Goal: Task Accomplishment & Management: Manage account settings

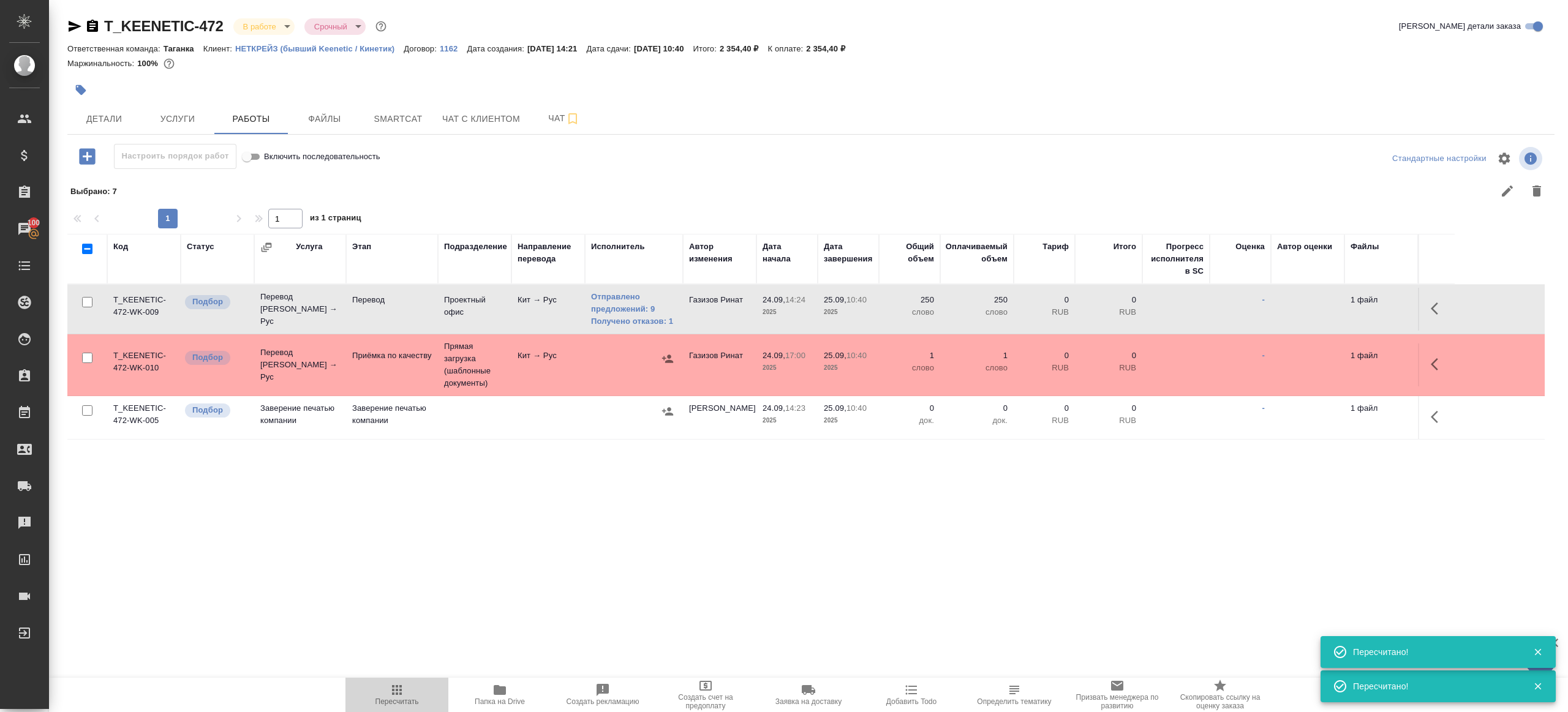
click at [406, 694] on span "Пересчитать" at bounding box center [397, 694] width 88 height 23
click at [405, 693] on span "Пересчитать" at bounding box center [397, 694] width 88 height 23
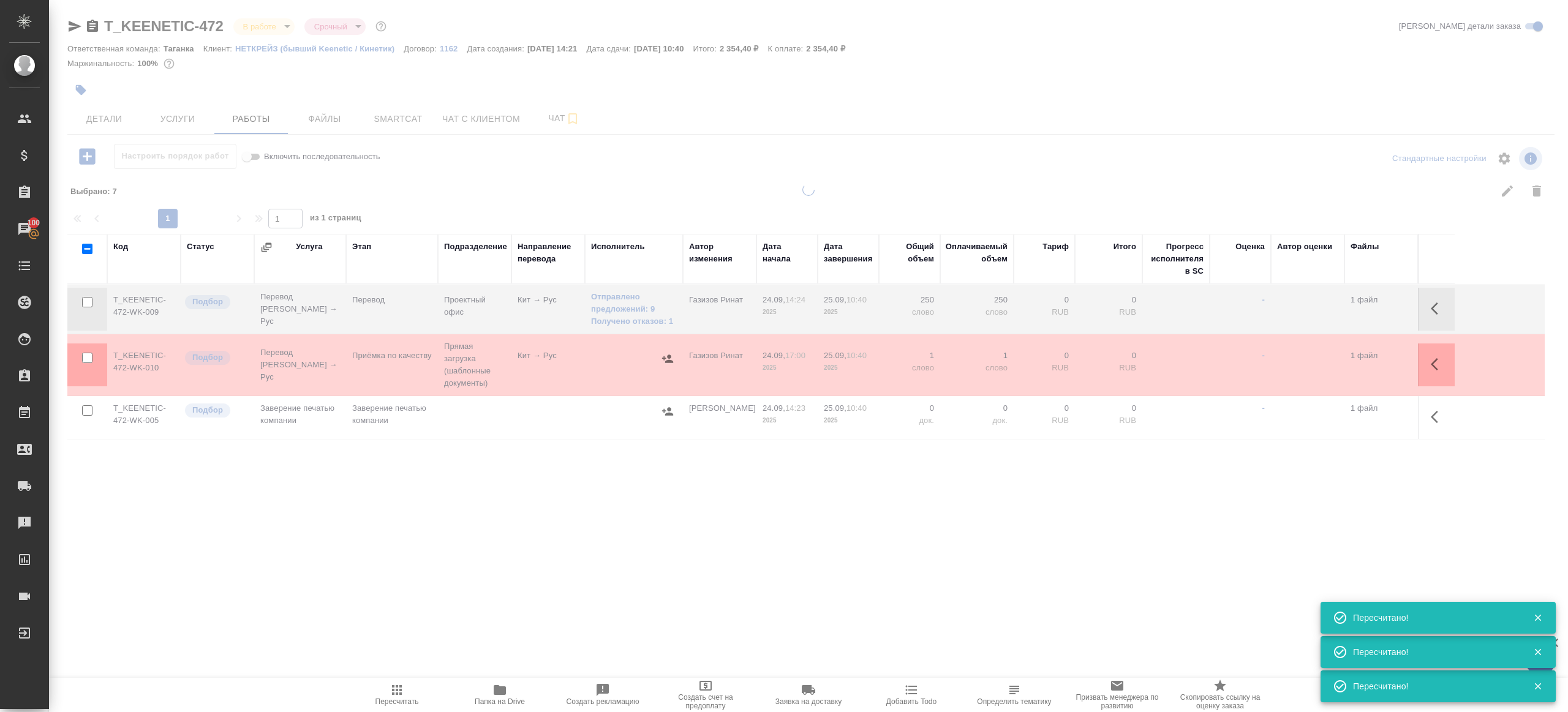
click at [580, 540] on div "T_KEENETIC-472 В работе inProgress Срочный urgent Кратко детали заказа Ответств…" at bounding box center [810, 270] width 1501 height 541
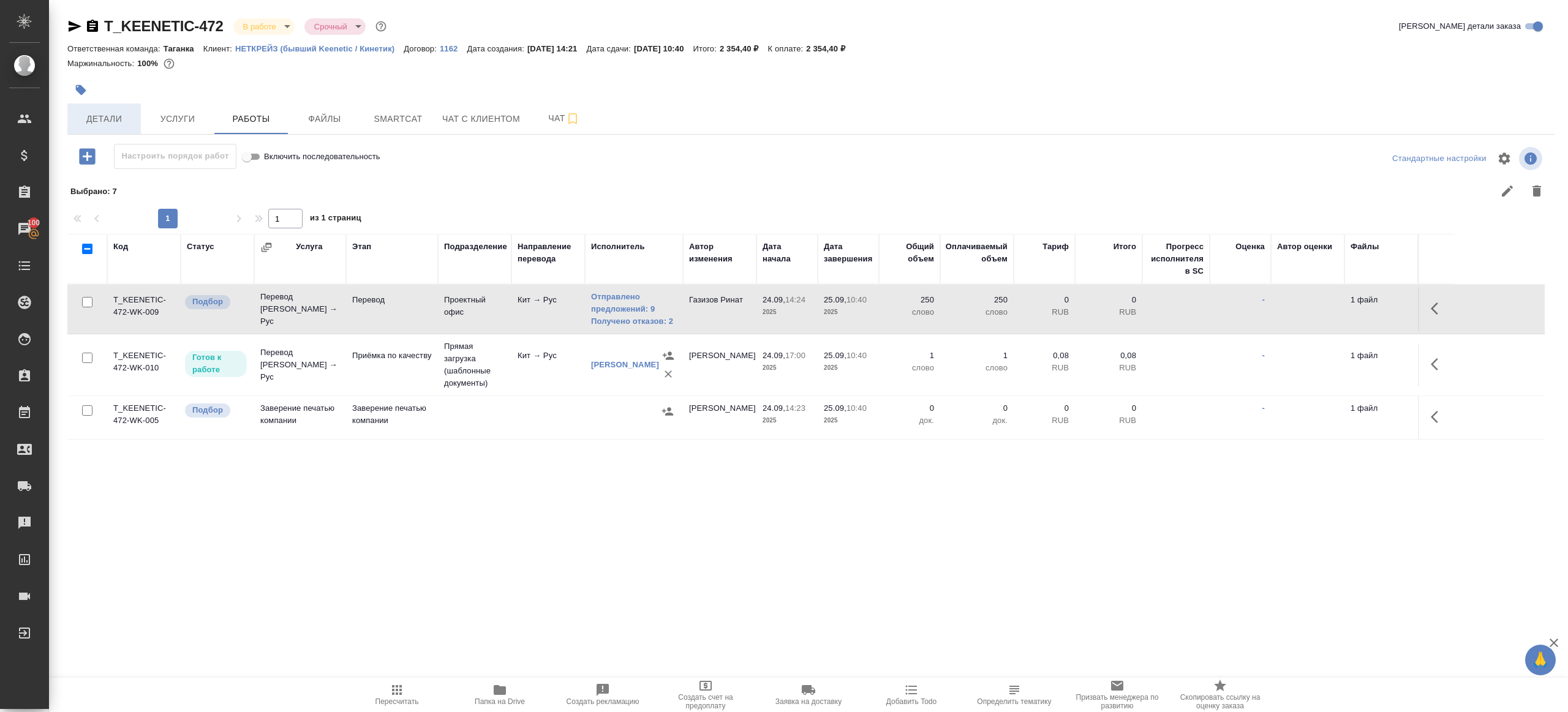
click at [86, 116] on span "Детали" at bounding box center [104, 119] width 59 height 15
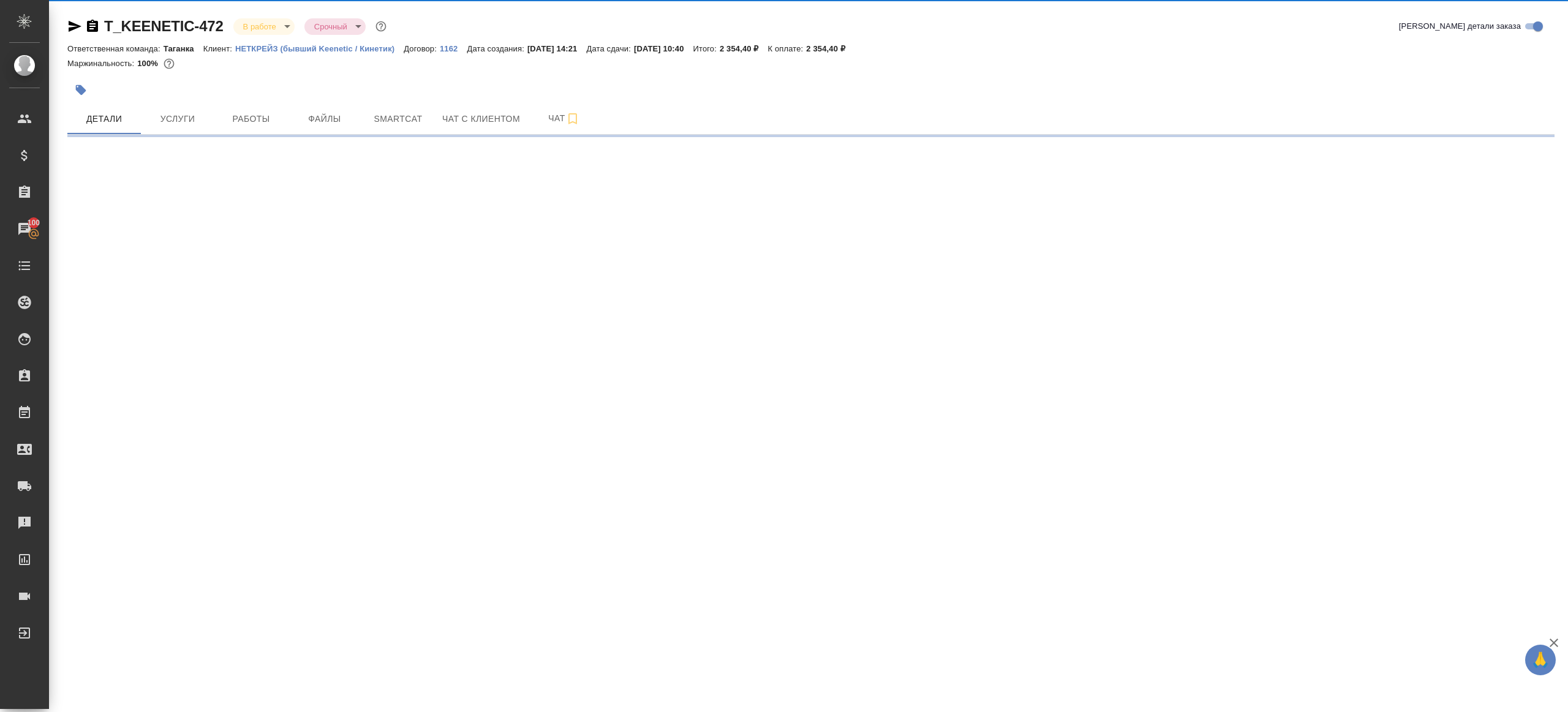
select select "RU"
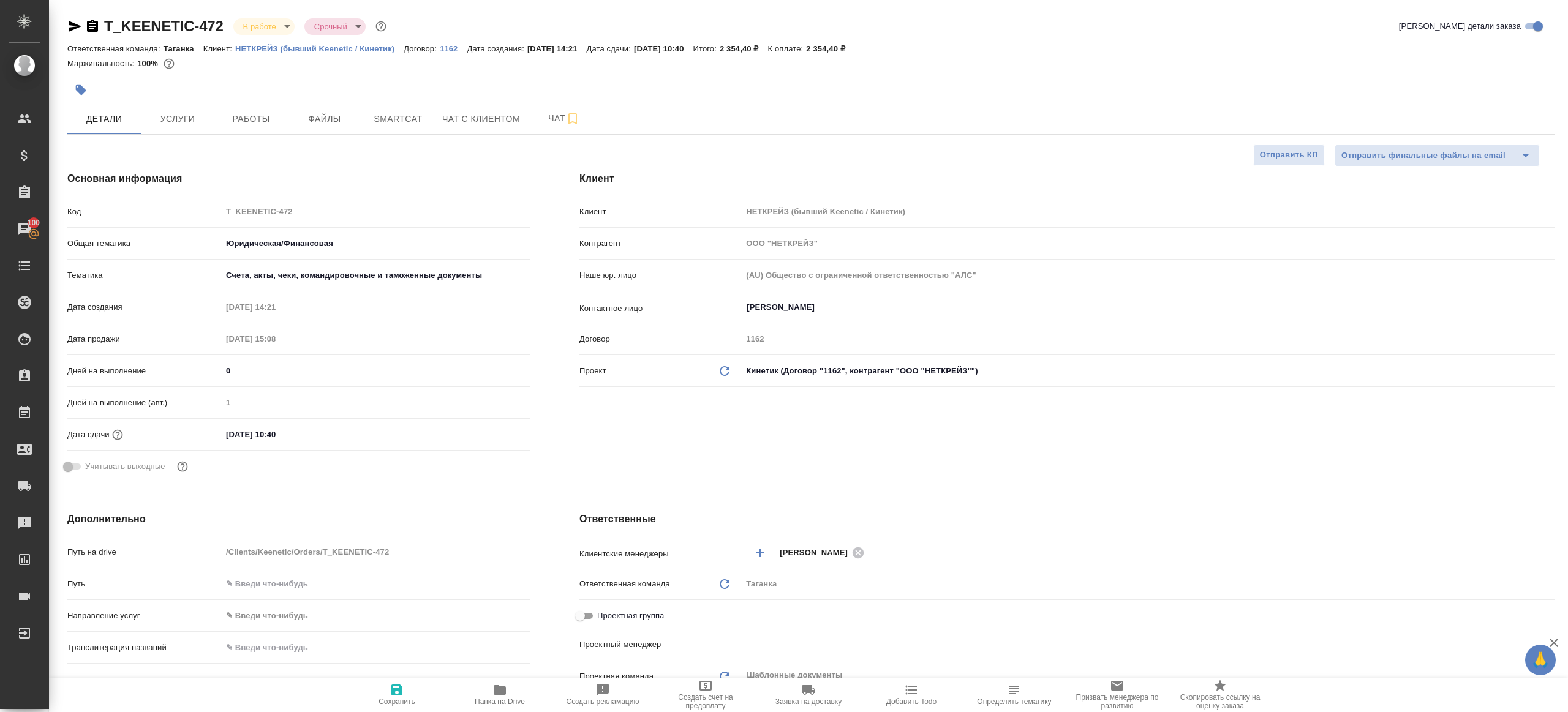
type textarea "x"
type input "Газизов Ринат"
click at [273, 431] on input "25.09.2025 10:40" at bounding box center [275, 435] width 107 height 18
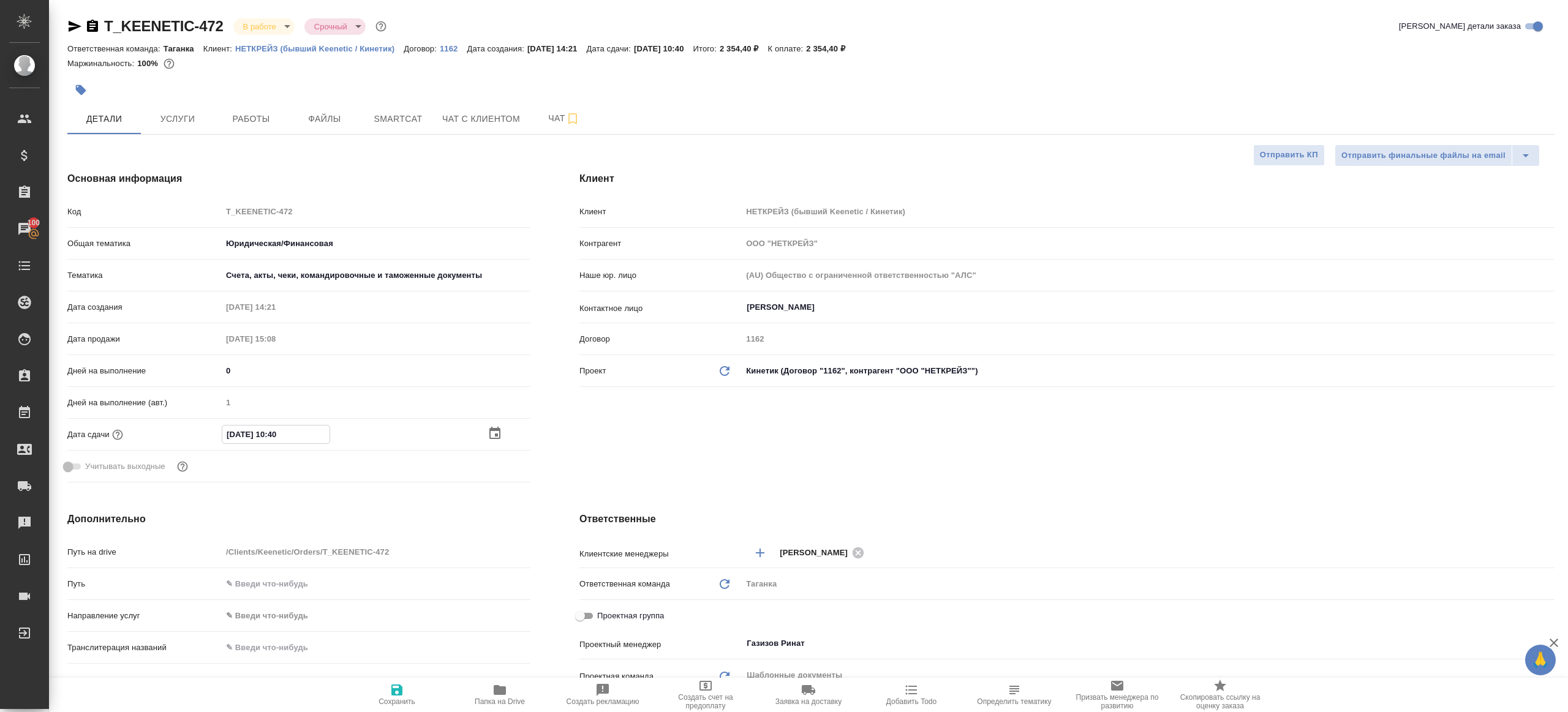
drag, startPoint x: 267, startPoint y: 431, endPoint x: 356, endPoint y: 431, distance: 89.0
click at [356, 431] on div "25.09.2025 10:40" at bounding box center [376, 434] width 309 height 19
type input "25.09.2025 10:4_"
type textarea "x"
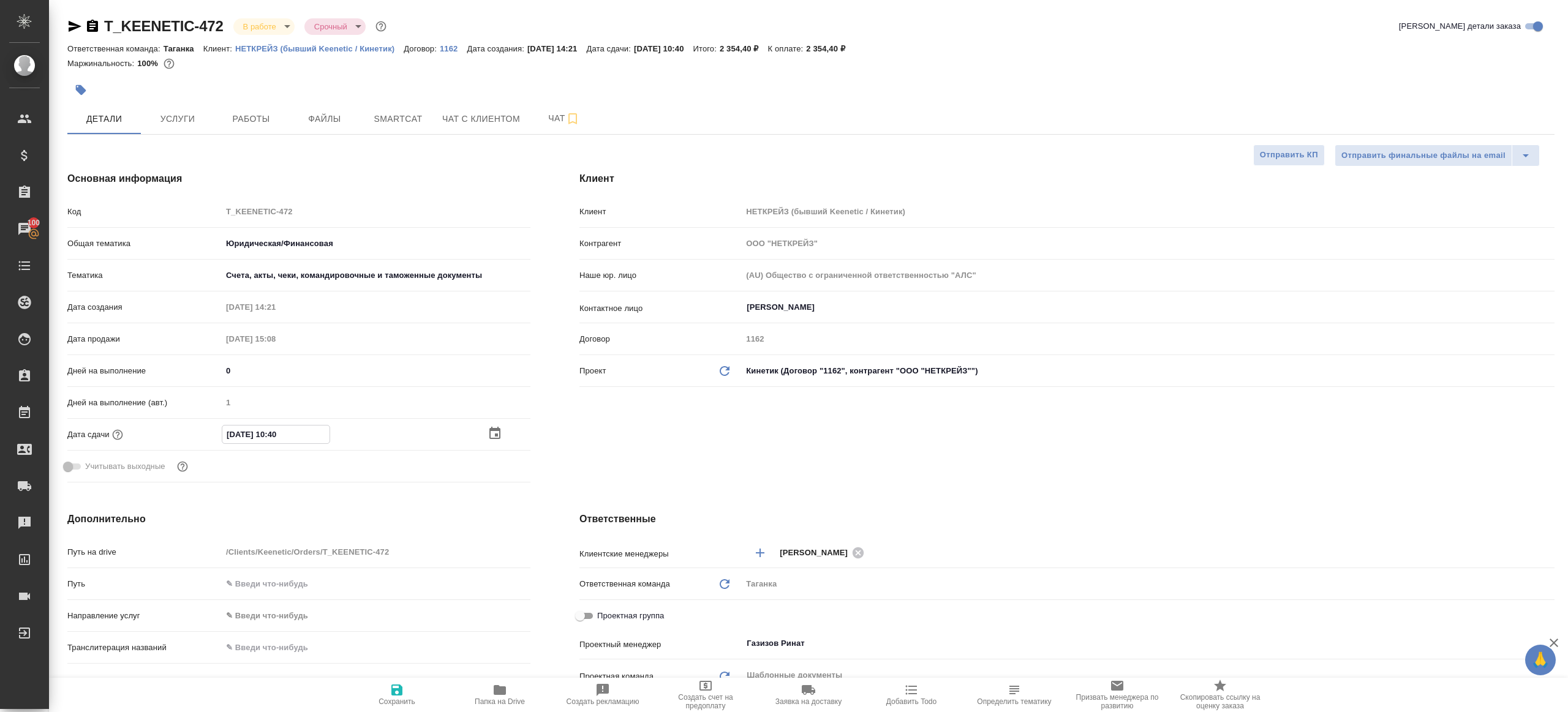
type textarea "x"
type input "25.09.2025 10:__"
type textarea "x"
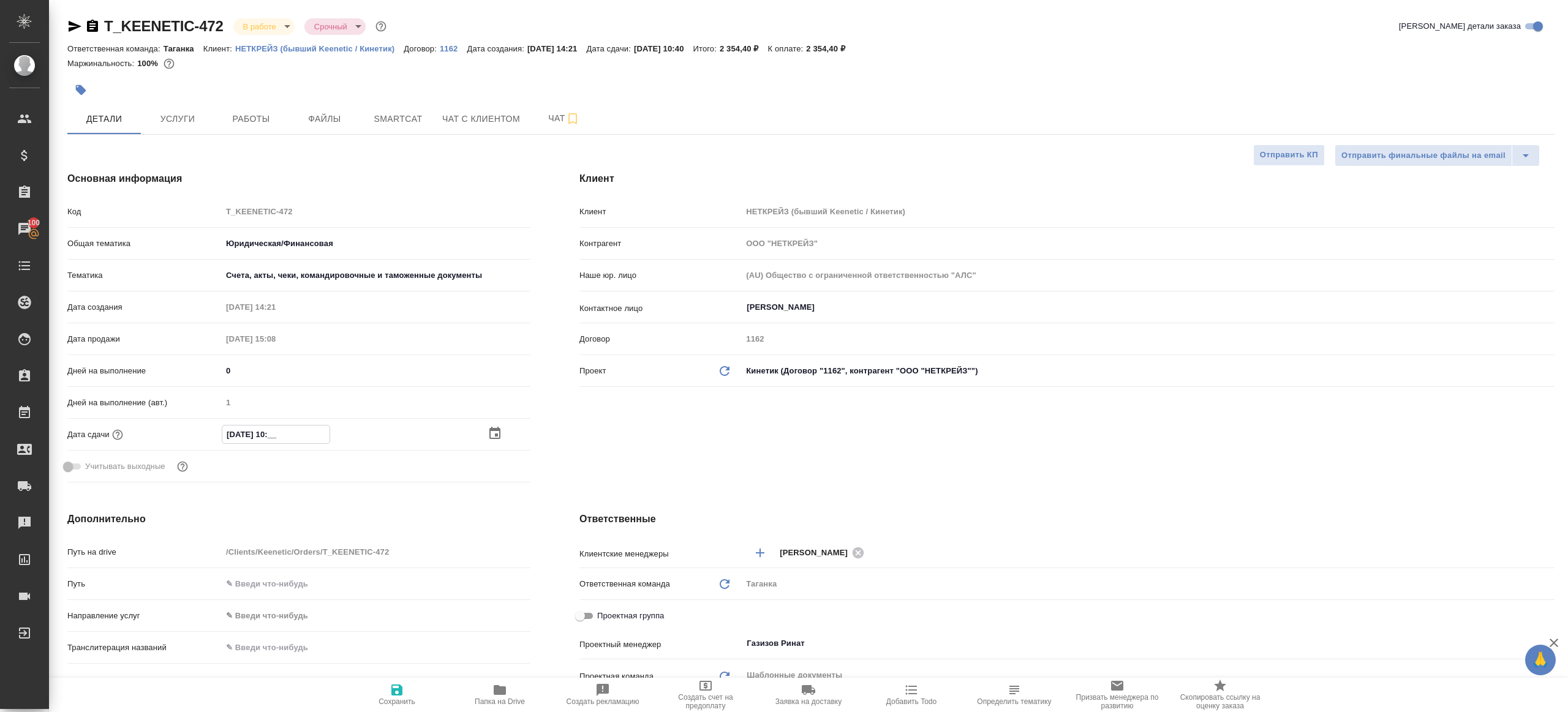
type input "25.09.2025 10:0_"
type textarea "x"
type input "25.09.2025 10:00"
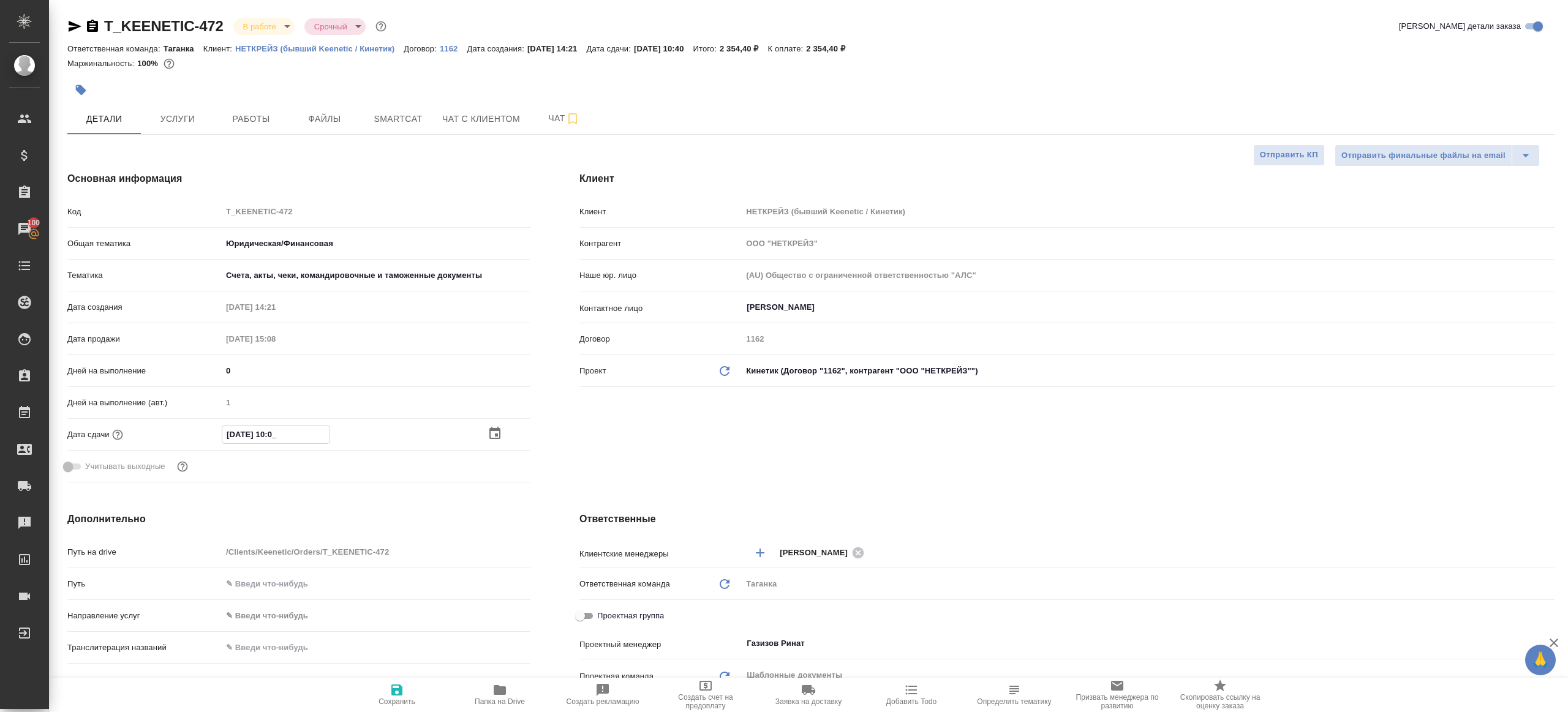
type textarea "x"
type input "25.09.2025 10:00"
click at [395, 696] on span "Сохранить" at bounding box center [397, 694] width 88 height 23
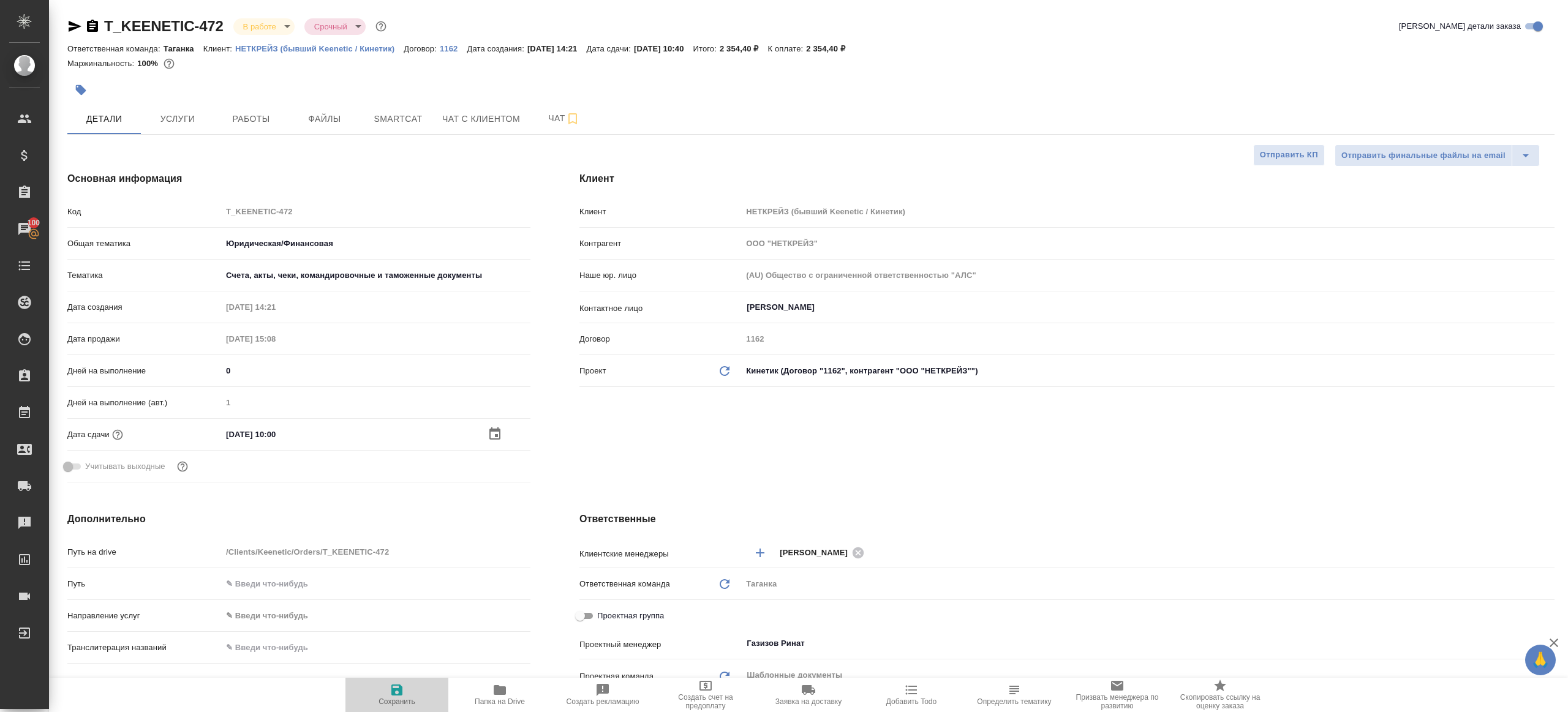
type textarea "x"
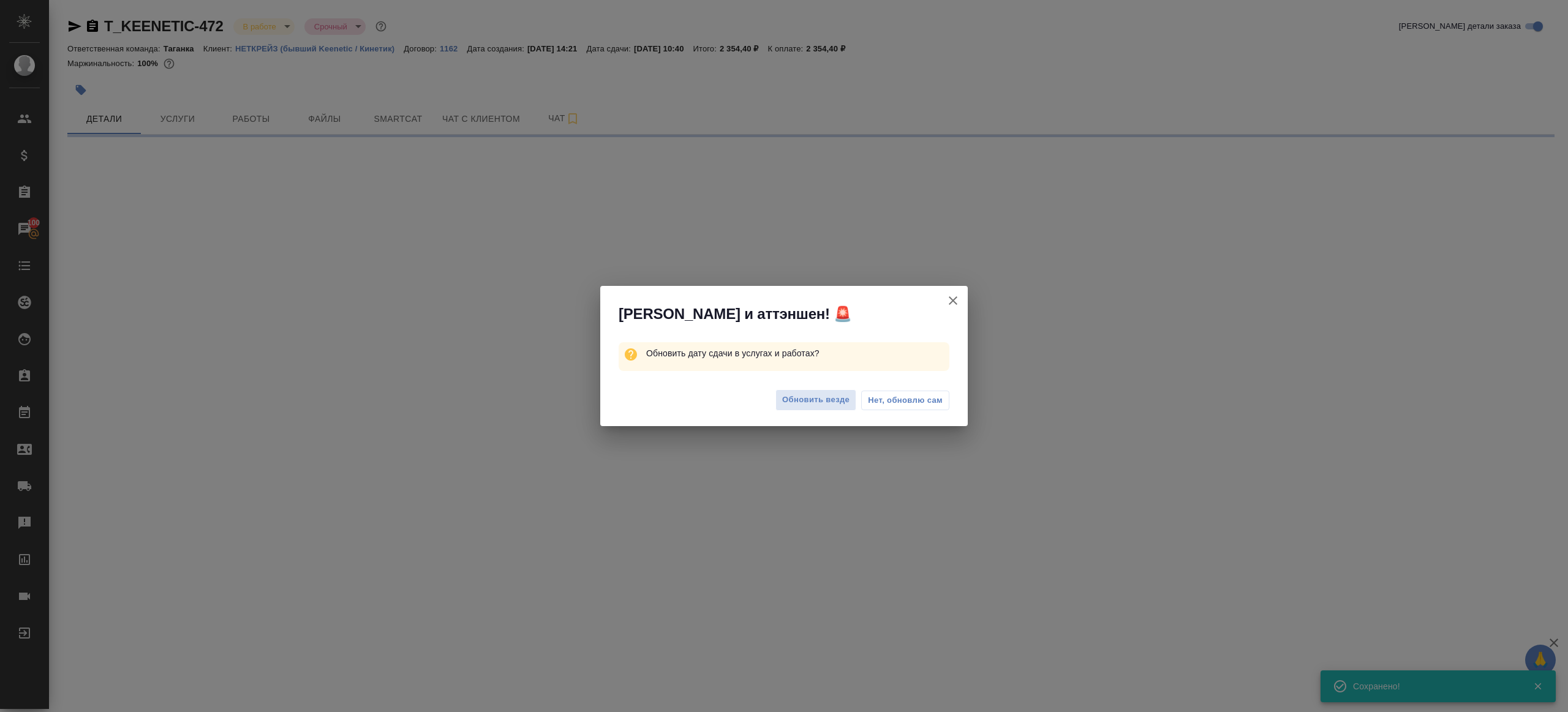
select select "RU"
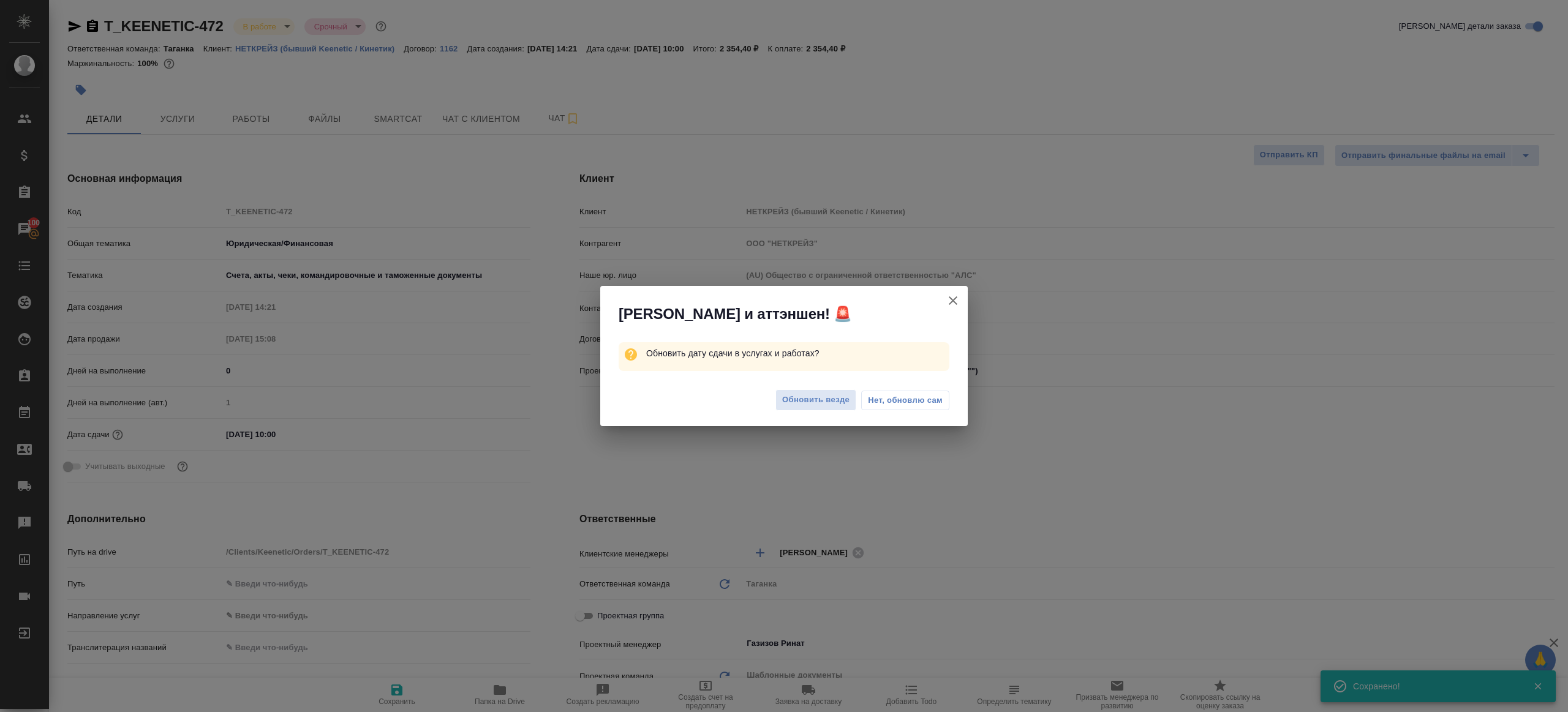
type textarea "x"
click at [789, 396] on span "Обновить везде" at bounding box center [816, 400] width 67 height 14
type textarea "x"
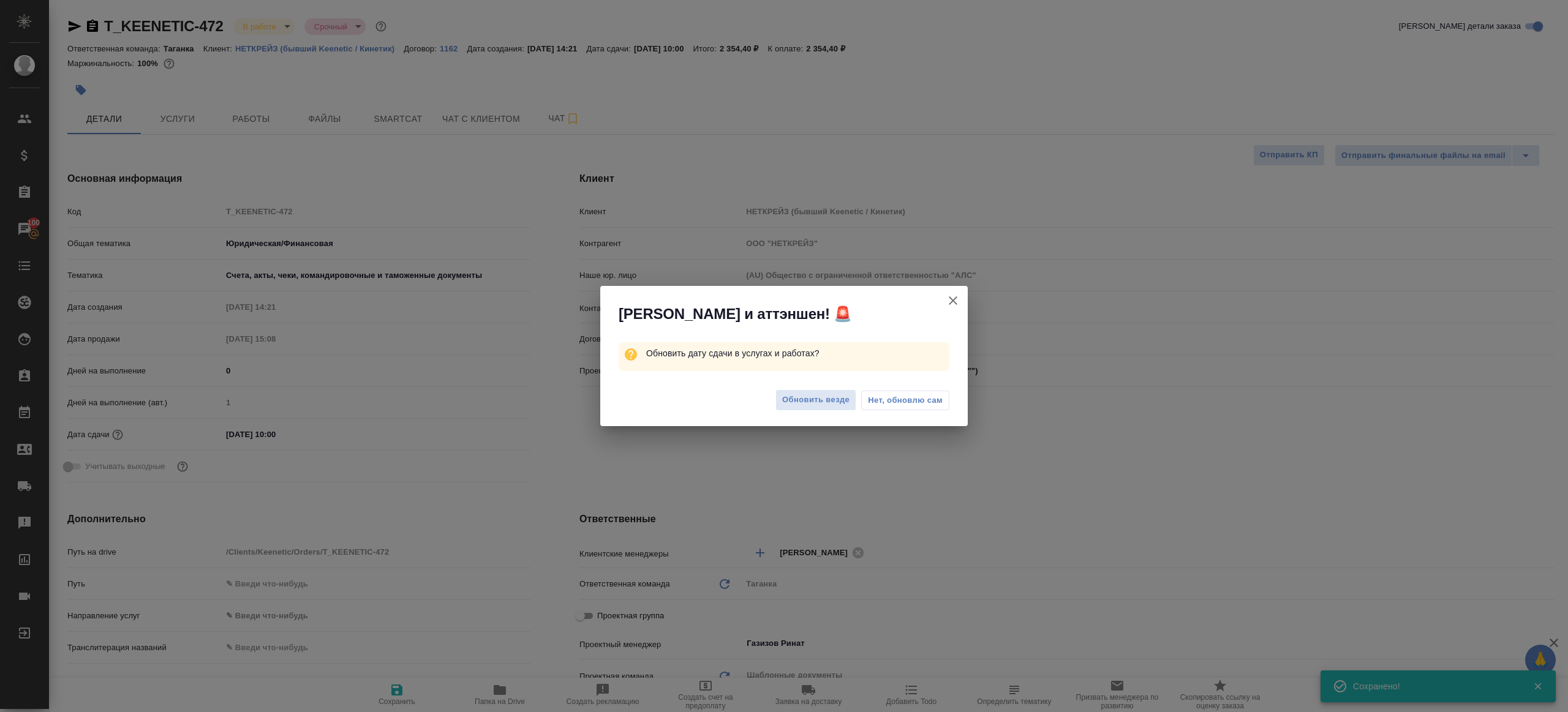
type textarea "x"
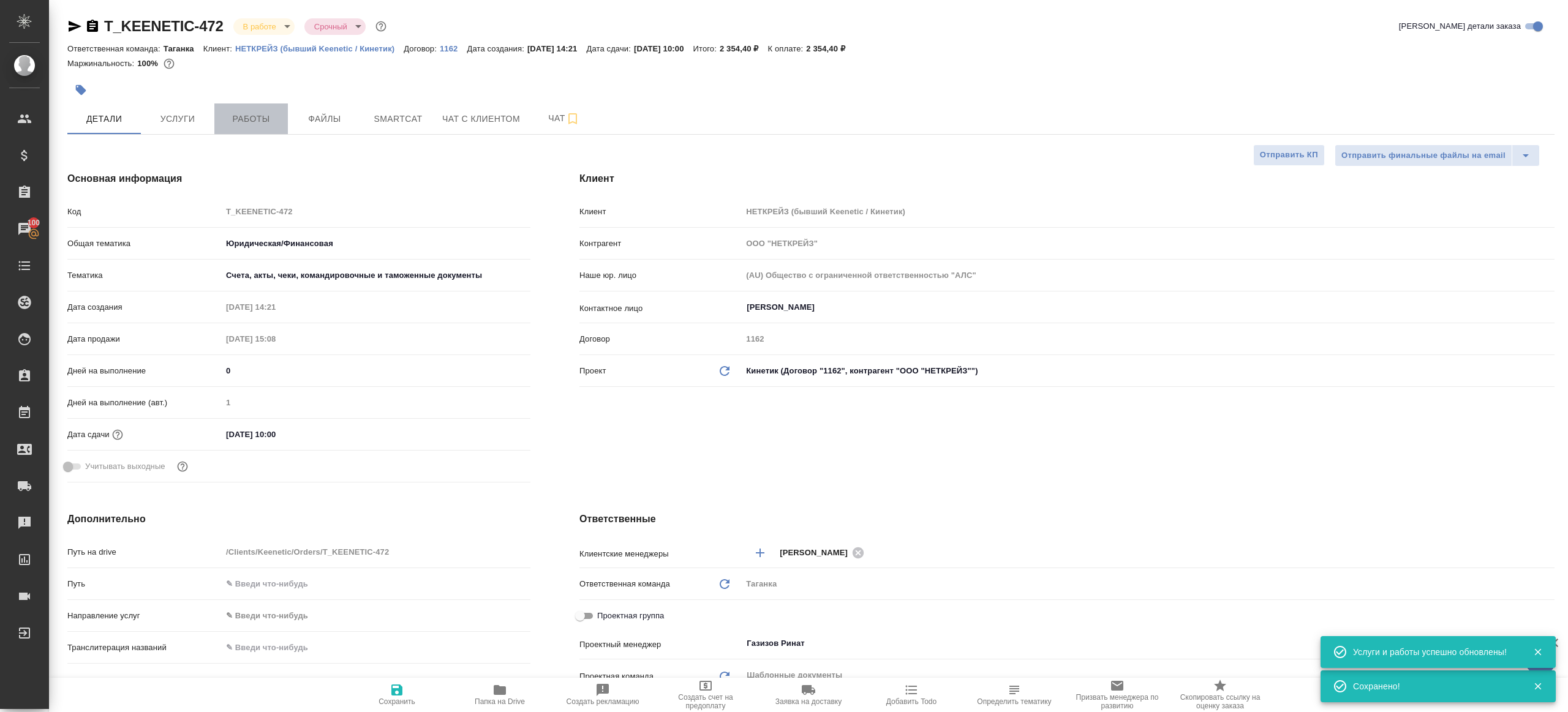
click at [256, 116] on span "Работы" at bounding box center [251, 119] width 59 height 15
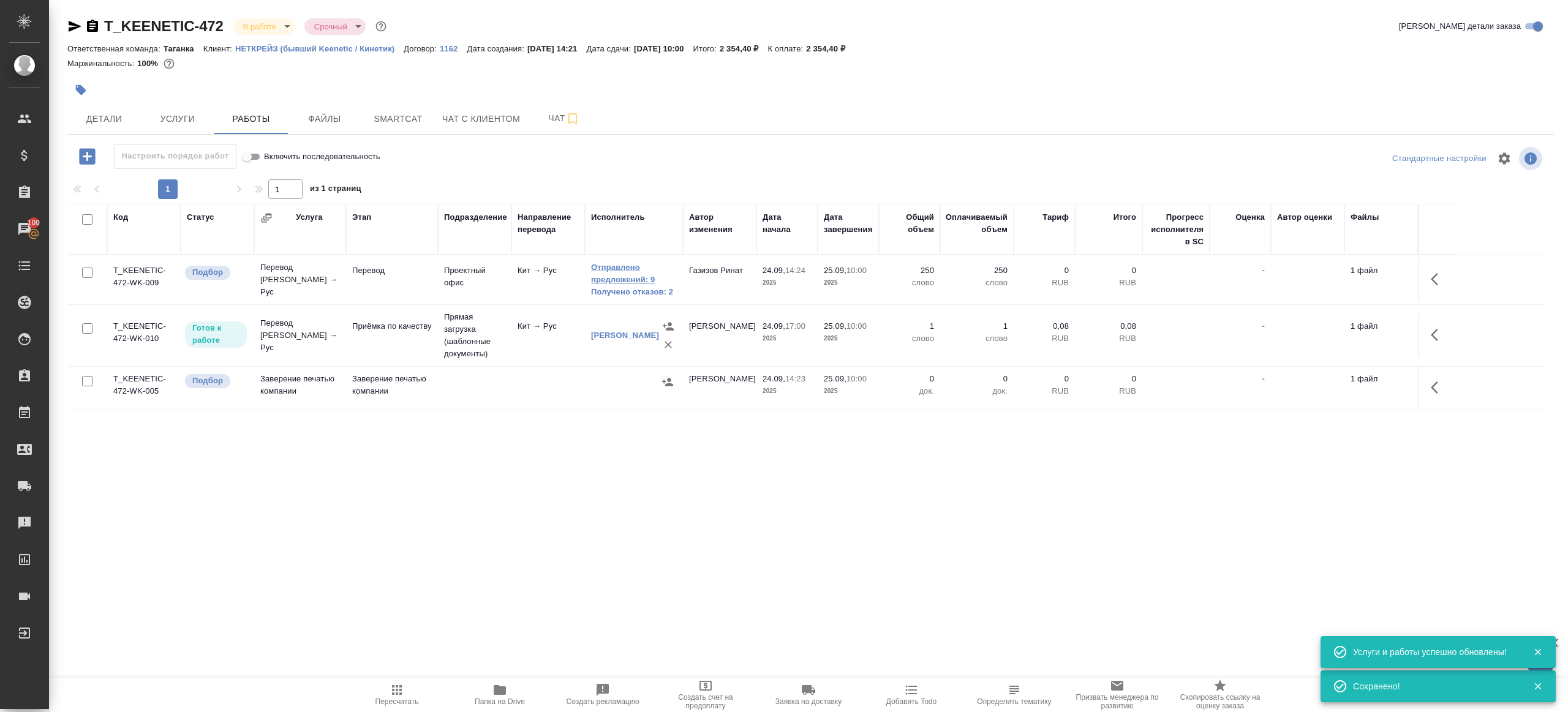
click at [660, 283] on link "Отправлено предложений: 9" at bounding box center [634, 273] width 86 height 25
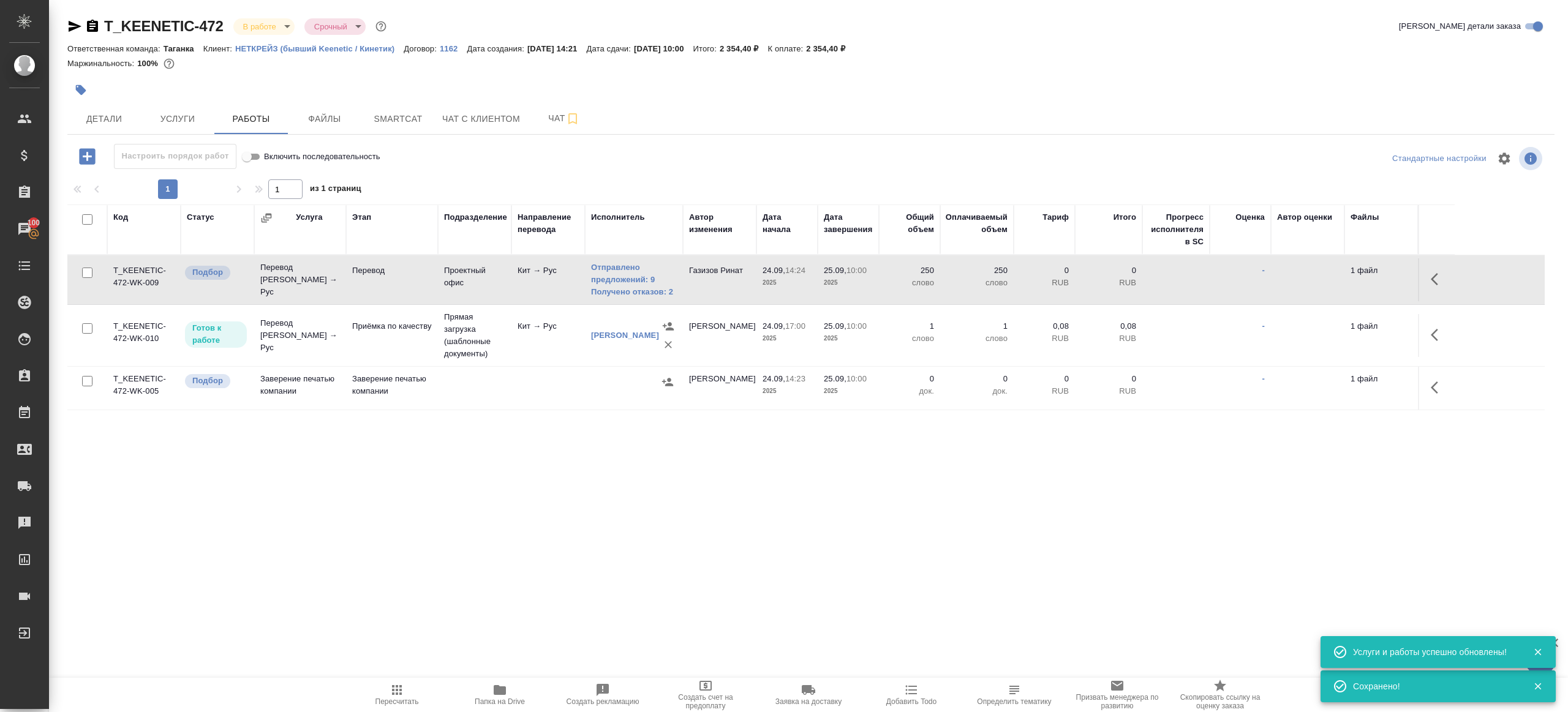
click at [401, 677] on div ".cls-1 fill:#fff; AWATERA Gazizov Rinat Клиенты Спецификации Заказы 100 Чаты To…" at bounding box center [784, 356] width 1568 height 712
click at [401, 698] on span "Пересчитать" at bounding box center [397, 701] width 44 height 8
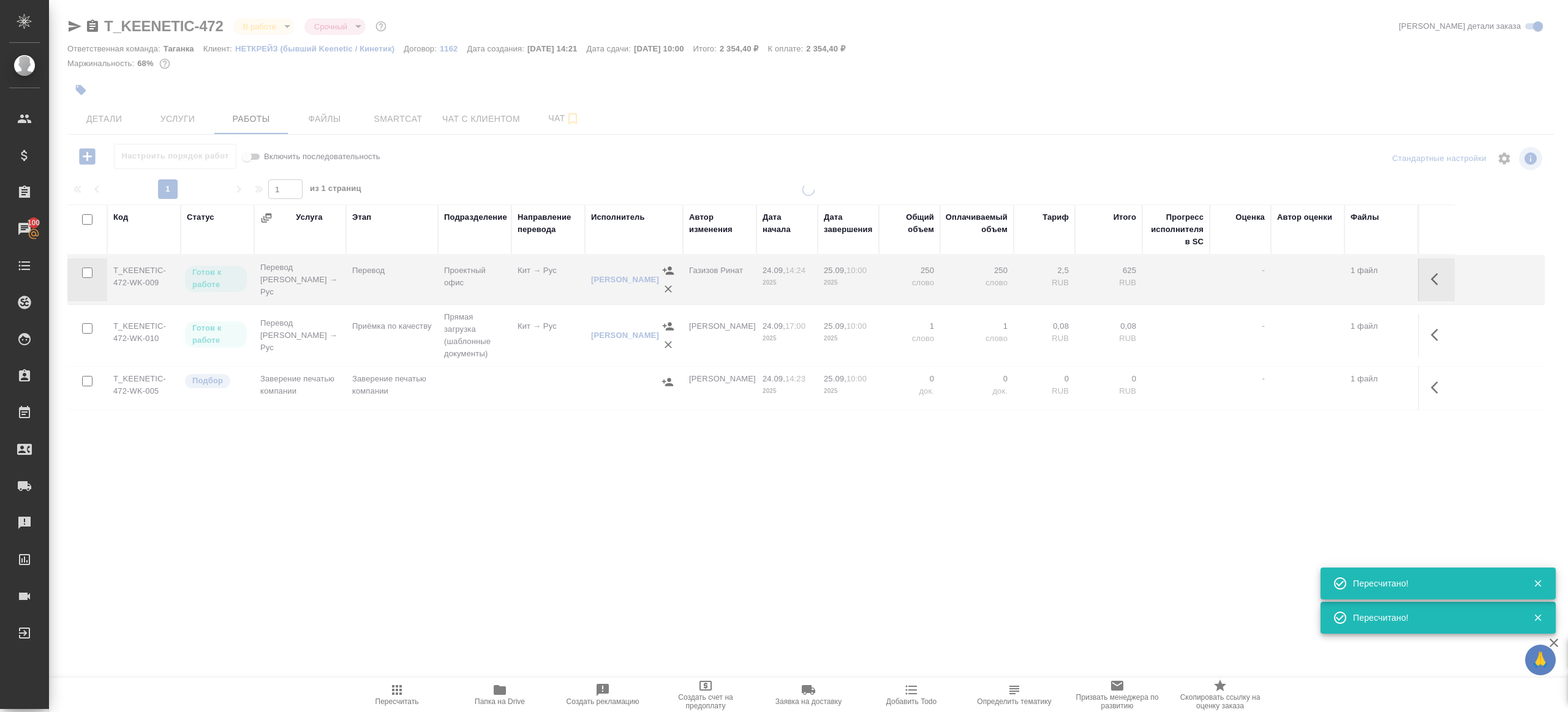
click at [571, 578] on div ".cls-1 fill:#fff; AWATERA Gazizov Rinat Клиенты Спецификации Заказы 100 Чаты To…" at bounding box center [784, 356] width 1568 height 712
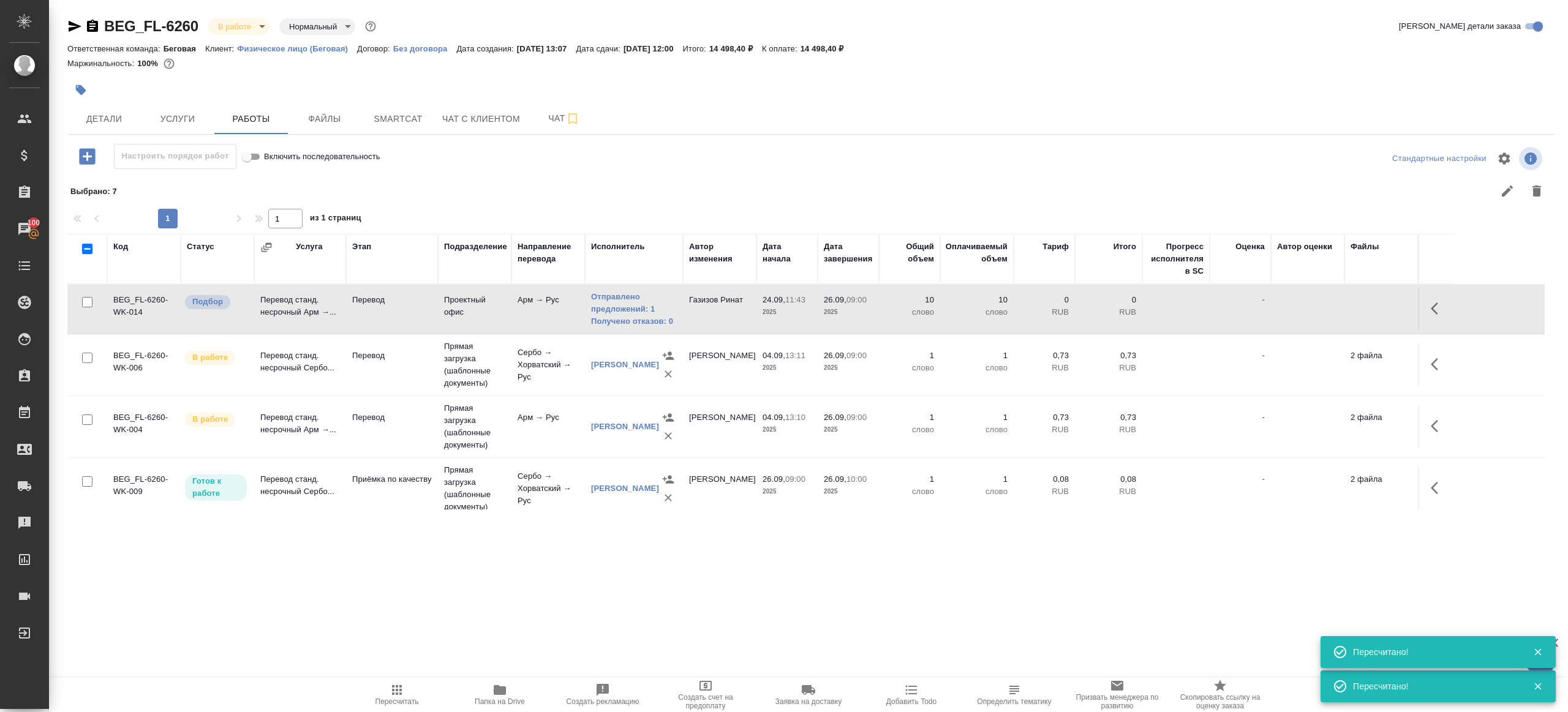
click at [371, 705] on span "Пересчитать" at bounding box center [397, 694] width 88 height 23
click at [371, 699] on span "Пересчитать" at bounding box center [397, 694] width 88 height 23
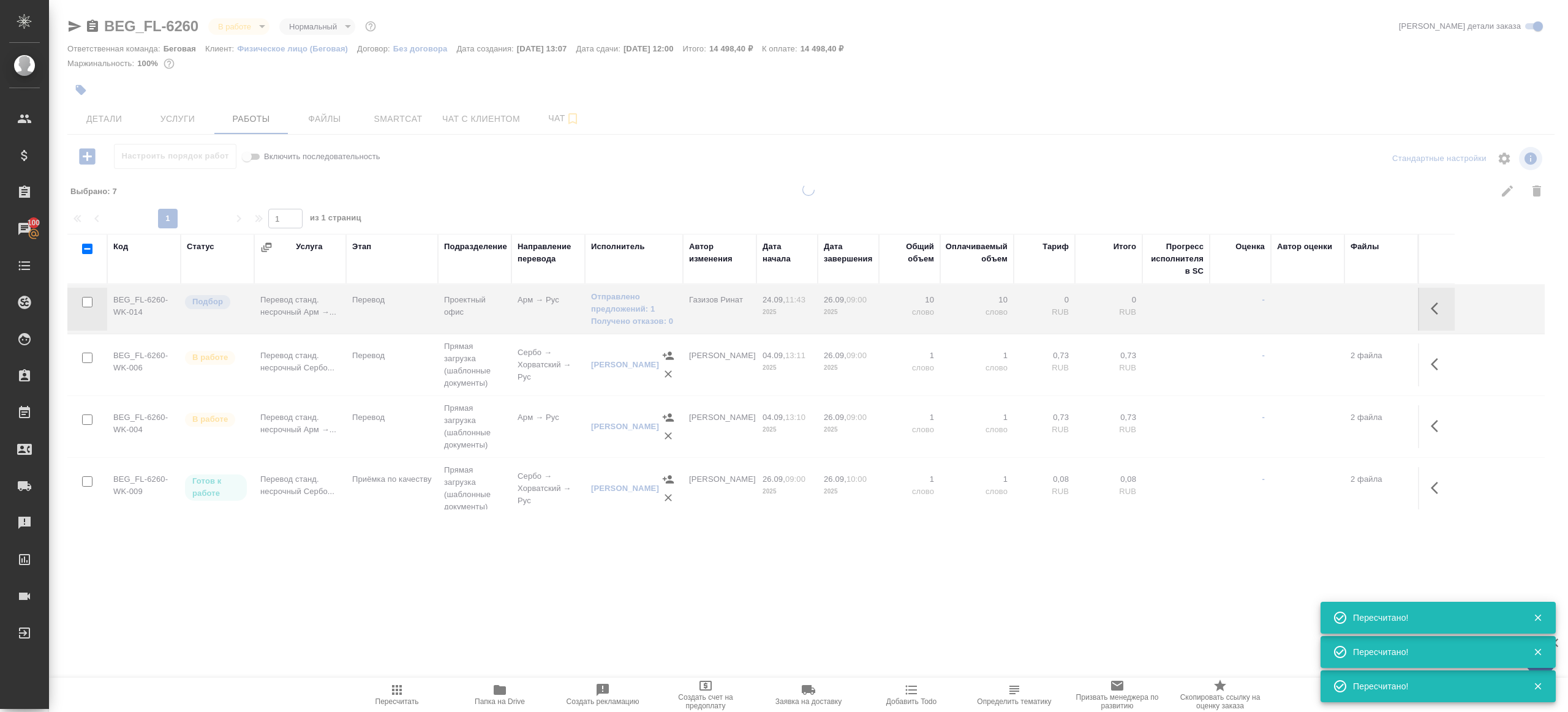
click at [400, 627] on div ".cls-1 fill:#fff; AWATERA Gazizov Rinat Клиенты Спецификации Заказы 100 Чаты To…" at bounding box center [784, 356] width 1568 height 712
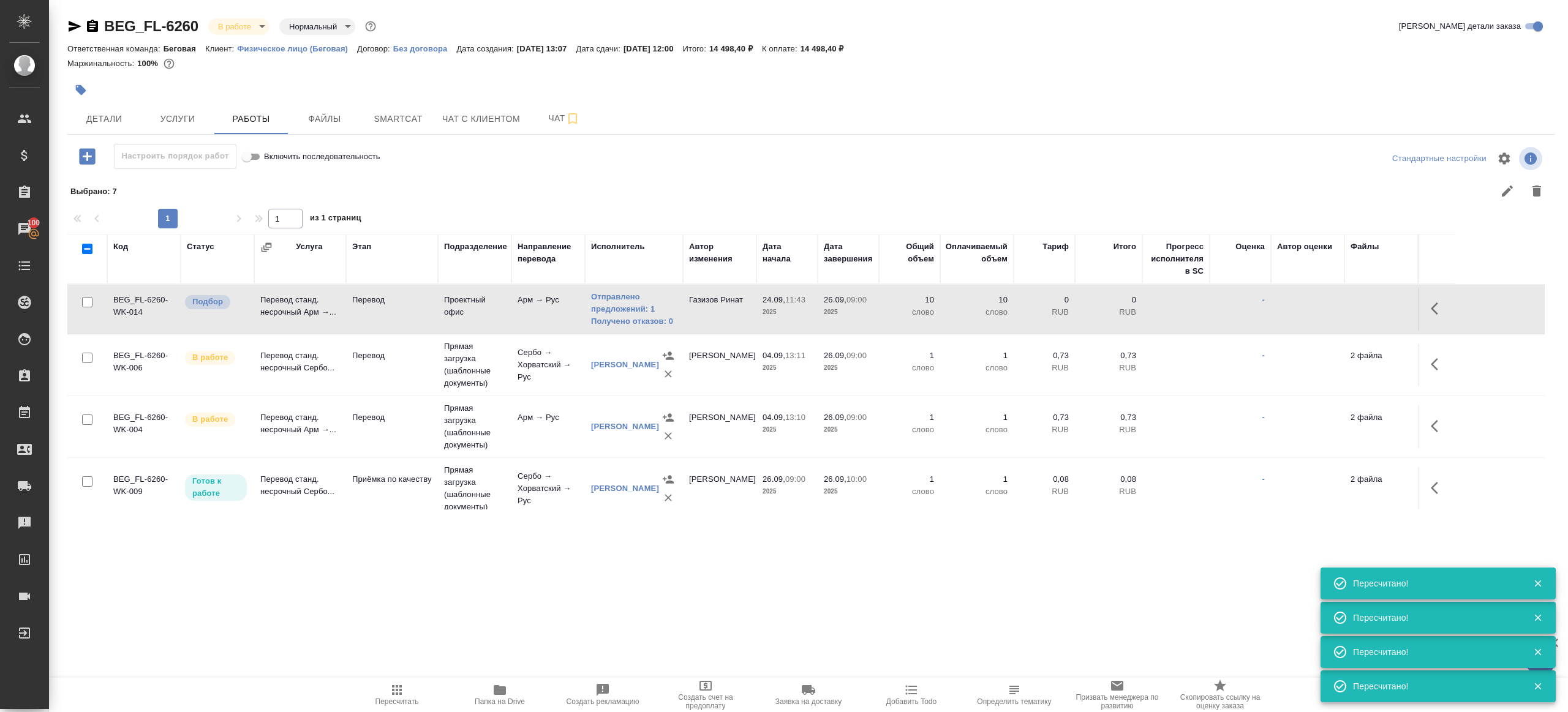
click at [654, 329] on td "Отправлено предложений: 1 Получено отказов: 0" at bounding box center [634, 309] width 98 height 49
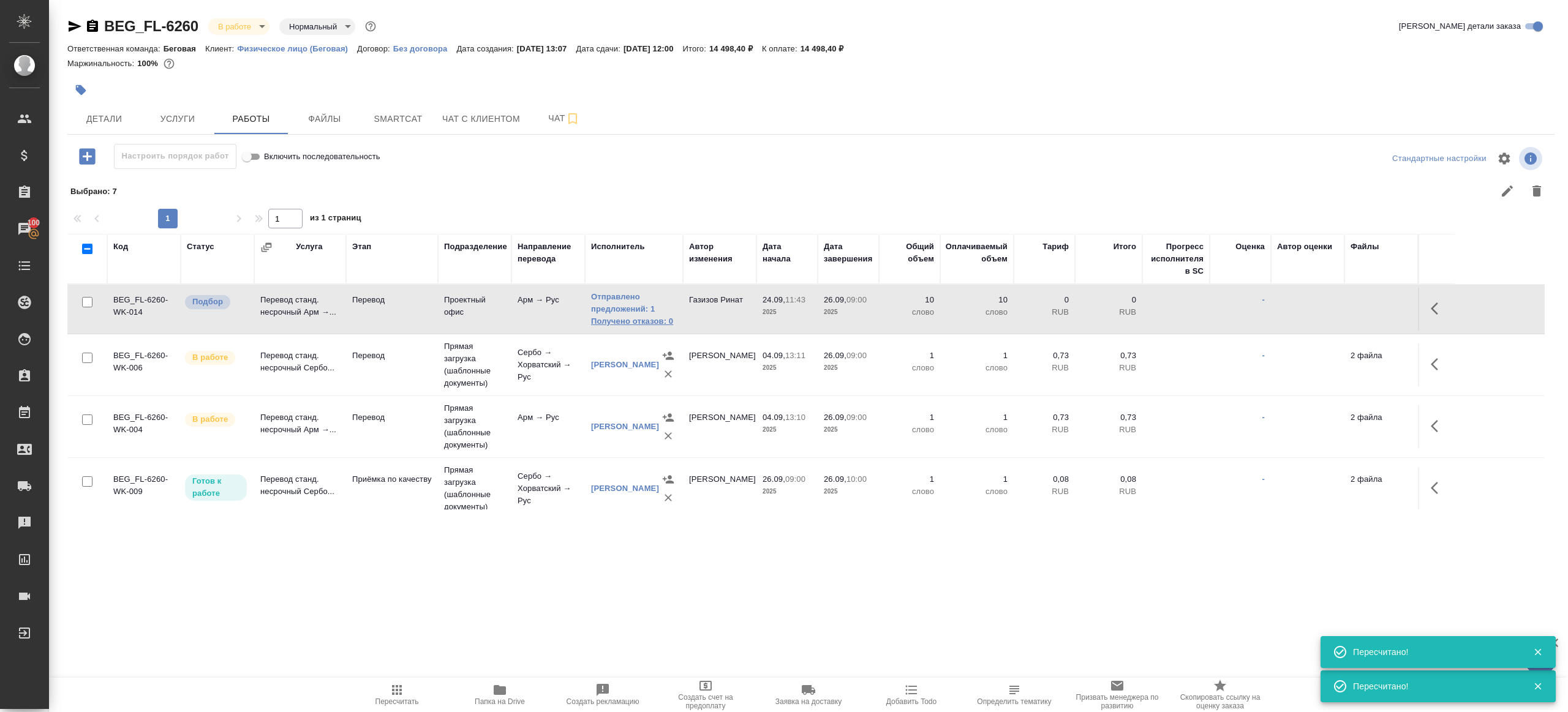
click at [660, 316] on link "Получено отказов: 0" at bounding box center [634, 322] width 86 height 12
click at [399, 686] on icon "button" at bounding box center [397, 690] width 15 height 15
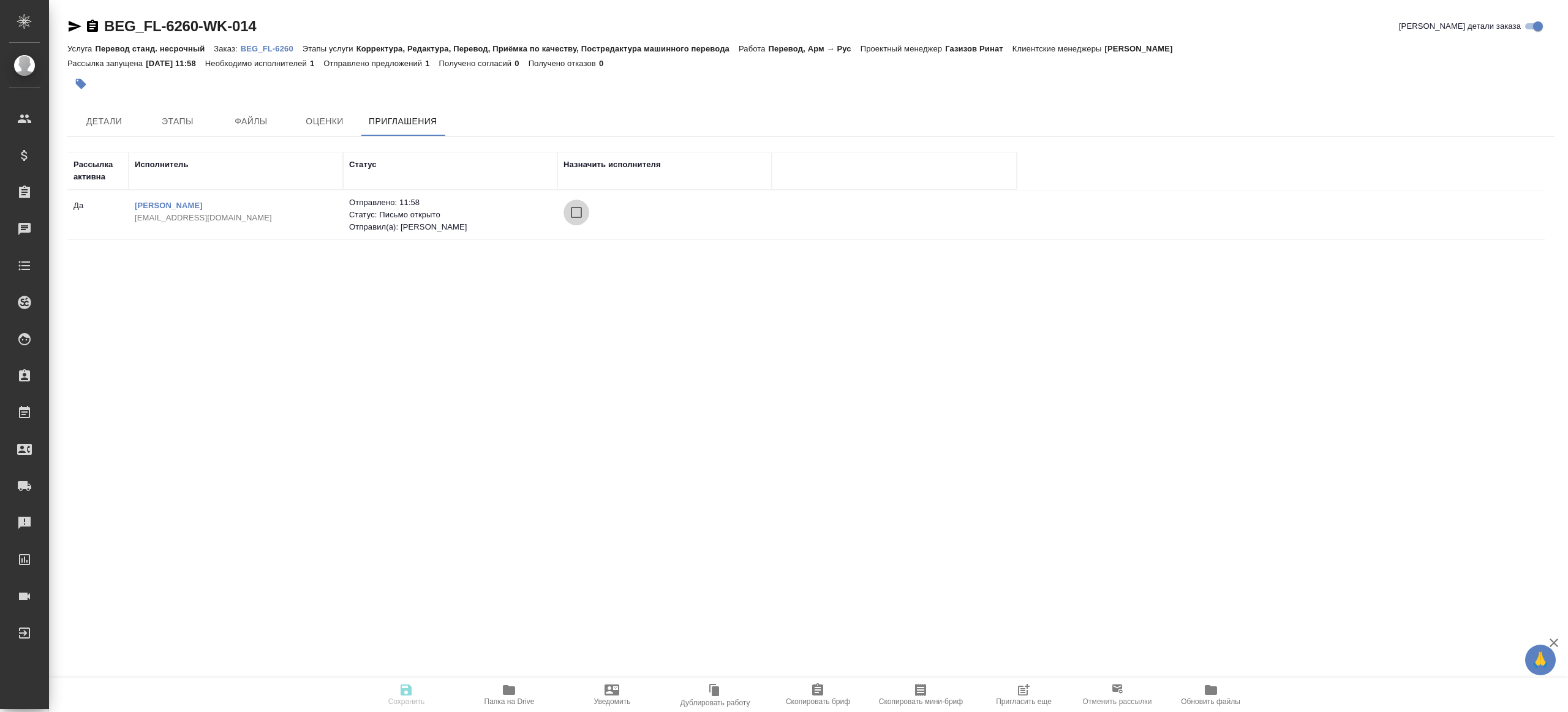
click at [584, 206] on input "checkbox" at bounding box center [577, 212] width 26 height 26
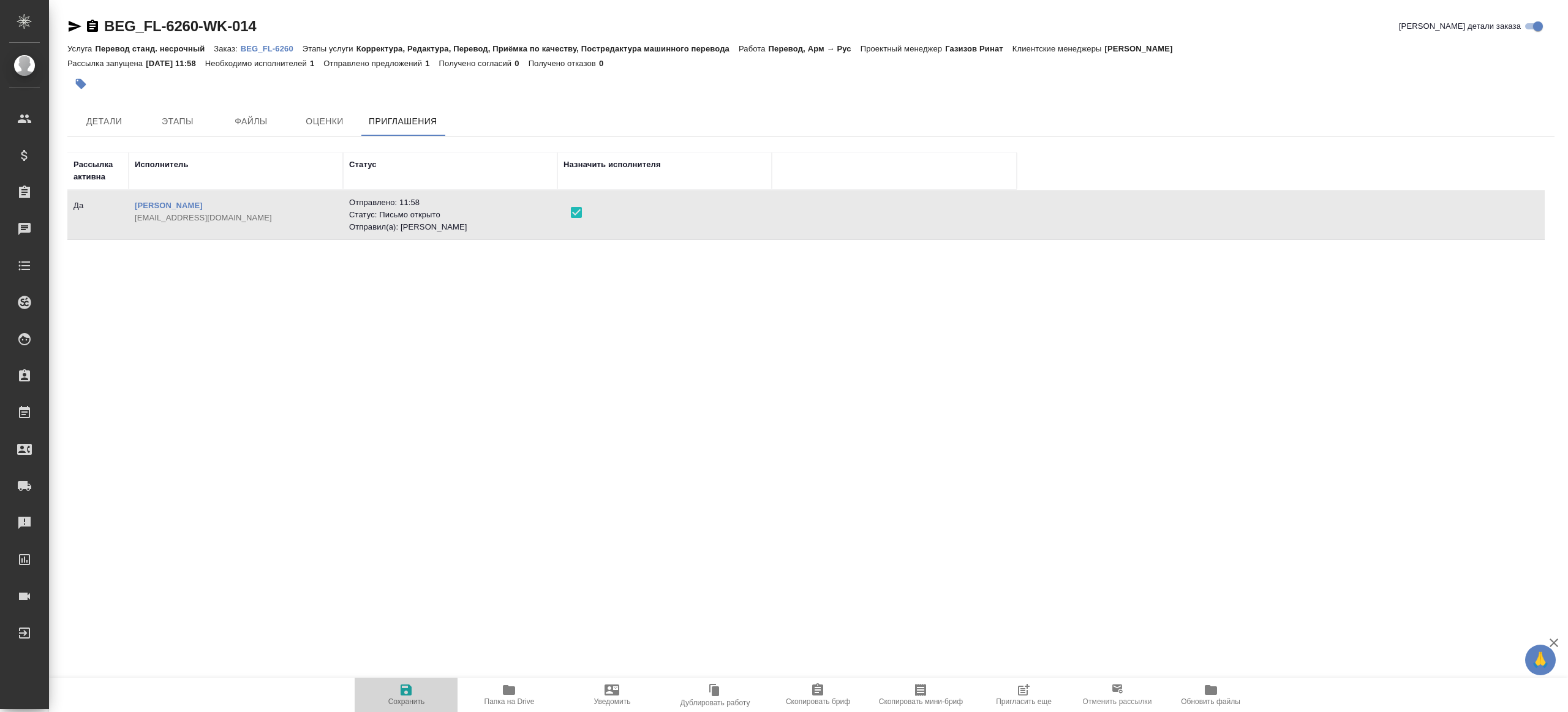
click at [409, 695] on icon "button" at bounding box center [406, 690] width 11 height 11
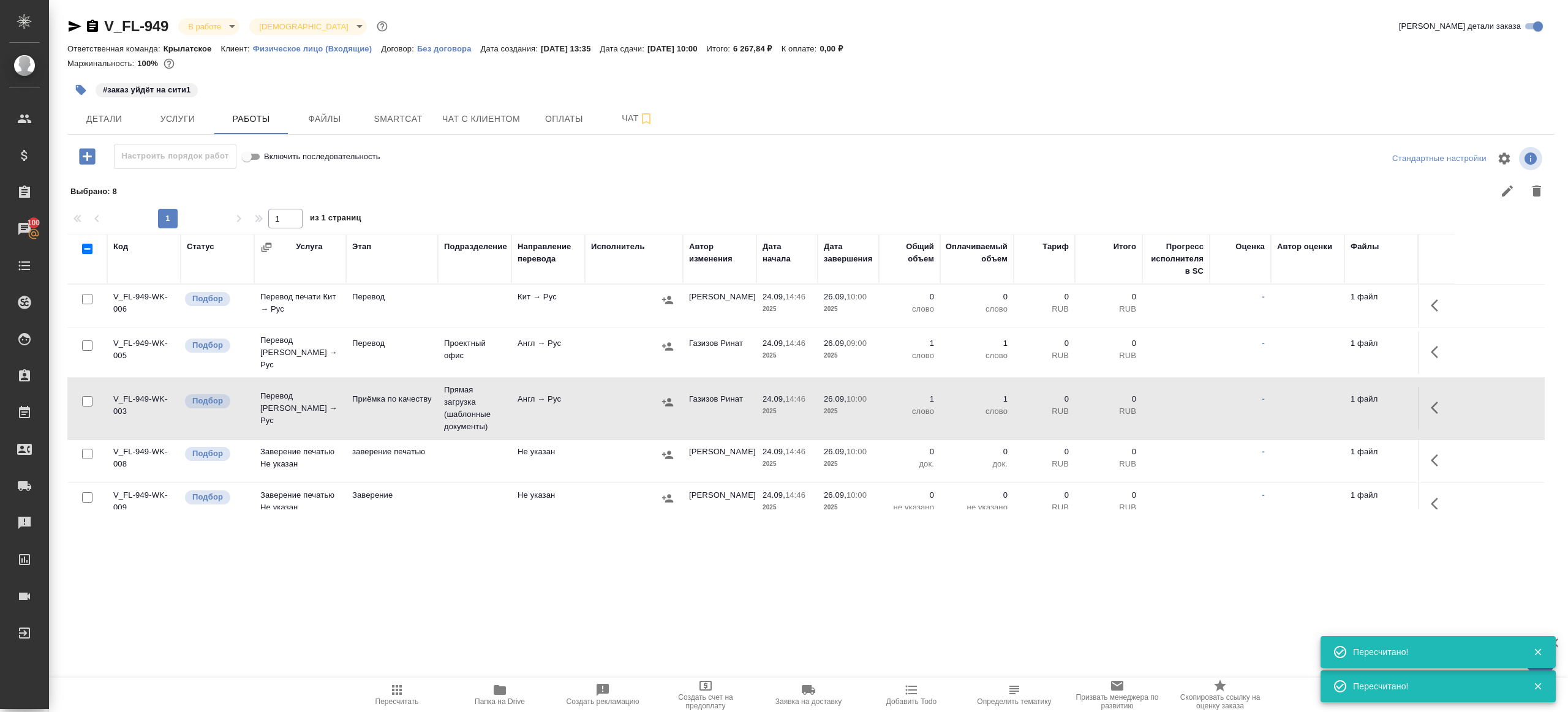
click at [378, 698] on span "Пересчитать" at bounding box center [397, 701] width 44 height 8
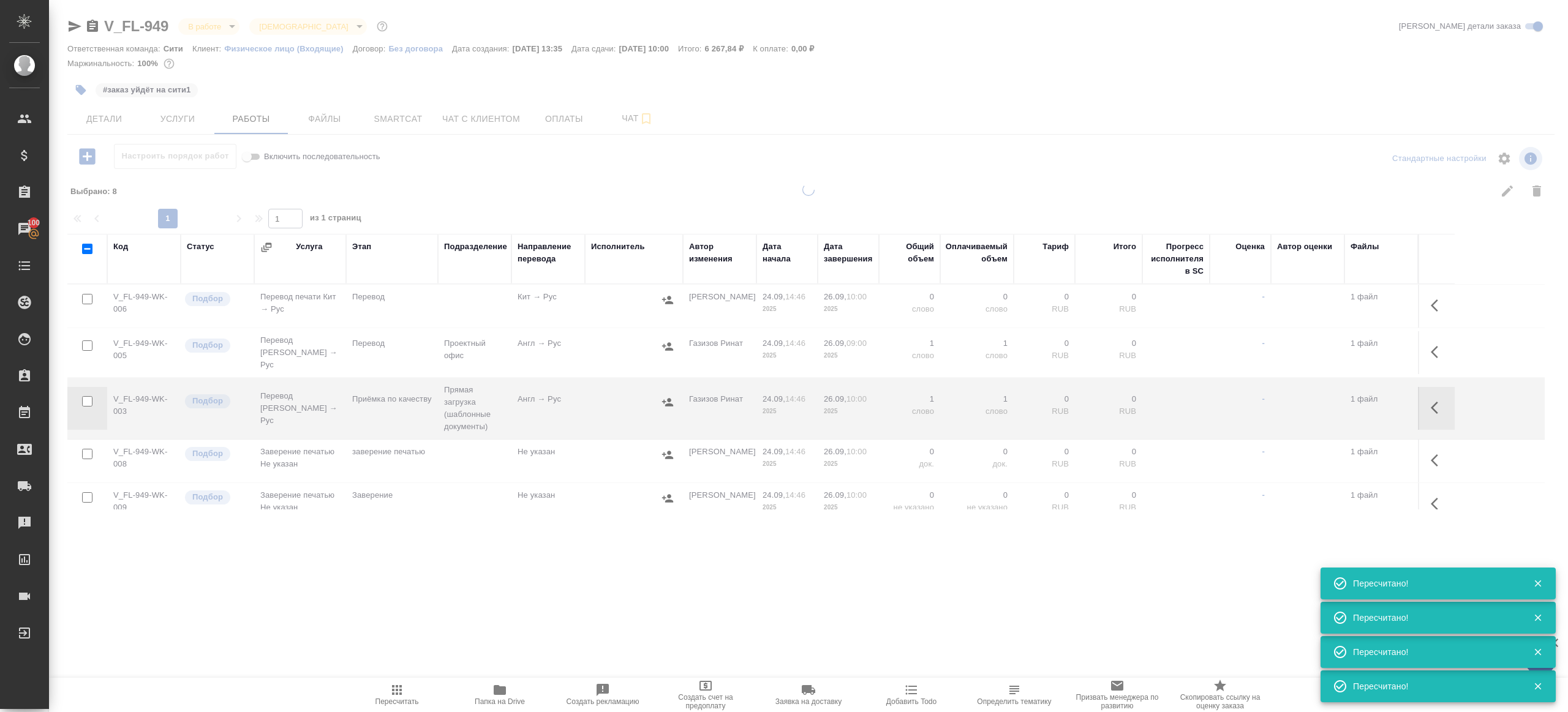
click at [416, 593] on div ".cls-1 fill:#fff; AWATERA Gazizov Rinat Клиенты Спецификации Заказы 100 Чаты To…" at bounding box center [784, 356] width 1568 height 712
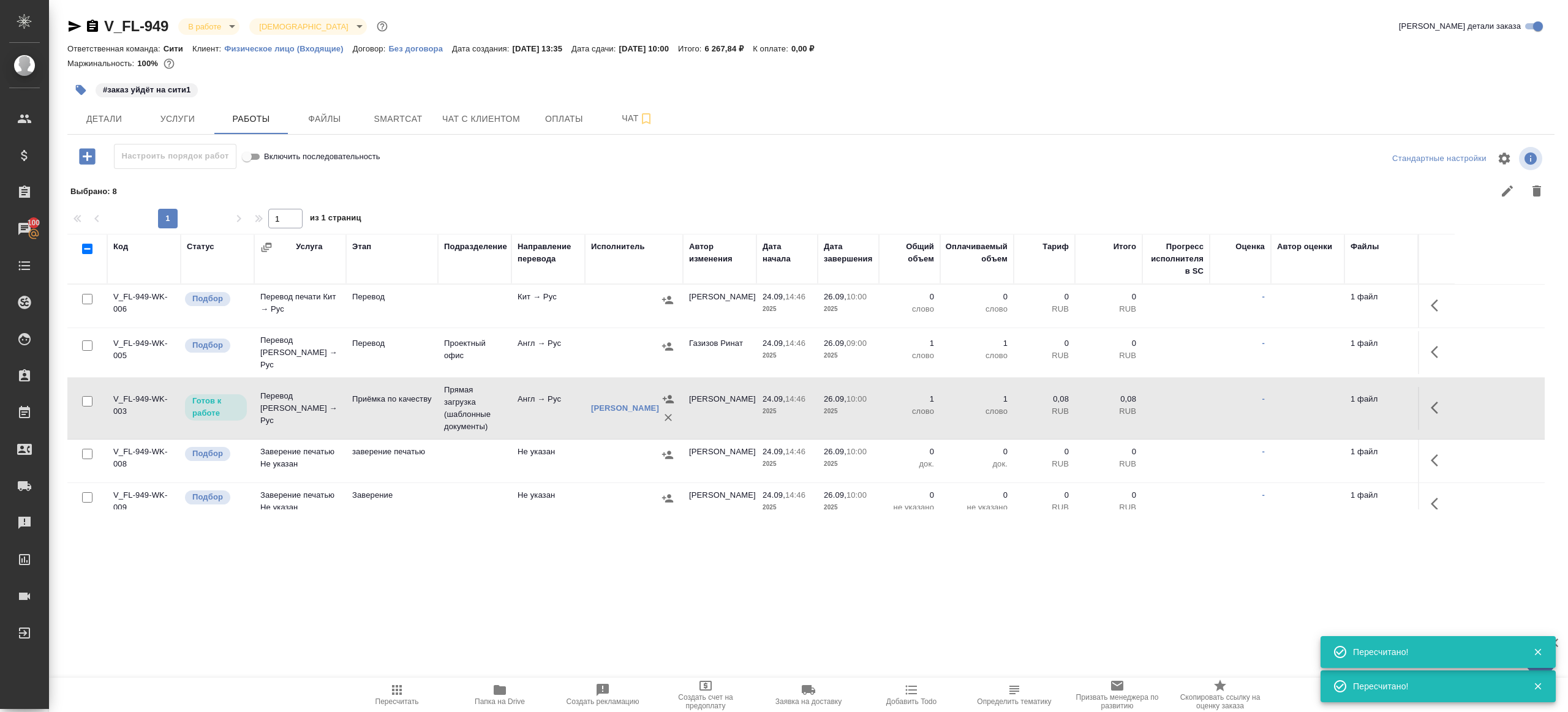
click at [573, 347] on td "Англ → Рус" at bounding box center [549, 353] width 74 height 43
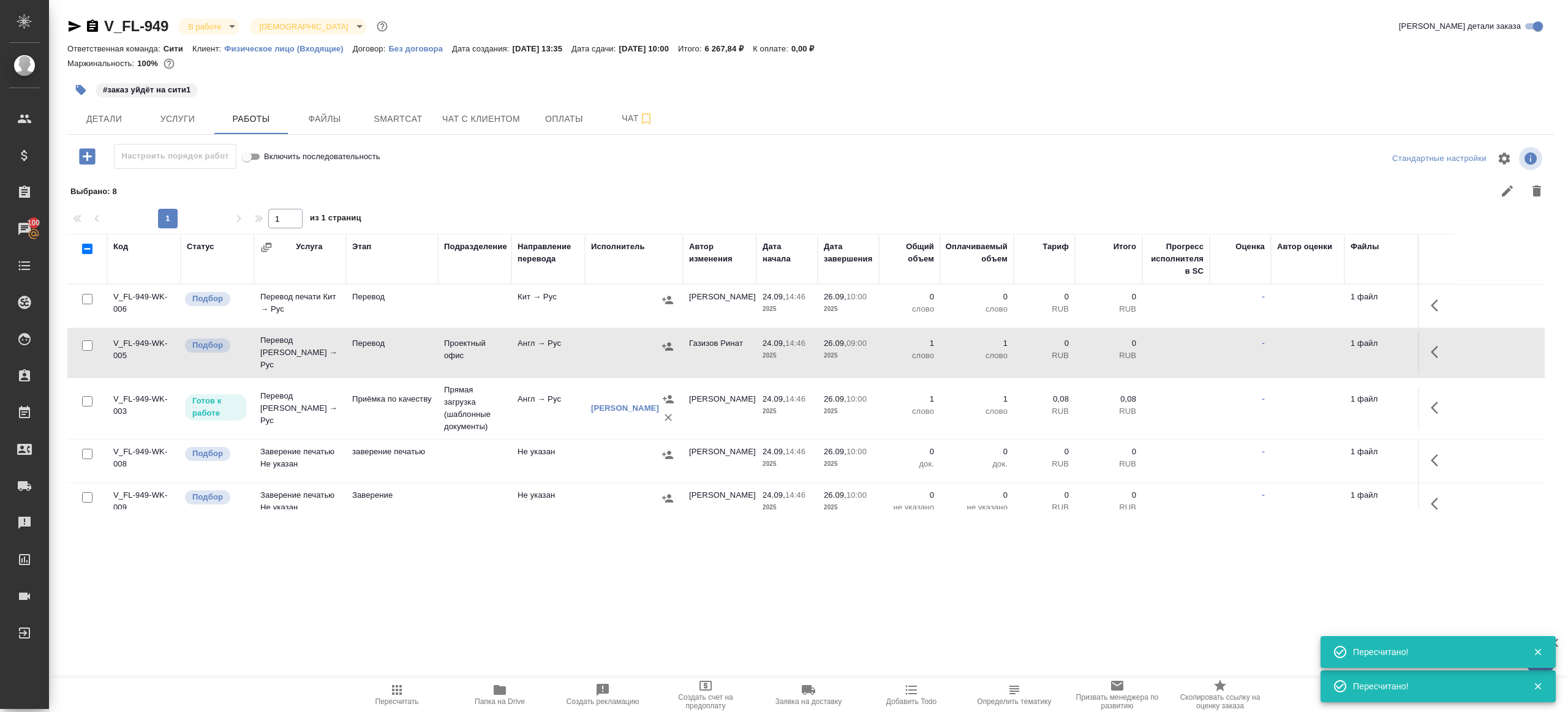
click at [573, 347] on td "Англ → Рус" at bounding box center [549, 353] width 74 height 43
click at [406, 692] on span "Пересчитать" at bounding box center [397, 694] width 88 height 23
click at [567, 629] on div ".cls-1 fill:#fff; AWATERA Gazizov Rinat Клиенты Спецификации Заказы 100 Чаты To…" at bounding box center [784, 356] width 1568 height 712
click at [103, 115] on span "Детали" at bounding box center [104, 119] width 59 height 15
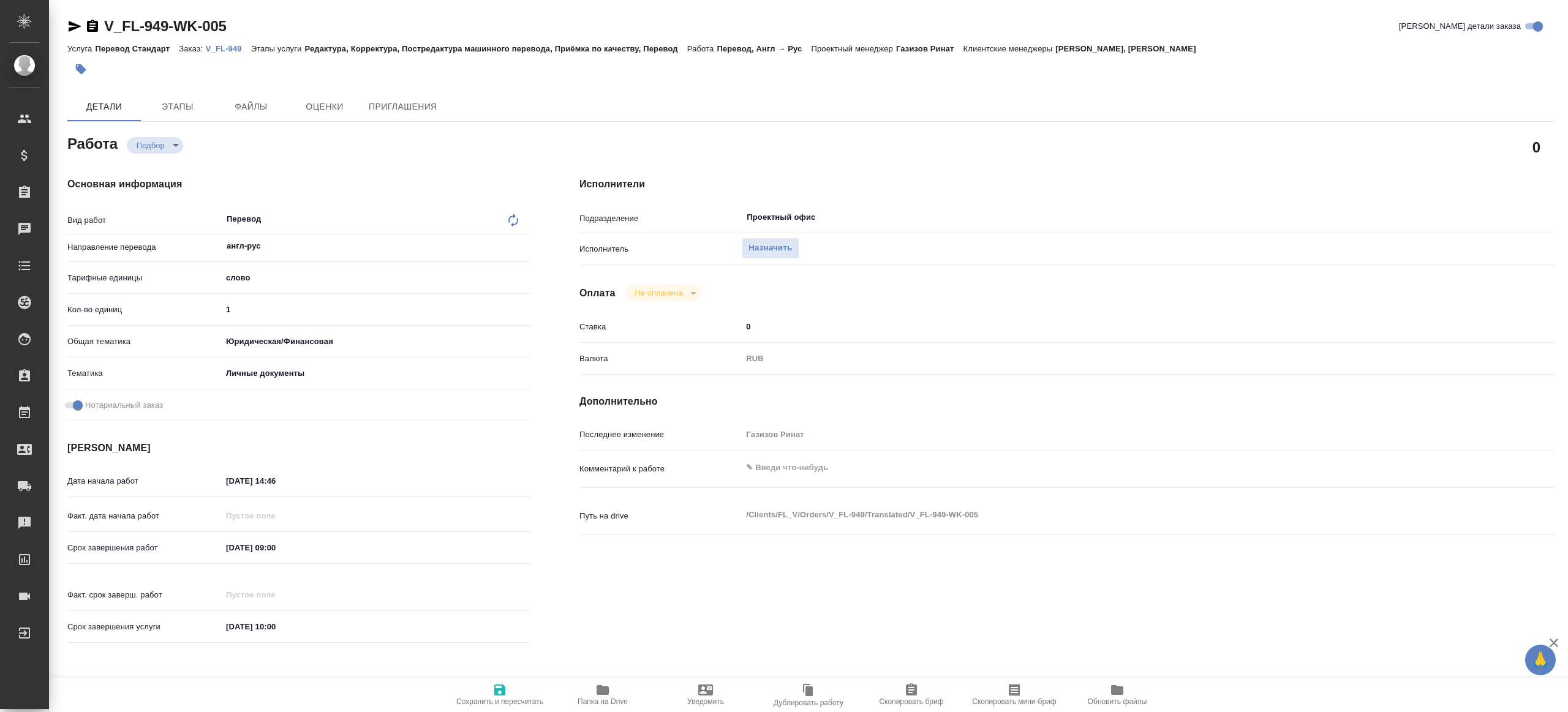
type textarea "x"
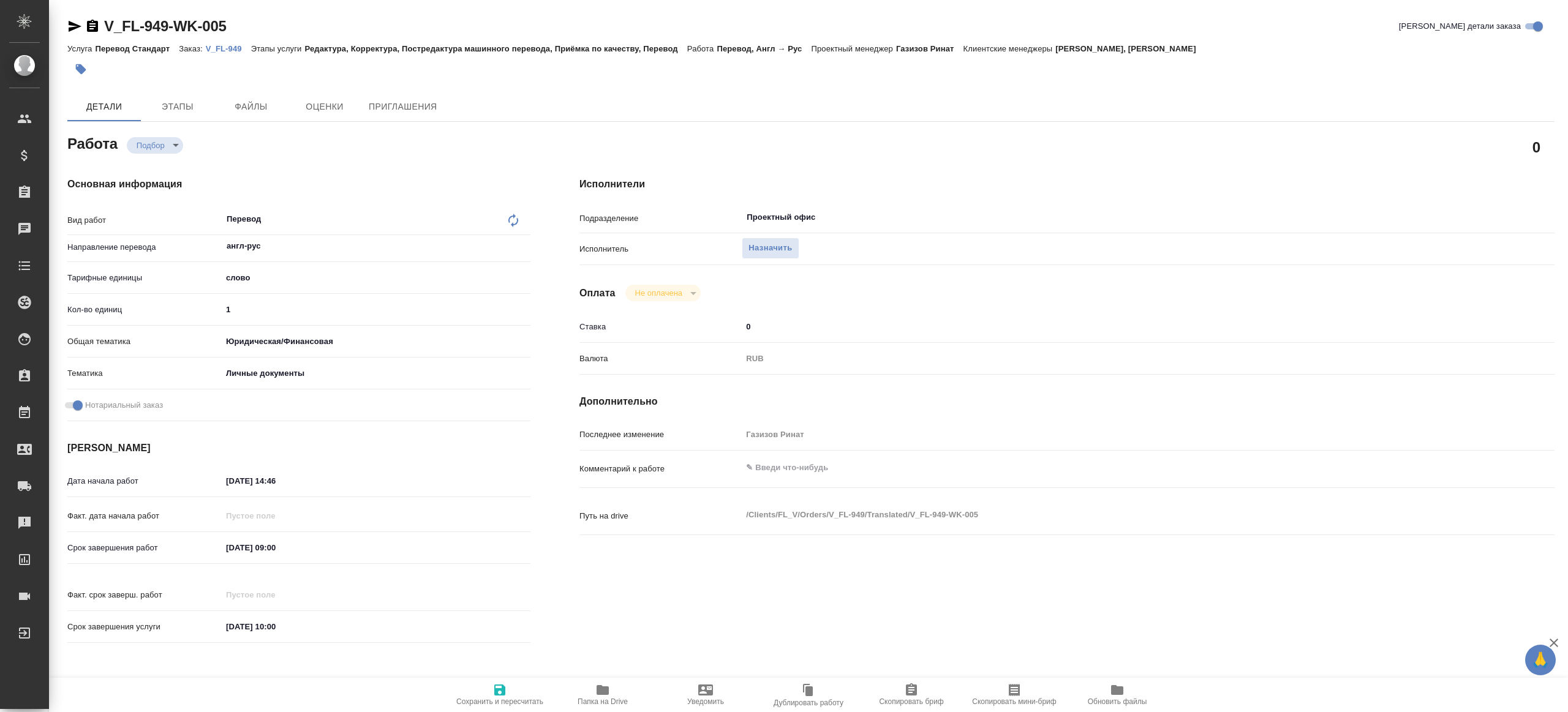
type textarea "x"
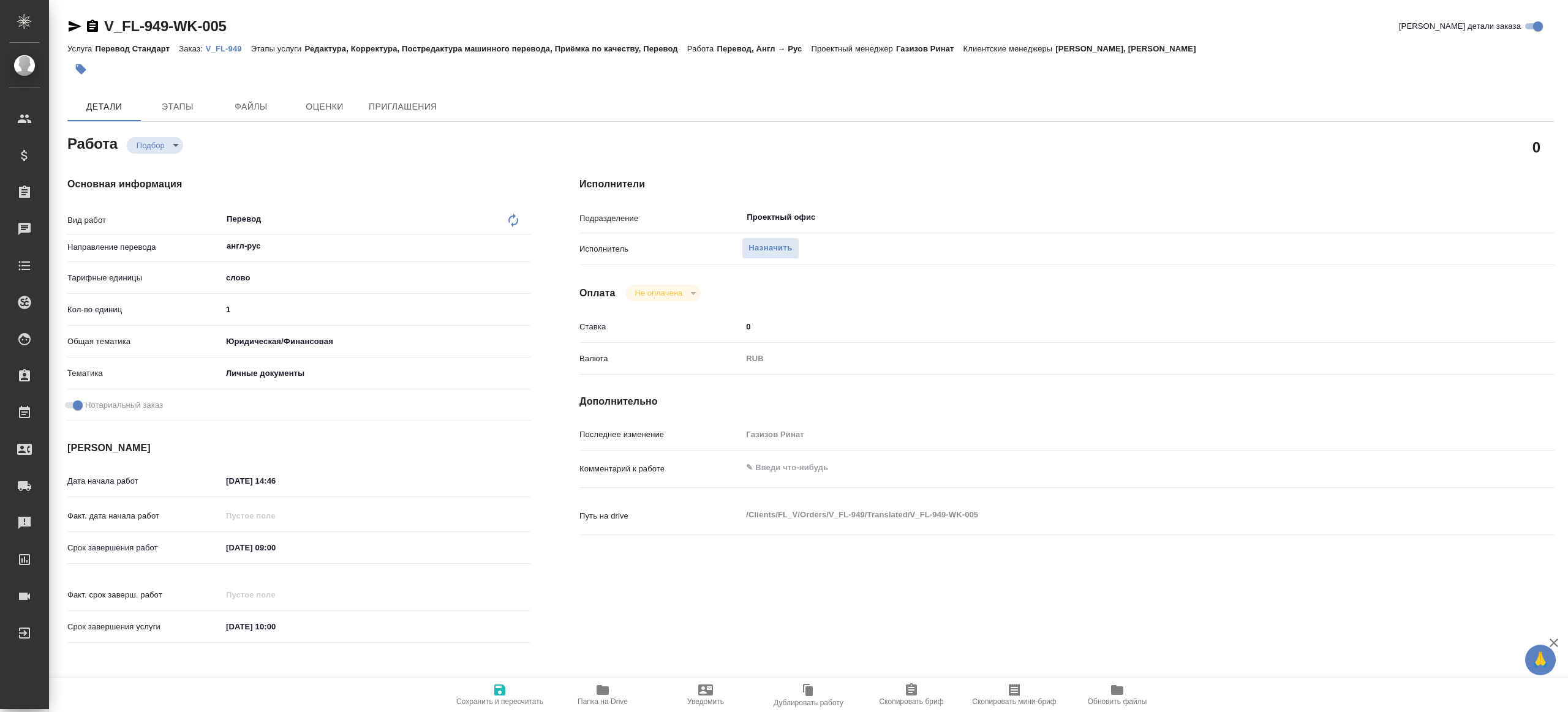
type textarea "x"
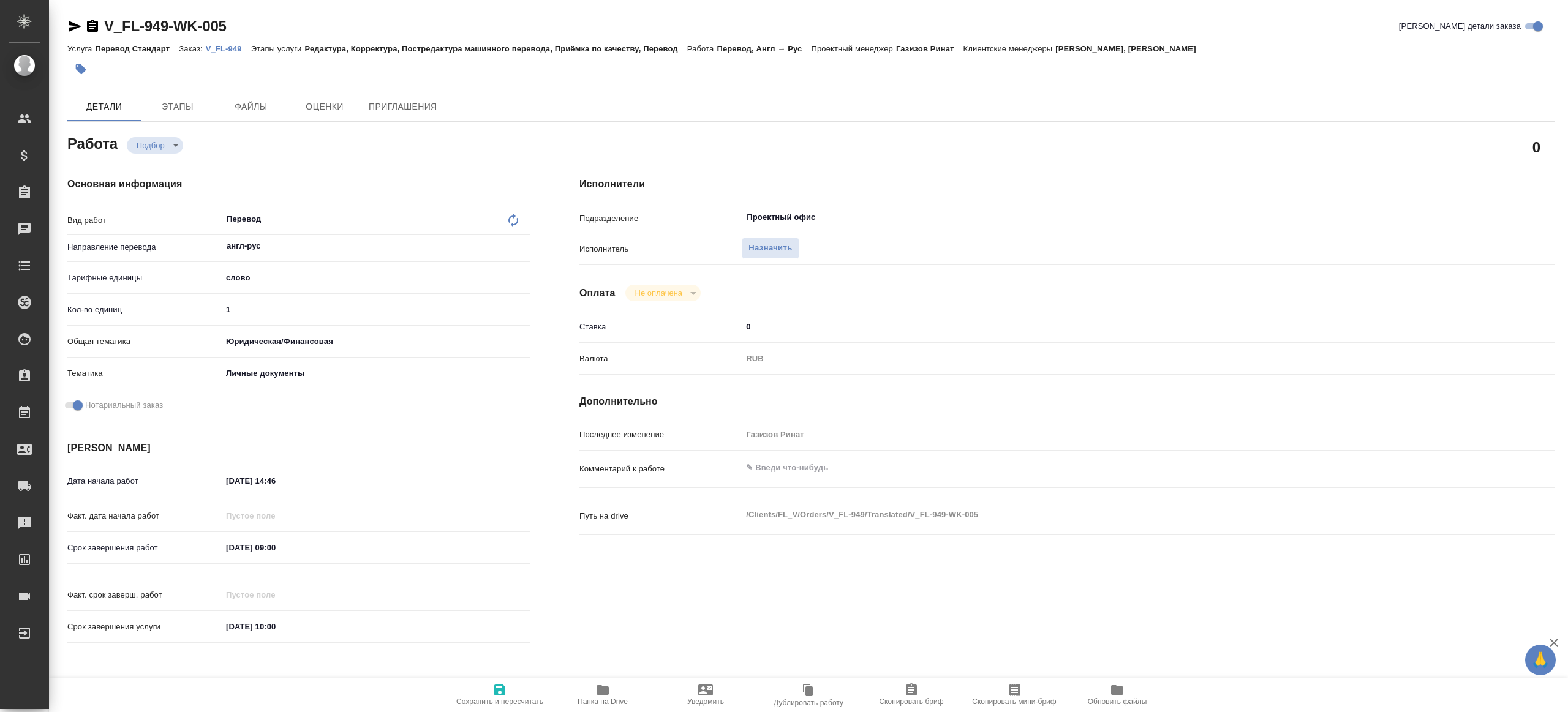
type textarea "x"
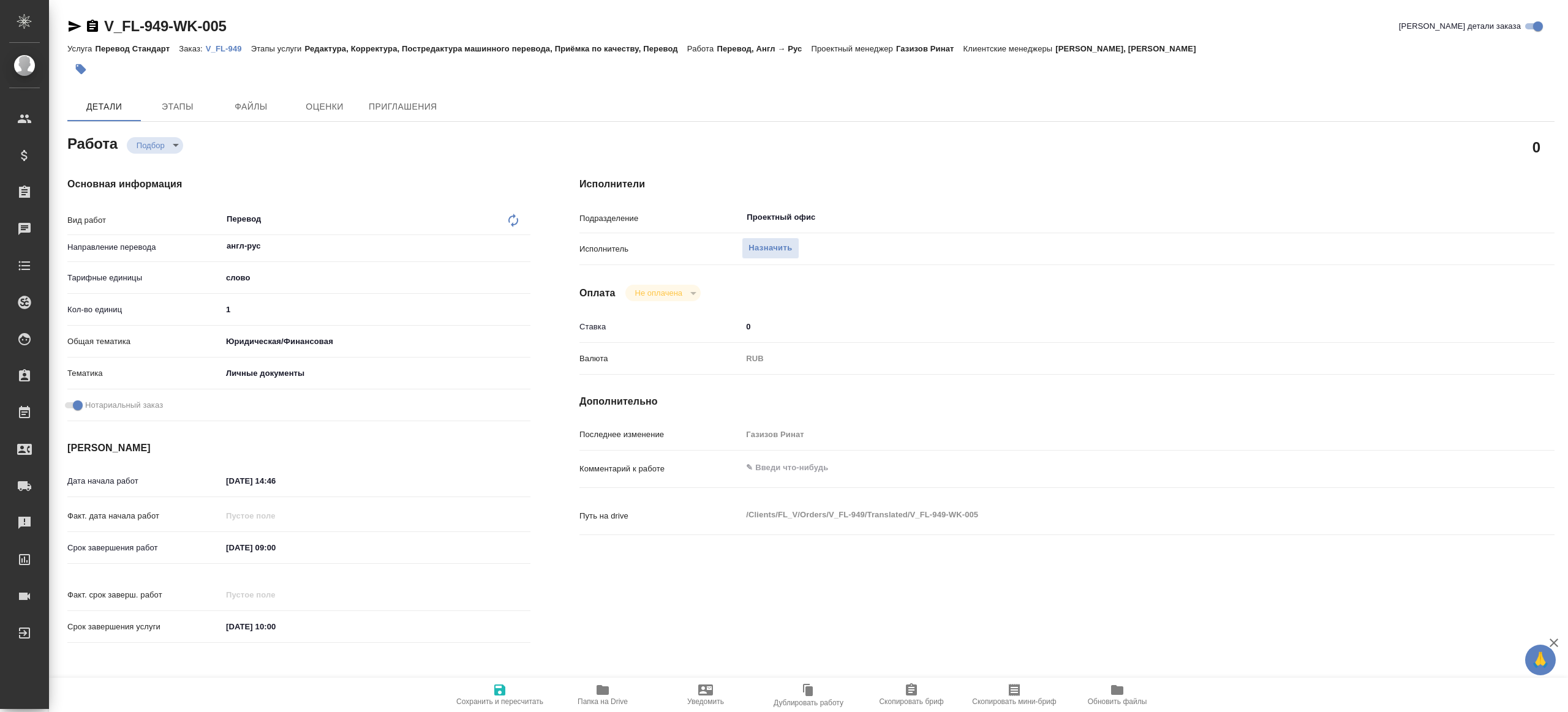
type textarea "x"
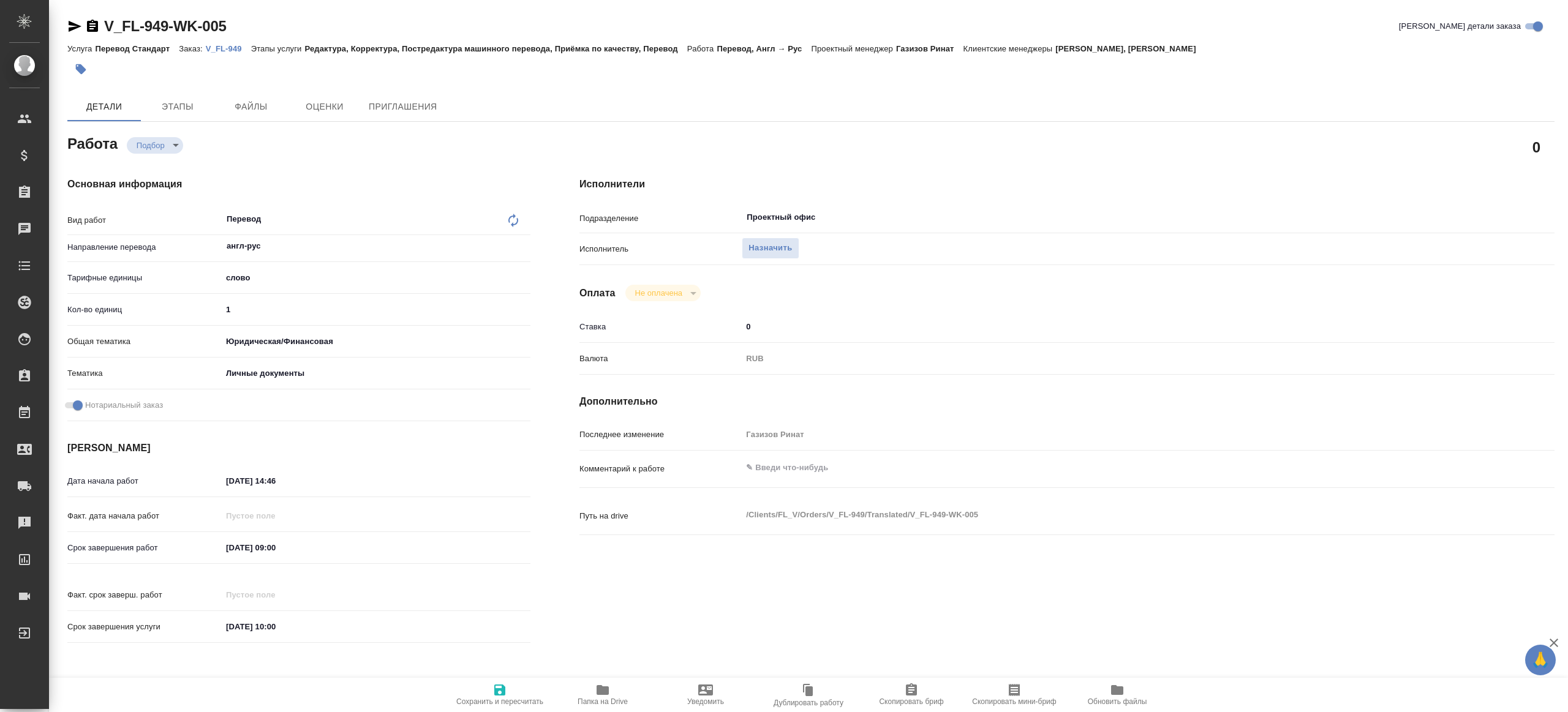
type textarea "x"
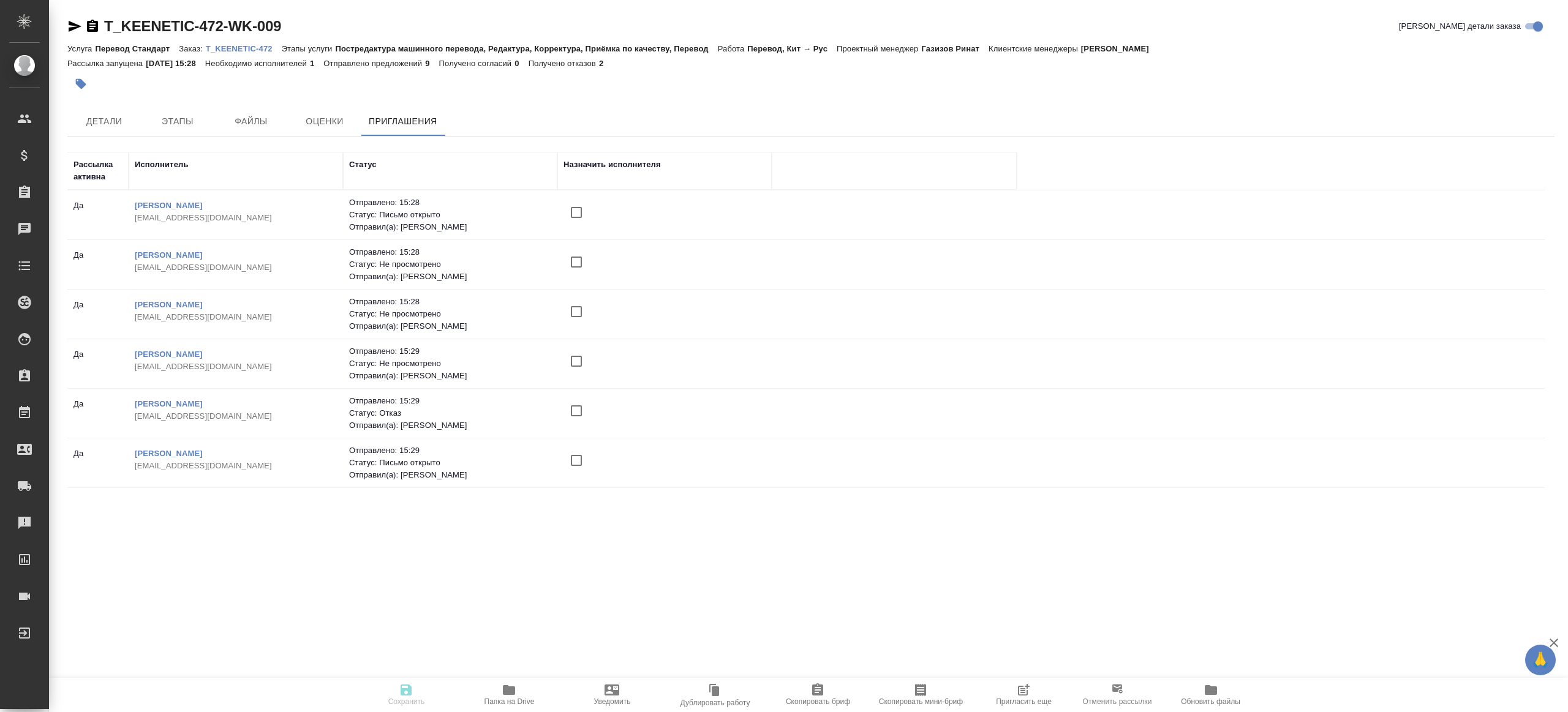
click at [572, 211] on input "checkbox" at bounding box center [577, 212] width 26 height 26
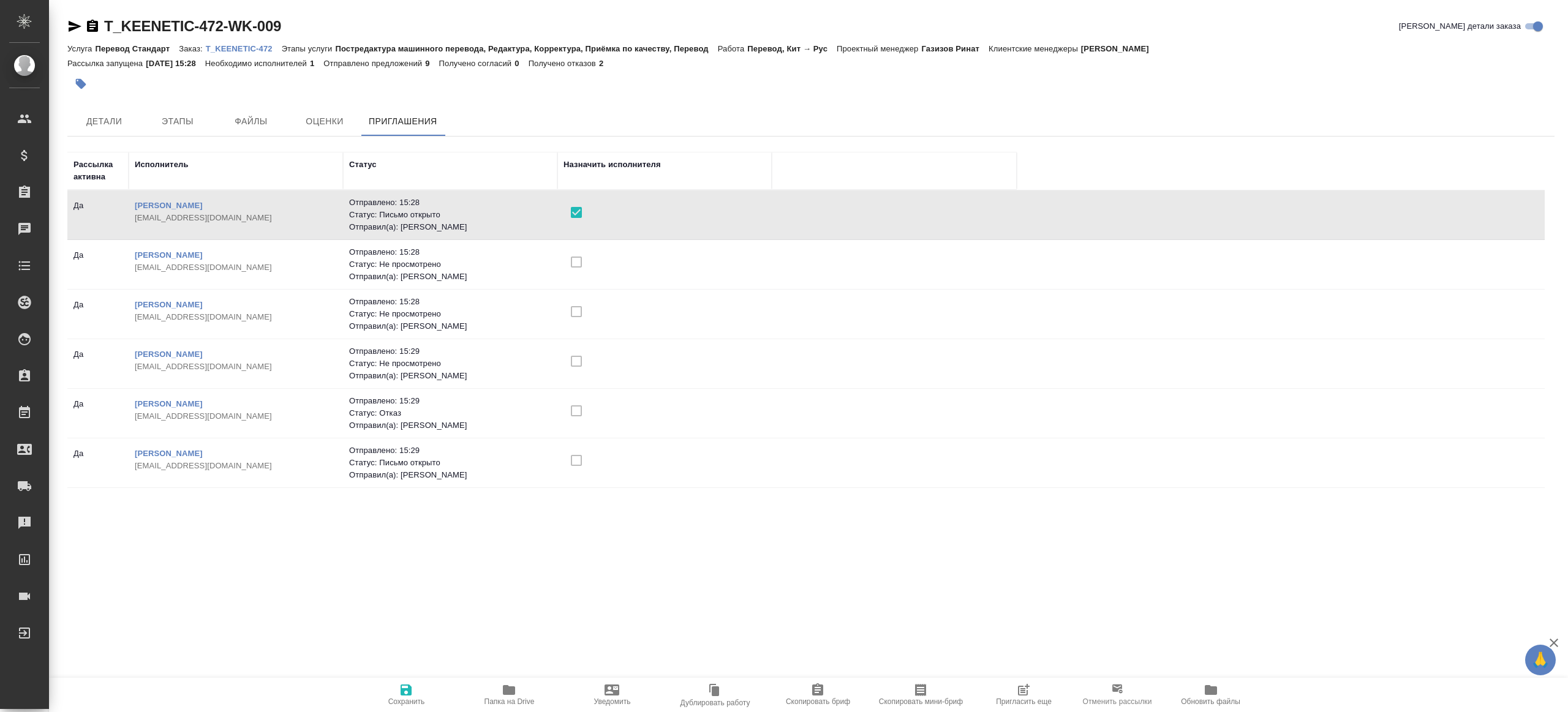
click at [394, 698] on span "Сохранить" at bounding box center [406, 701] width 37 height 8
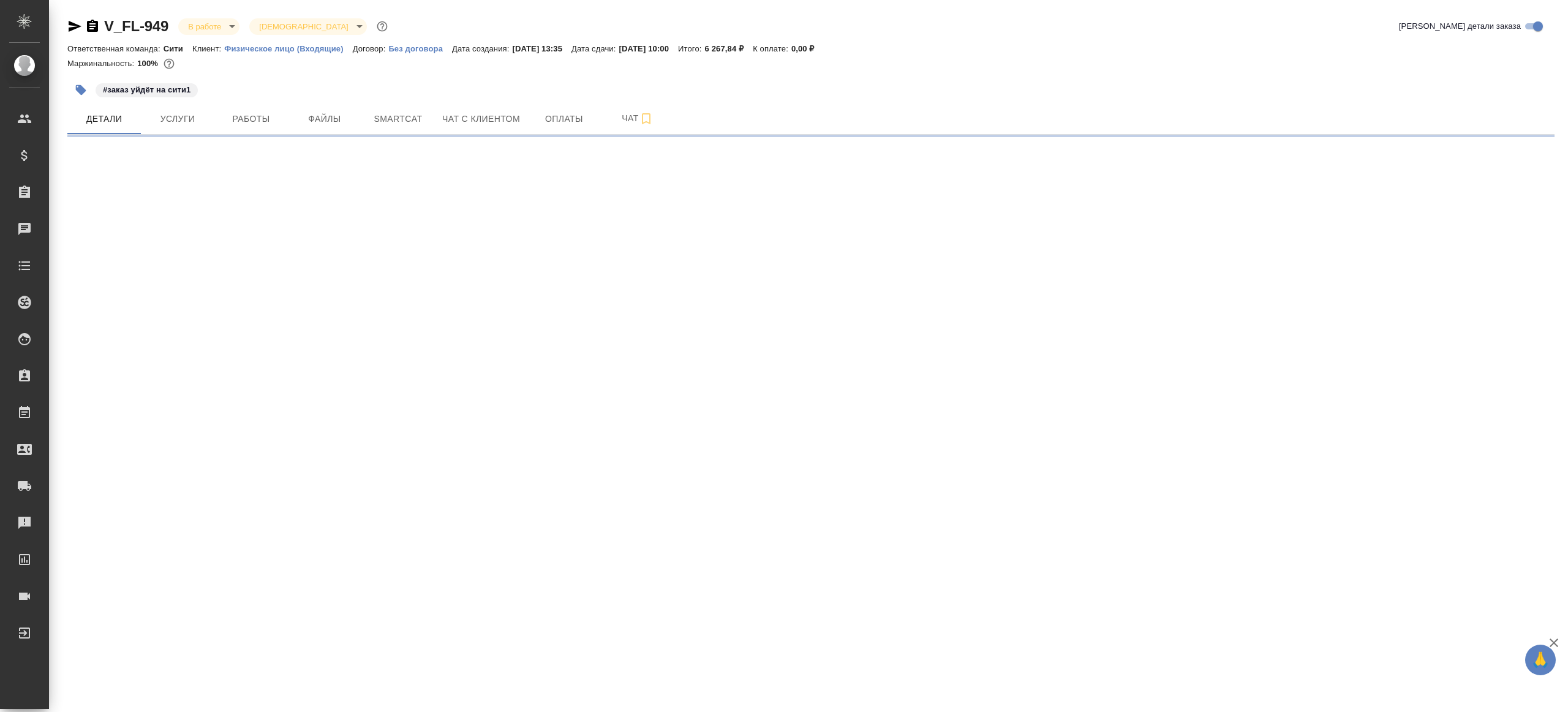
select select "RU"
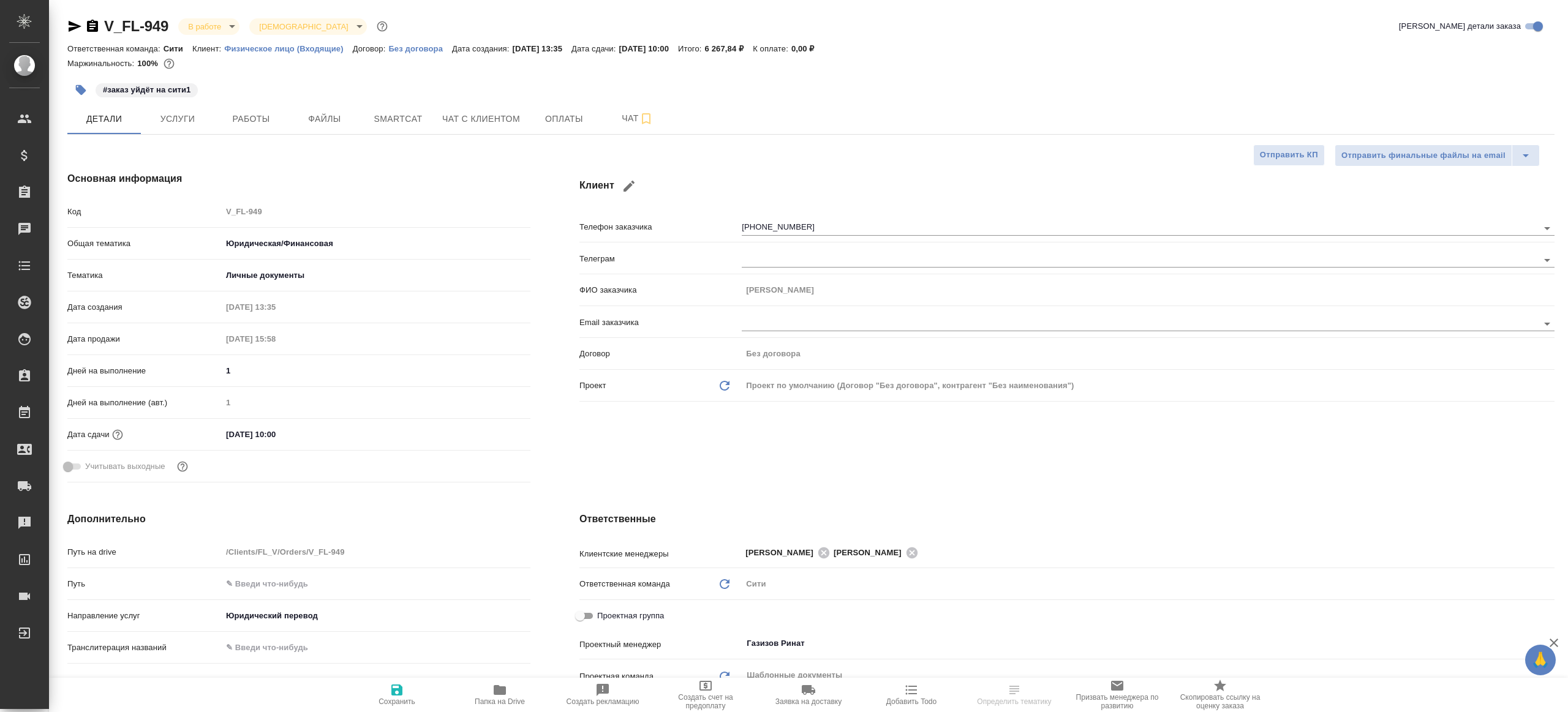
type textarea "x"
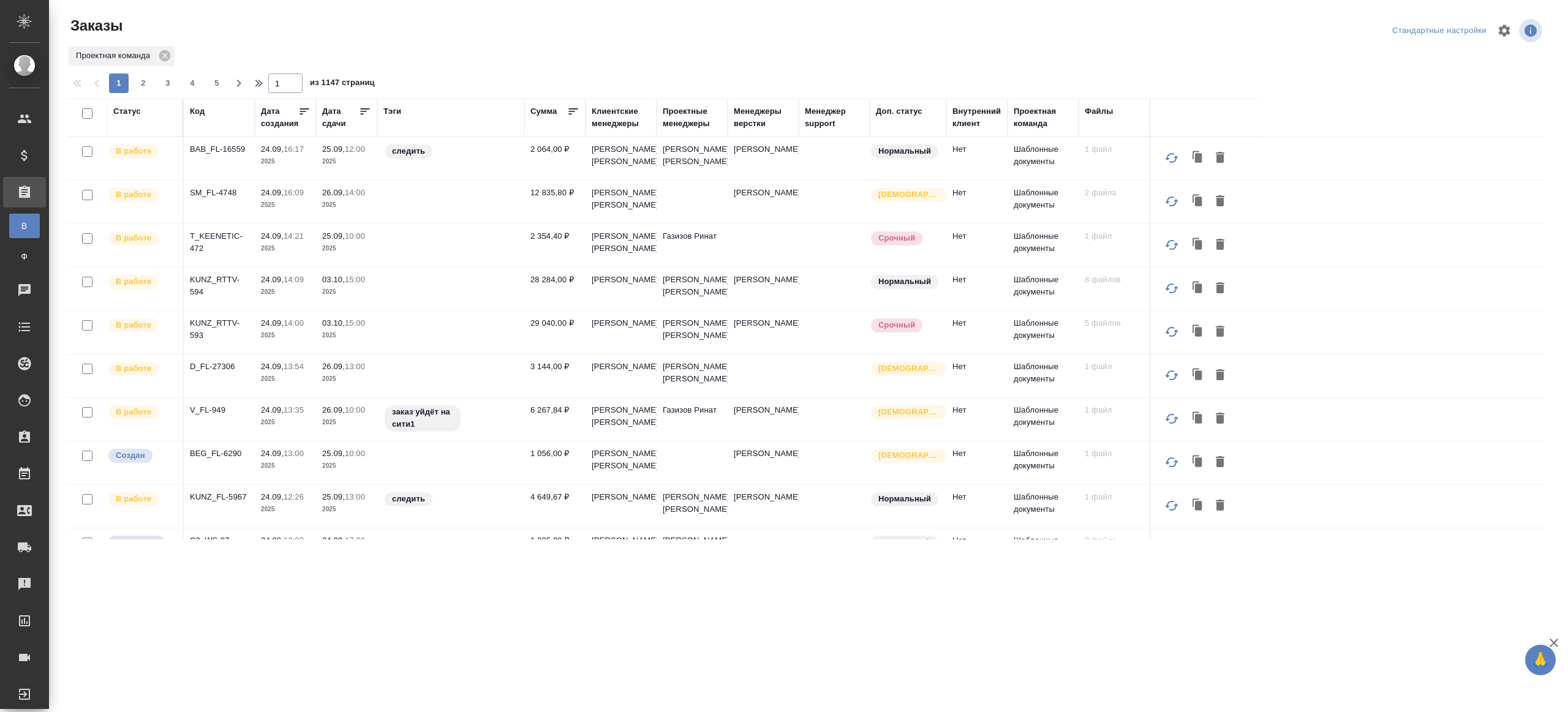
click at [190, 110] on div "Код" at bounding box center [198, 112] width 15 height 12
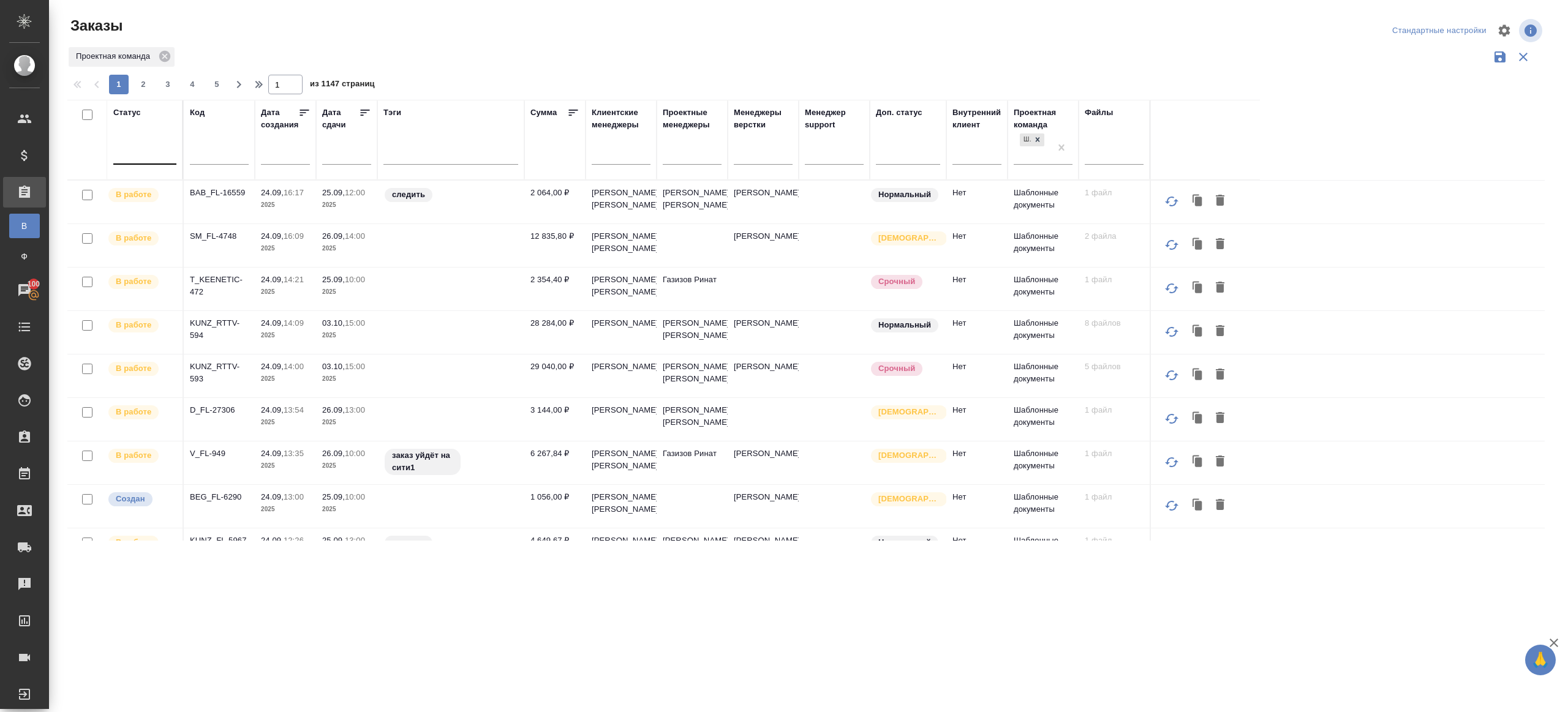
click at [168, 157] on div at bounding box center [145, 152] width 63 height 18
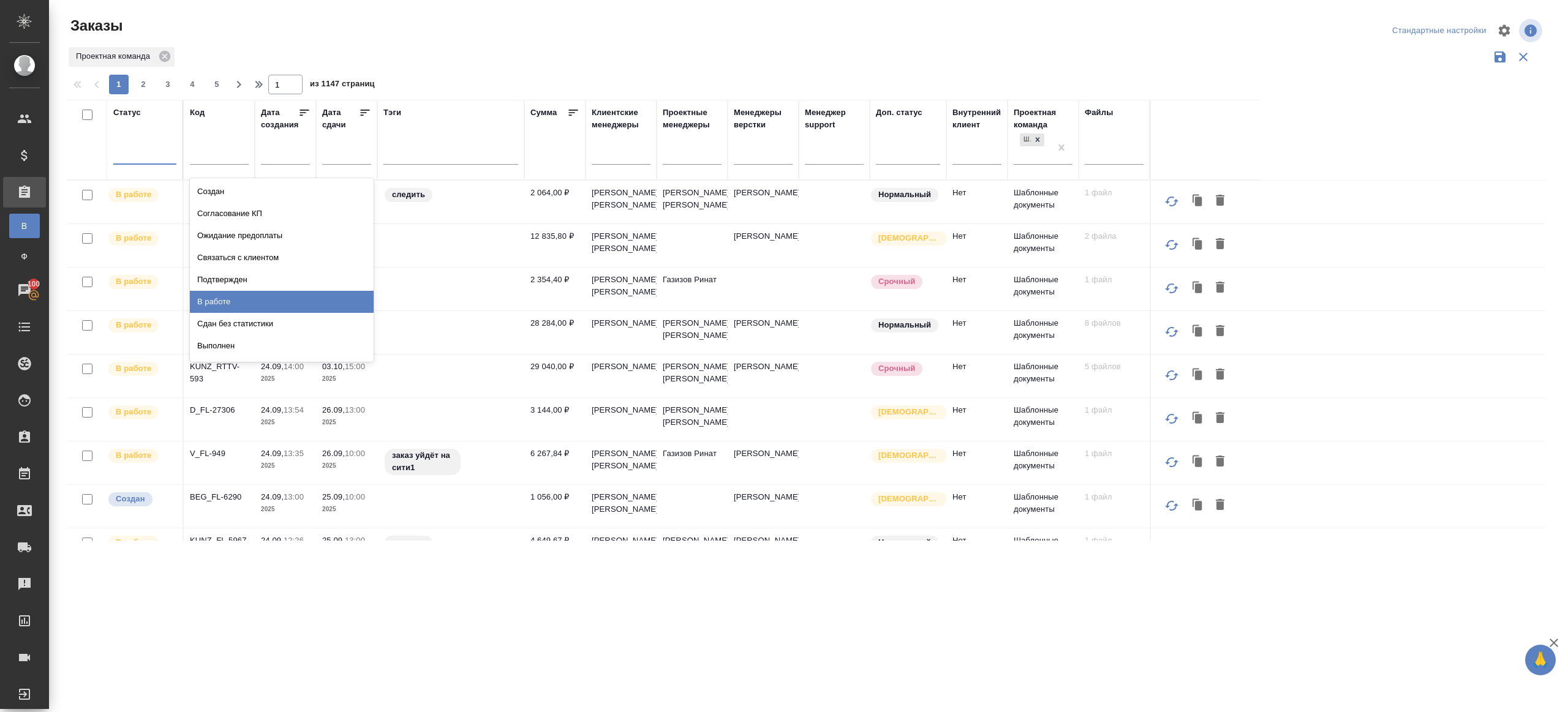
click at [240, 305] on div "В работе" at bounding box center [282, 301] width 184 height 22
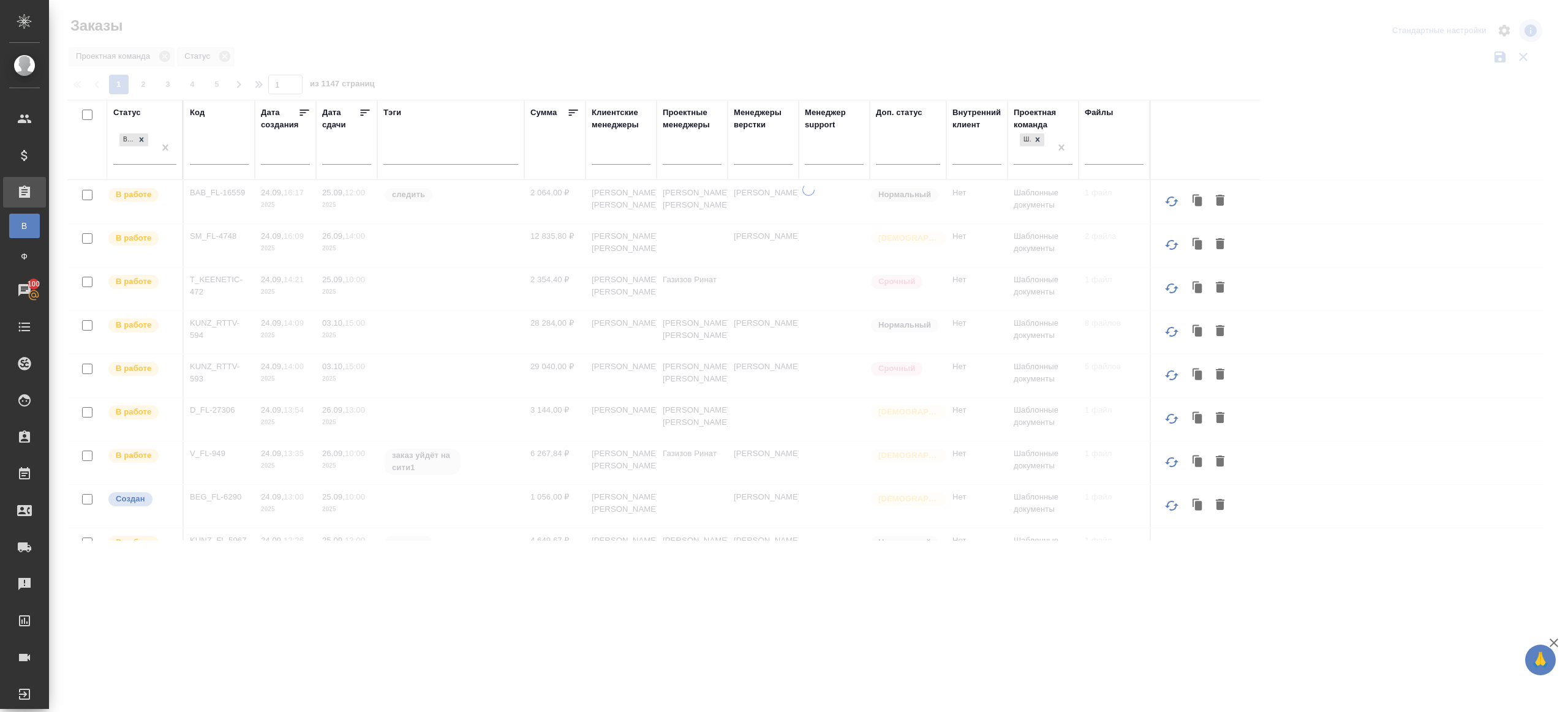
click at [365, 109] on icon at bounding box center [366, 112] width 9 height 6
click at [522, 60] on div at bounding box center [808, 273] width 1519 height 548
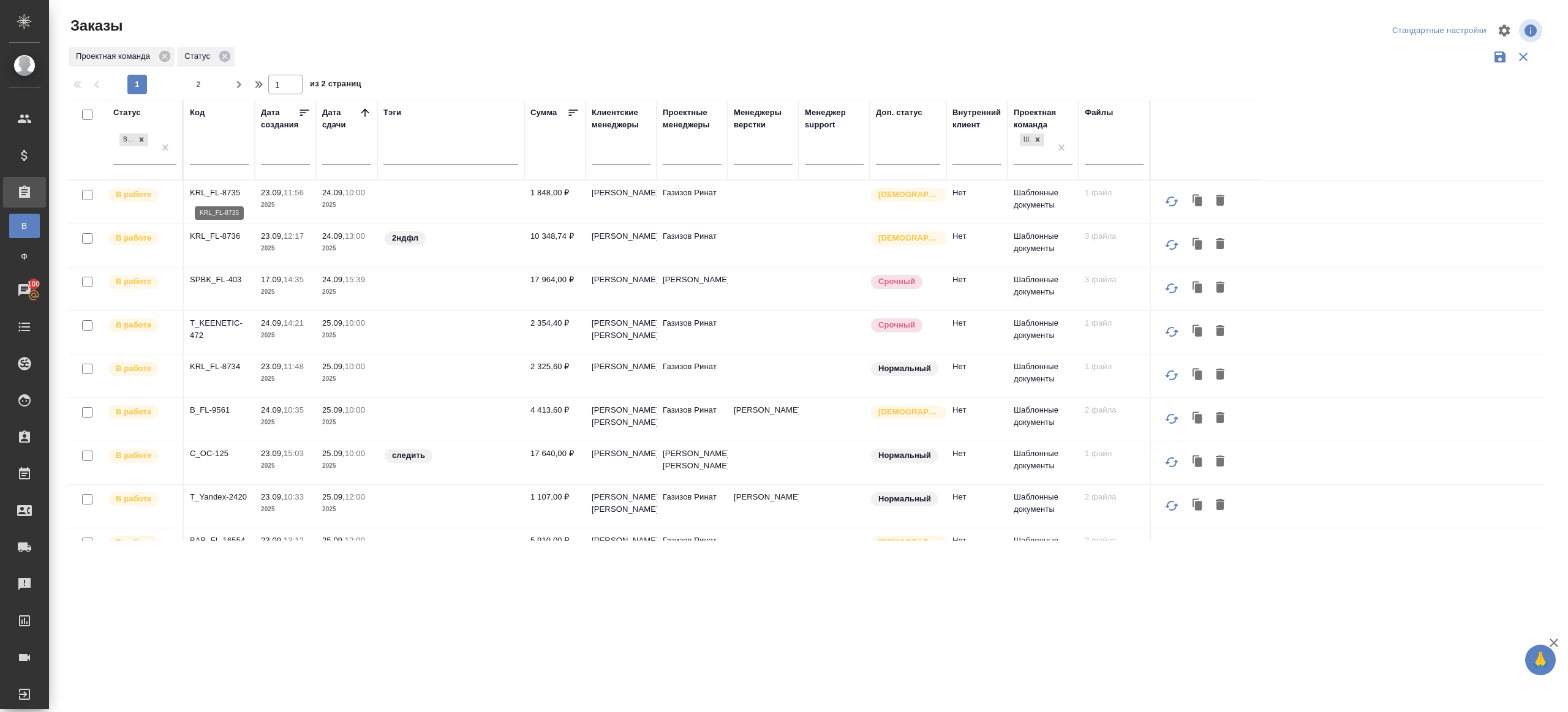
click at [231, 188] on p "KRL_FL-8735" at bounding box center [219, 193] width 59 height 12
click at [234, 239] on p "KRL_FL-8736" at bounding box center [219, 237] width 59 height 12
click at [223, 283] on p "SPBK_FL-403" at bounding box center [219, 280] width 59 height 12
click at [223, 318] on p "T_KEENETIC-472" at bounding box center [219, 329] width 59 height 25
click at [225, 362] on p "KRL_FL-8734" at bounding box center [219, 367] width 59 height 12
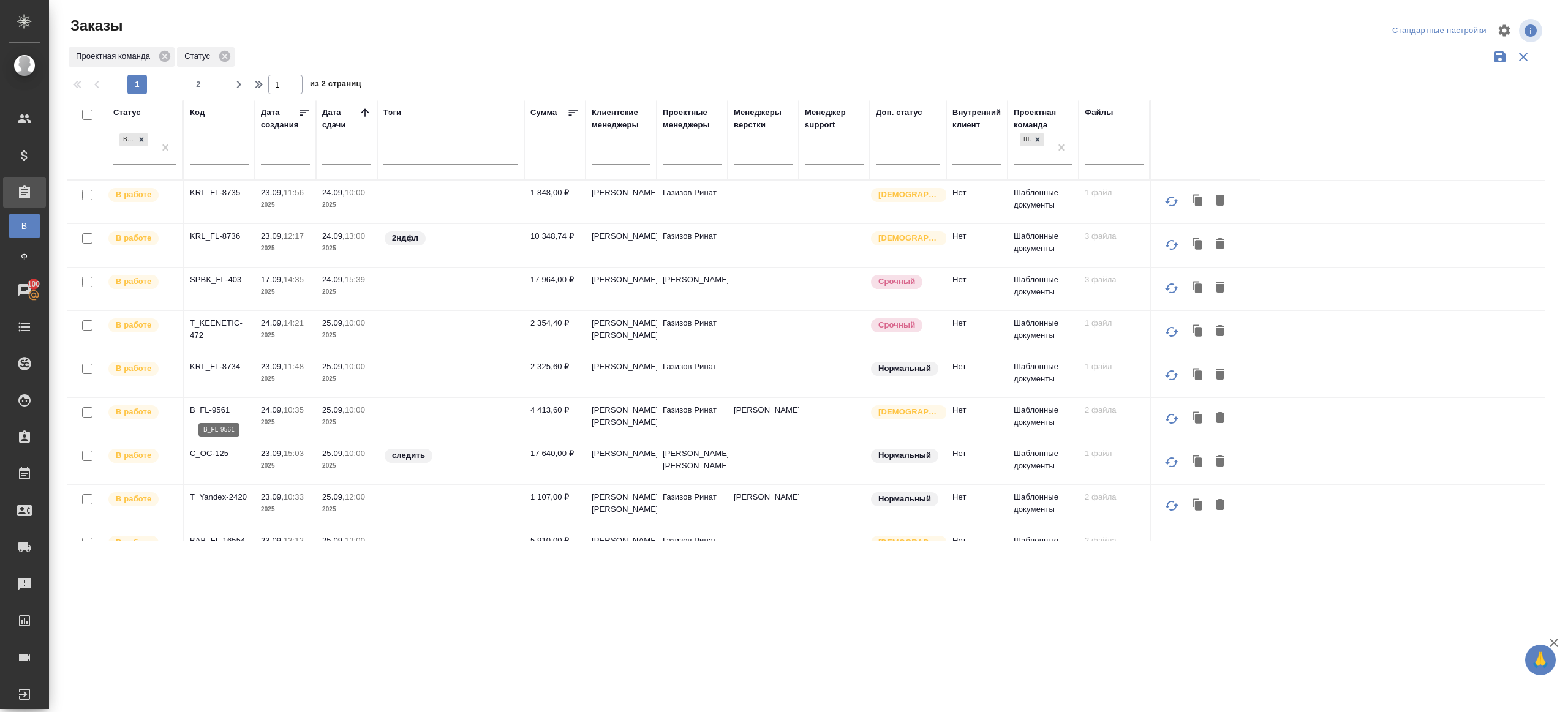
click at [218, 404] on p "B_FL-9561" at bounding box center [219, 410] width 59 height 12
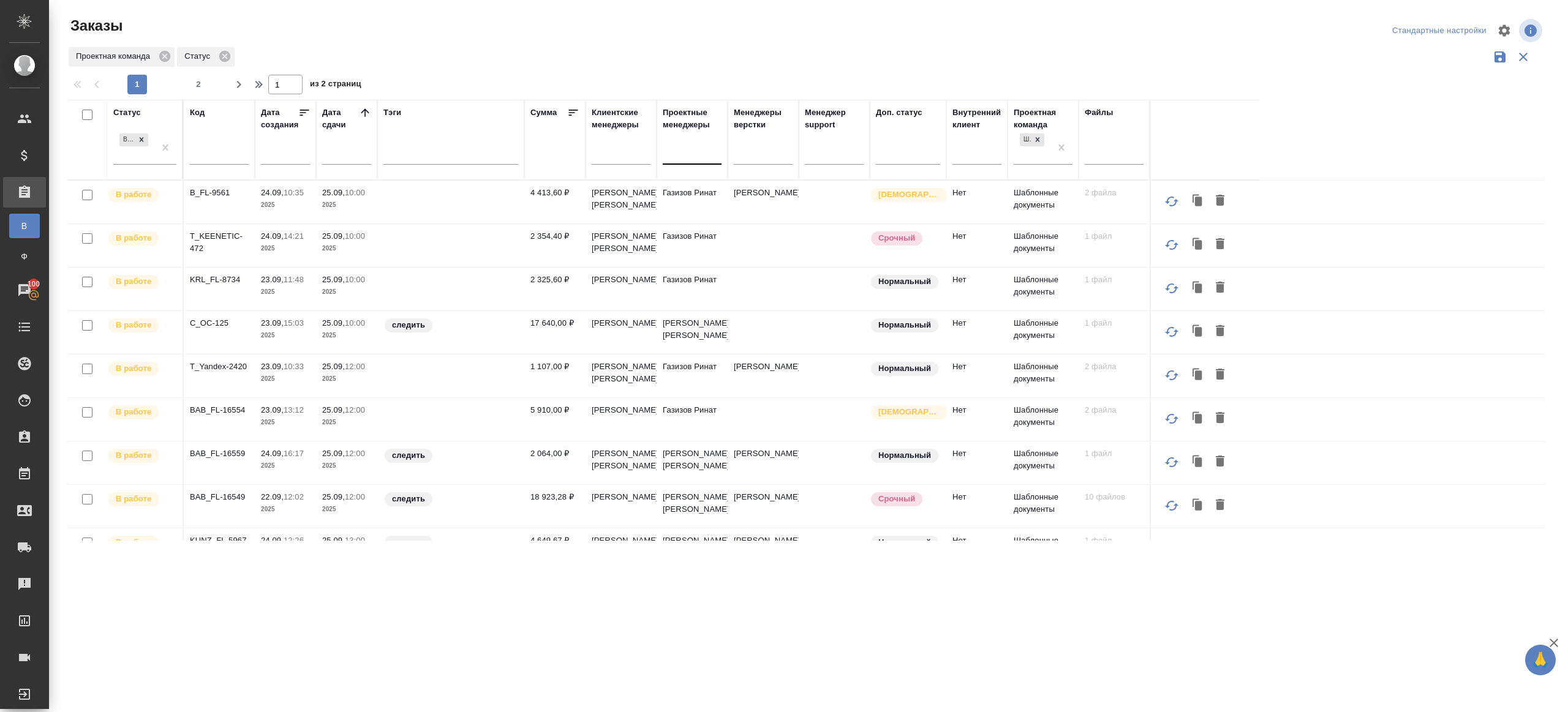
click at [700, 148] on div at bounding box center [692, 152] width 59 height 18
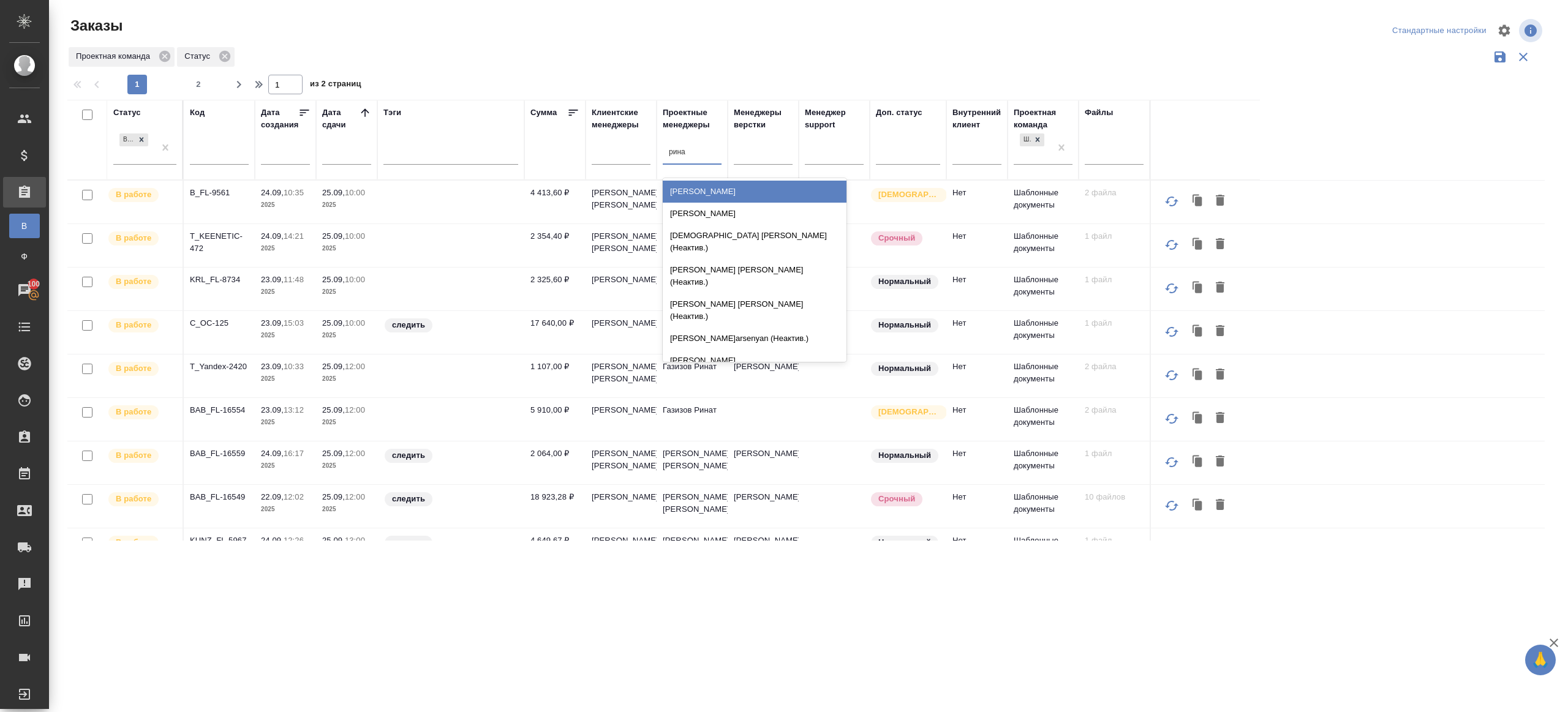
type input "ринат"
click at [711, 186] on div "Газизов Ринат" at bounding box center [755, 191] width 184 height 22
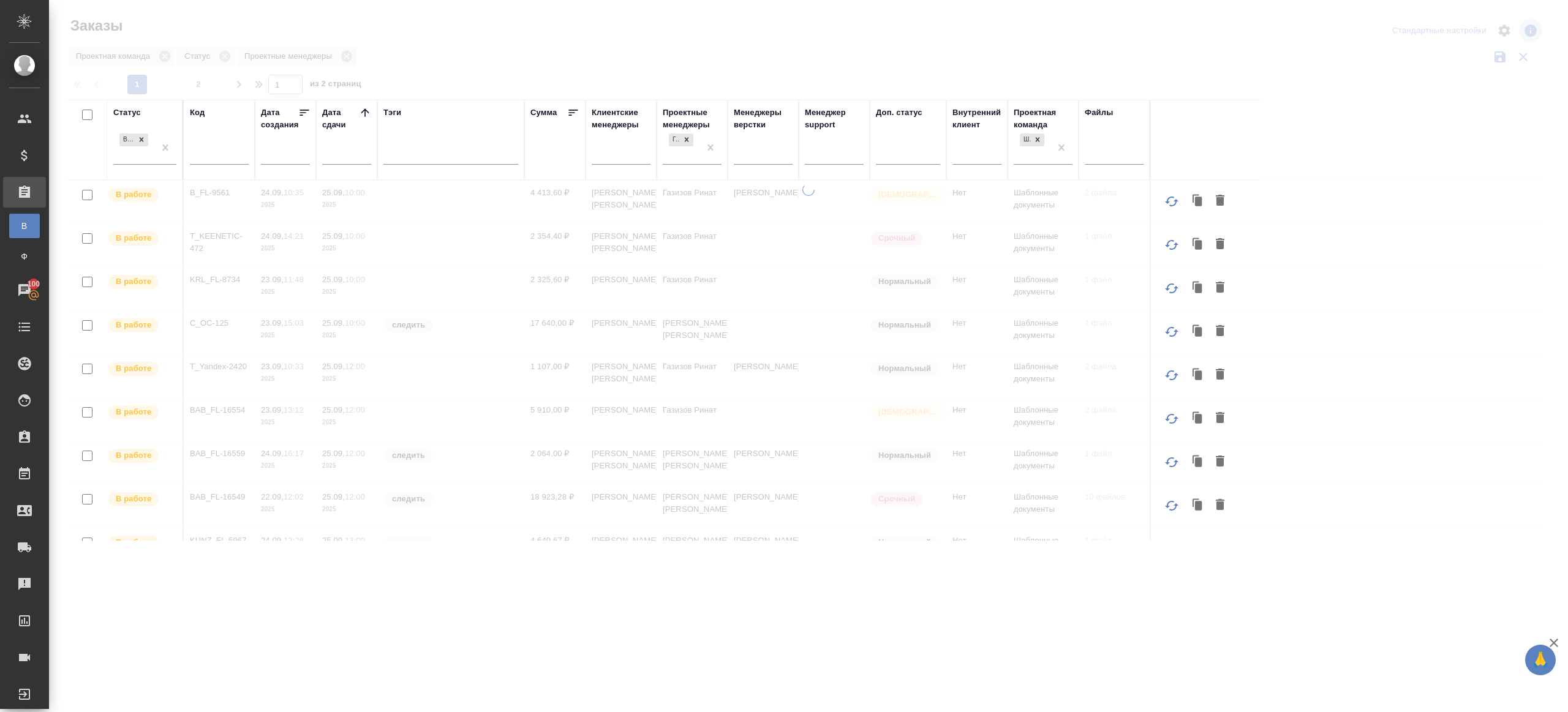
click at [723, 70] on div at bounding box center [808, 273] width 1519 height 548
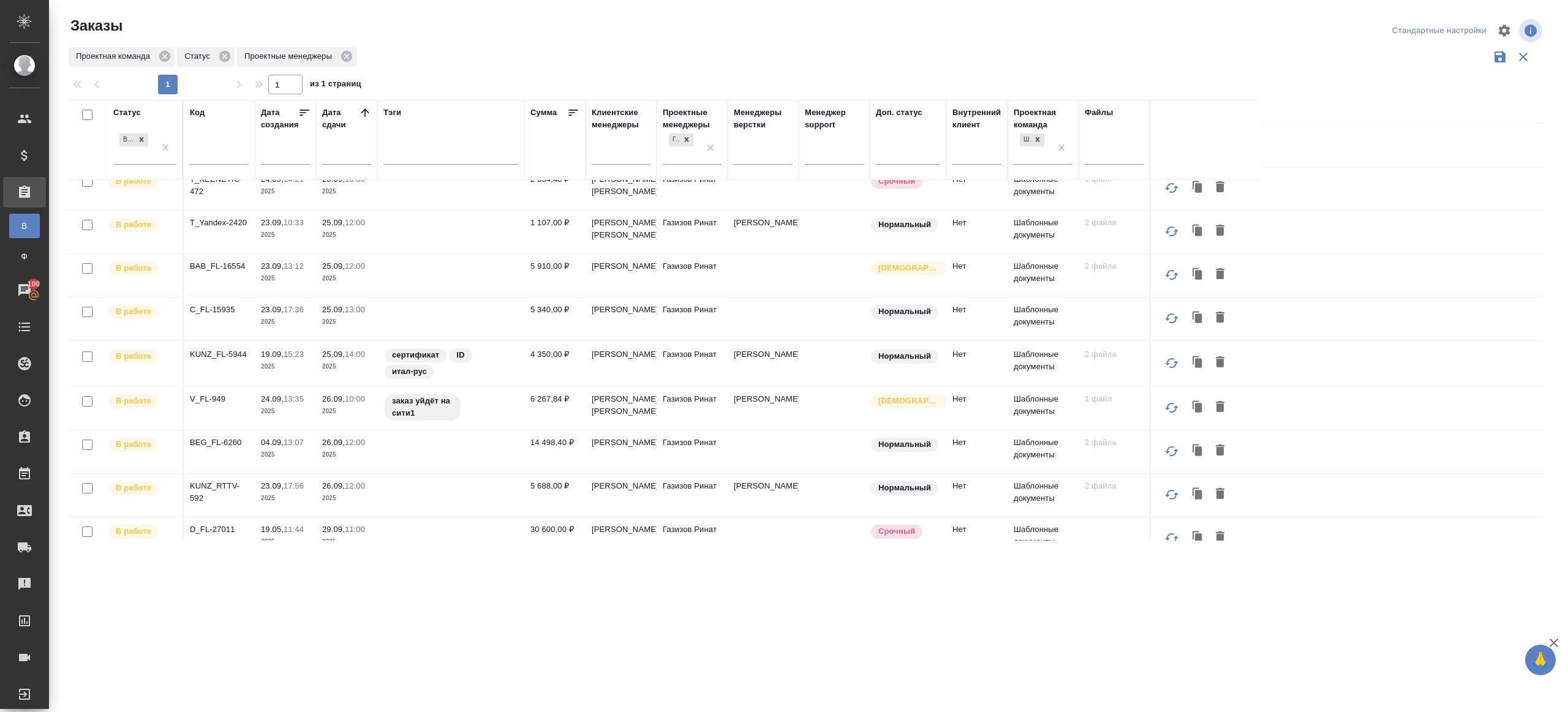
scroll to position [102, 0]
click at [228, 222] on p "T_Yandex-2420" at bounding box center [219, 222] width 59 height 12
click at [228, 261] on p "BAB_FL-16554" at bounding box center [219, 265] width 59 height 12
click at [211, 305] on p "C_FL-15935" at bounding box center [219, 308] width 59 height 12
click at [211, 350] on p "KUNZ_FL-5944" at bounding box center [219, 353] width 59 height 12
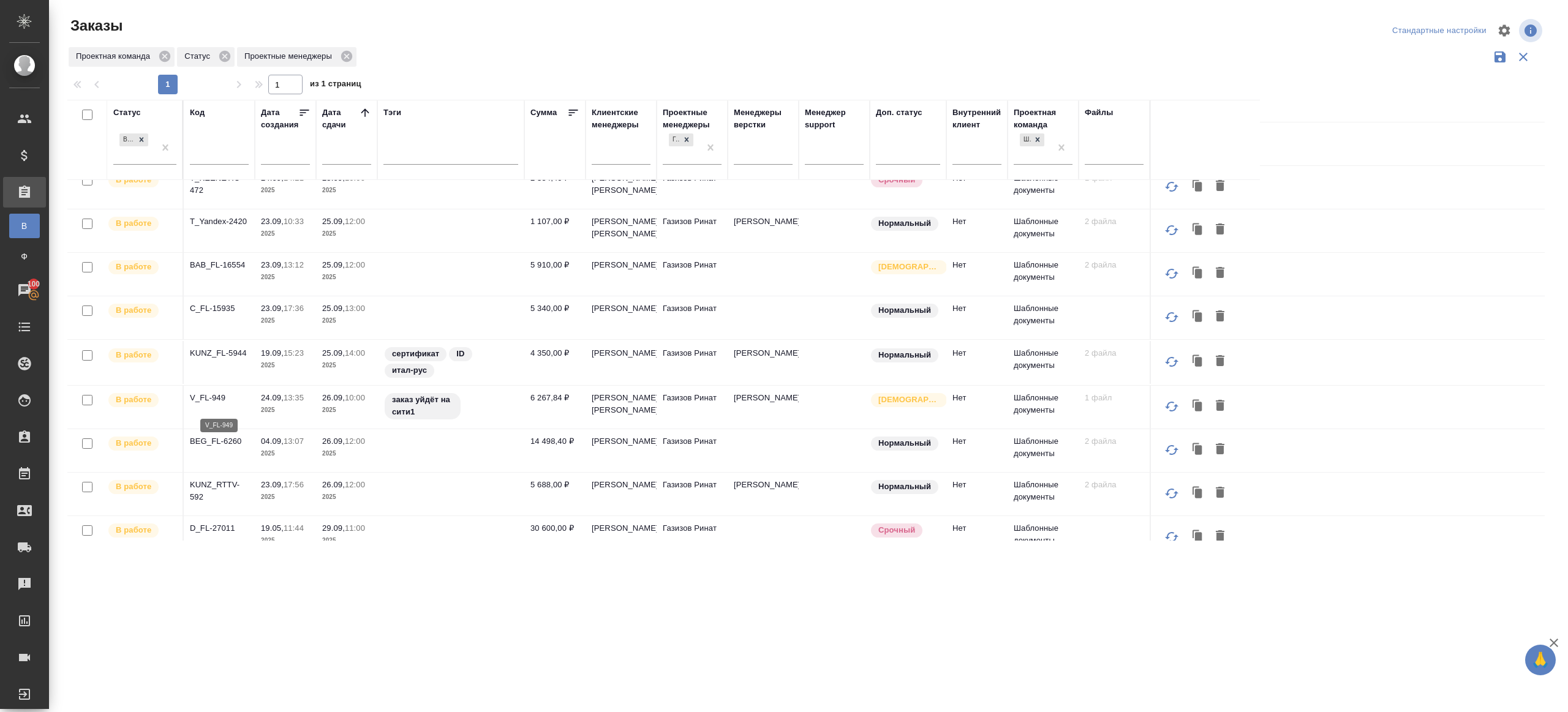
click at [210, 400] on p "V_FL-949" at bounding box center [219, 398] width 59 height 12
drag, startPoint x: 216, startPoint y: 456, endPoint x: 216, endPoint y: 472, distance: 16.0
click at [216, 448] on p "BEG_FL-6260" at bounding box center [219, 442] width 59 height 12
click at [216, 499] on p "KUNZ_RTTV-592" at bounding box center [219, 491] width 59 height 25
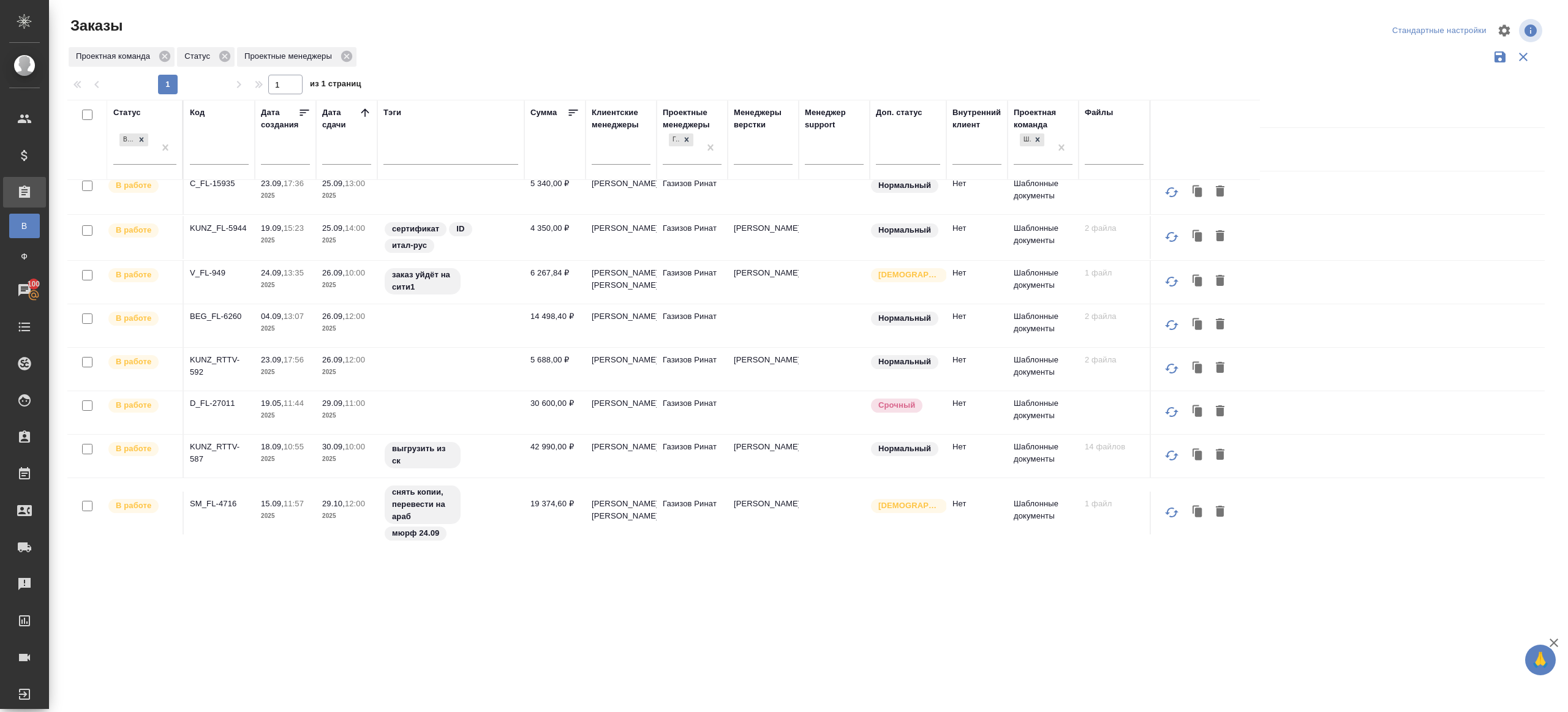
scroll to position [249, 0]
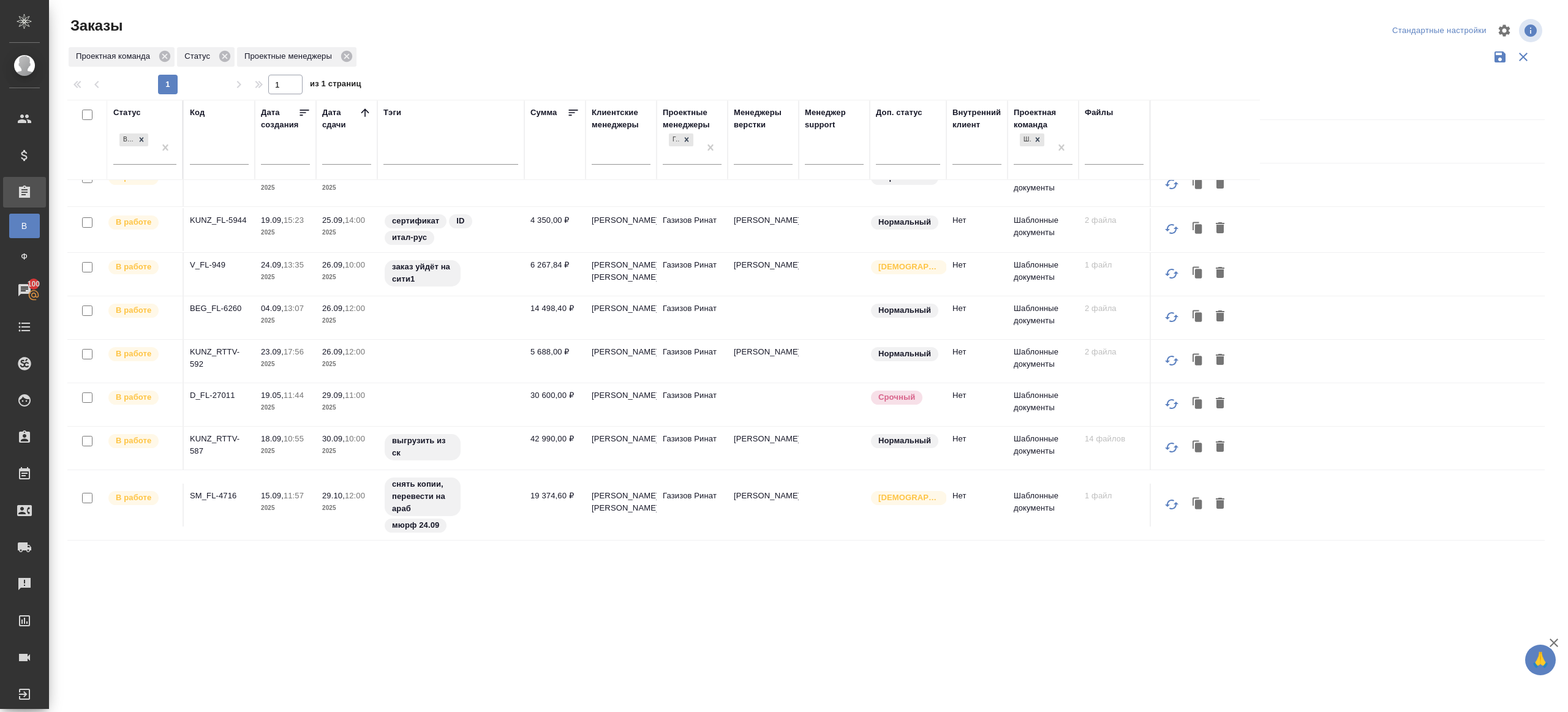
click at [218, 400] on p "D_FL-27011" at bounding box center [219, 396] width 59 height 12
click at [218, 442] on p "KUNZ_RTTV-587" at bounding box center [219, 445] width 59 height 25
click at [213, 500] on p "SM_FL-4716" at bounding box center [219, 496] width 59 height 12
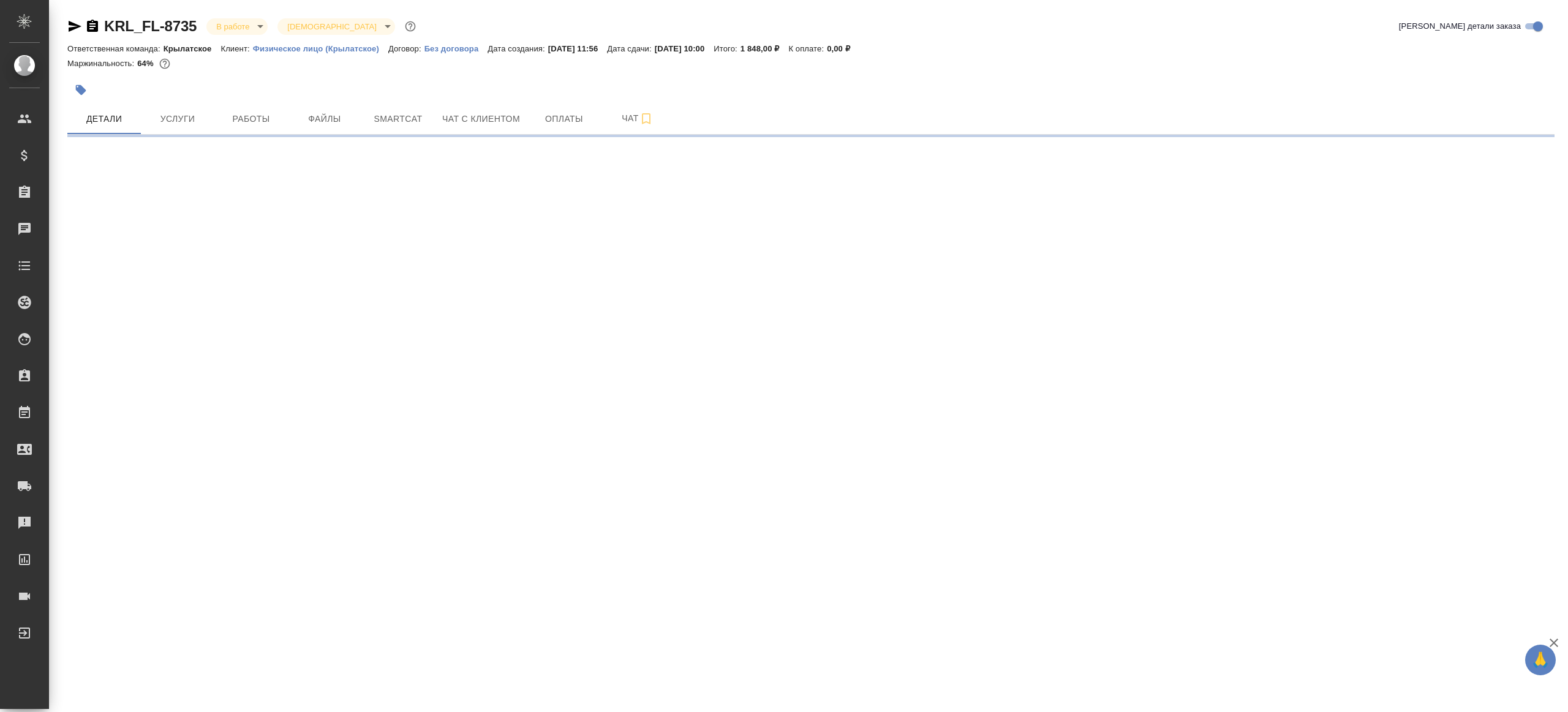
select select "RU"
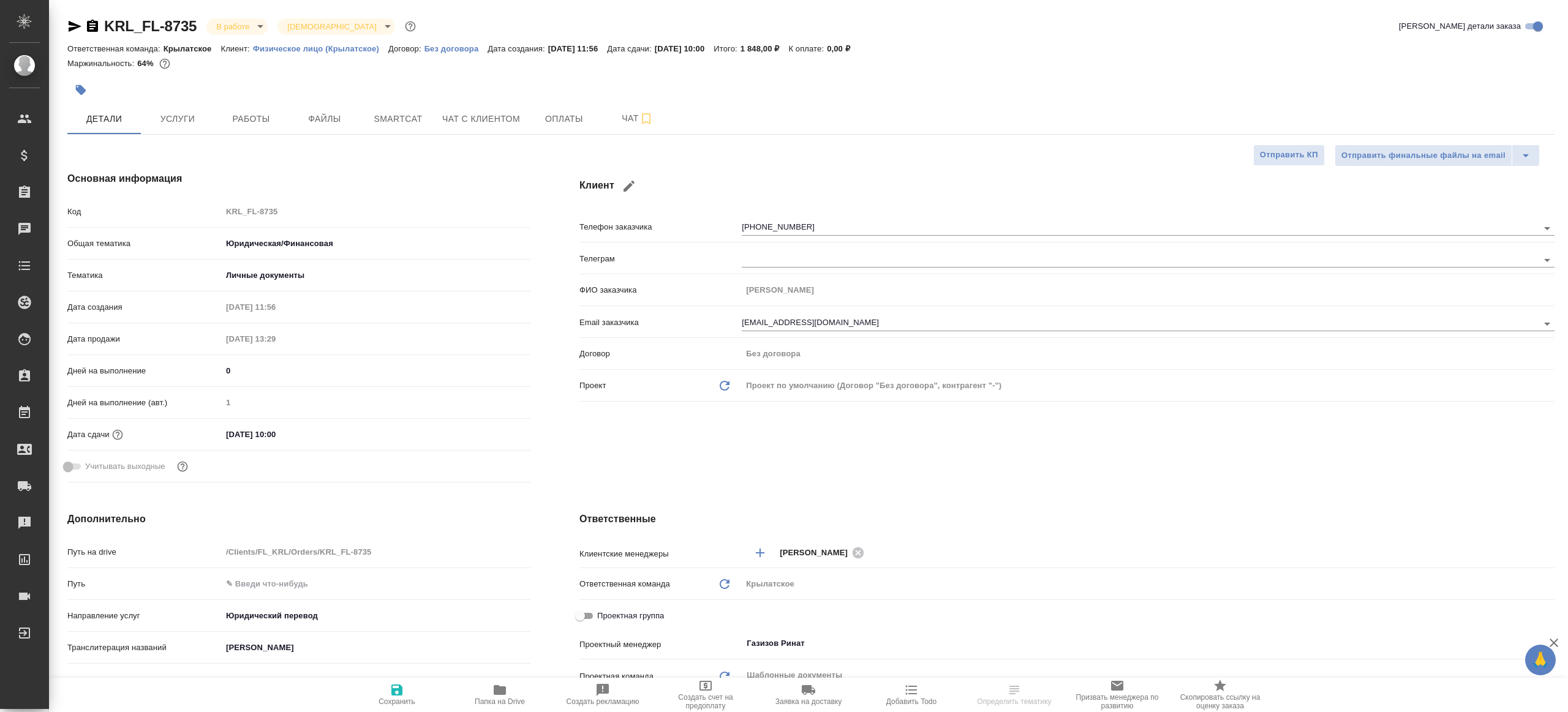
type textarea "x"
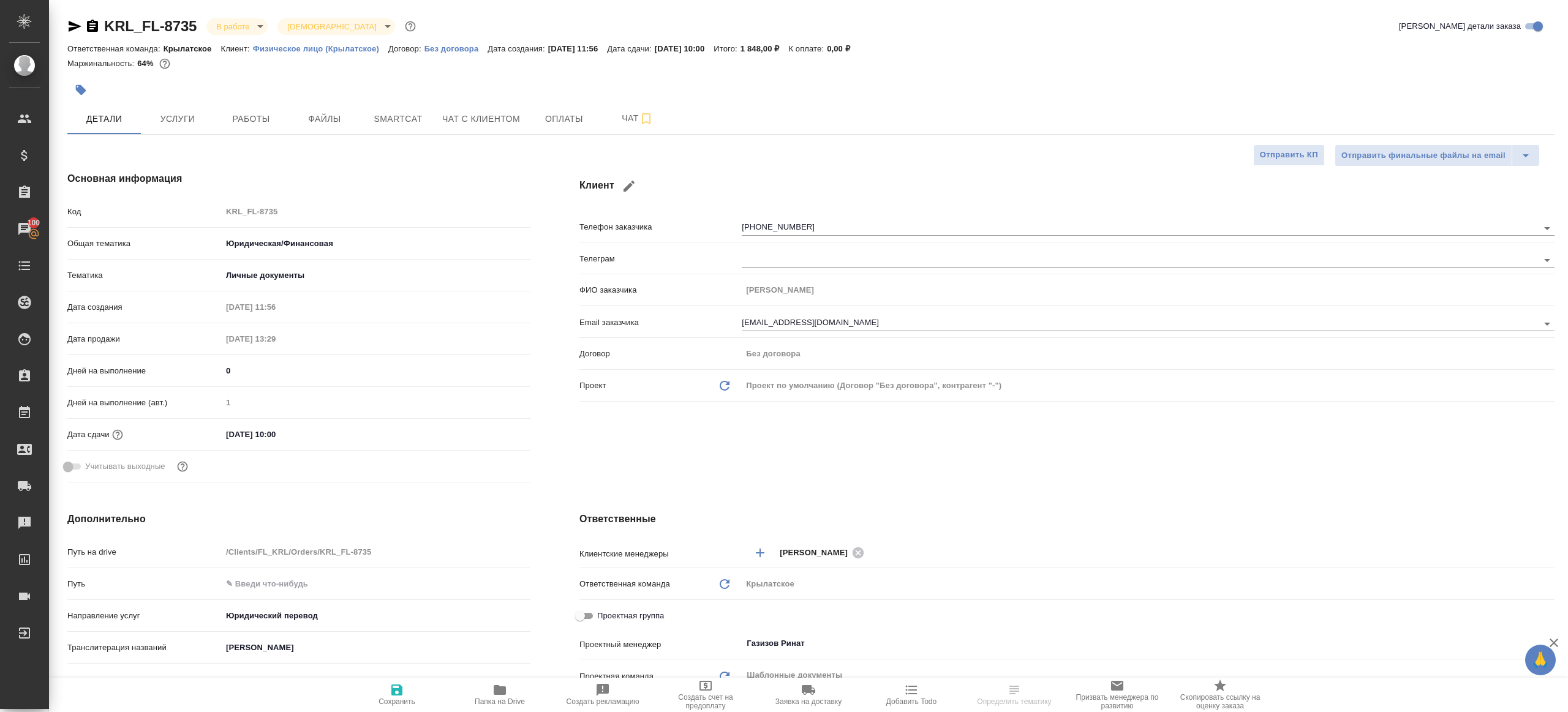
type textarea "x"
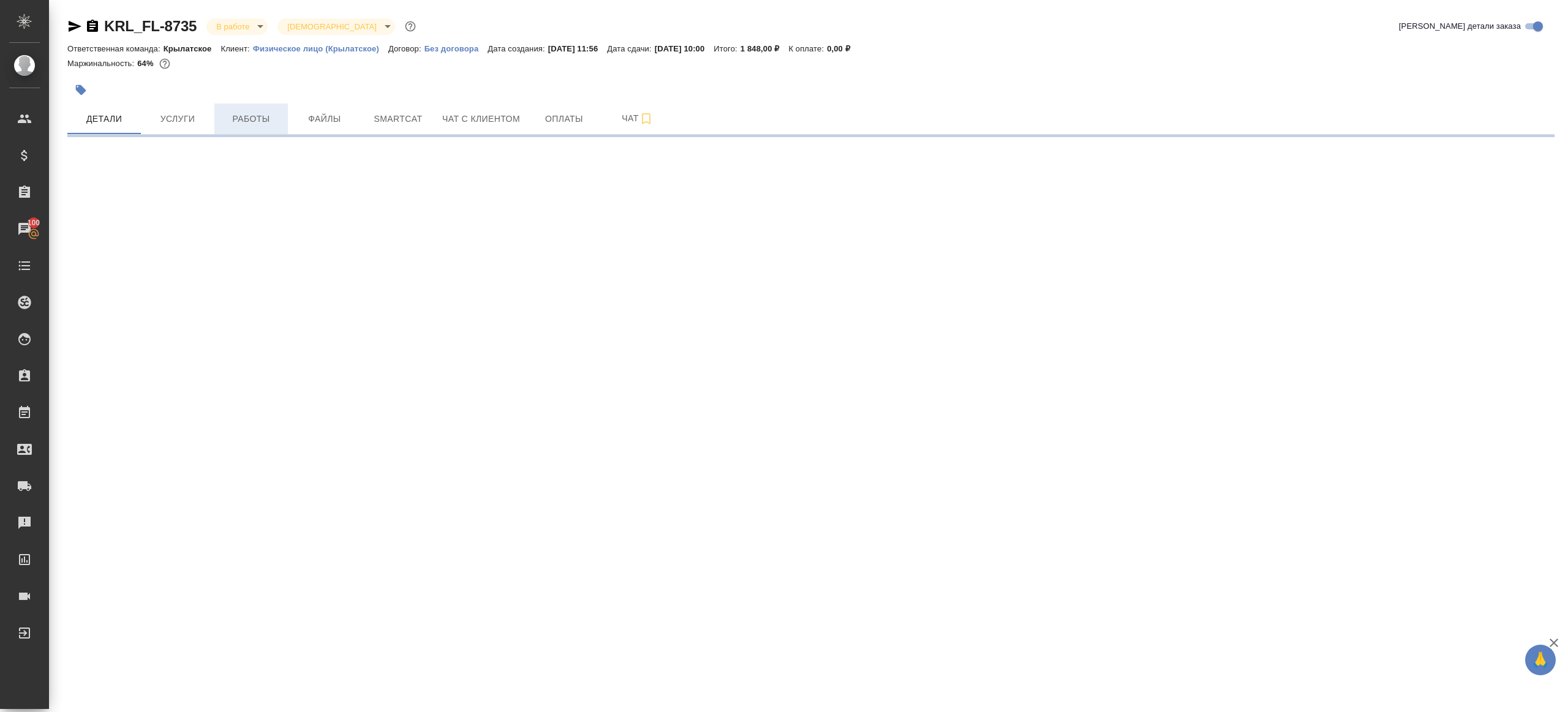
click at [253, 115] on span "Работы" at bounding box center [251, 119] width 59 height 15
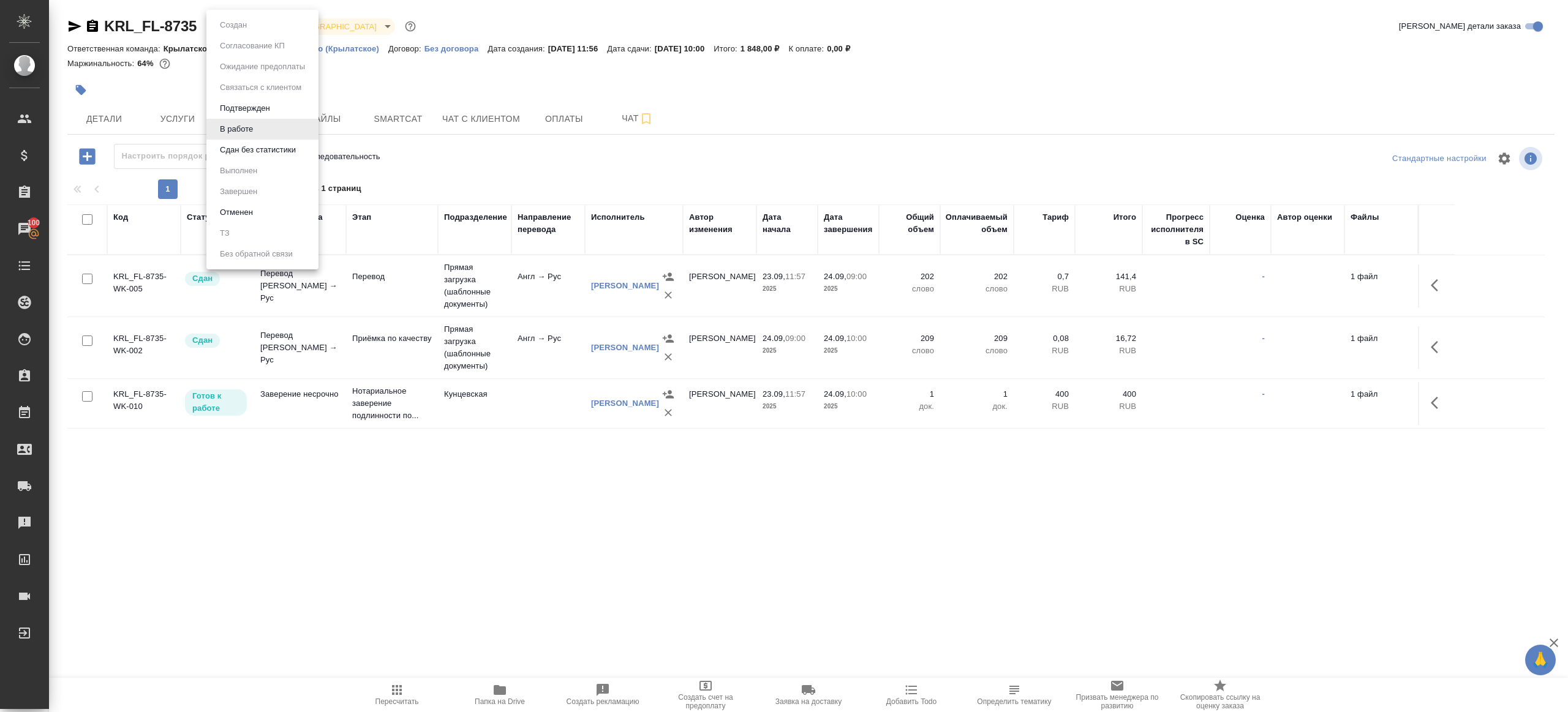
click at [237, 32] on body "🙏 .cls-1 fill:#fff; AWATERA Gazizov Rinat Клиенты Спецификации Заказы 100 Чаты …" at bounding box center [784, 356] width 1568 height 712
click at [262, 160] on li "Сдан без статистики" at bounding box center [262, 150] width 112 height 21
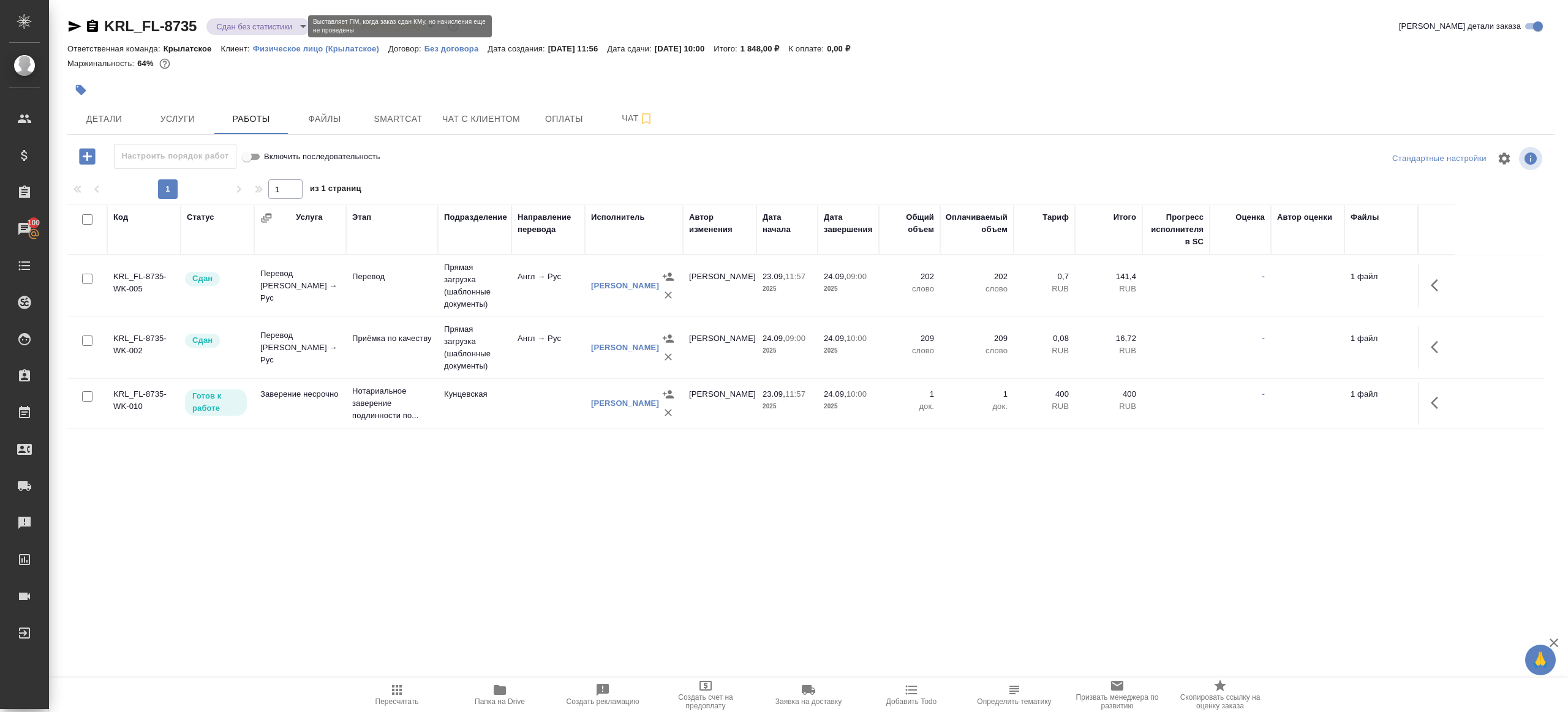
click at [291, 28] on body "🙏 .cls-1 fill:#fff; AWATERA Gazizov Rinat Клиенты Спецификации Заказы 100 Чаты …" at bounding box center [784, 356] width 1568 height 712
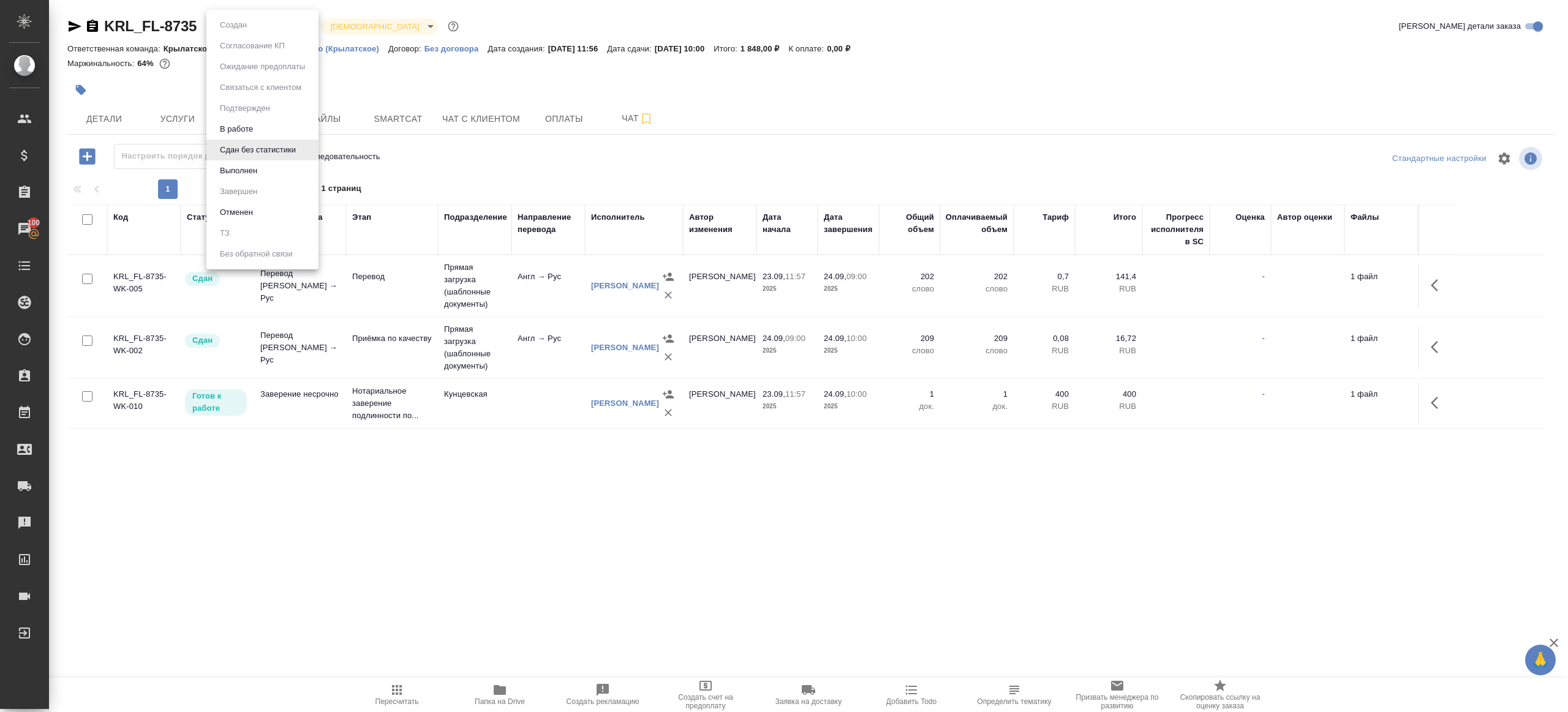
click at [268, 173] on li "Выполнен" at bounding box center [262, 171] width 112 height 21
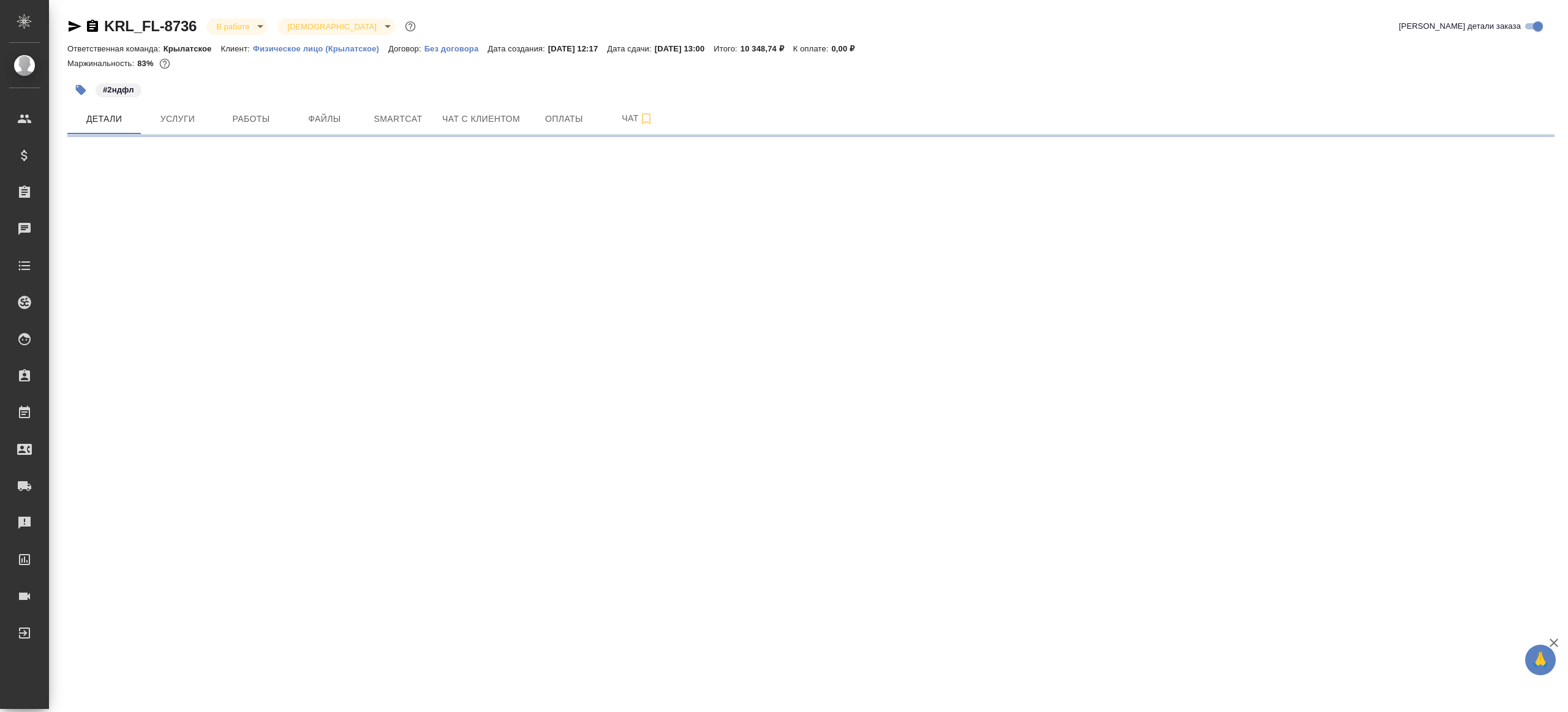
select select "RU"
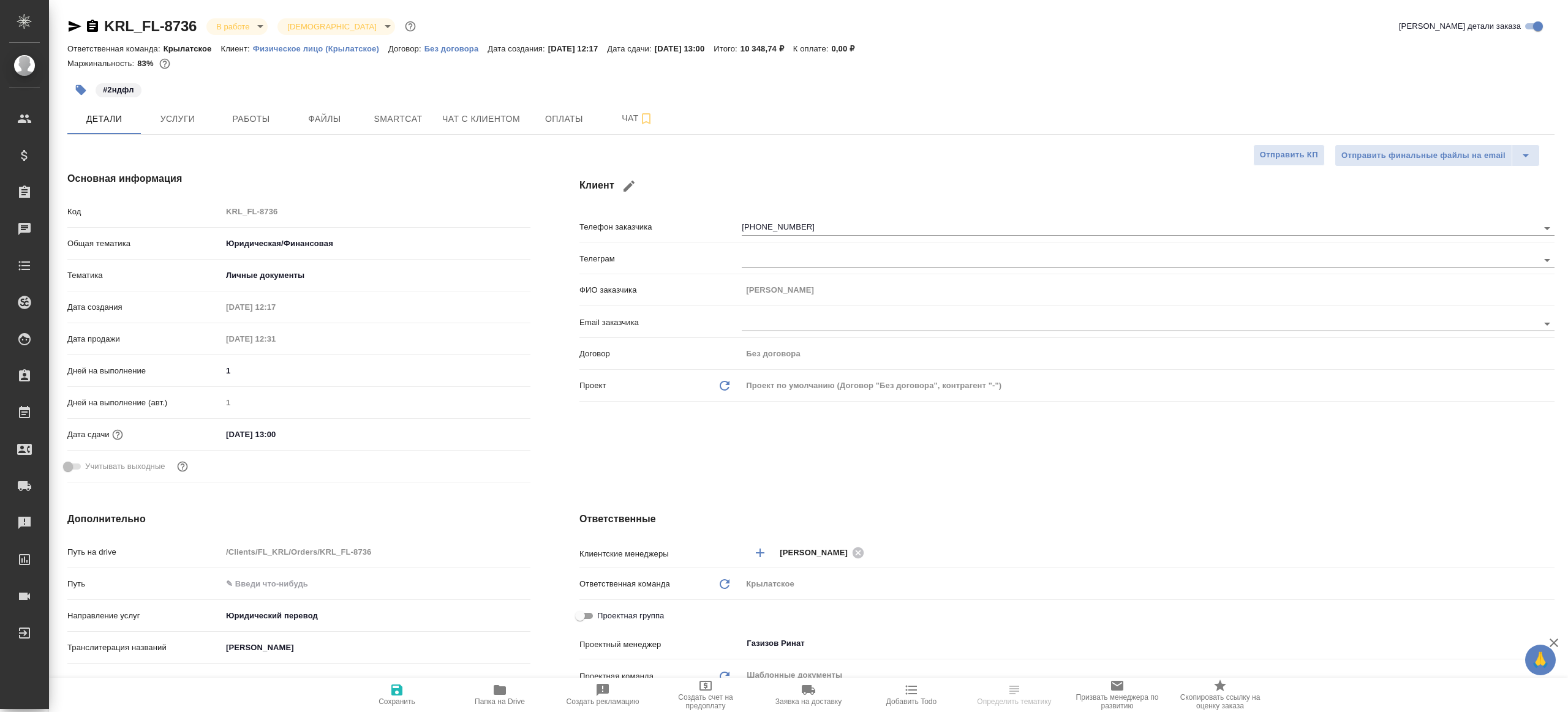
type textarea "x"
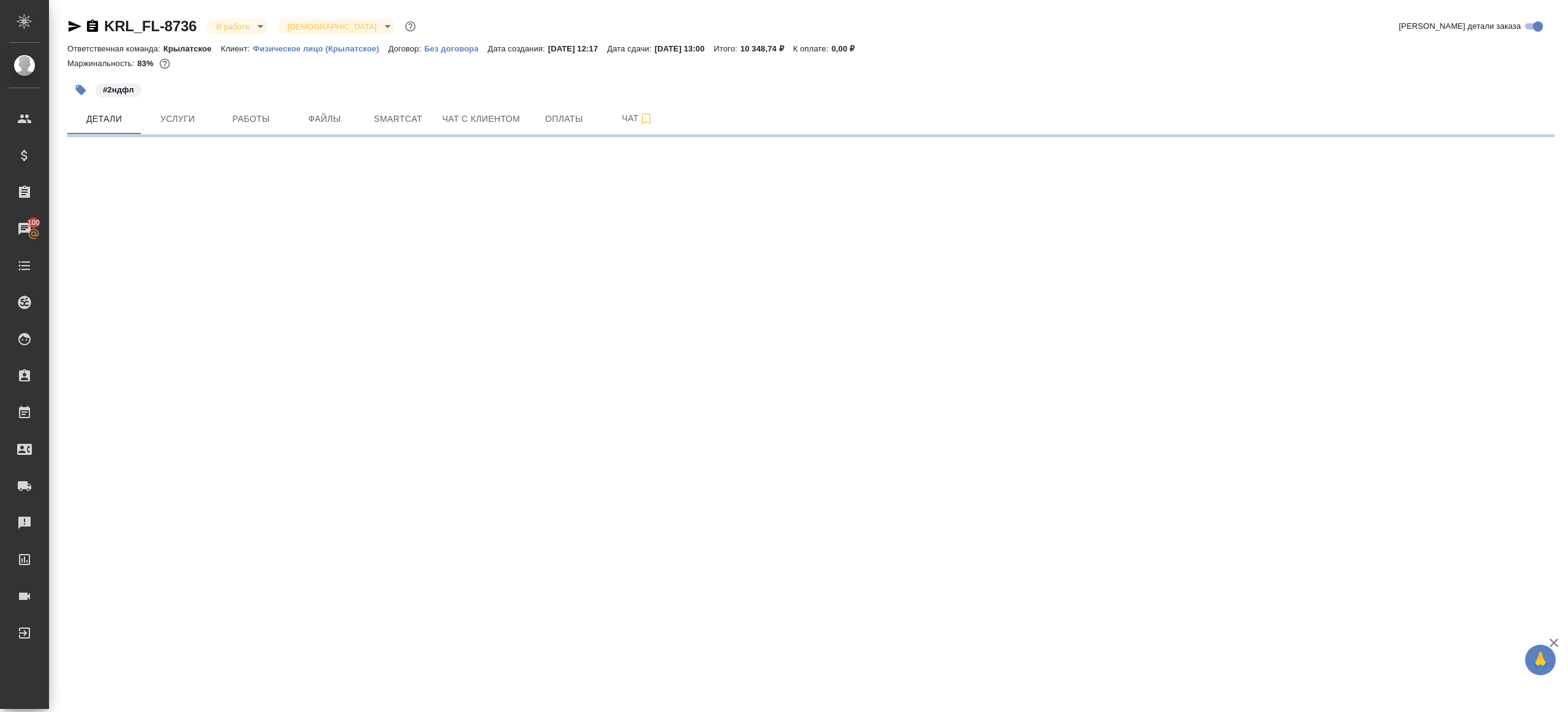
select select "RU"
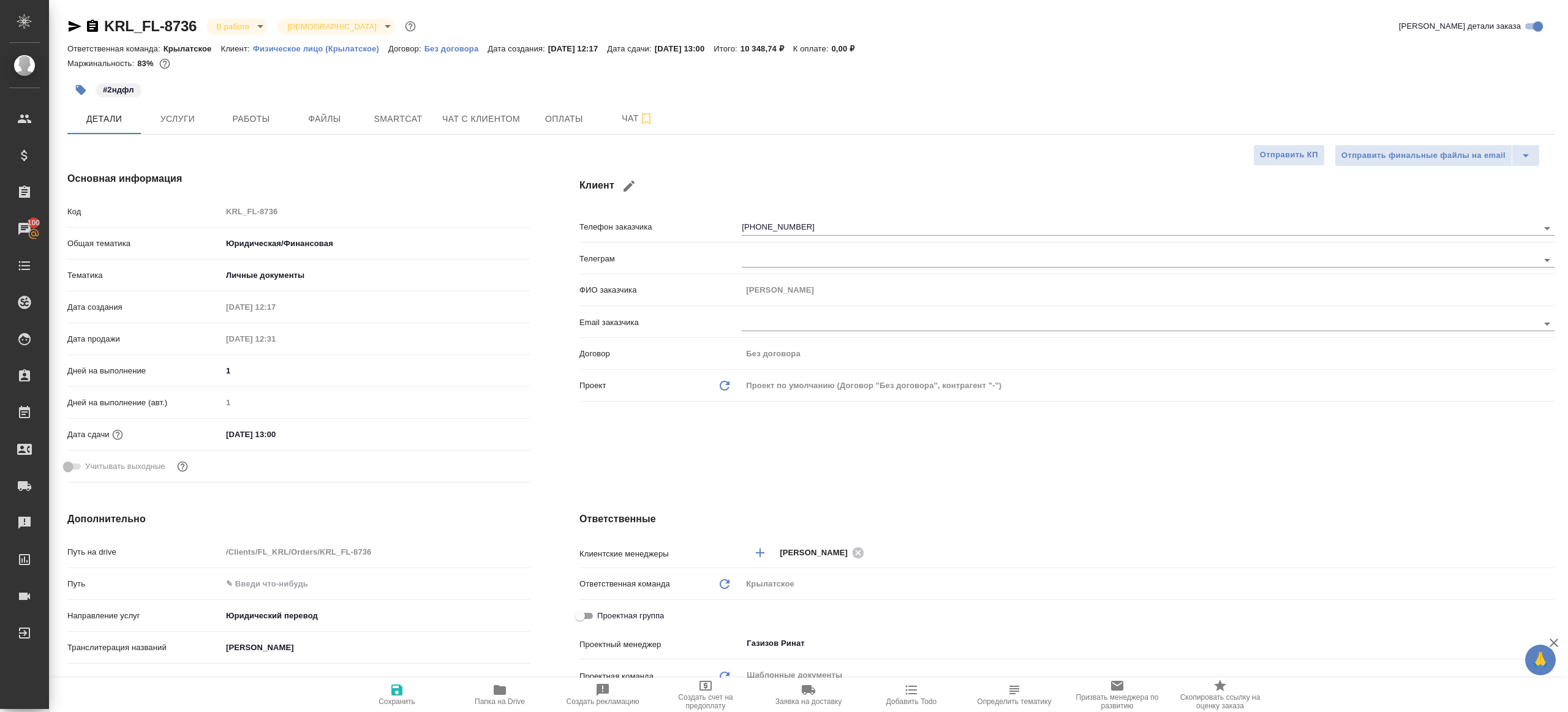
type textarea "x"
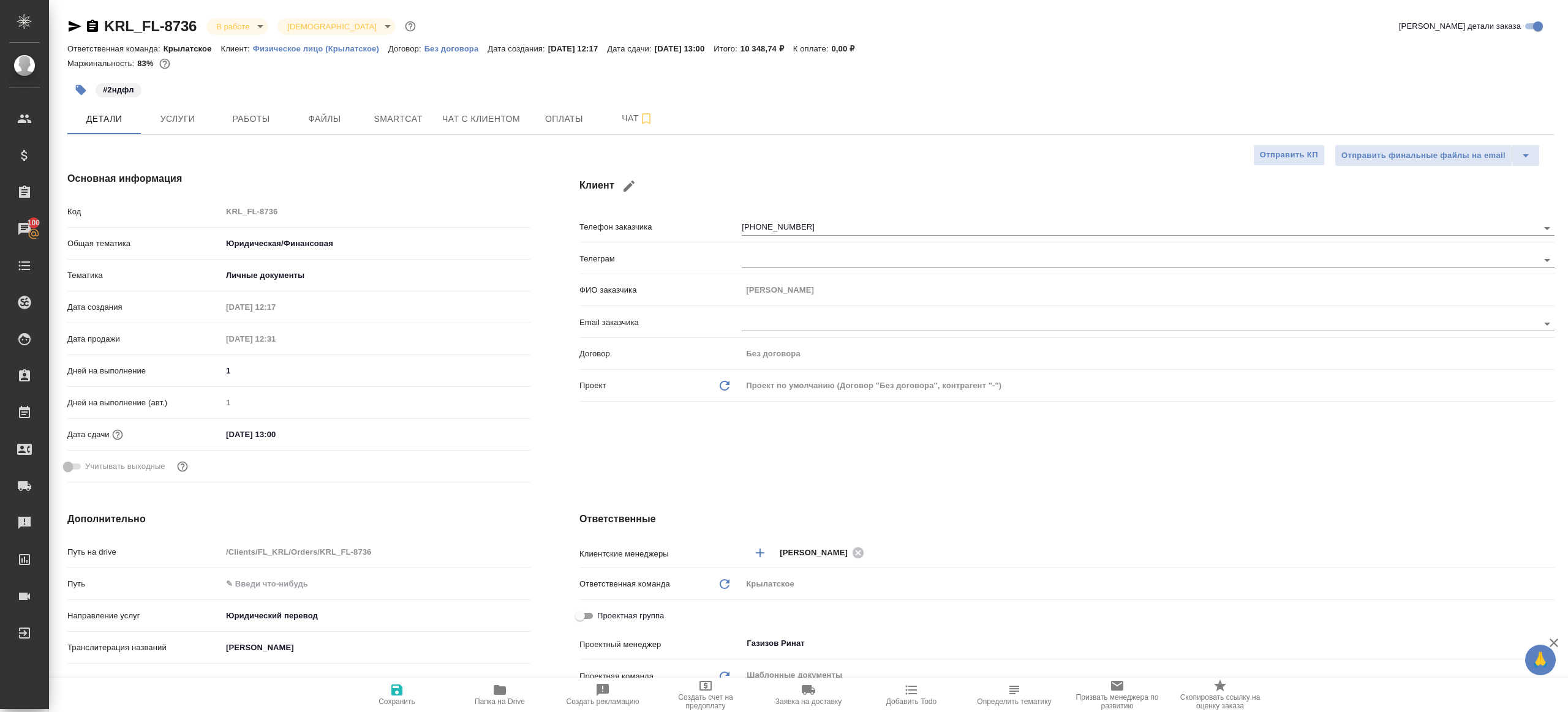
type textarea "x"
click at [243, 124] on span "Работы" at bounding box center [251, 119] width 59 height 15
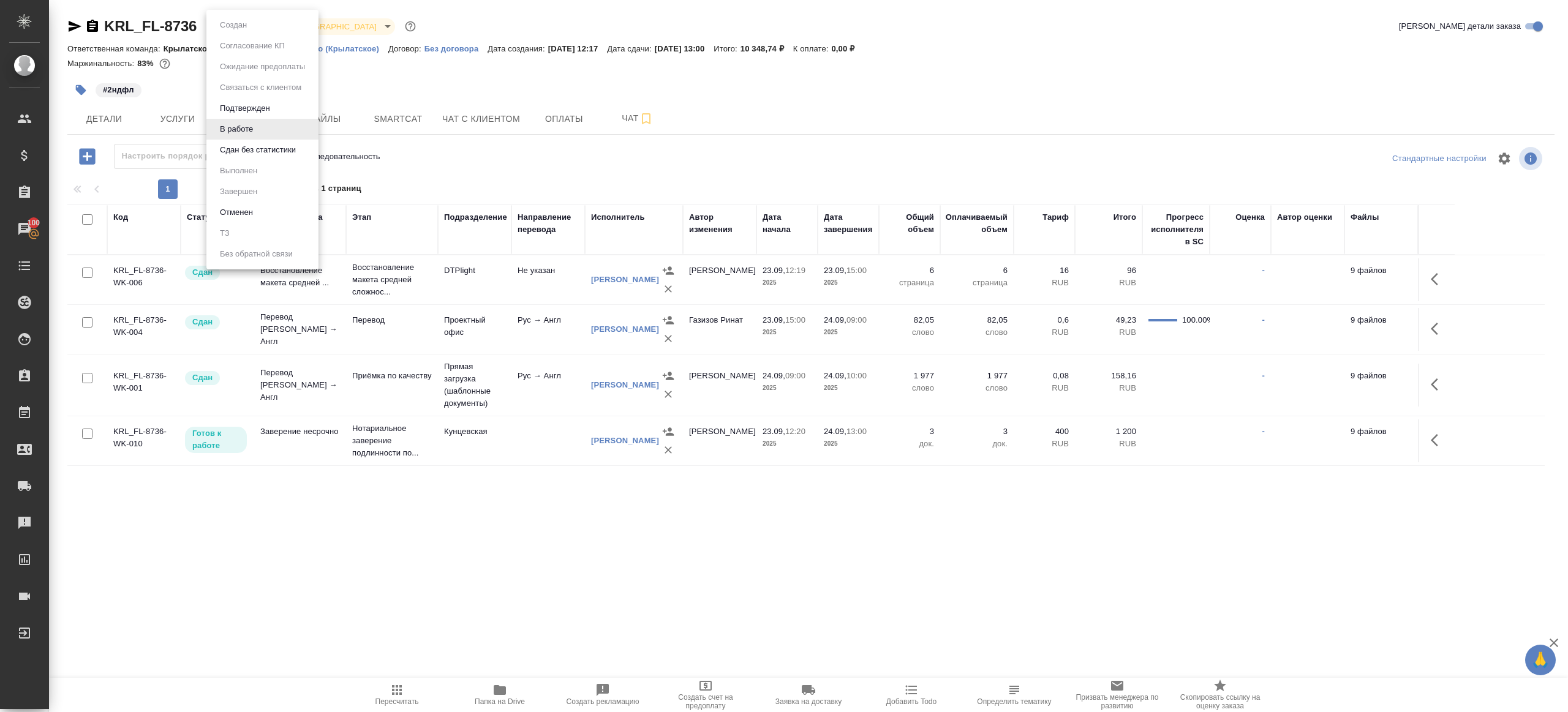
click at [247, 23] on body "🙏 .cls-1 fill:#fff; AWATERA [PERSON_NAME] Клиенты Спецификации Заказы 100 Чаты …" at bounding box center [784, 356] width 1568 height 712
click at [257, 156] on button "Сдан без статистики" at bounding box center [258, 150] width 84 height 14
click at [271, 24] on body "🙏 .cls-1 fill:#fff; AWATERA [PERSON_NAME] Клиенты Спецификации Заказы 100 Чаты …" at bounding box center [784, 356] width 1568 height 712
click at [256, 168] on button "Выполнен" at bounding box center [238, 171] width 44 height 14
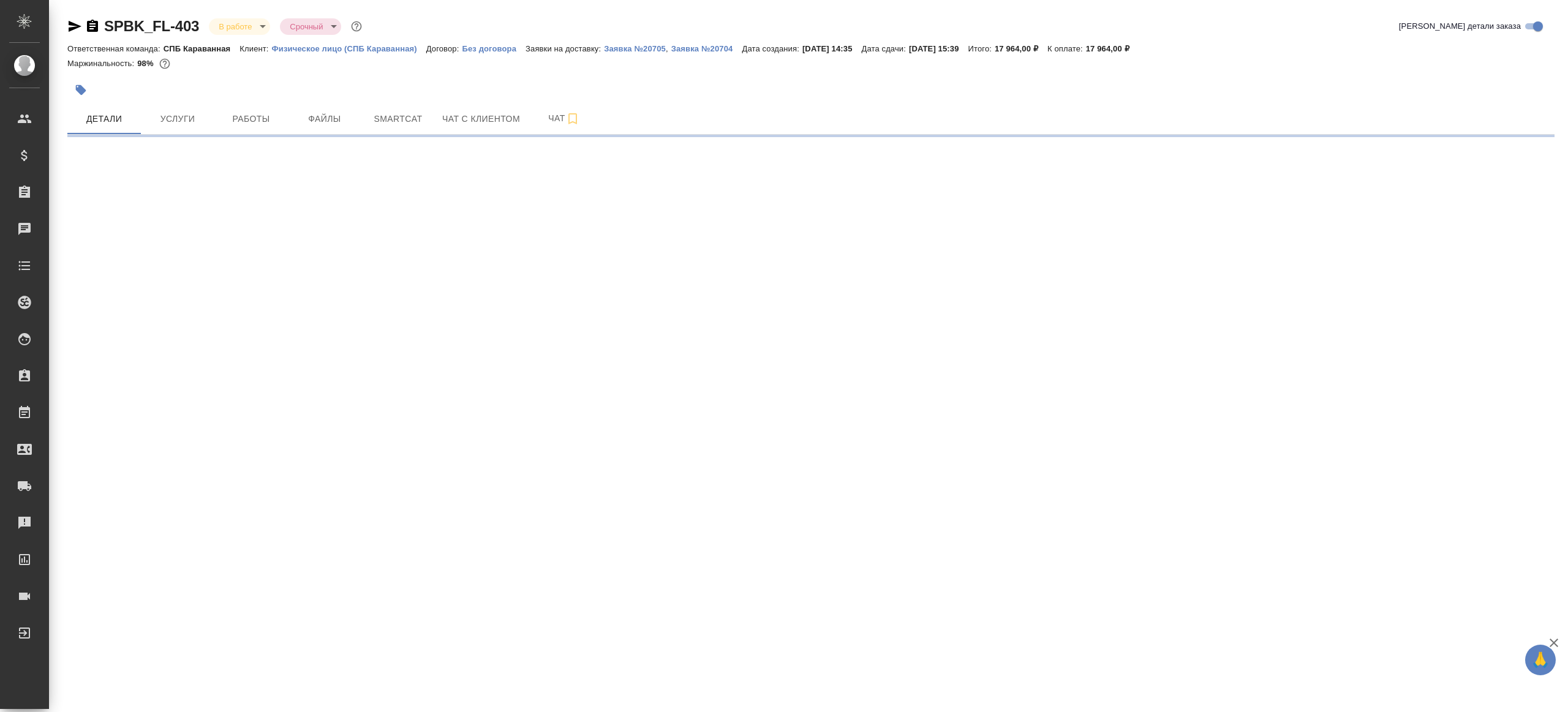
select select "RU"
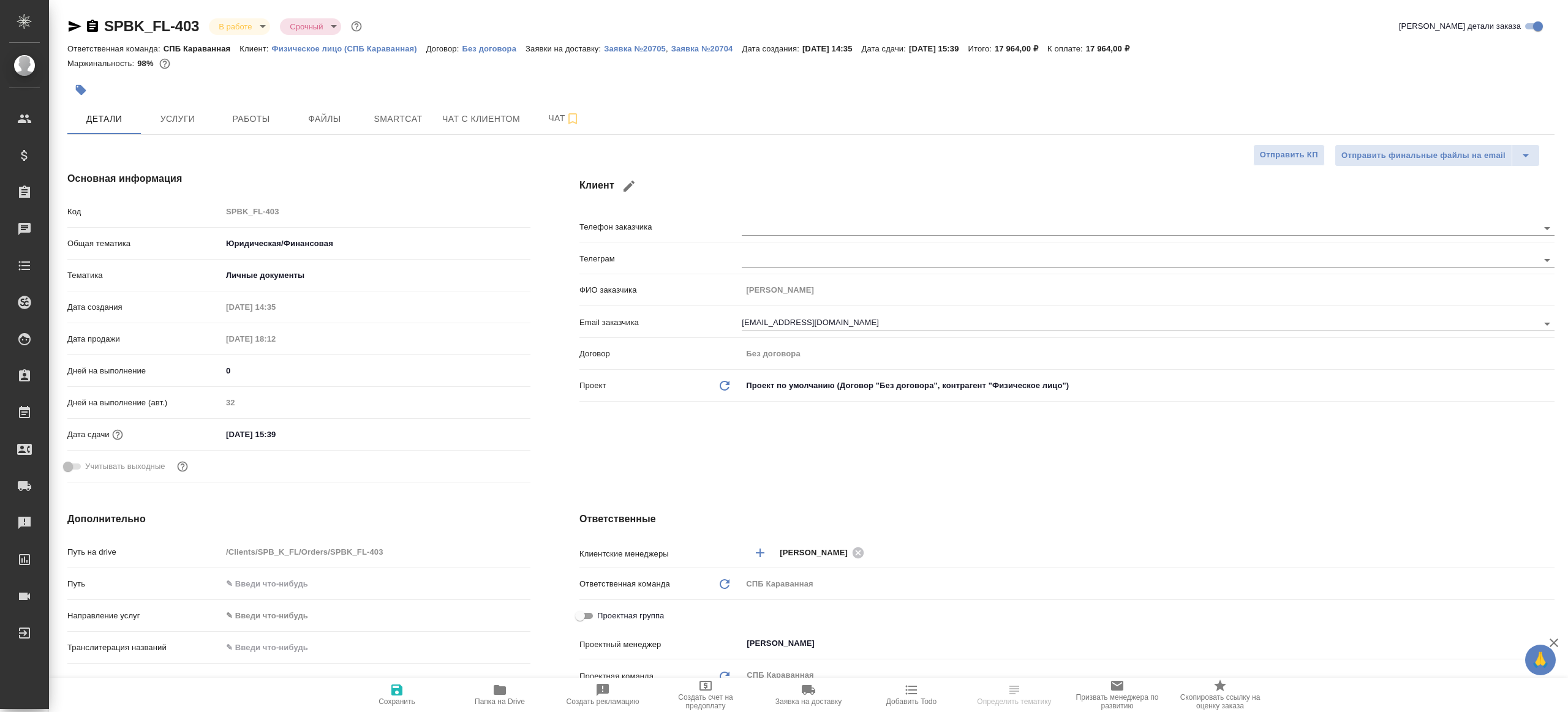
type textarea "x"
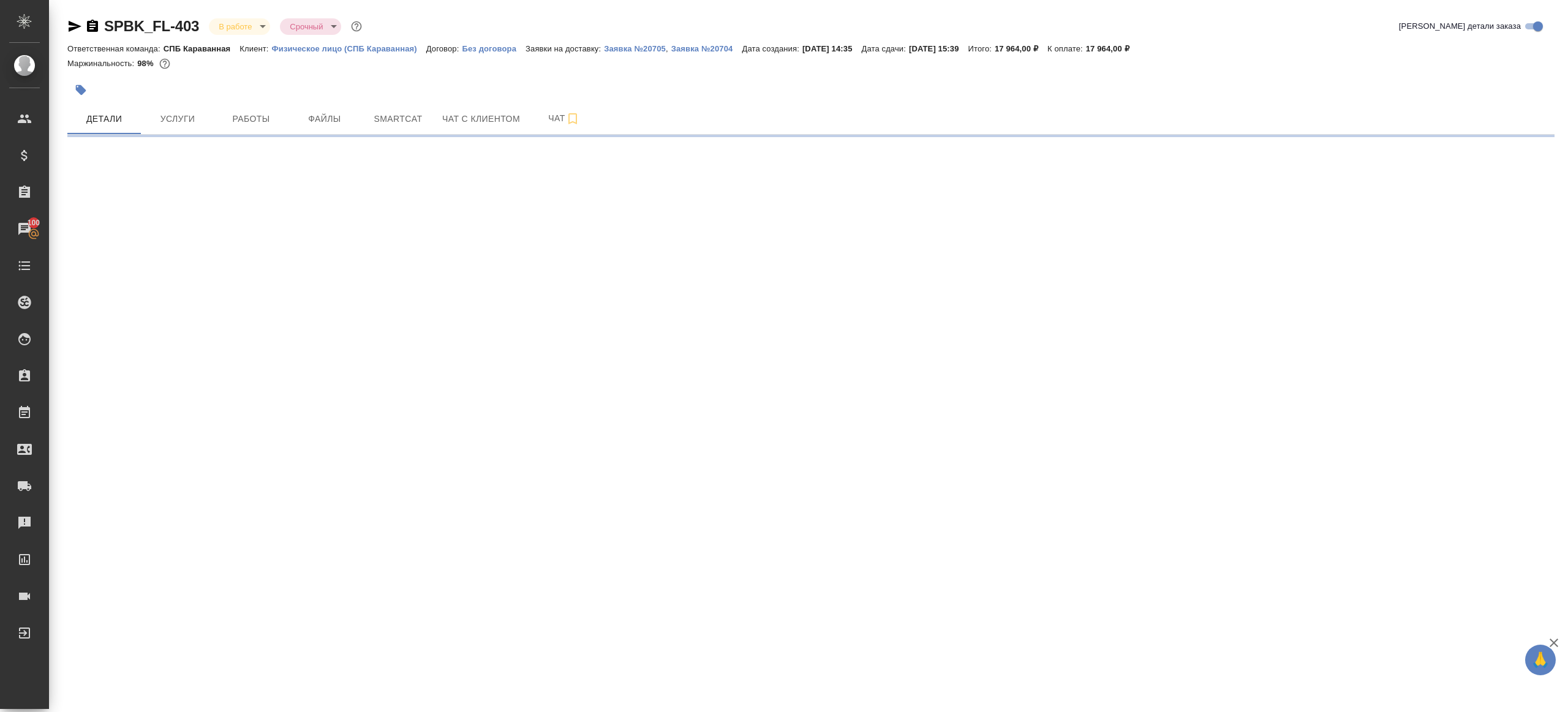
select select "RU"
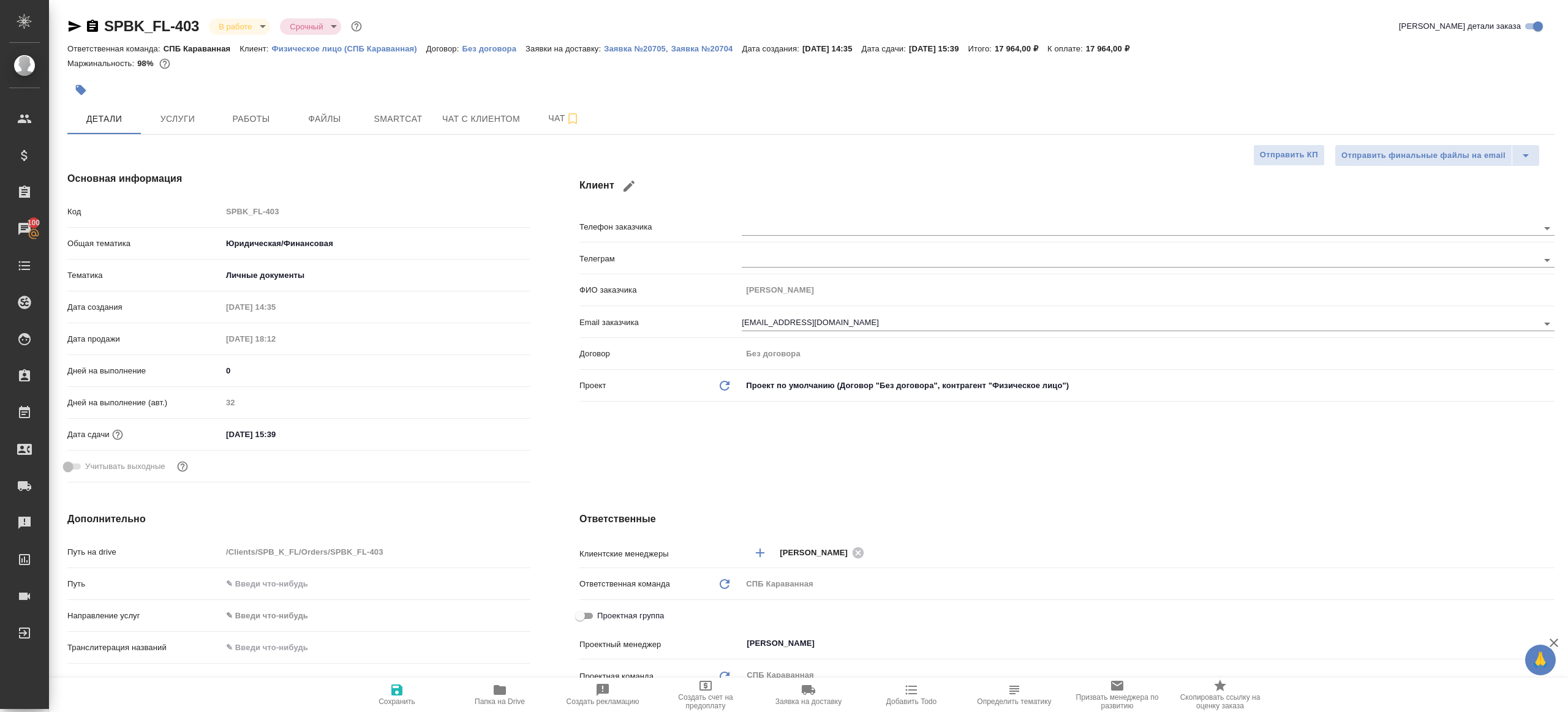
type textarea "x"
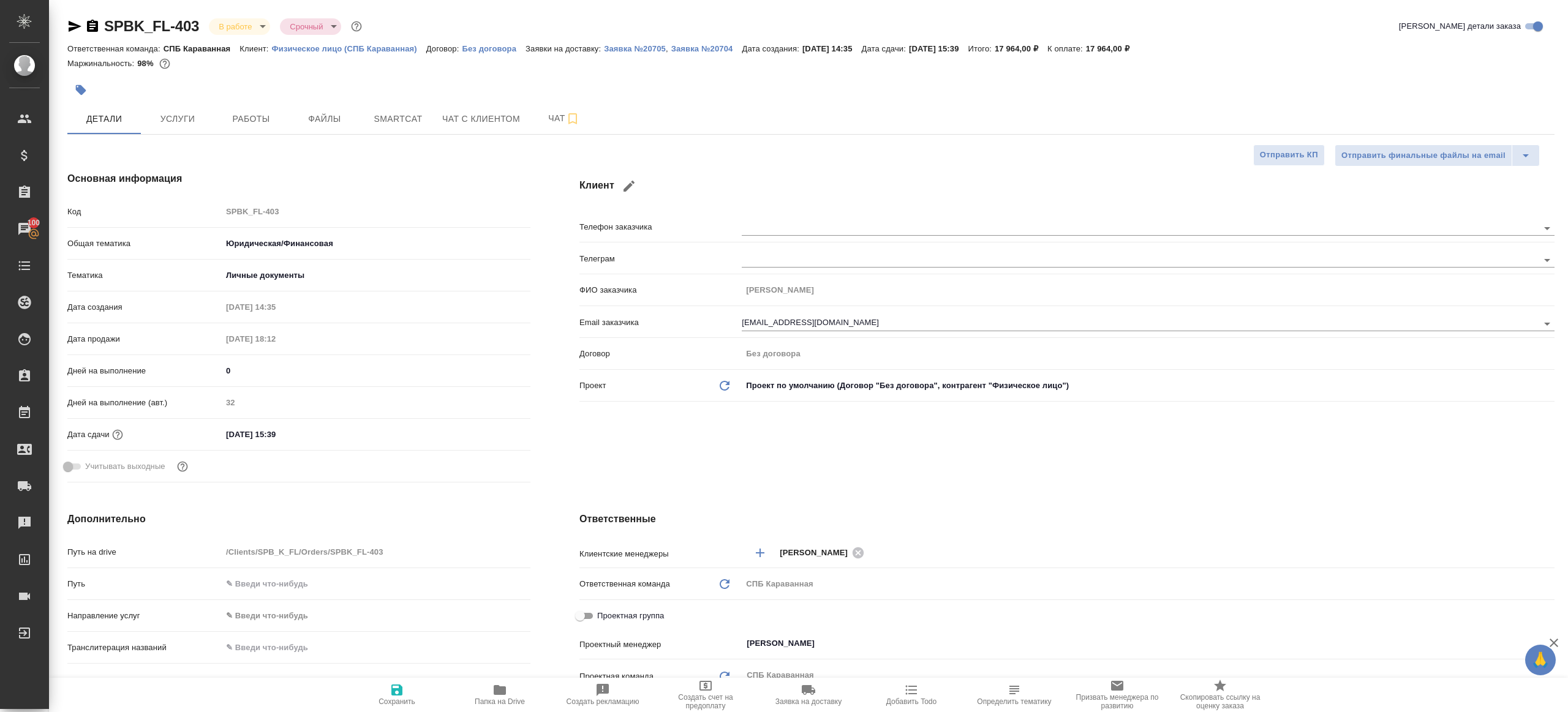
type textarea "x"
click at [240, 127] on button "Работы" at bounding box center [251, 118] width 74 height 31
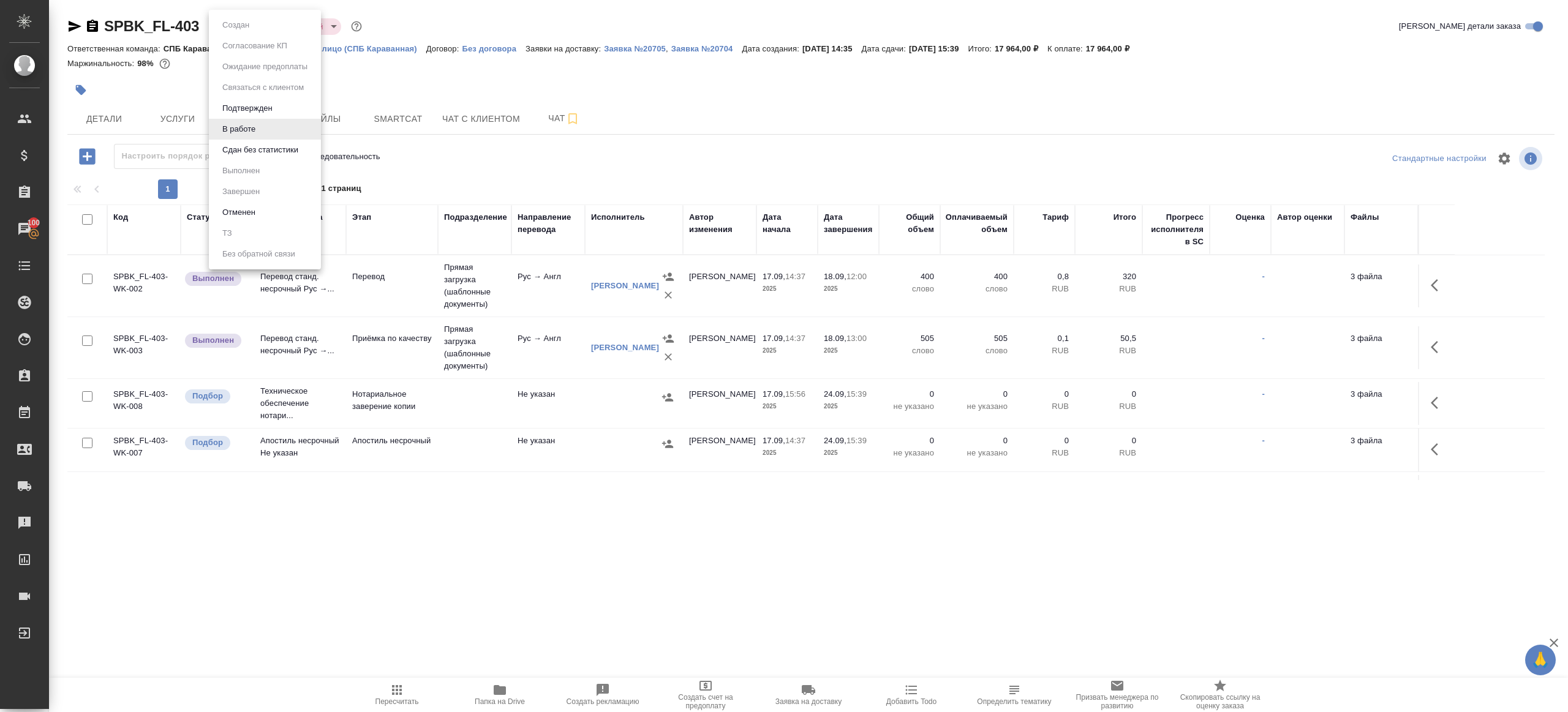
click at [250, 24] on body "🙏 .cls-1 fill:#fff; AWATERA Gazizov Rinat Клиенты Спецификации Заказы 100 Чаты …" at bounding box center [784, 356] width 1568 height 712
click at [273, 154] on button "Сдан без статистики" at bounding box center [260, 150] width 84 height 14
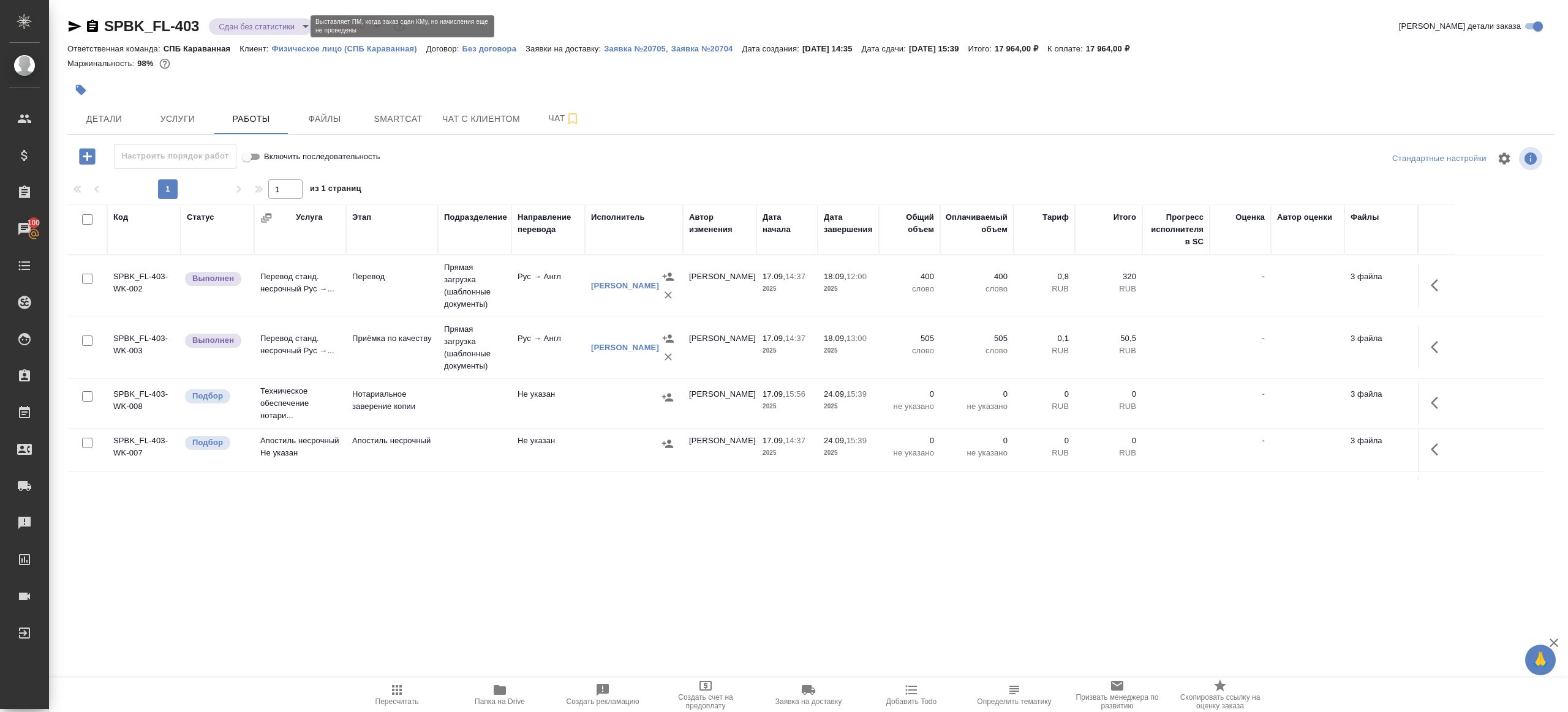
click at [271, 24] on body "🙏 .cls-1 fill:#fff; AWATERA Gazizov Rinat Клиенты Спецификации Заказы 100 Чаты …" at bounding box center [784, 356] width 1568 height 712
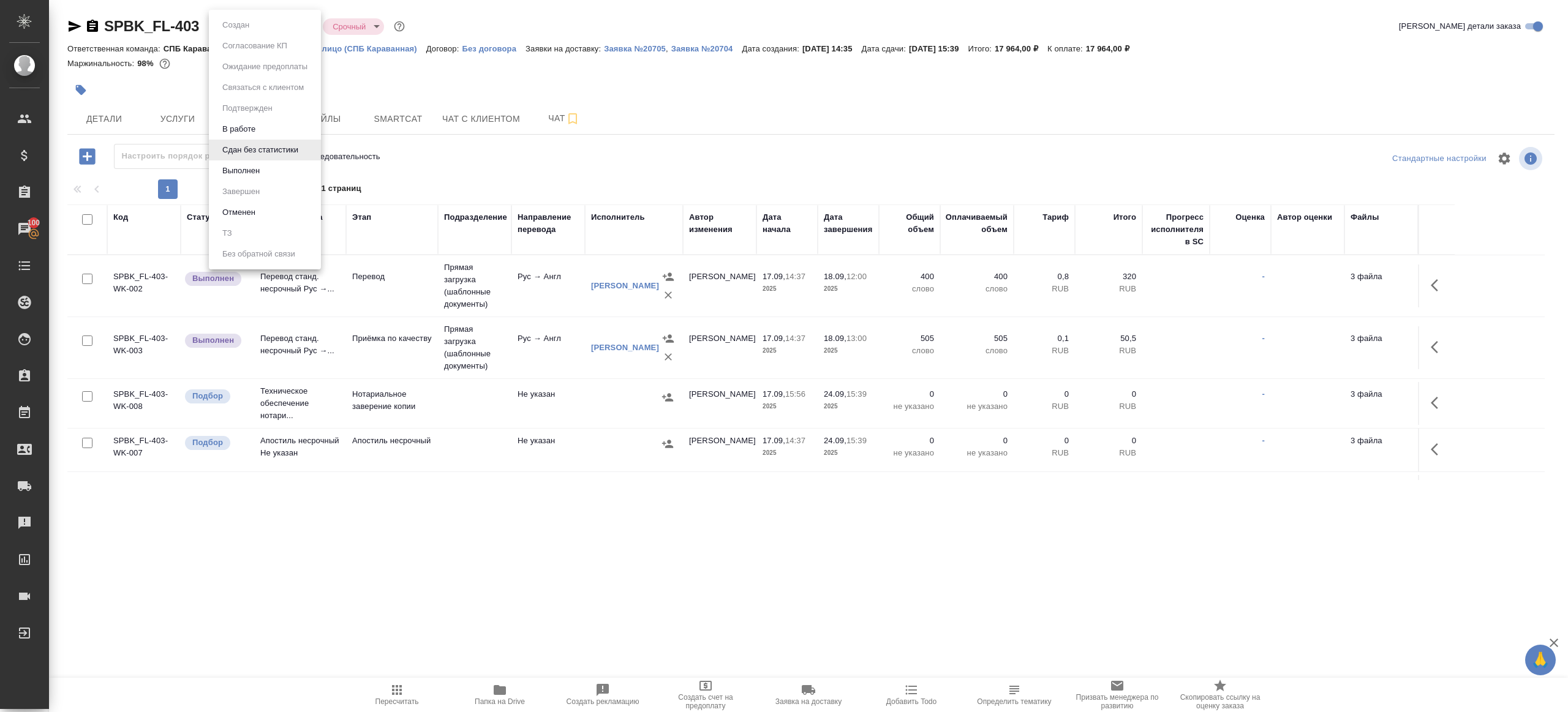
click at [269, 177] on li "Выполнен" at bounding box center [265, 171] width 112 height 21
click at [1444, 283] on icon "button" at bounding box center [1438, 286] width 15 height 15
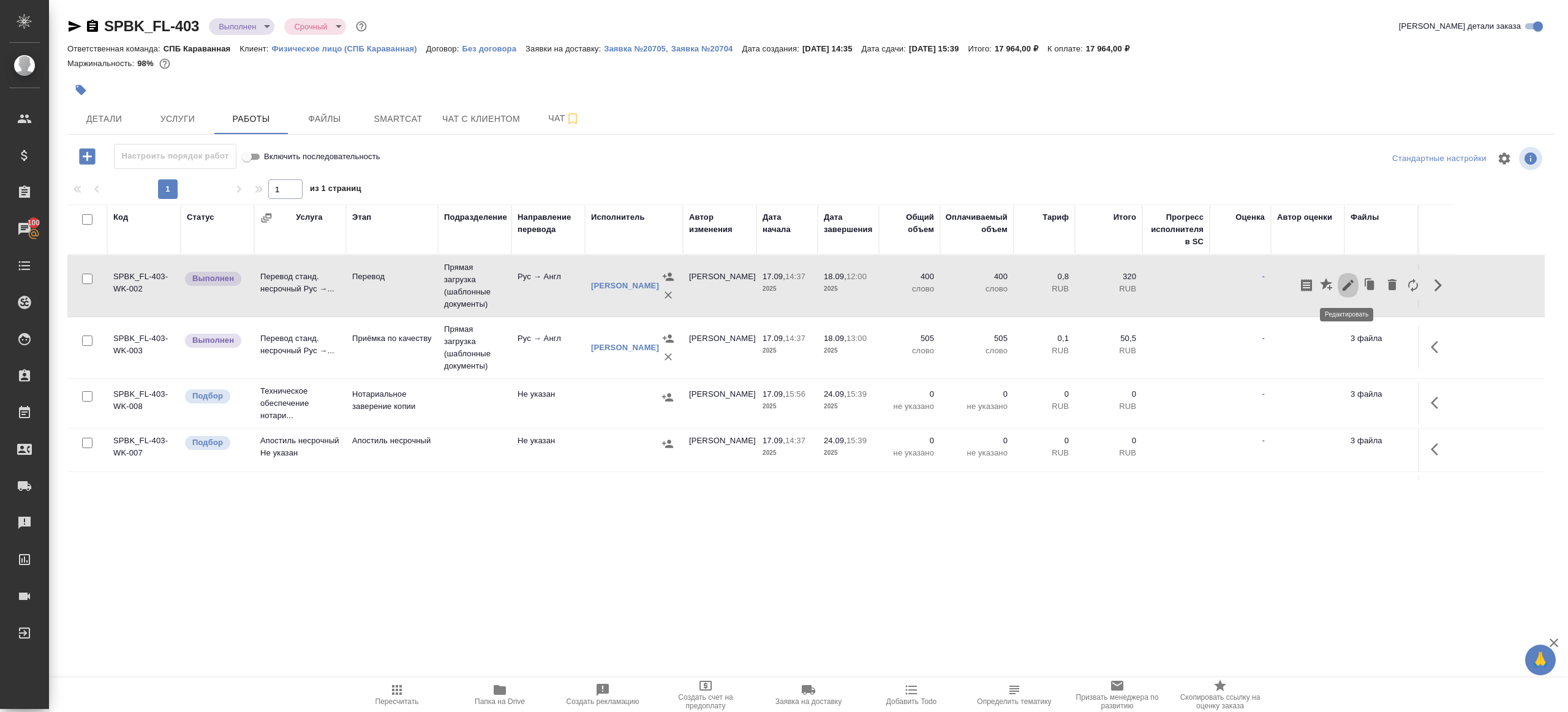
click at [1346, 283] on icon "button" at bounding box center [1349, 286] width 15 height 15
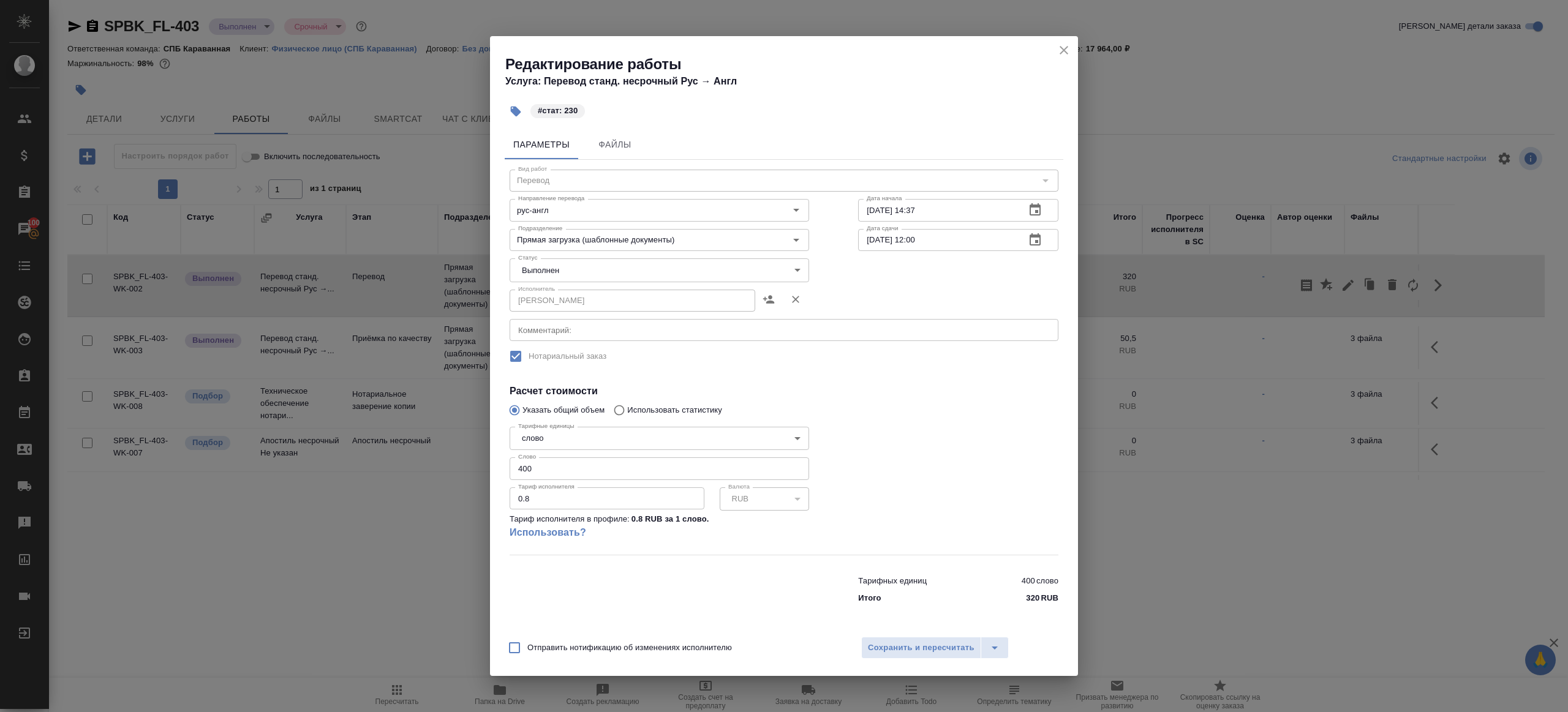
click at [644, 263] on body "🙏 .cls-1 fill:#fff; AWATERA Gazizov Rinat Клиенты Спецификации Заказы 100 Чаты …" at bounding box center [784, 356] width 1568 height 712
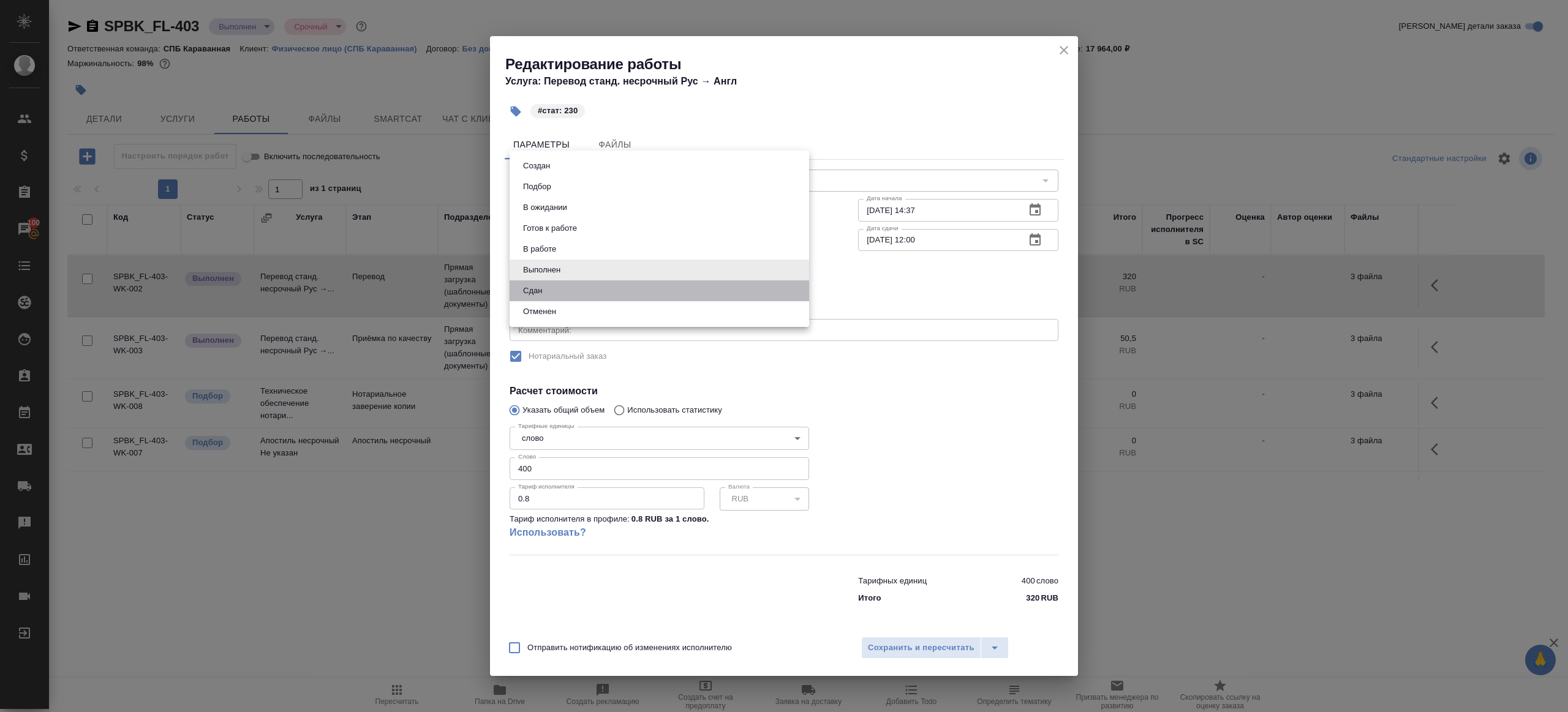
click at [568, 292] on li "Сдан" at bounding box center [659, 291] width 299 height 21
type input "closed"
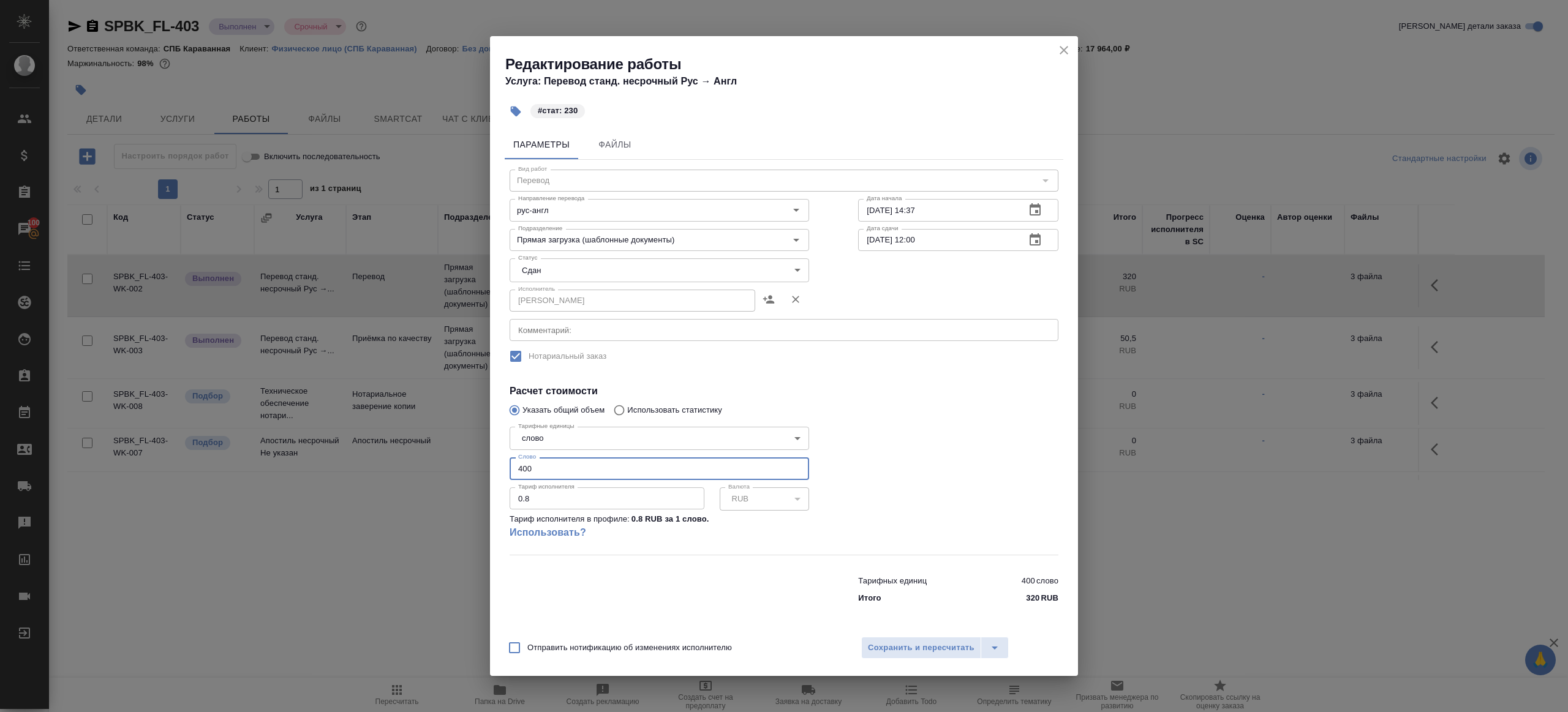
drag, startPoint x: 568, startPoint y: 463, endPoint x: 446, endPoint y: 456, distance: 122.2
click at [446, 456] on div "Редактирование работы Услуга: Перевод станд. несрочный Рус → Англ #стат: 230 Па…" at bounding box center [784, 356] width 1568 height 712
drag, startPoint x: 575, startPoint y: 469, endPoint x: 459, endPoint y: 458, distance: 116.5
click at [459, 458] on div "Редактирование работы Услуга: Перевод станд. несрочный Рус → Англ #стат: 230 Па…" at bounding box center [784, 356] width 1568 height 712
type input "230"
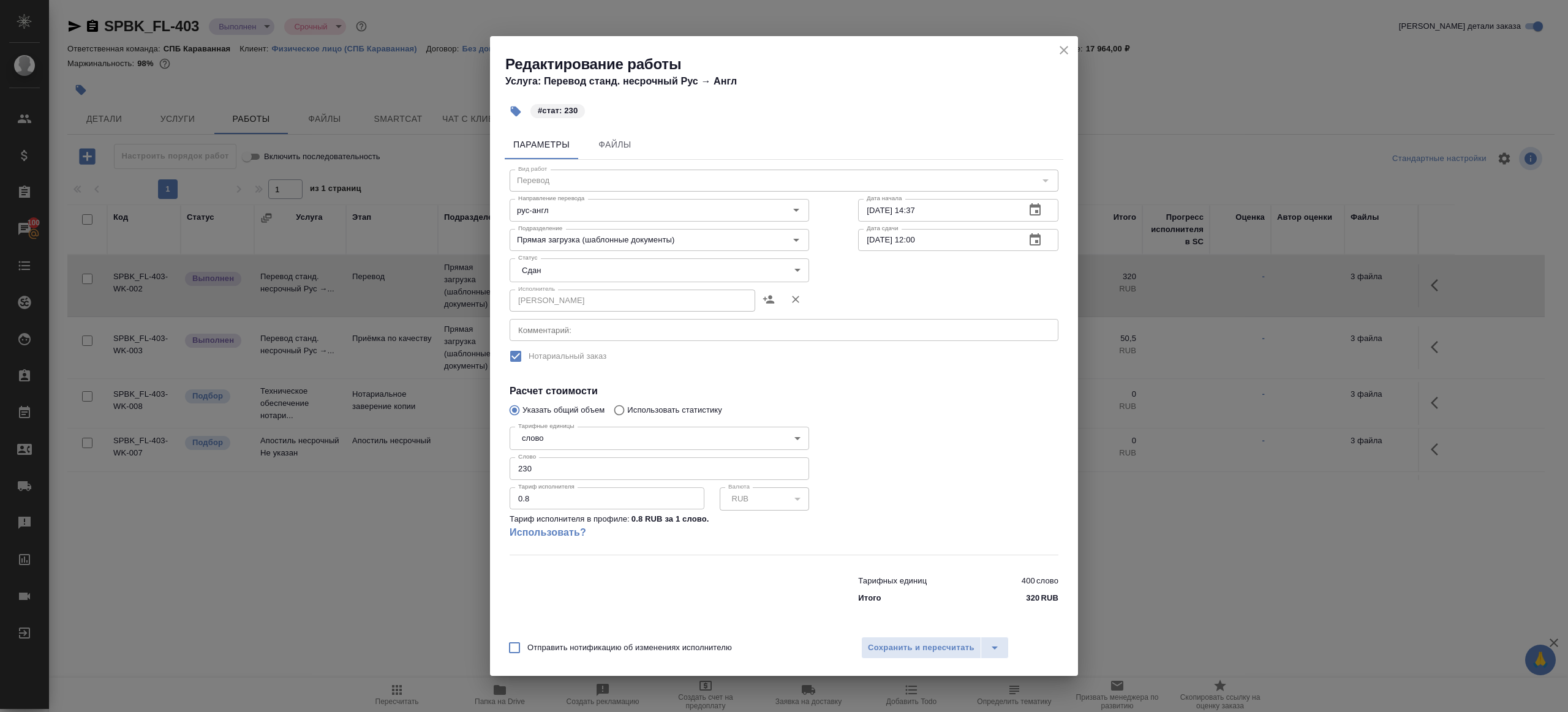
click at [893, 662] on div "Отправить нотификацию об изменениях исполнителю Сохранить и пересчитать" at bounding box center [784, 652] width 588 height 47
click at [895, 659] on div "Отправить нотификацию об изменениях исполнителю Сохранить и пересчитать" at bounding box center [784, 652] width 588 height 47
click at [898, 654] on span "Сохранить и пересчитать" at bounding box center [921, 648] width 106 height 14
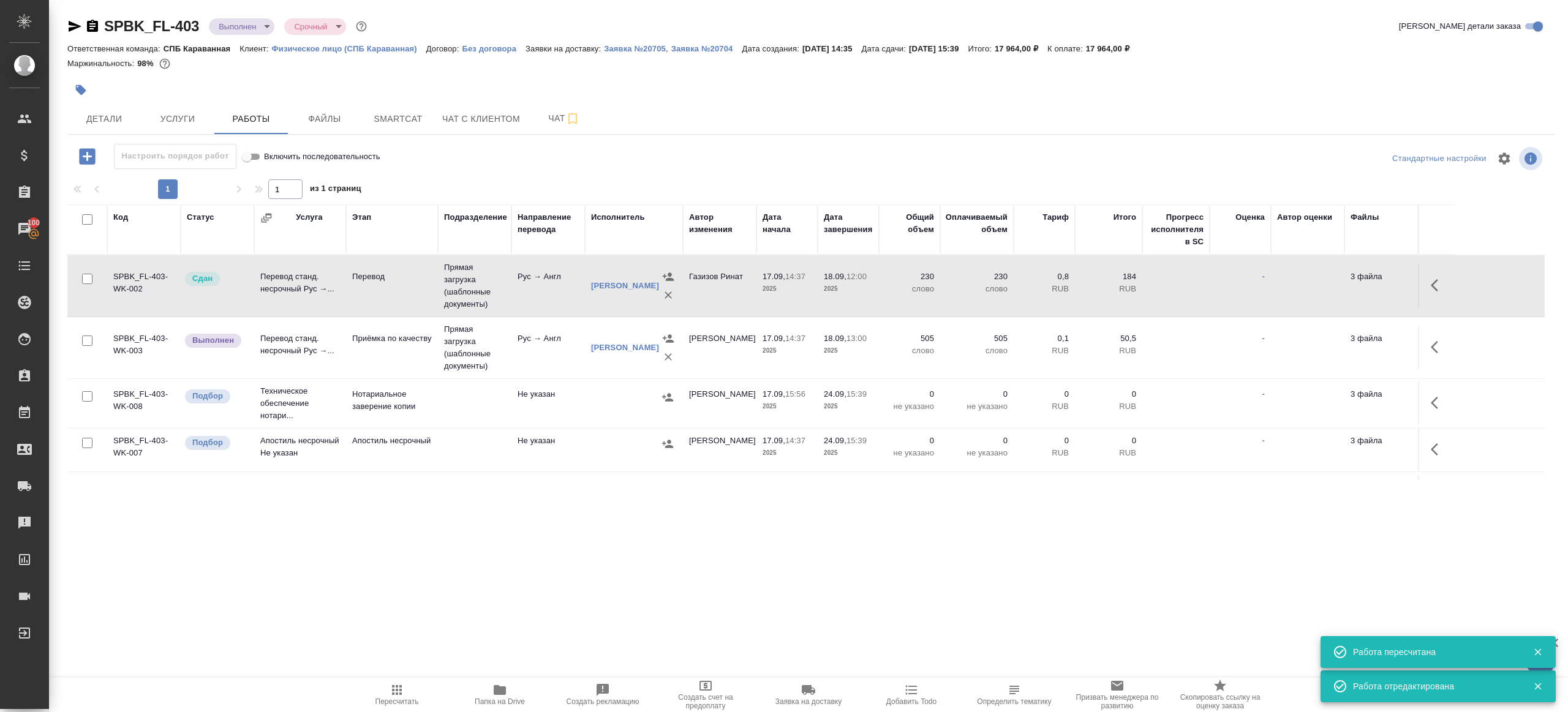
click at [1431, 356] on button "button" at bounding box center [1438, 347] width 29 height 29
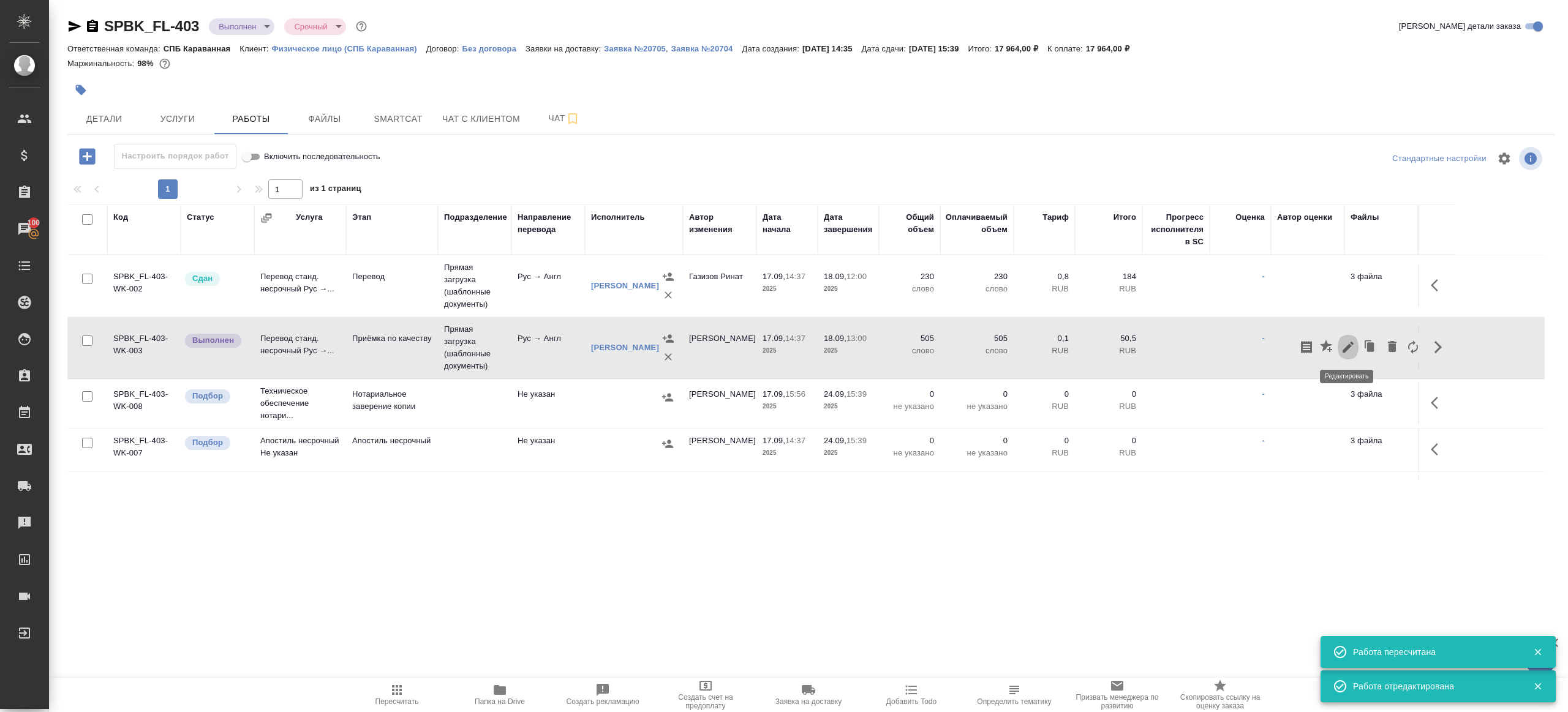
click at [1349, 346] on icon "button" at bounding box center [1348, 347] width 11 height 11
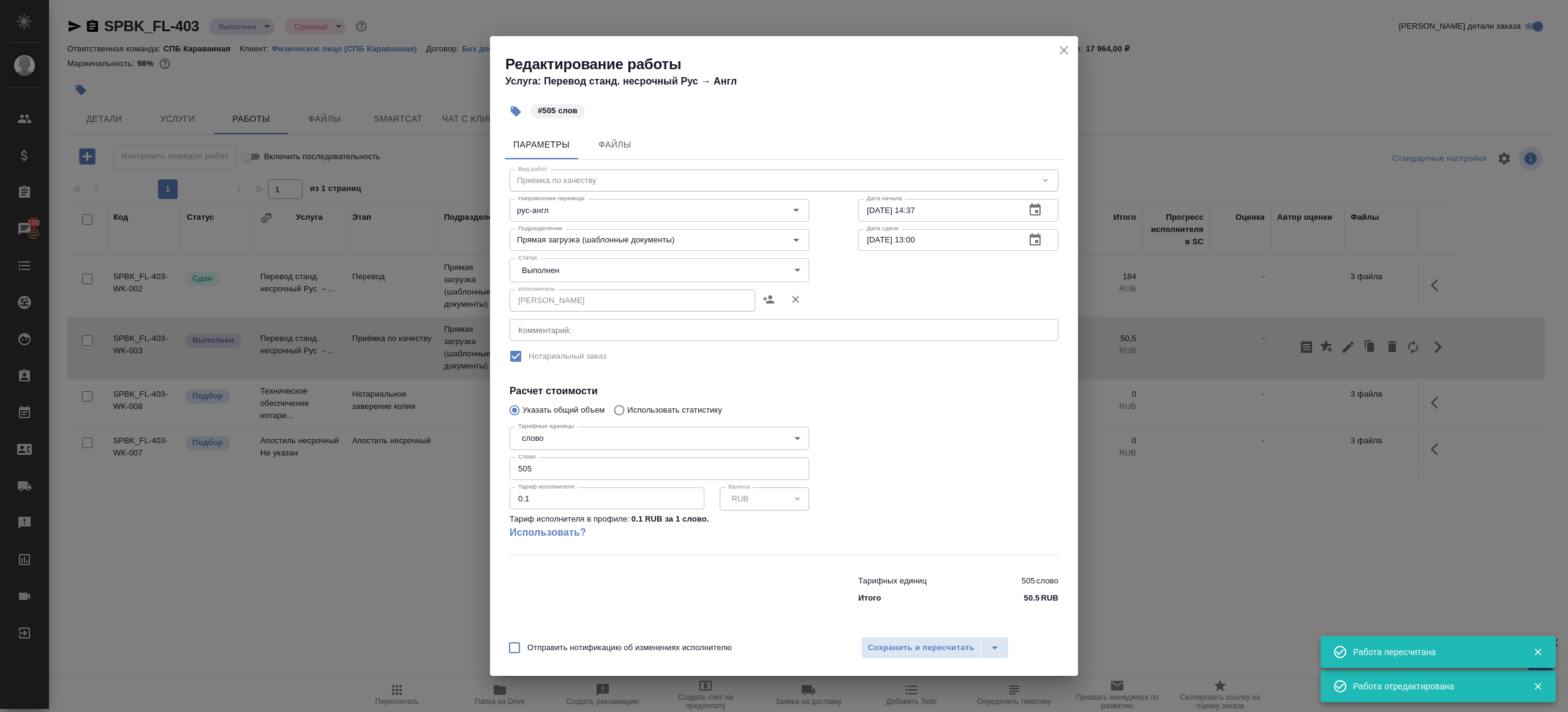
click at [592, 263] on body "🙏 .cls-1 fill:#fff; AWATERA Gazizov Rinat Клиенты Спецификации Заказы 100 Чаты …" at bounding box center [784, 356] width 1568 height 712
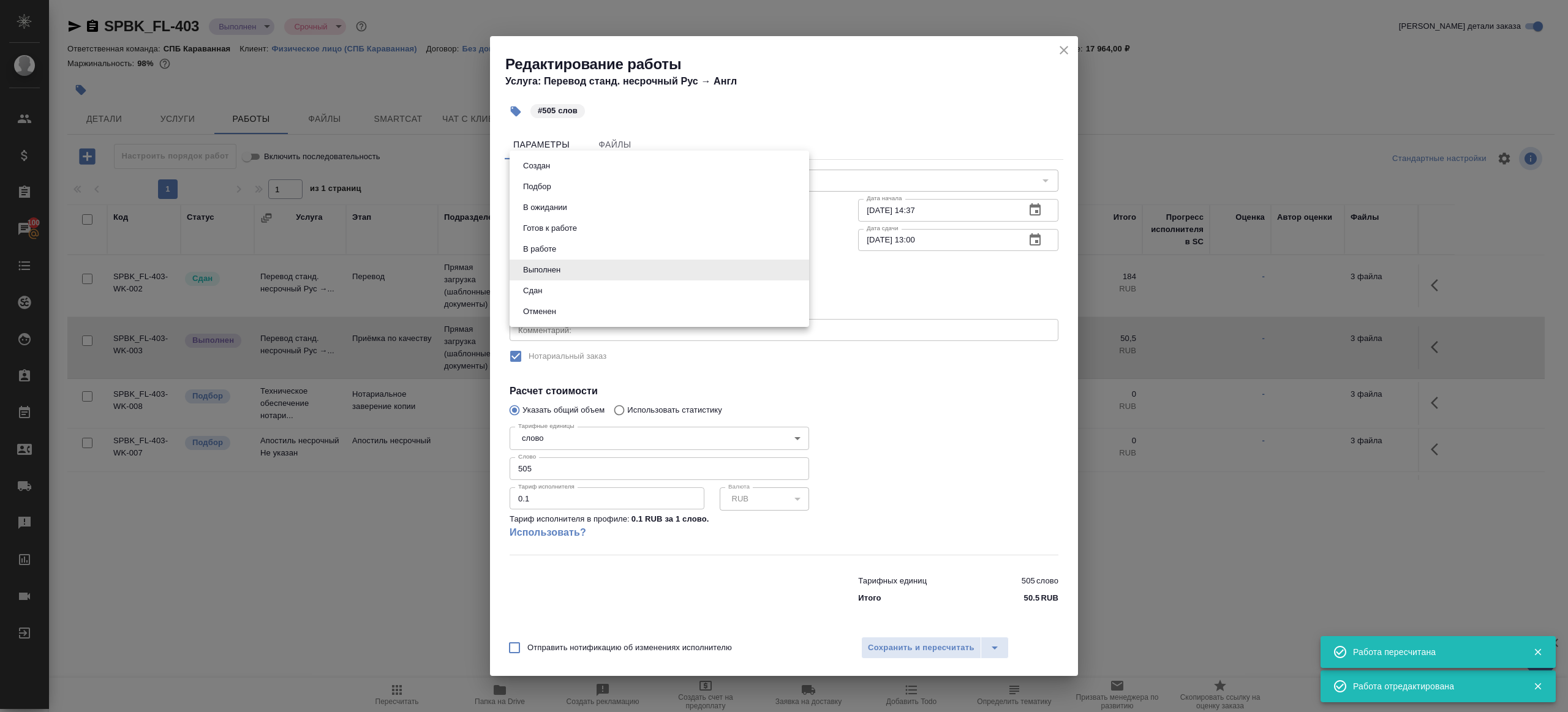
click at [554, 292] on li "Сдан" at bounding box center [659, 291] width 299 height 21
type input "closed"
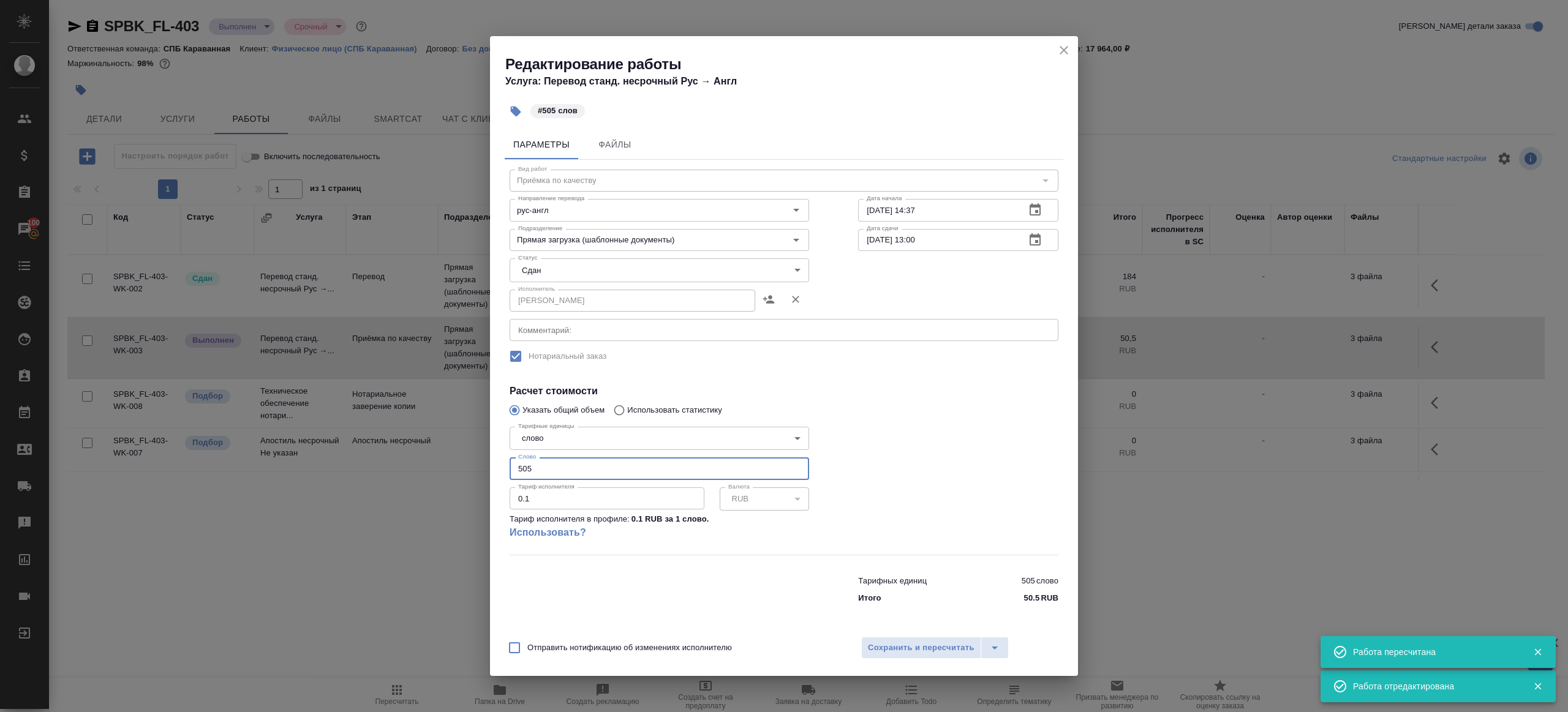
drag, startPoint x: 545, startPoint y: 469, endPoint x: 494, endPoint y: 469, distance: 51.0
click at [494, 469] on div "Параметры Файлы Вид работ Приёмка по качеству Вид работ Направление перевода ру…" at bounding box center [784, 377] width 588 height 505
click at [883, 482] on div at bounding box center [958, 487] width 250 height 182
click at [898, 662] on div "Отправить нотификацию об изменениях исполнителю Сохранить и пересчитать" at bounding box center [784, 652] width 588 height 47
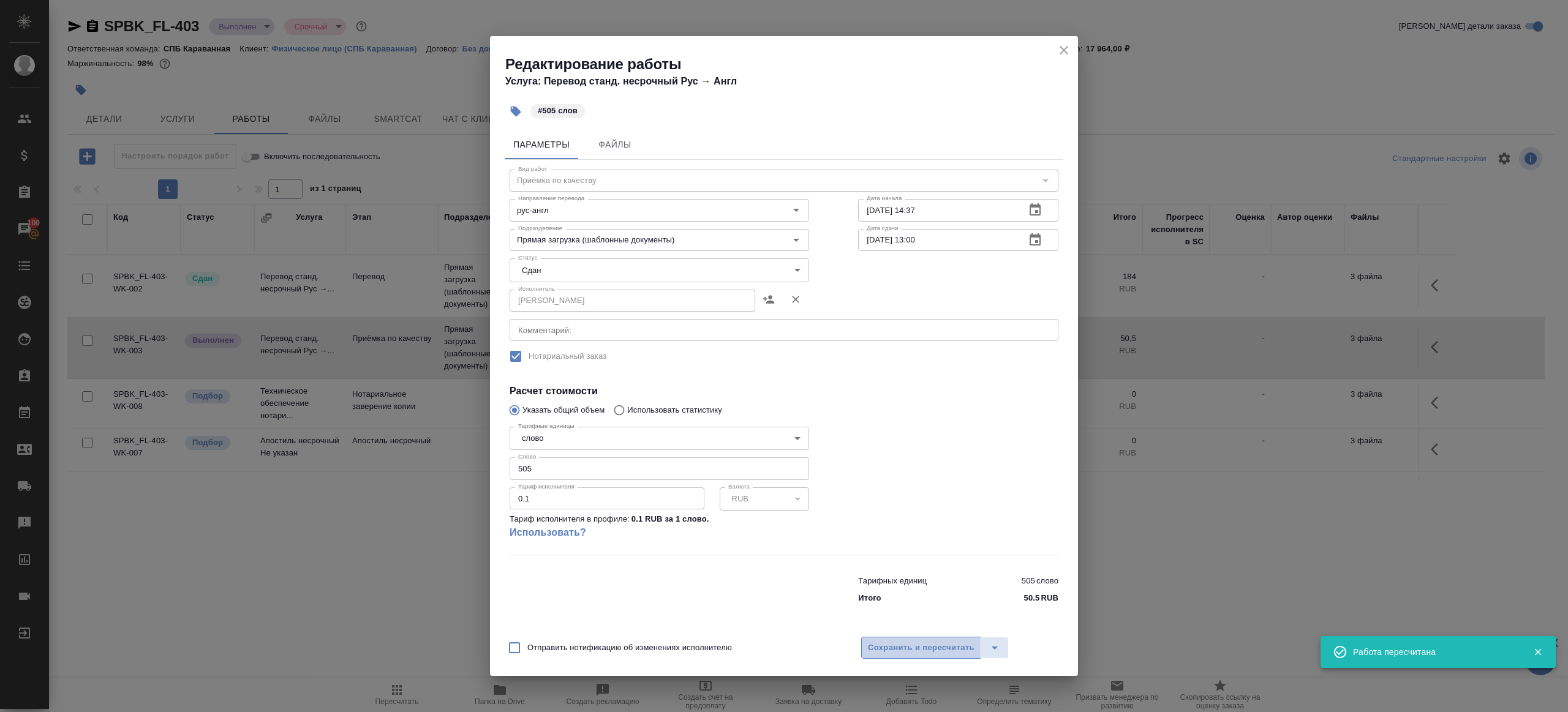
click at [900, 654] on span "Сохранить и пересчитать" at bounding box center [921, 648] width 106 height 14
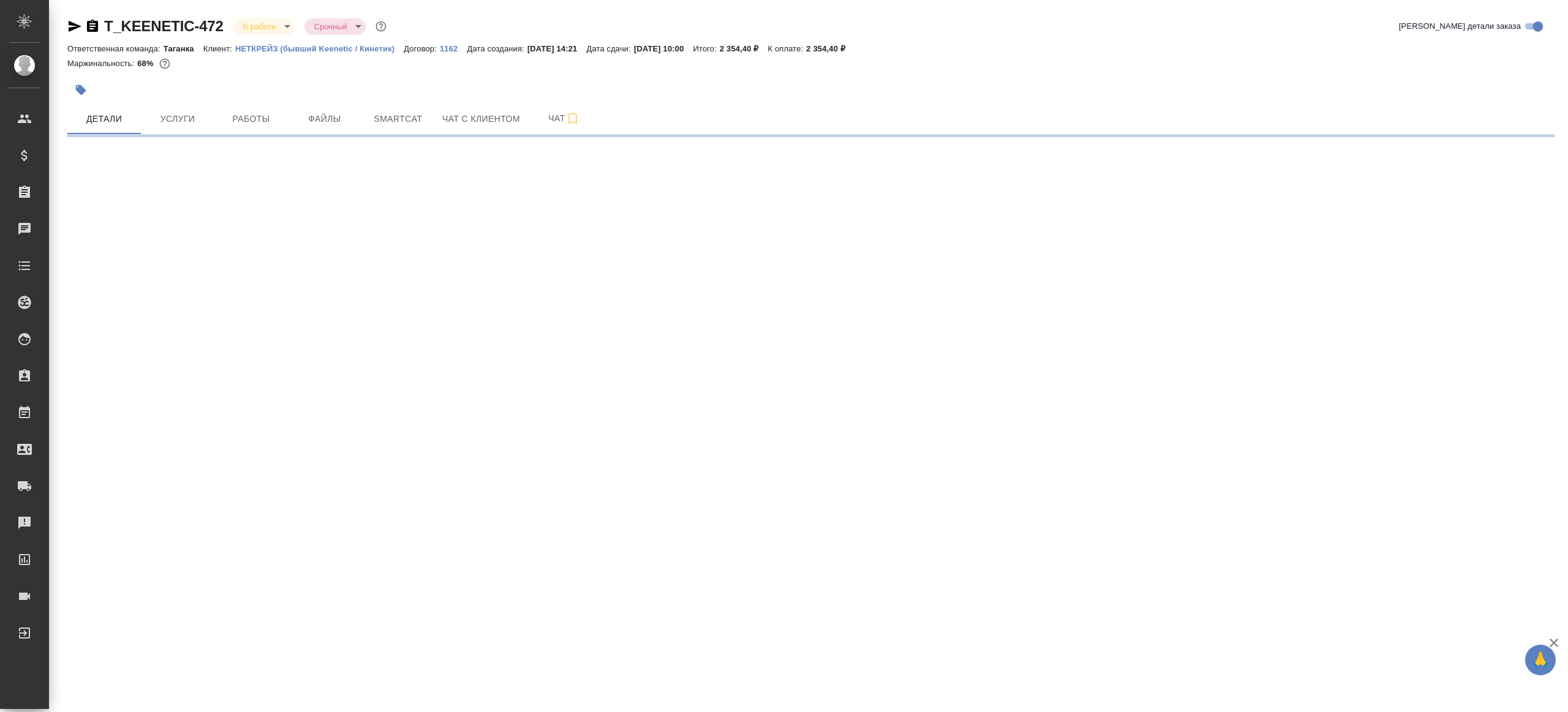
select select "RU"
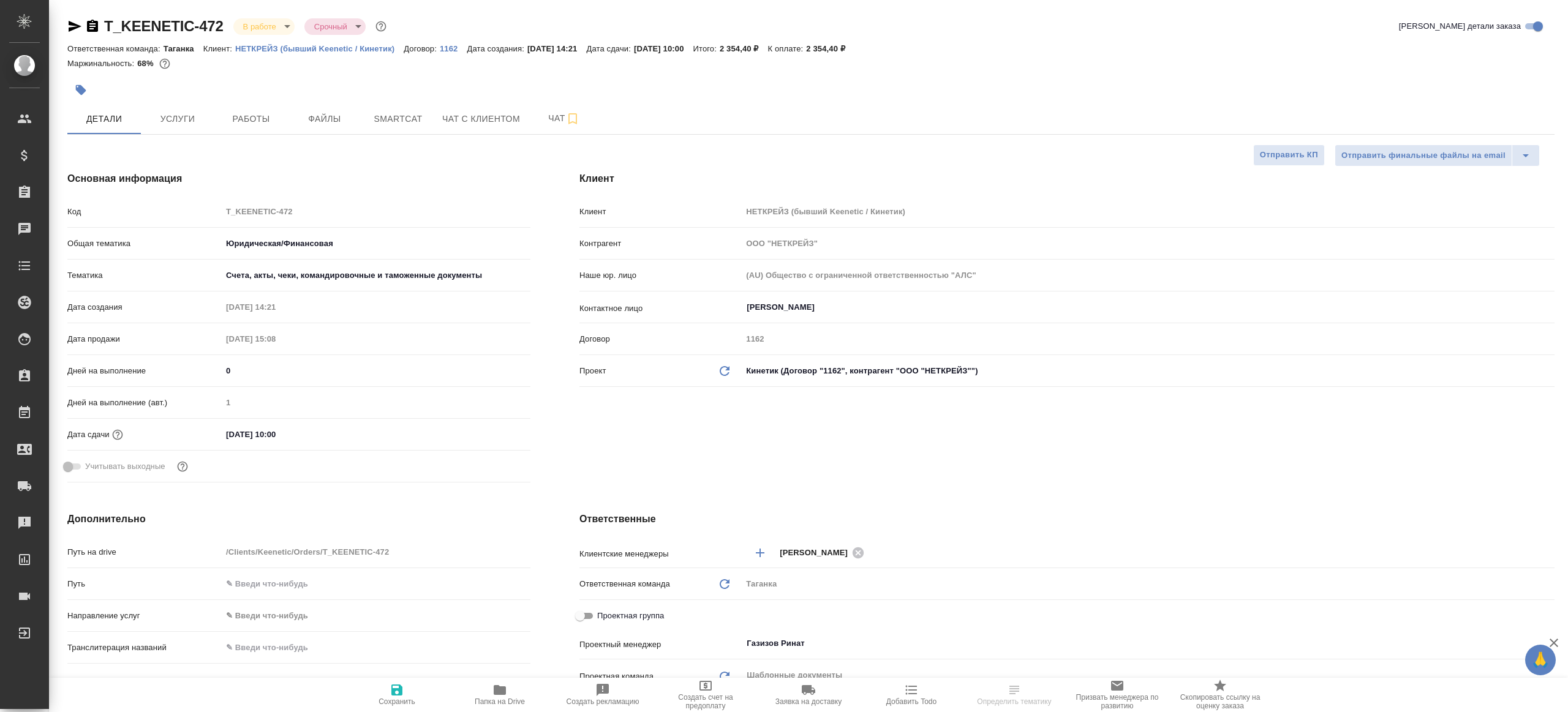
type textarea "x"
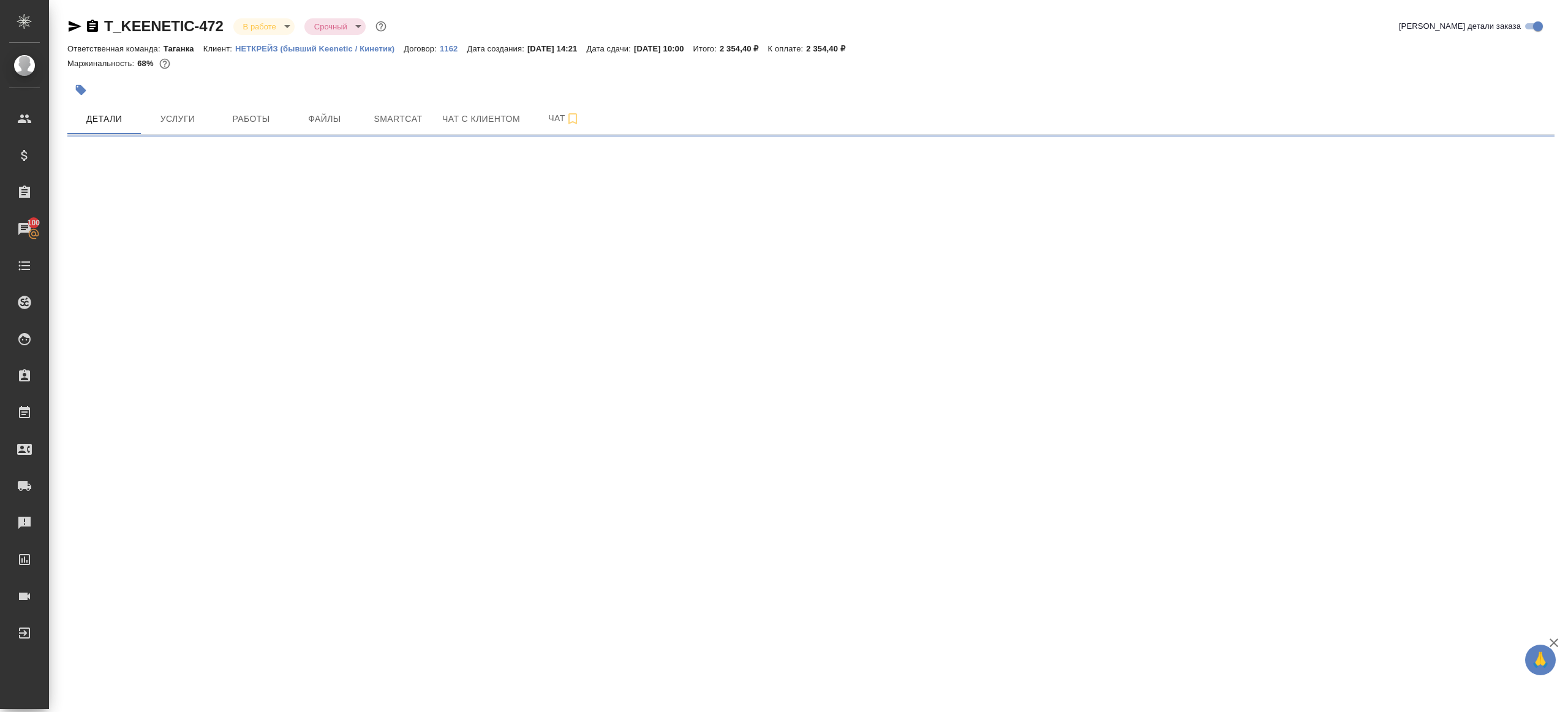
select select "RU"
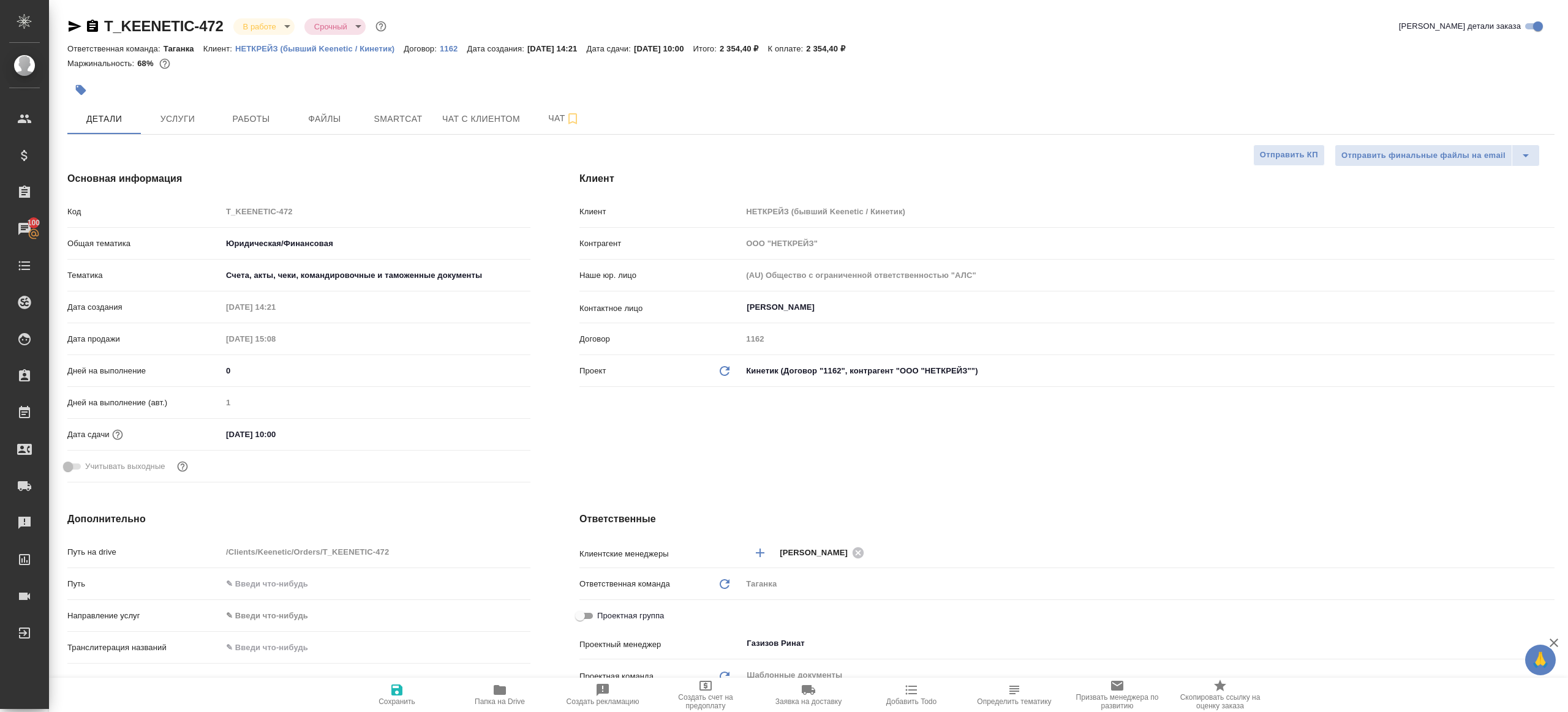
type textarea "x"
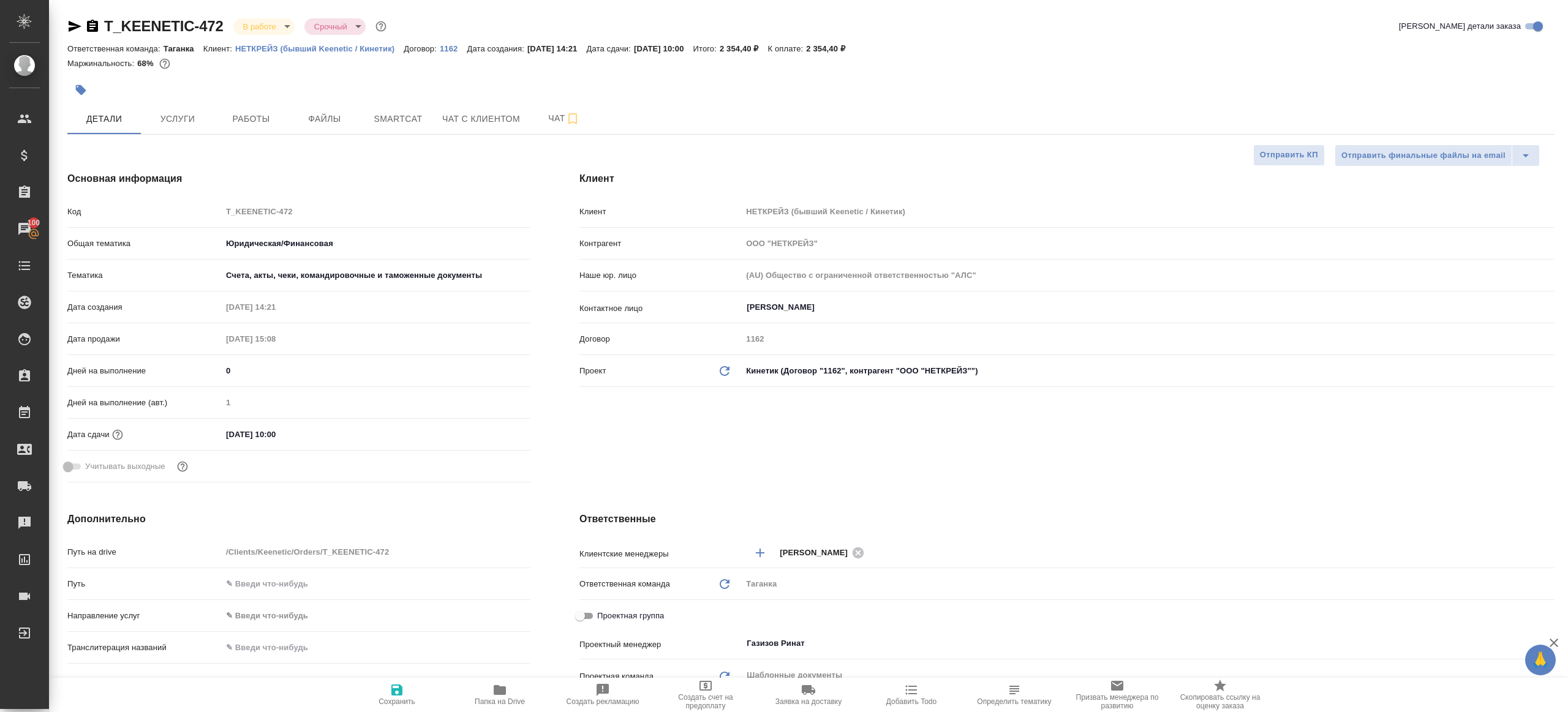
type textarea "x"
click at [257, 106] on button "Работы" at bounding box center [251, 118] width 74 height 31
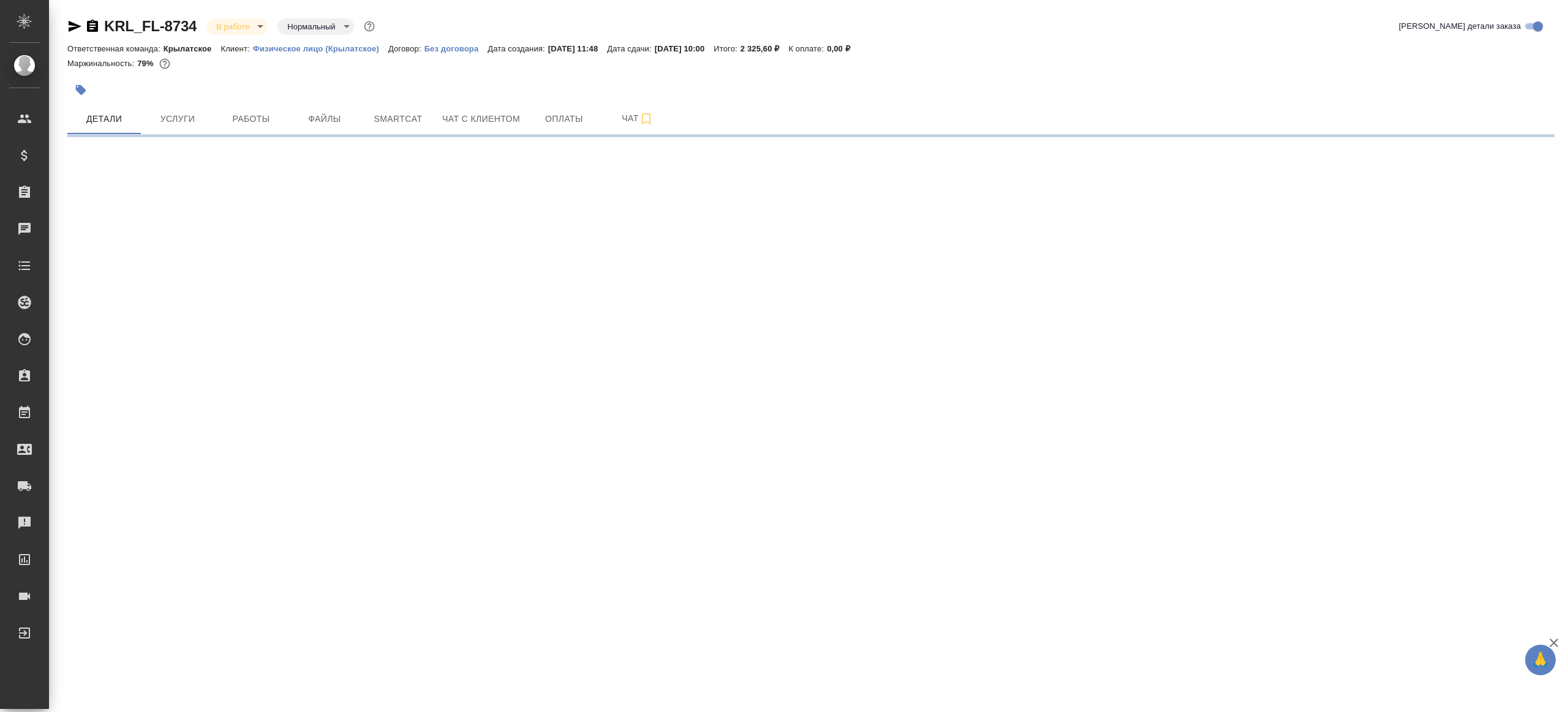
select select "RU"
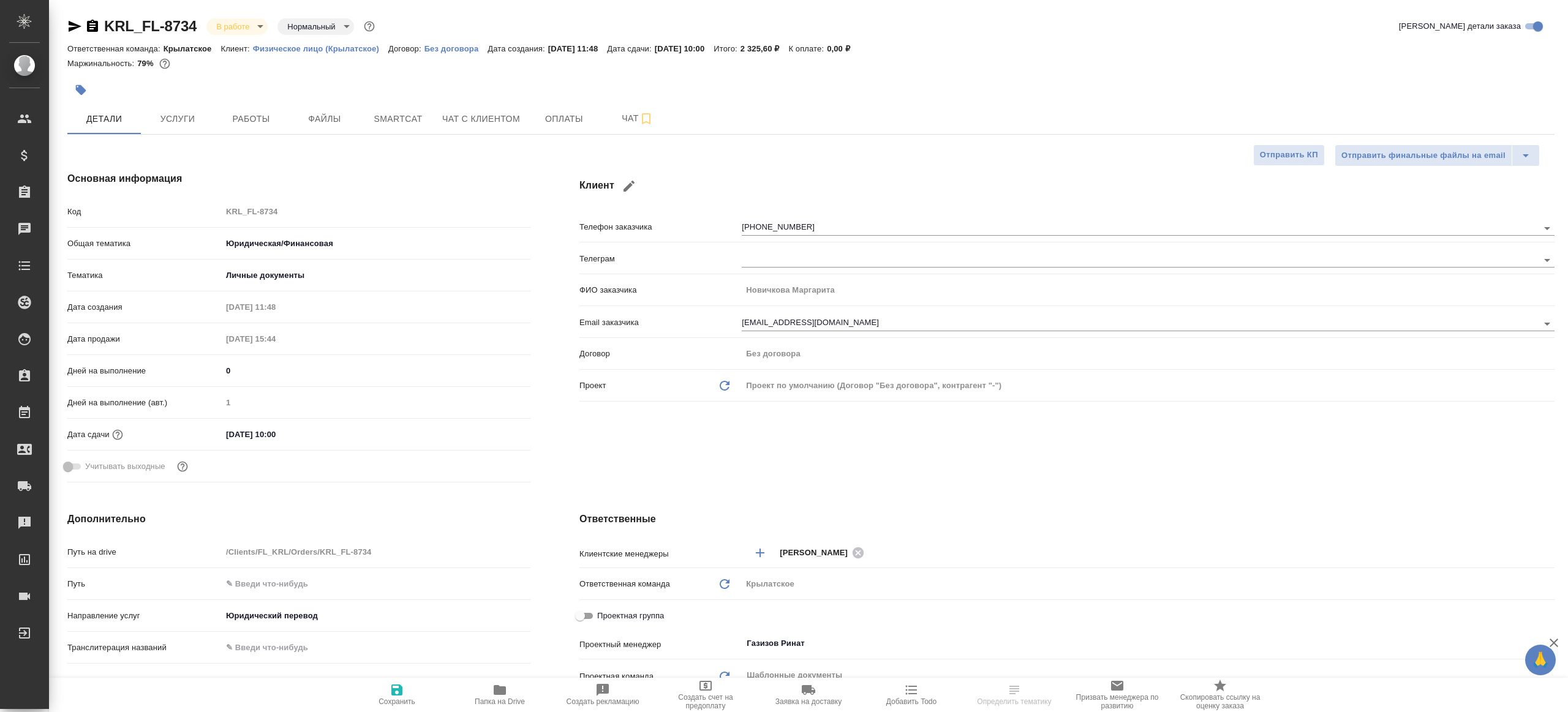
type textarea "x"
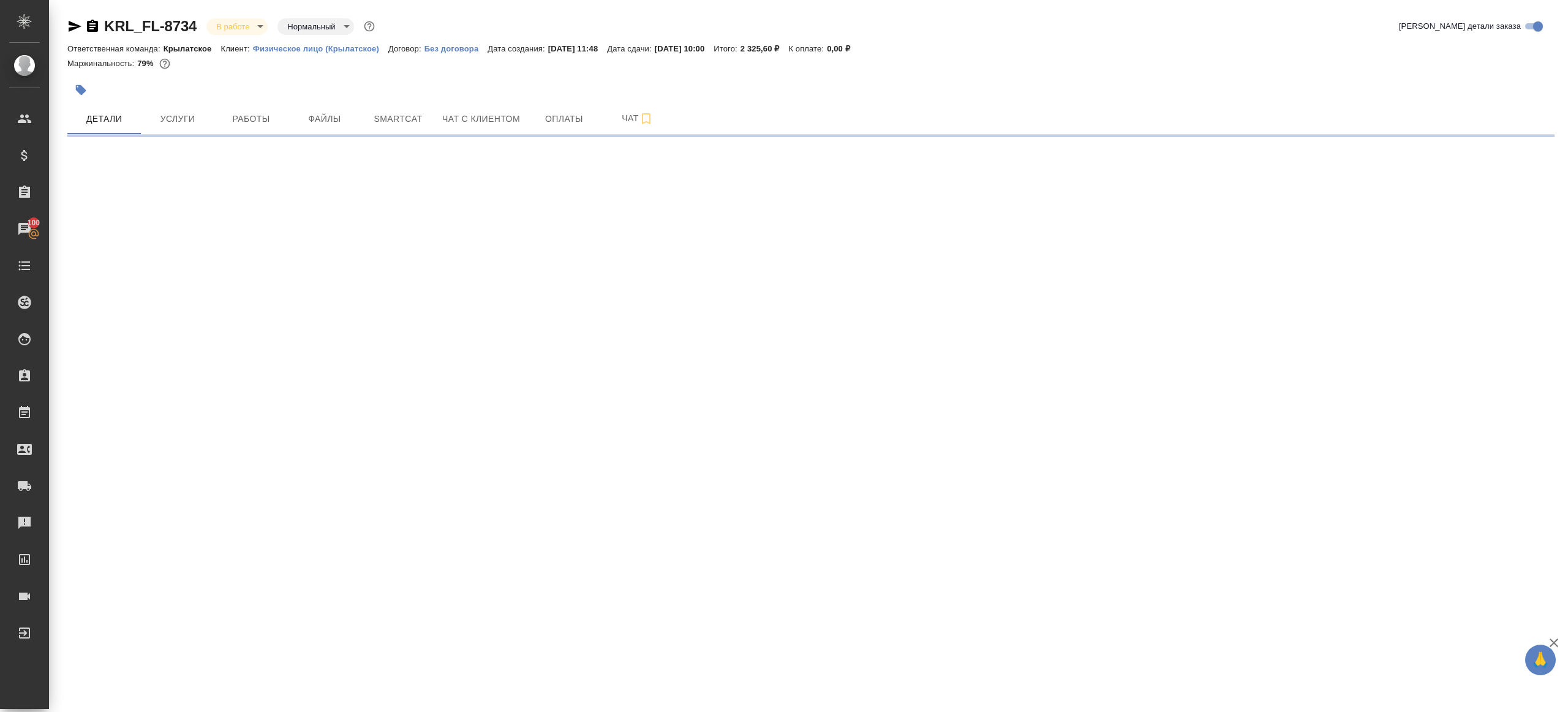
select select "RU"
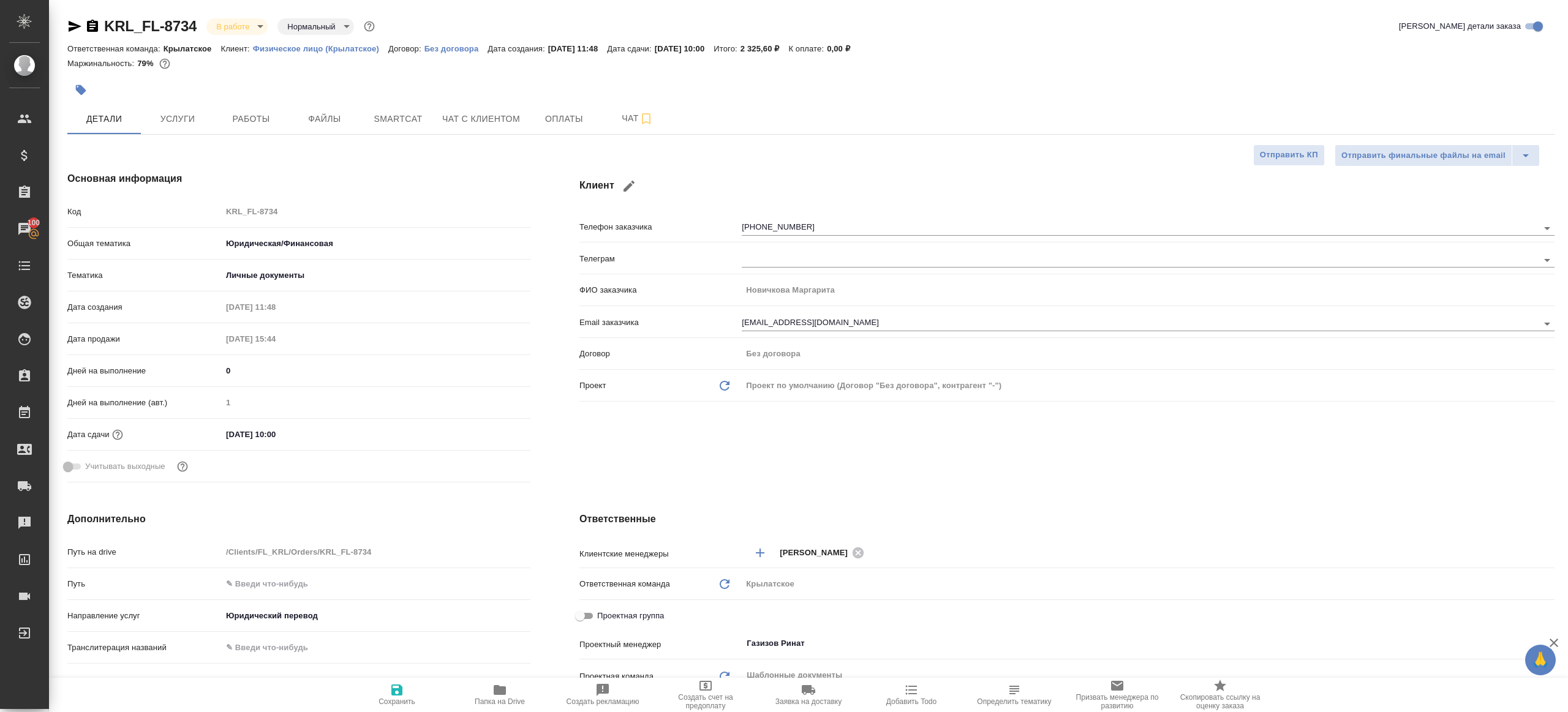
type textarea "x"
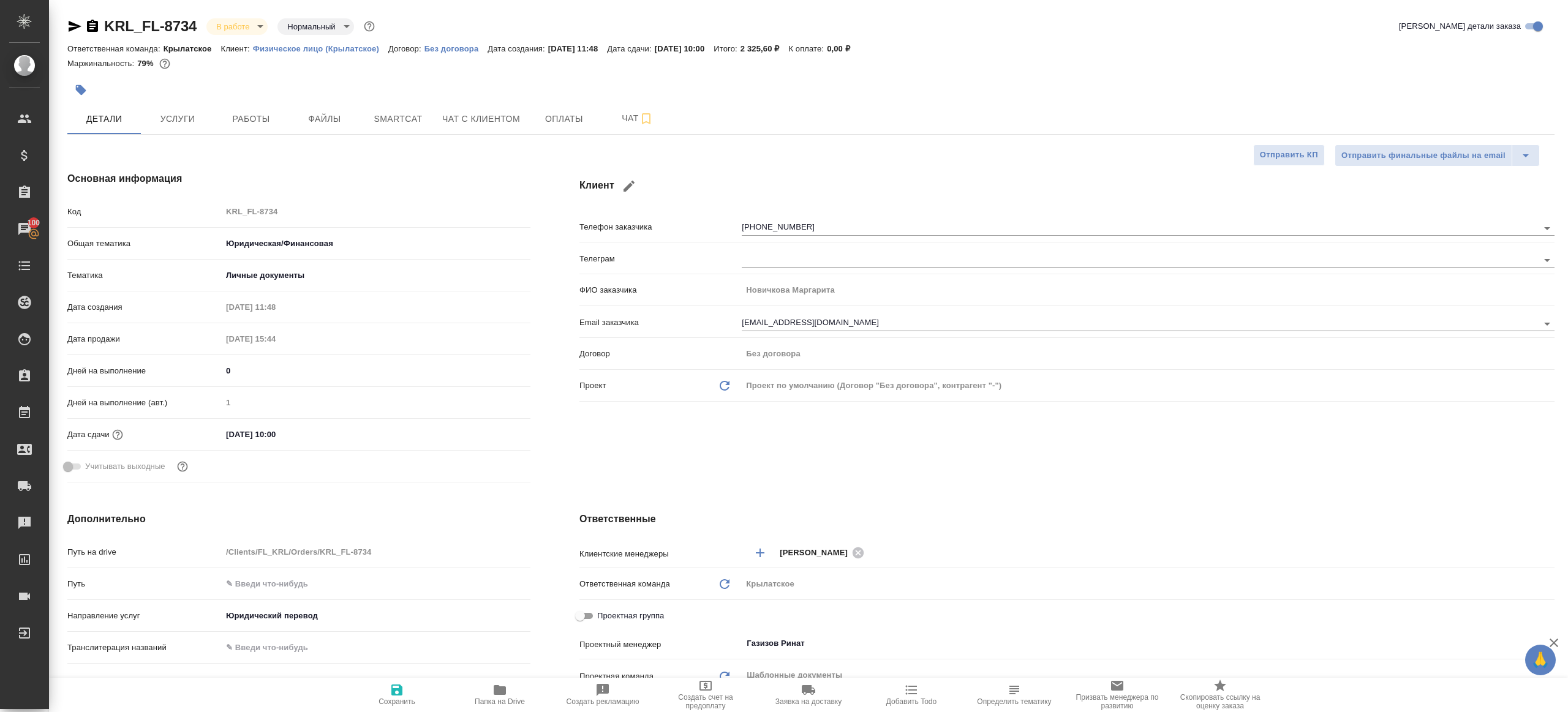
type textarea "x"
click at [260, 112] on span "Работы" at bounding box center [251, 119] width 59 height 15
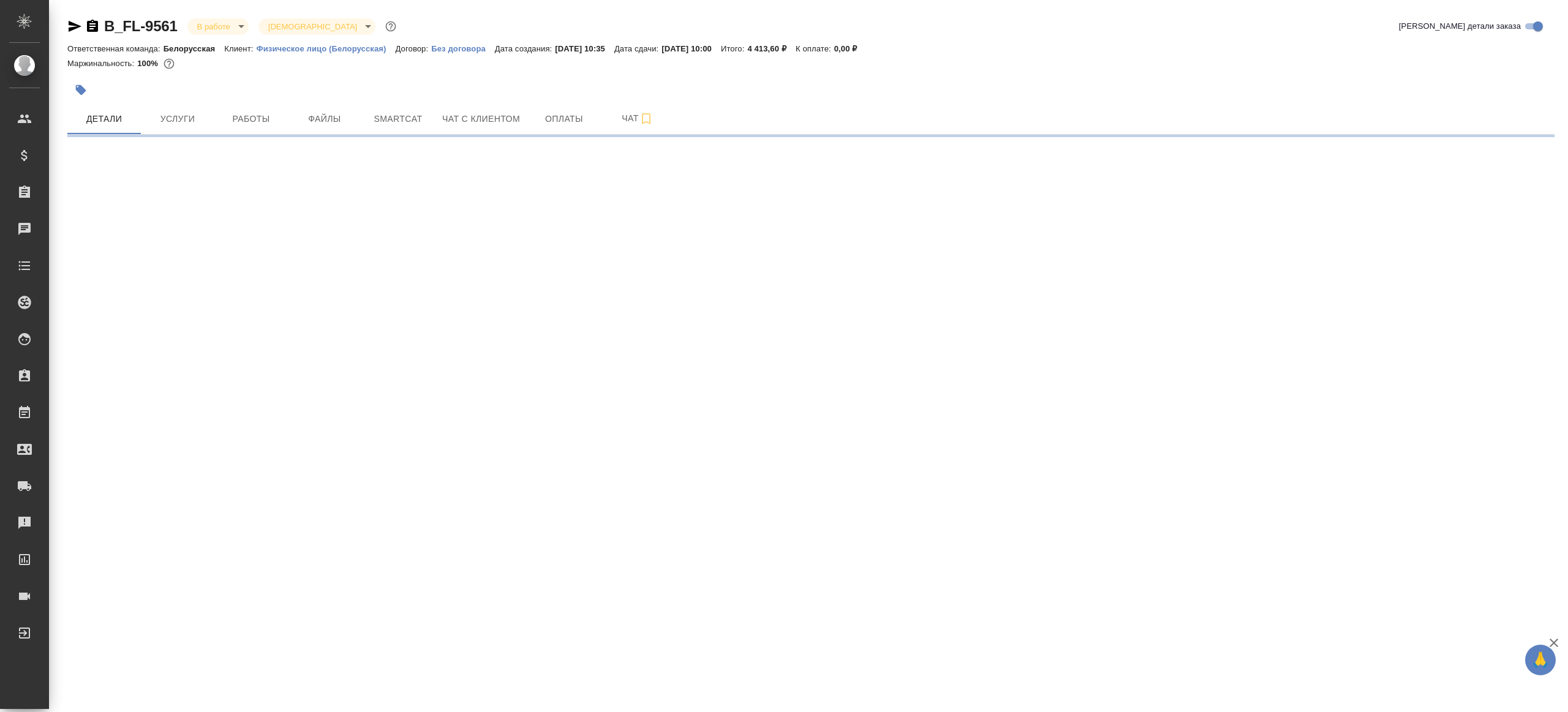
select select "RU"
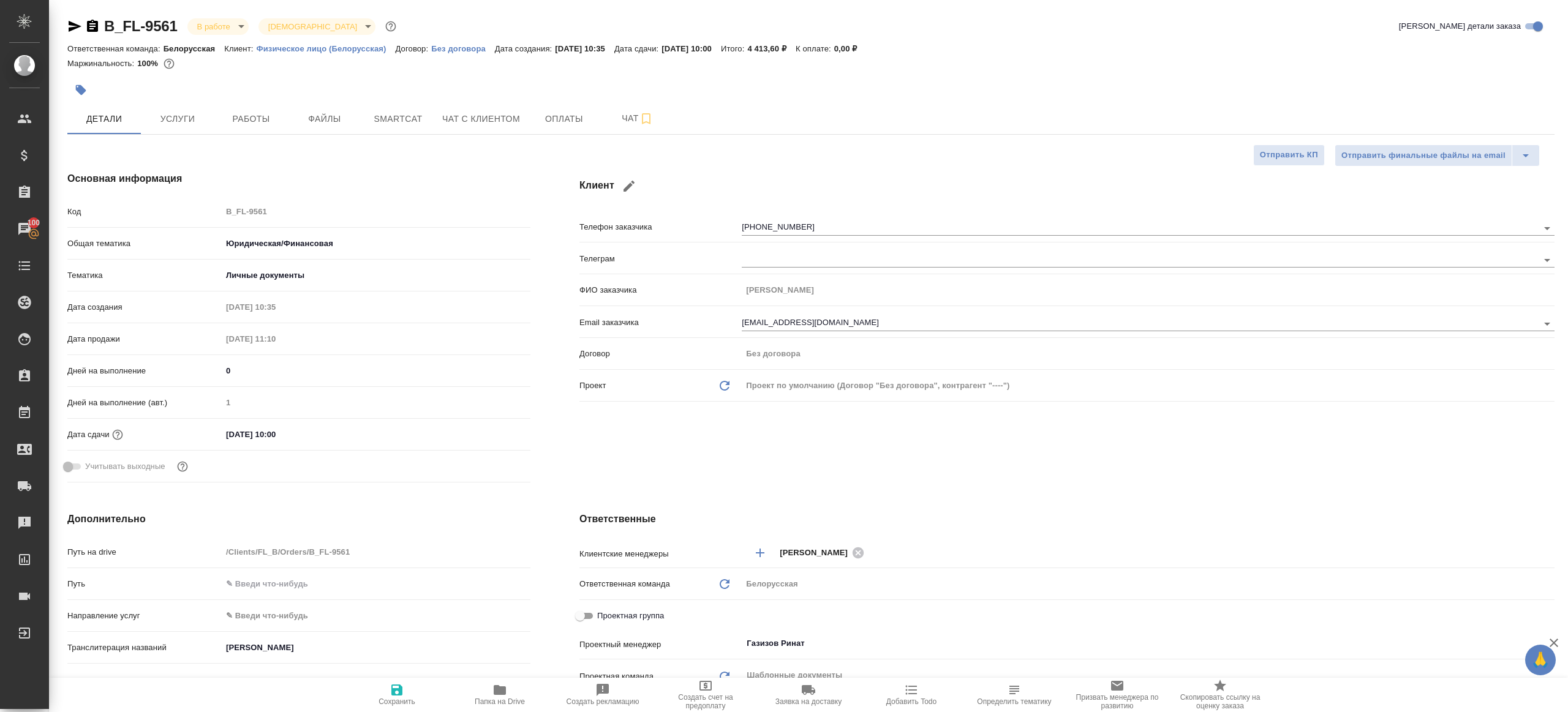
type textarea "x"
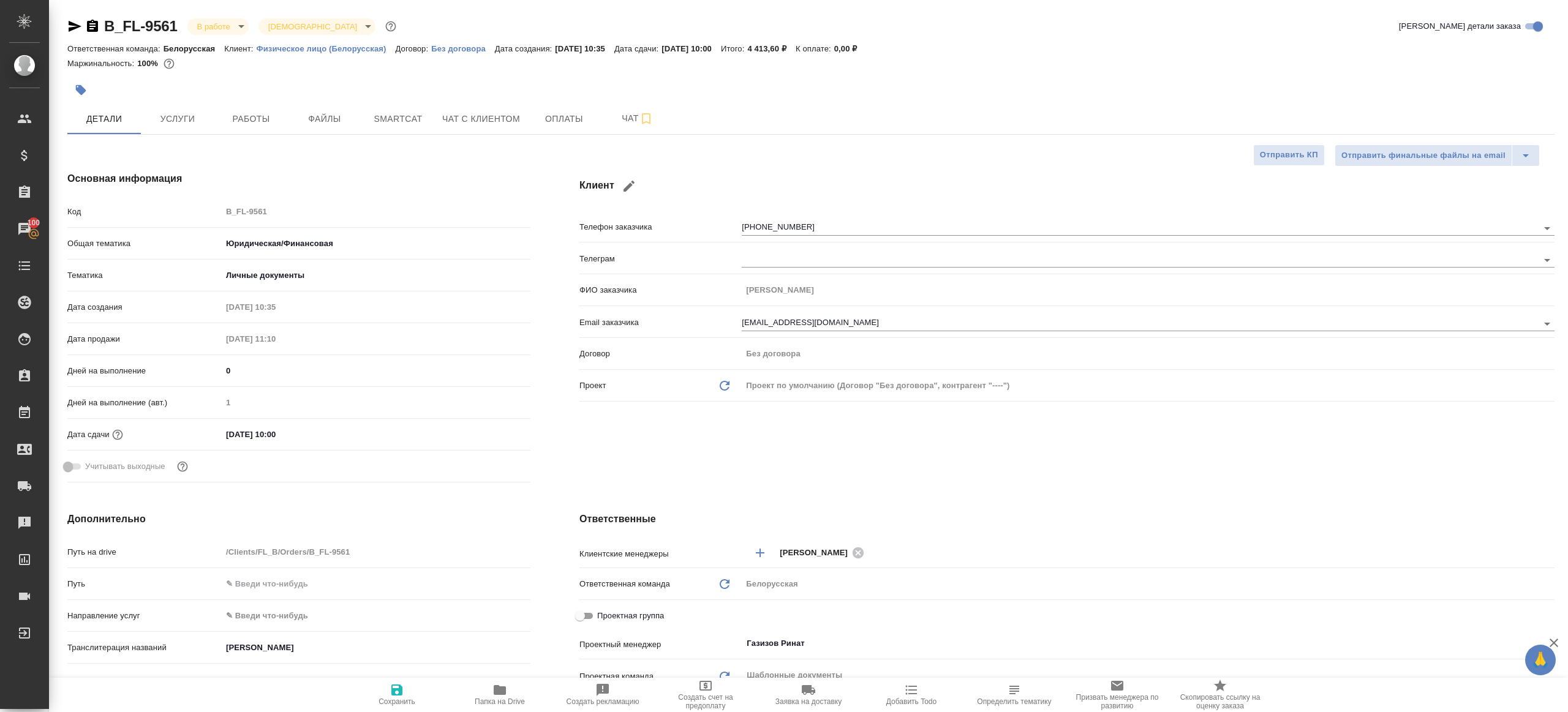
type textarea "x"
click at [277, 121] on span "Работы" at bounding box center [251, 119] width 59 height 15
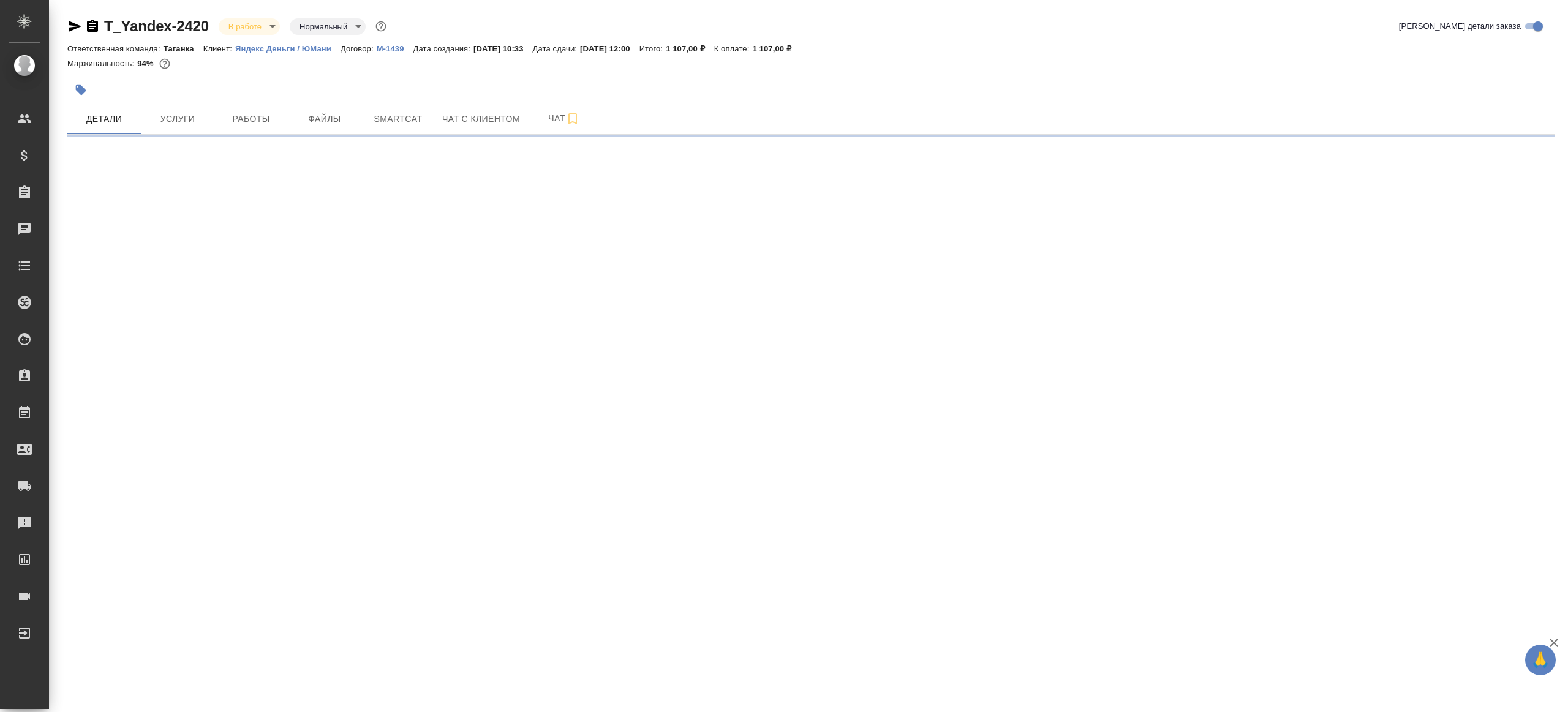
select select "RU"
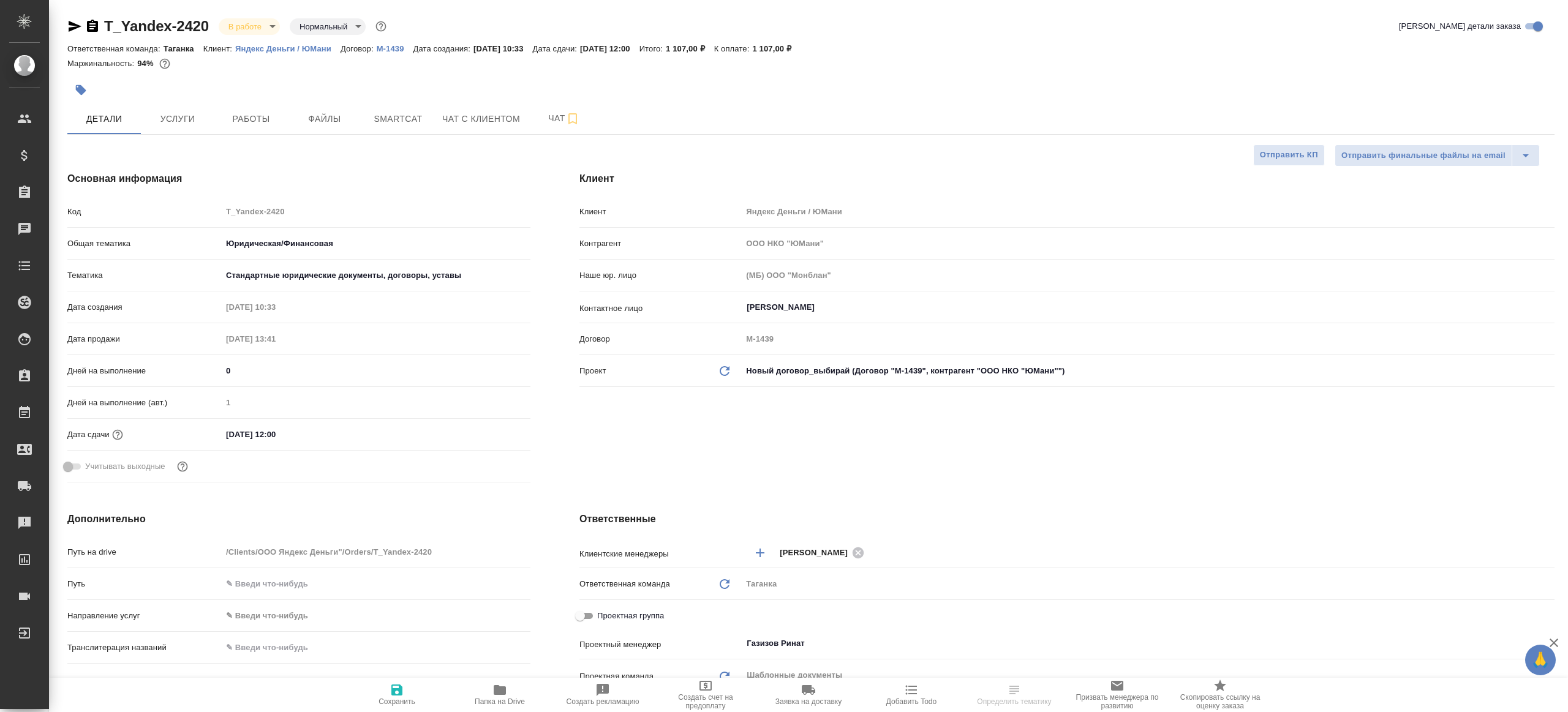
type textarea "x"
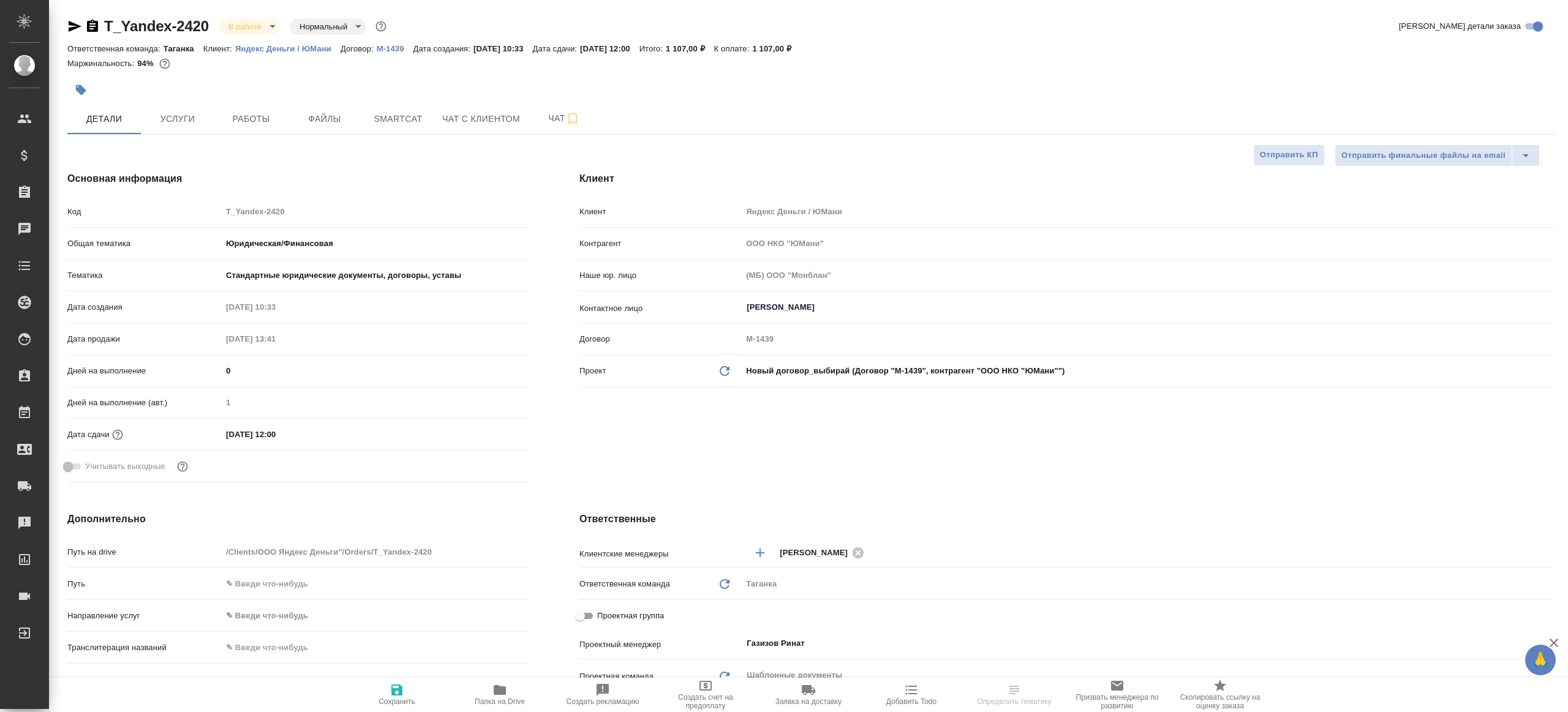
type textarea "x"
click at [245, 123] on span "Работы" at bounding box center [251, 119] width 59 height 15
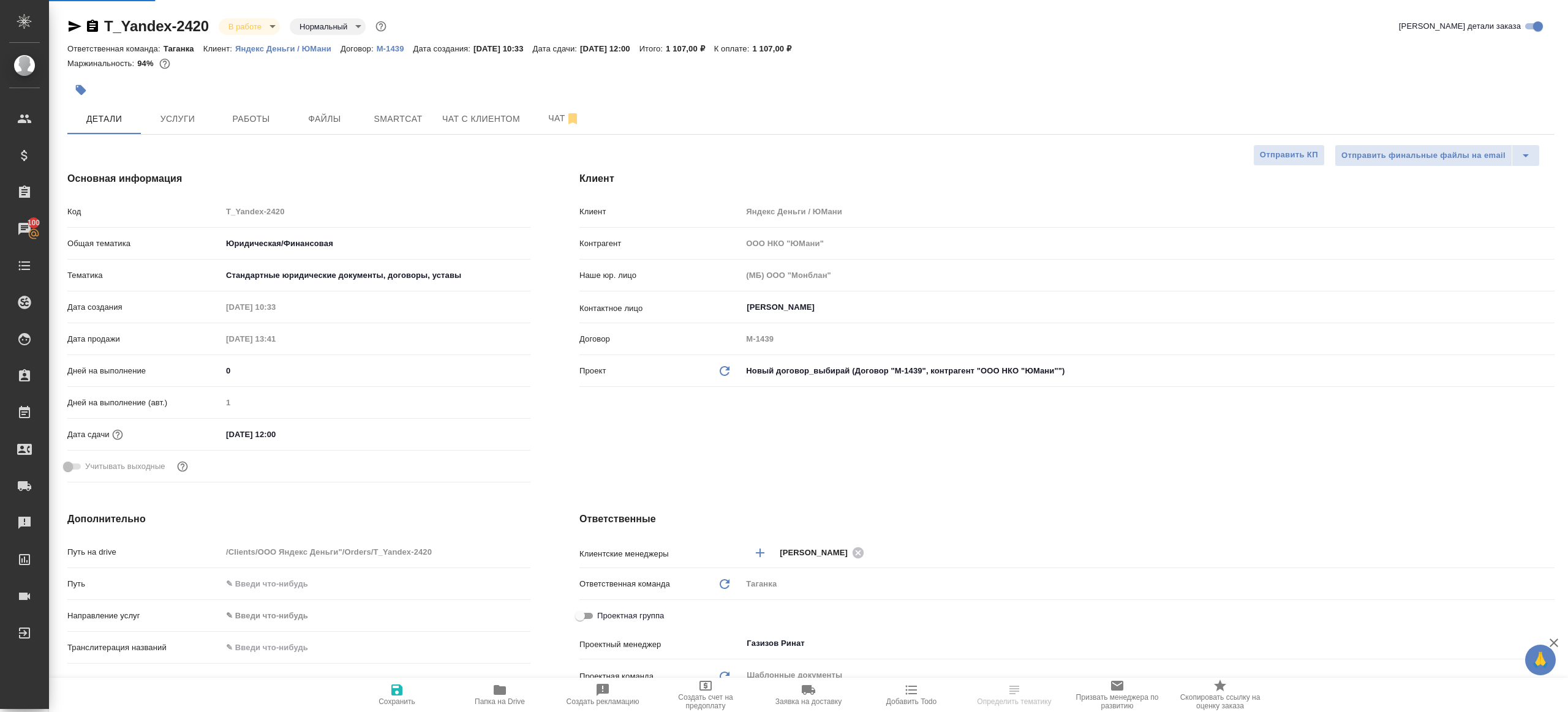
type textarea "x"
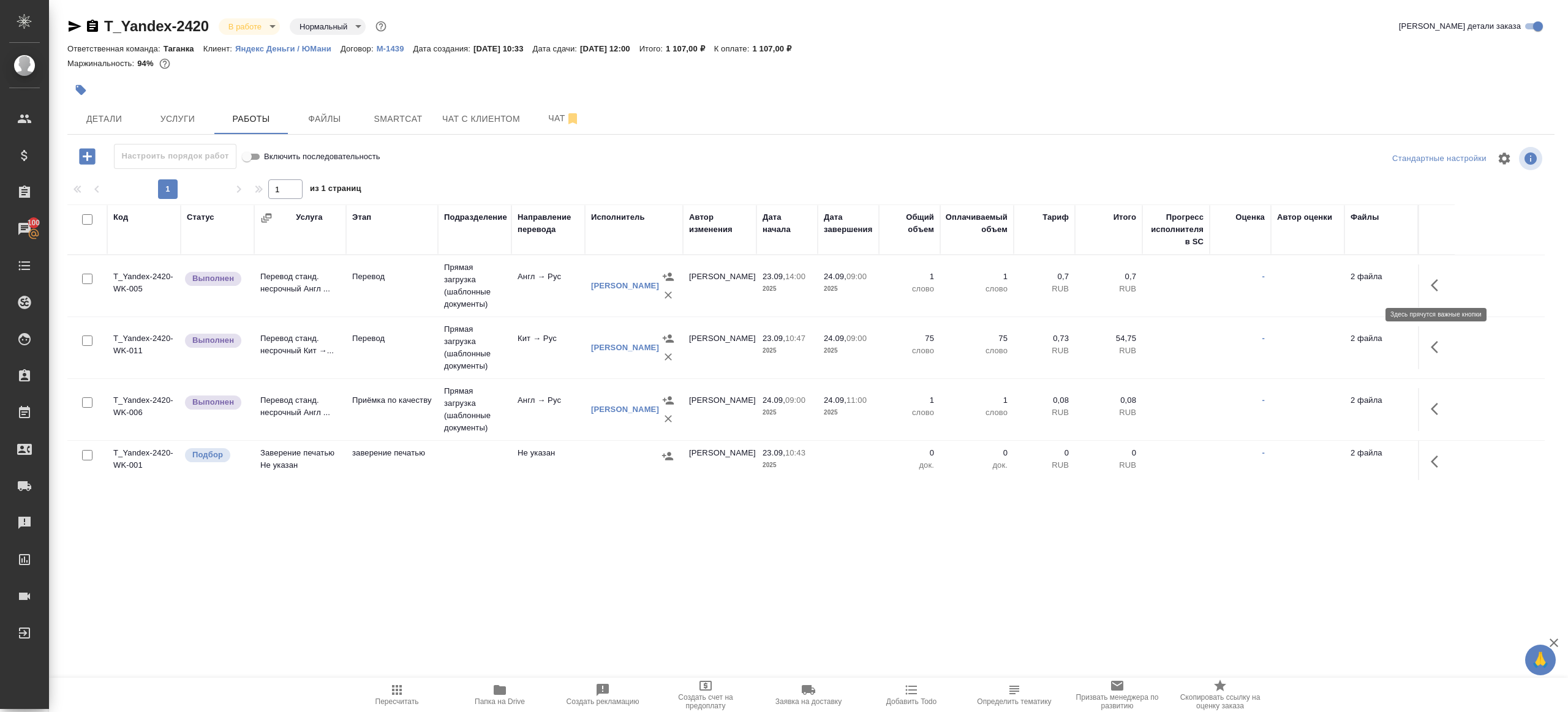
click at [1436, 288] on icon "button" at bounding box center [1435, 286] width 8 height 12
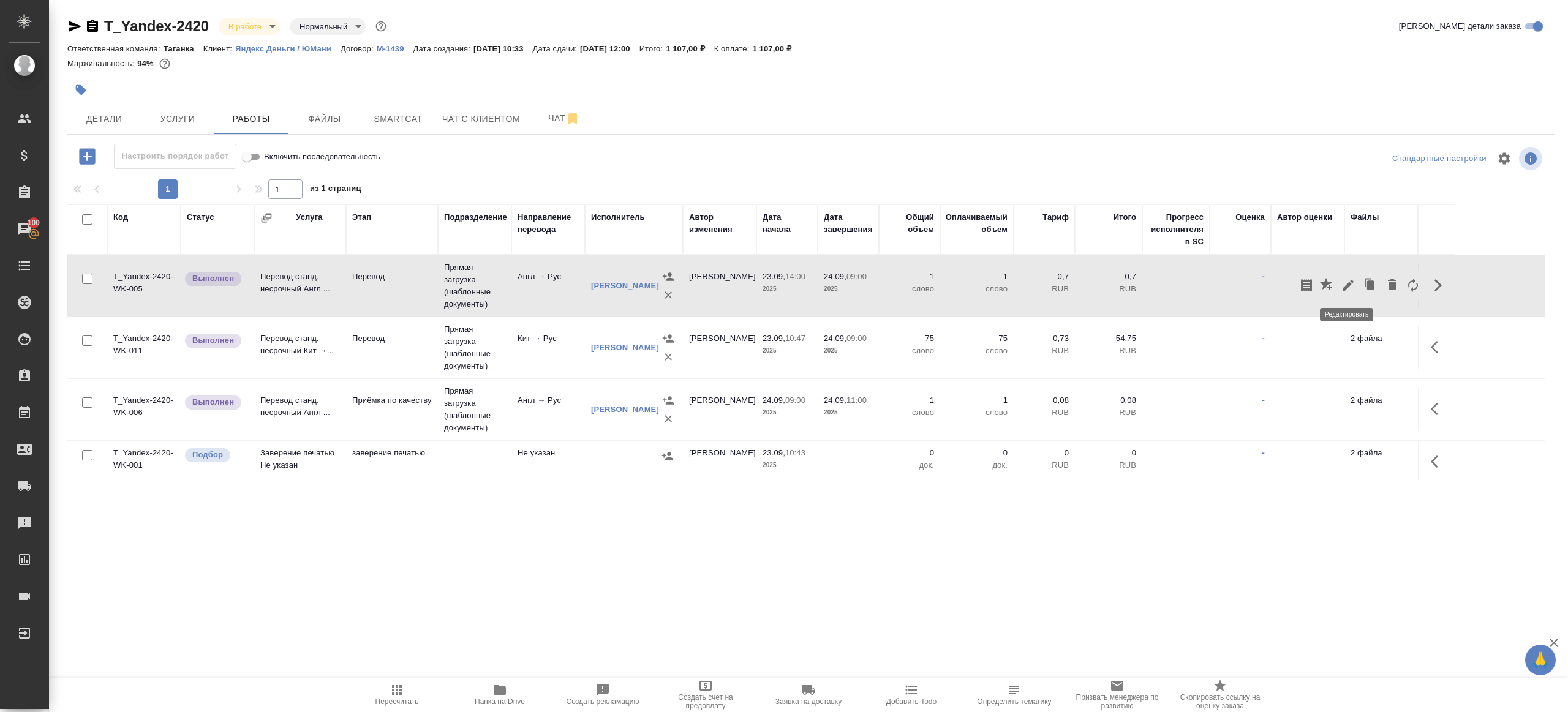
click at [1343, 286] on icon "button" at bounding box center [1349, 286] width 15 height 15
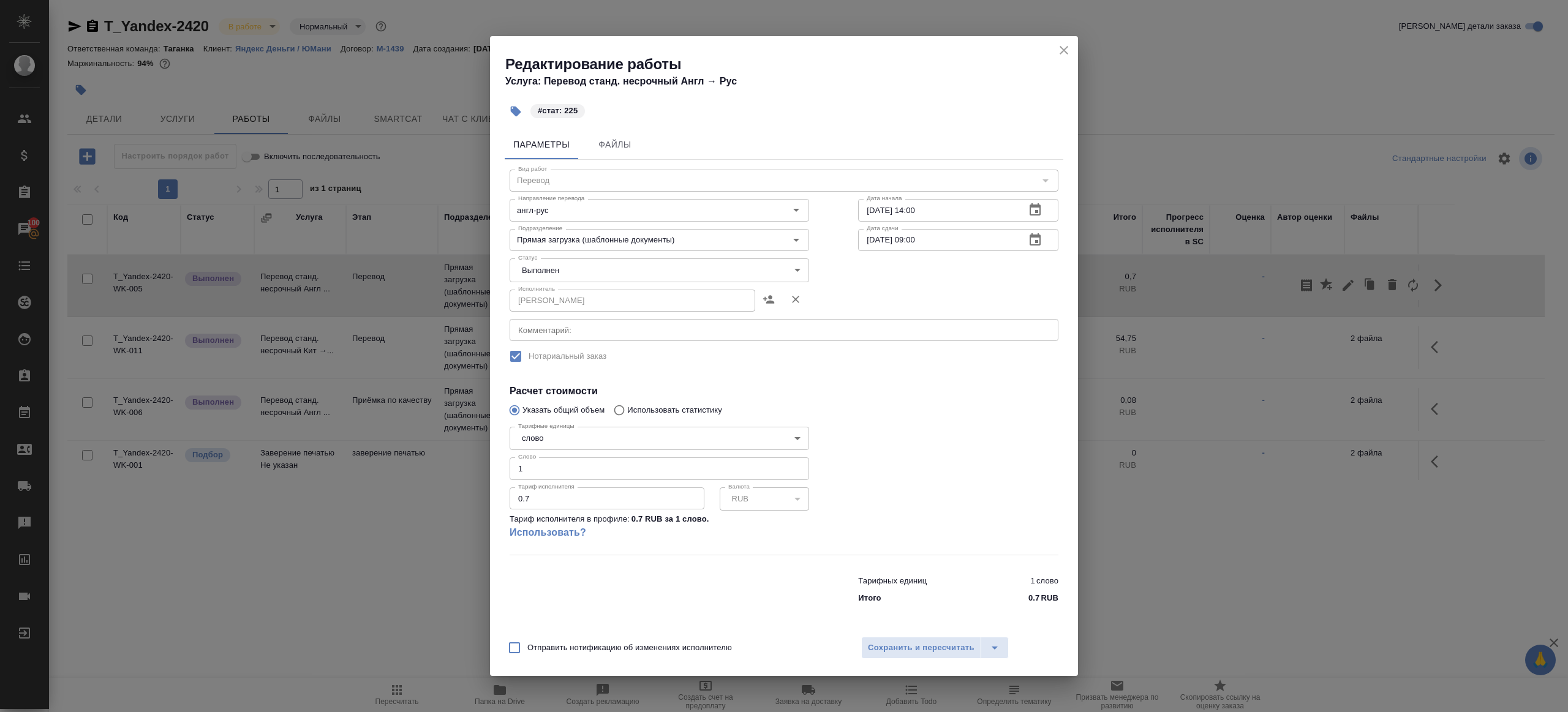
click at [615, 278] on body "🙏 .cls-1 fill:#fff; AWATERA Gazizov Rinat Клиенты Спецификации Заказы 100 Чаты …" at bounding box center [784, 356] width 1568 height 712
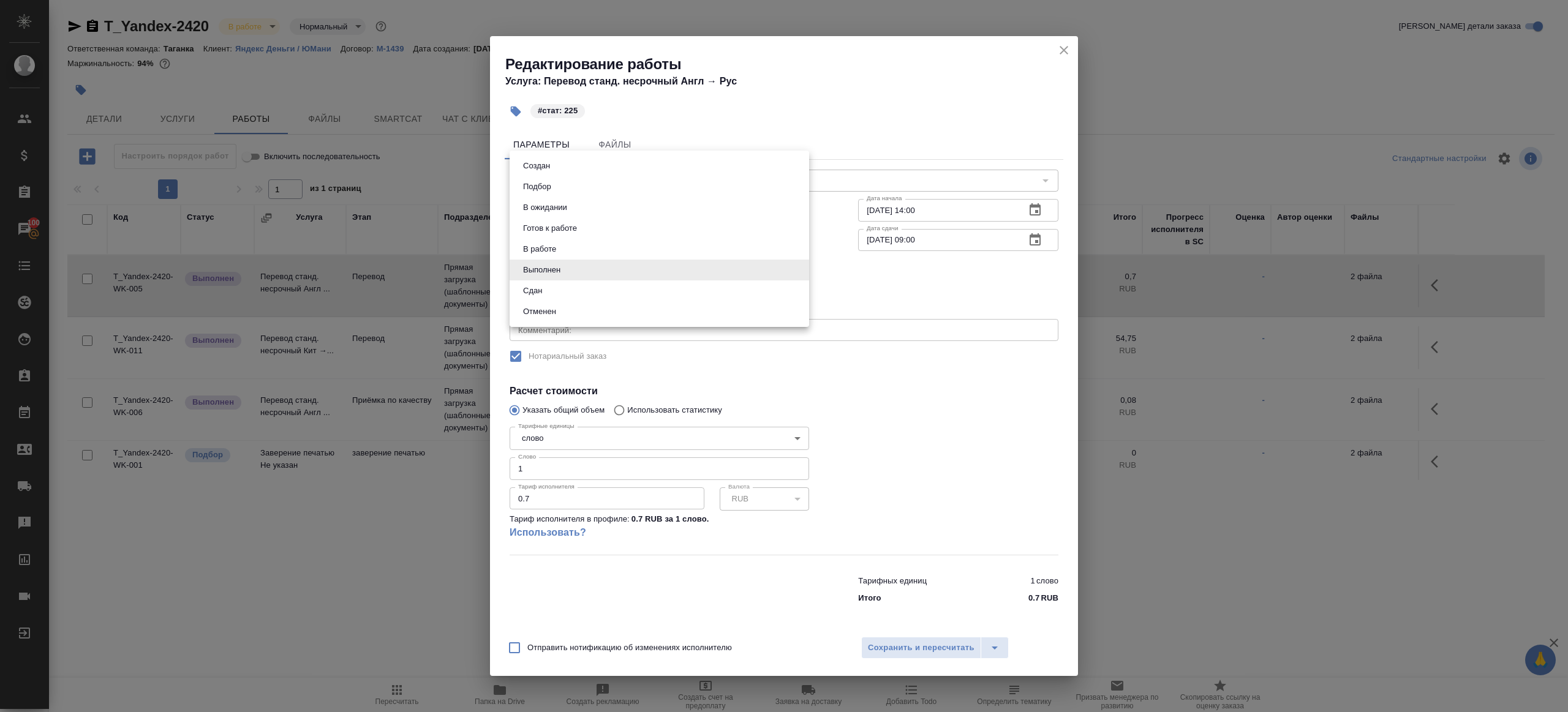
click at [579, 298] on li "Сдан" at bounding box center [659, 291] width 299 height 21
type input "closed"
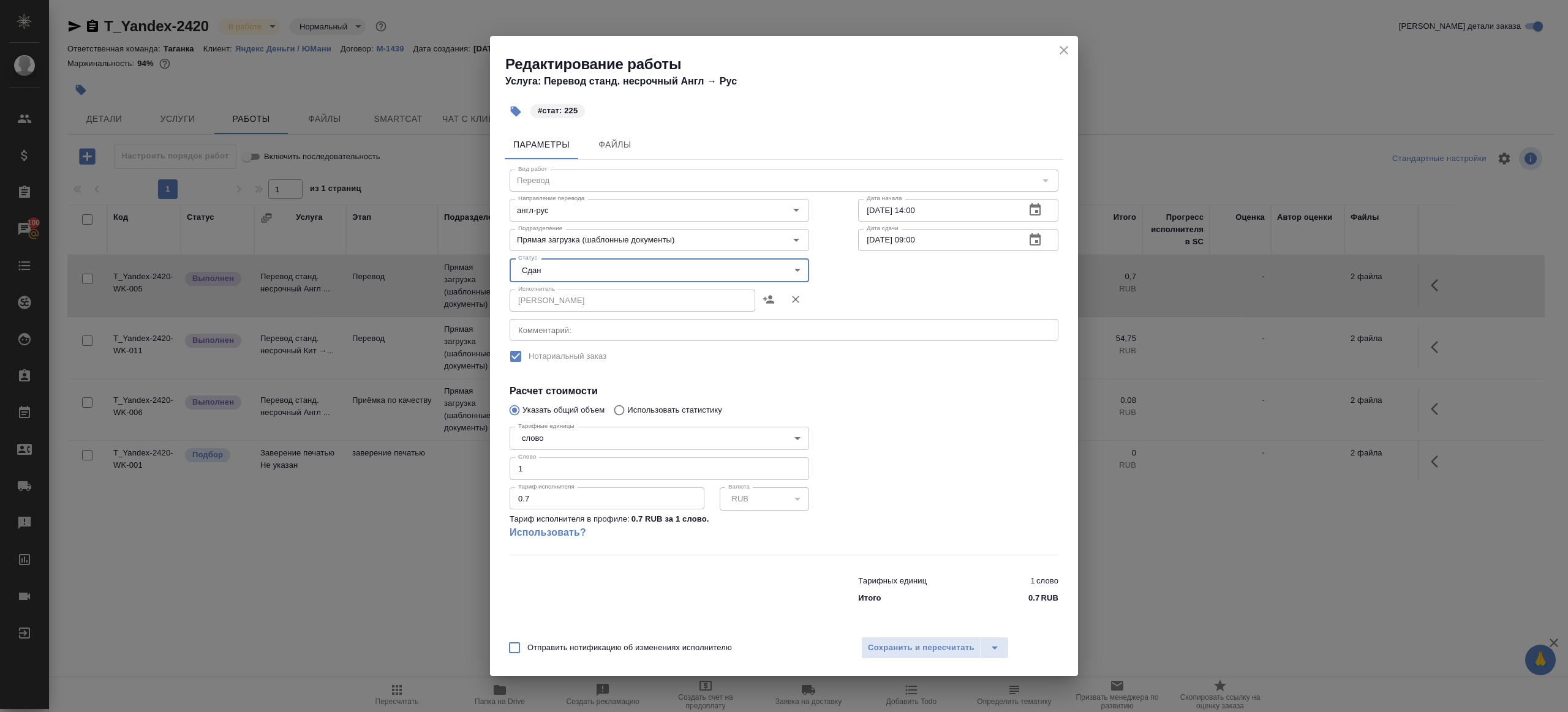
drag, startPoint x: 534, startPoint y: 476, endPoint x: 399, endPoint y: 446, distance: 138.3
click at [400, 446] on div "Редактирование работы Услуга: Перевод станд. несрочный Англ → Рус #стат: 225 Па…" at bounding box center [784, 356] width 1568 height 712
type input "225"
click at [853, 424] on div at bounding box center [958, 487] width 250 height 182
click at [884, 660] on div "Отправить нотификацию об изменениях исполнителю Сохранить и пересчитать" at bounding box center [784, 652] width 588 height 47
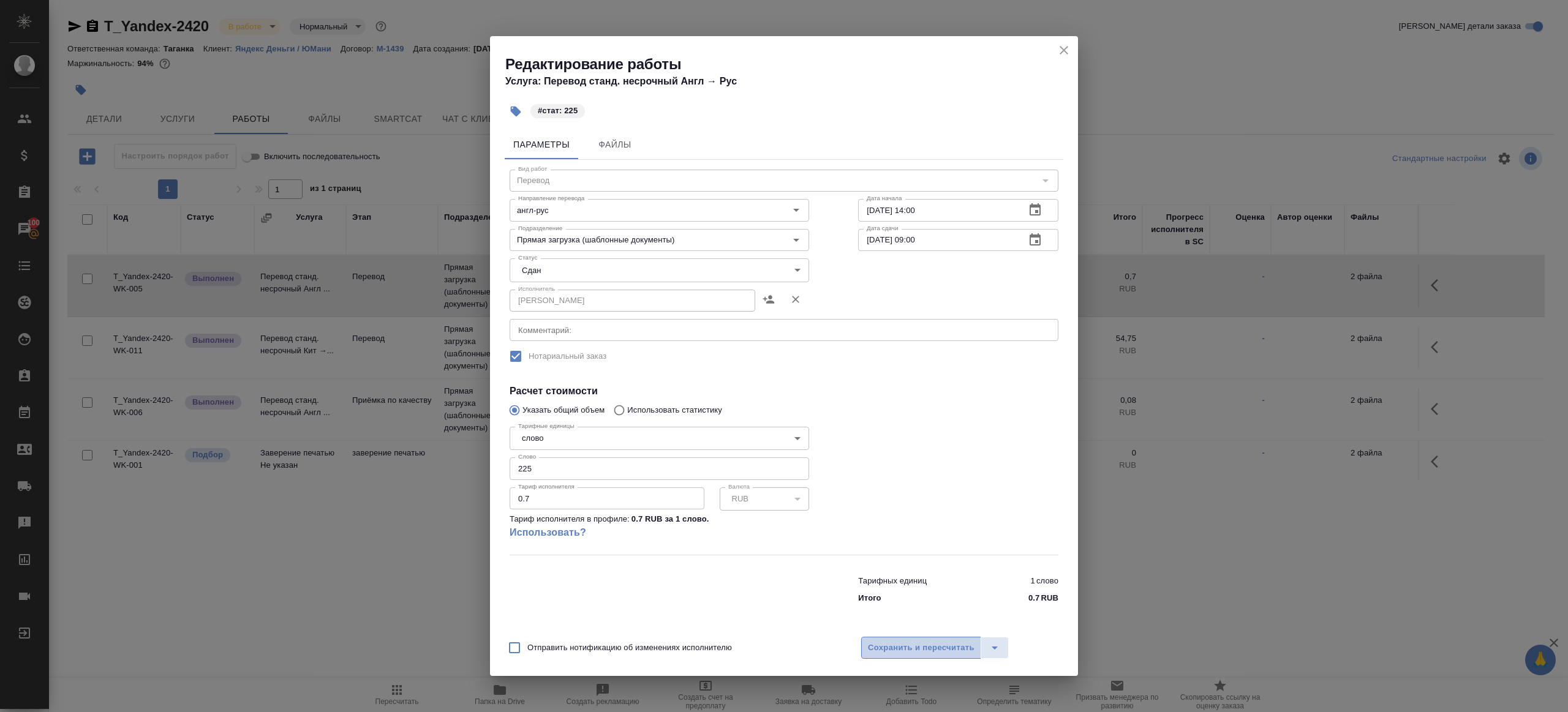
click at [892, 649] on span "Сохранить и пересчитать" at bounding box center [921, 648] width 106 height 14
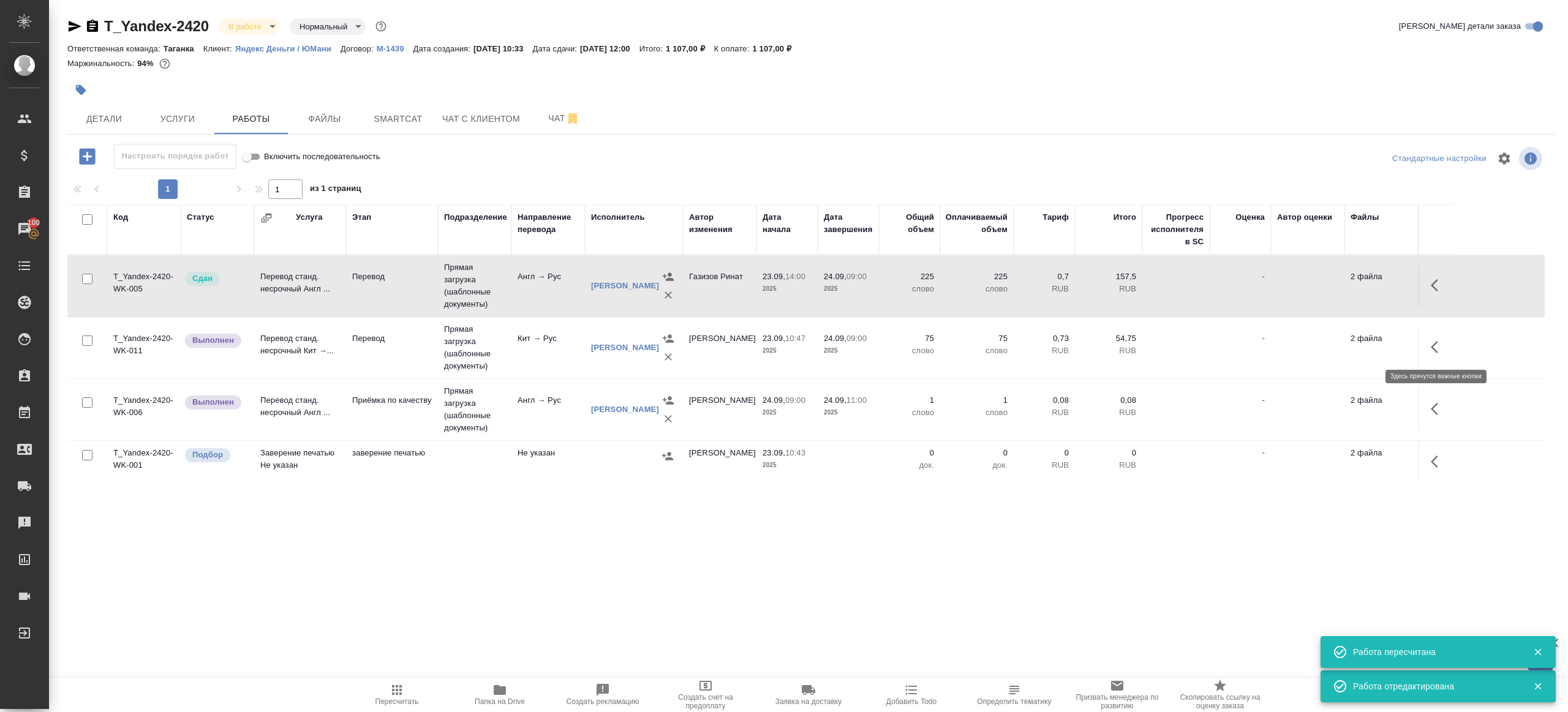
click at [1433, 347] on icon "button" at bounding box center [1435, 347] width 8 height 12
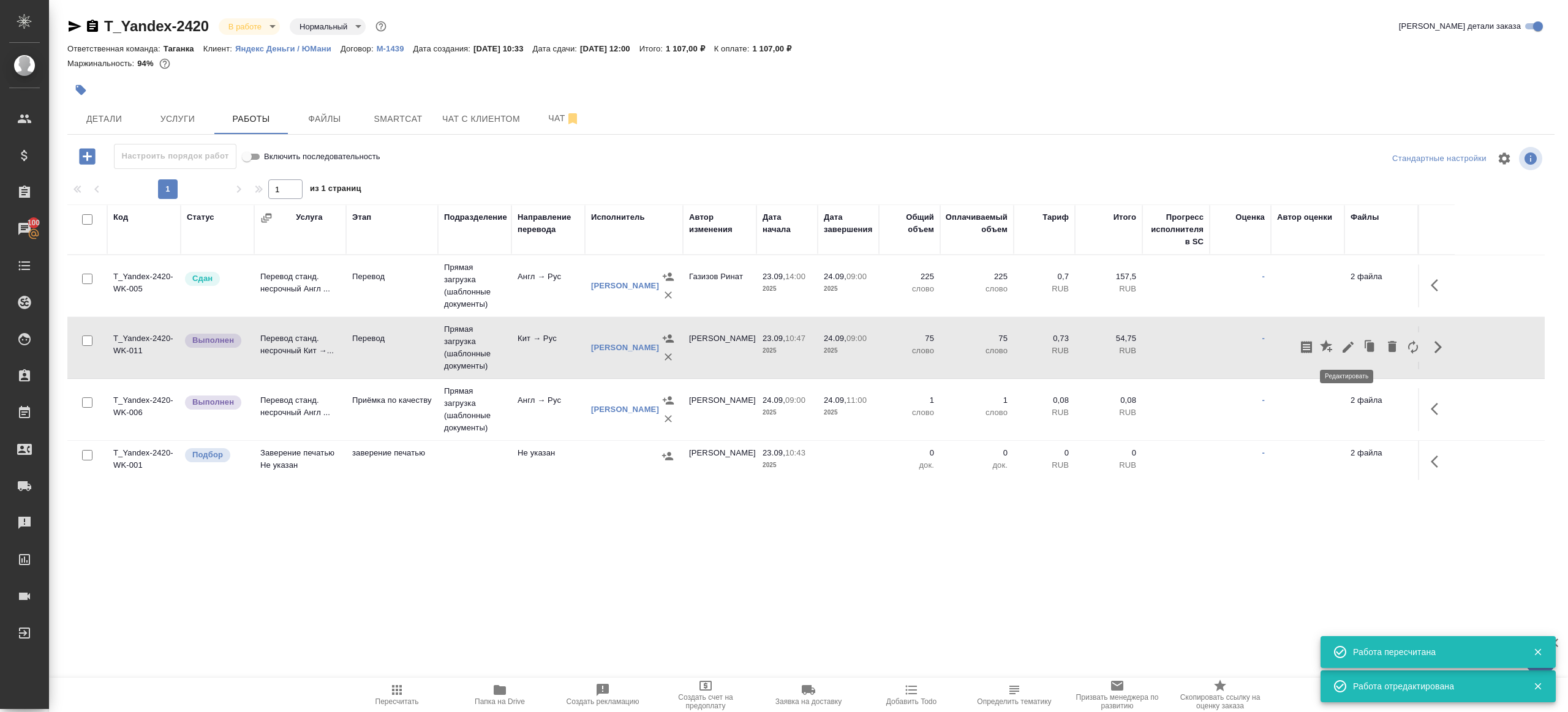
click at [1346, 345] on icon "button" at bounding box center [1348, 347] width 11 height 11
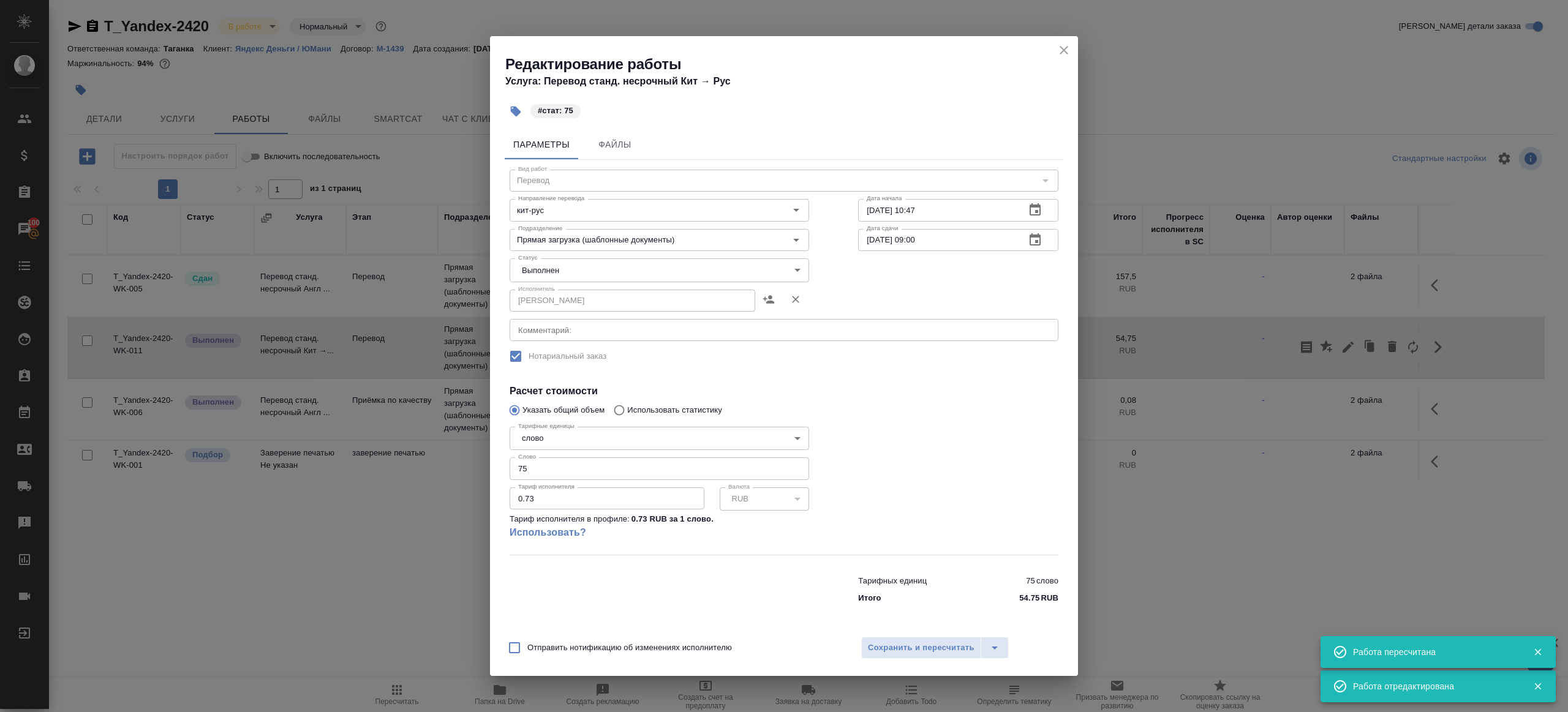
click at [587, 268] on body "🙏 .cls-1 fill:#fff; AWATERA Gazizov Rinat Клиенты Спецификации Заказы 100 Чаты …" at bounding box center [784, 356] width 1568 height 712
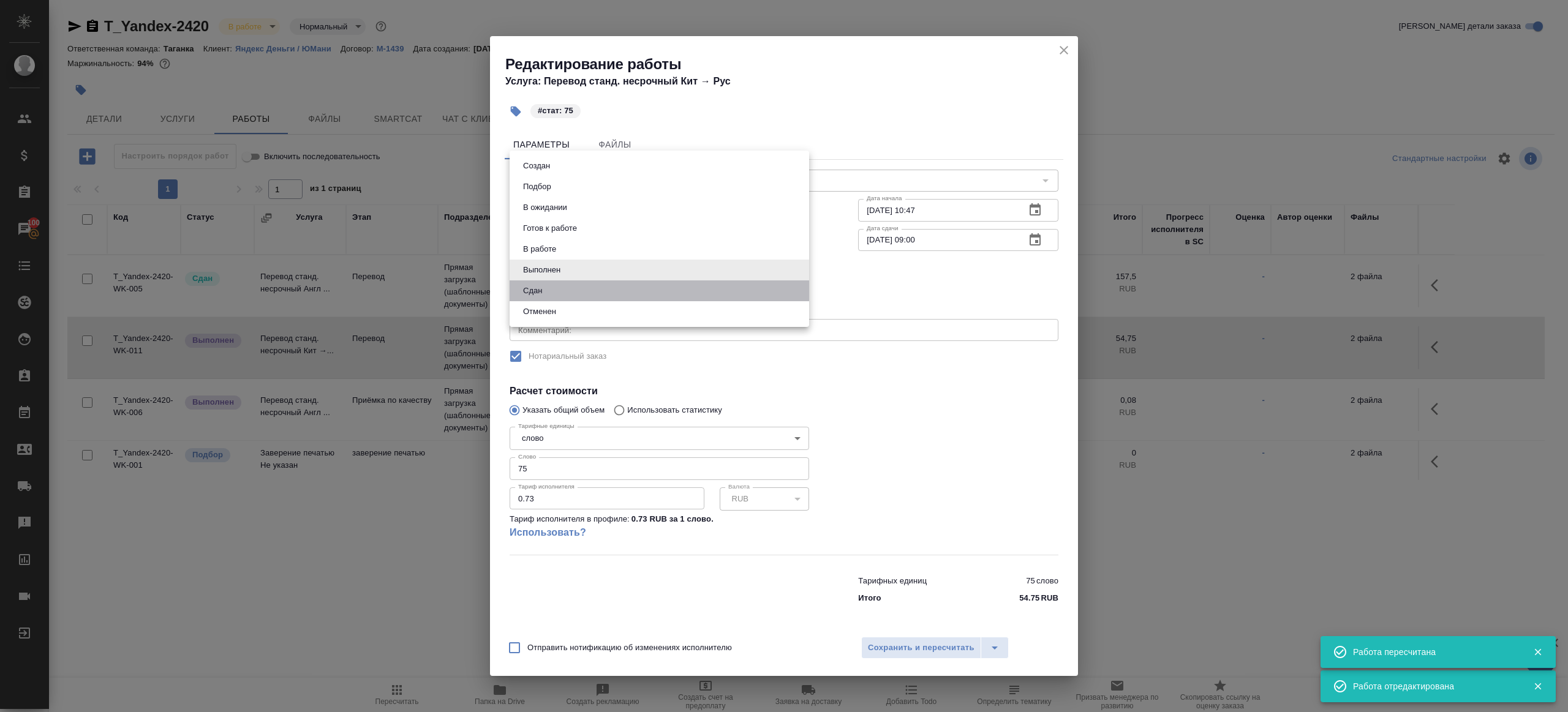
click at [563, 286] on li "Сдан" at bounding box center [659, 291] width 299 height 21
type input "closed"
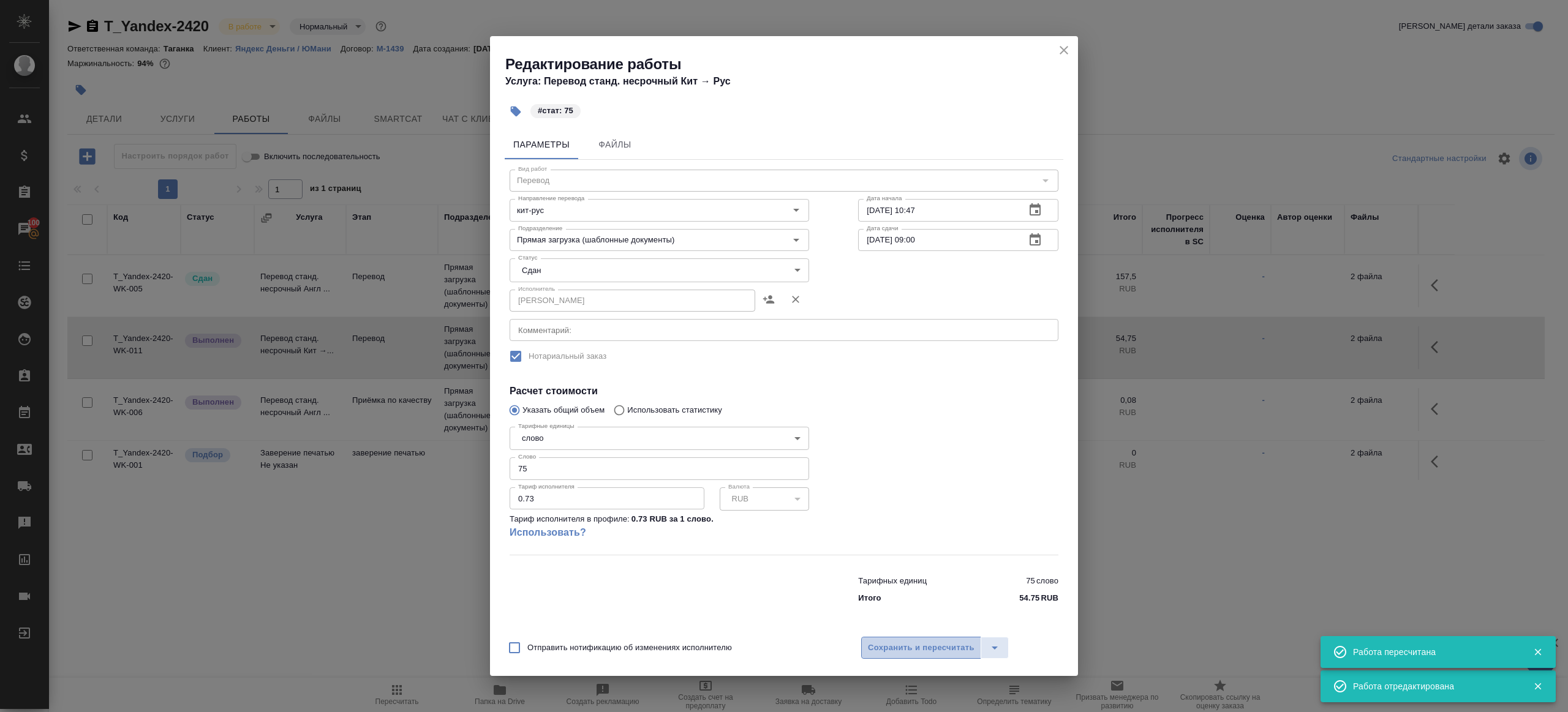
click at [928, 643] on span "Сохранить и пересчитать" at bounding box center [921, 648] width 106 height 14
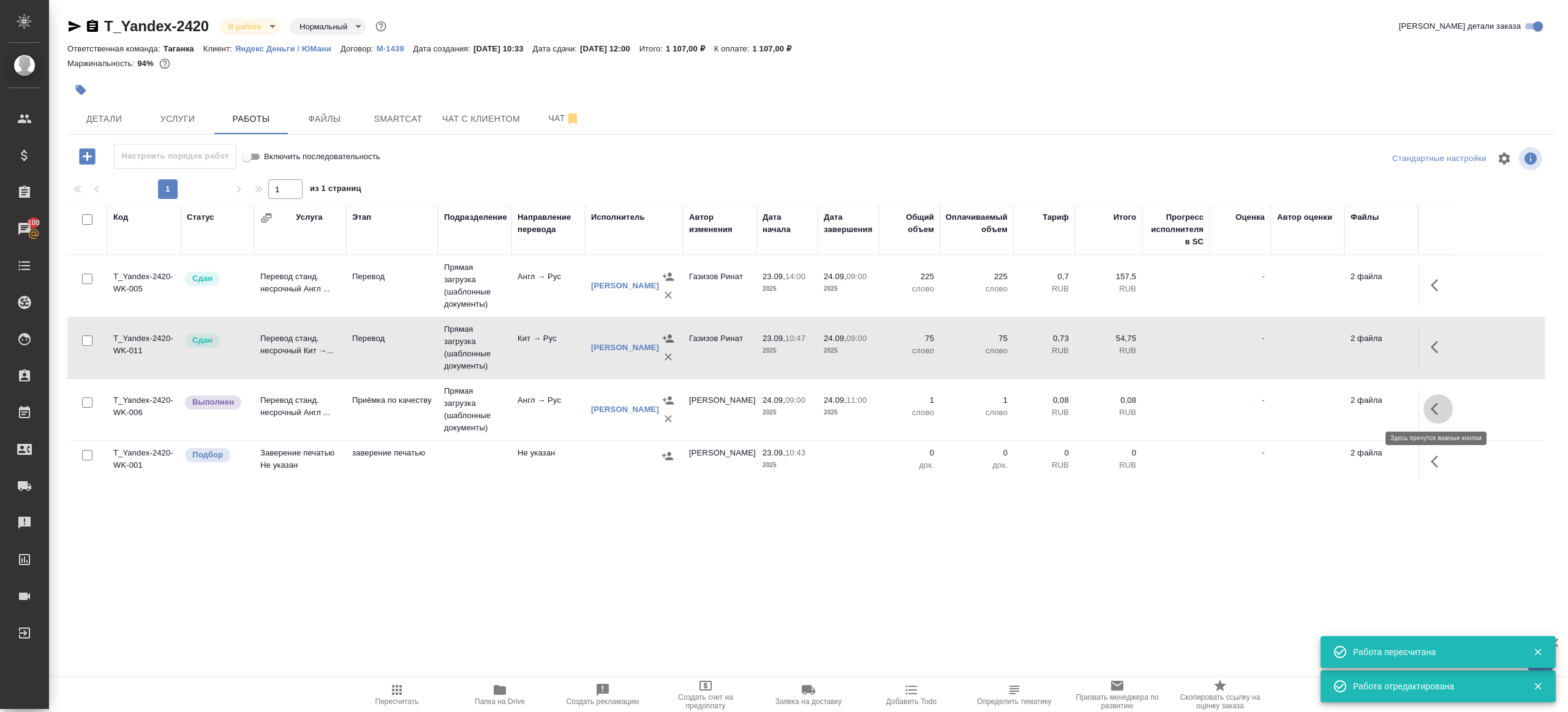
click at [1429, 405] on button "button" at bounding box center [1438, 408] width 29 height 29
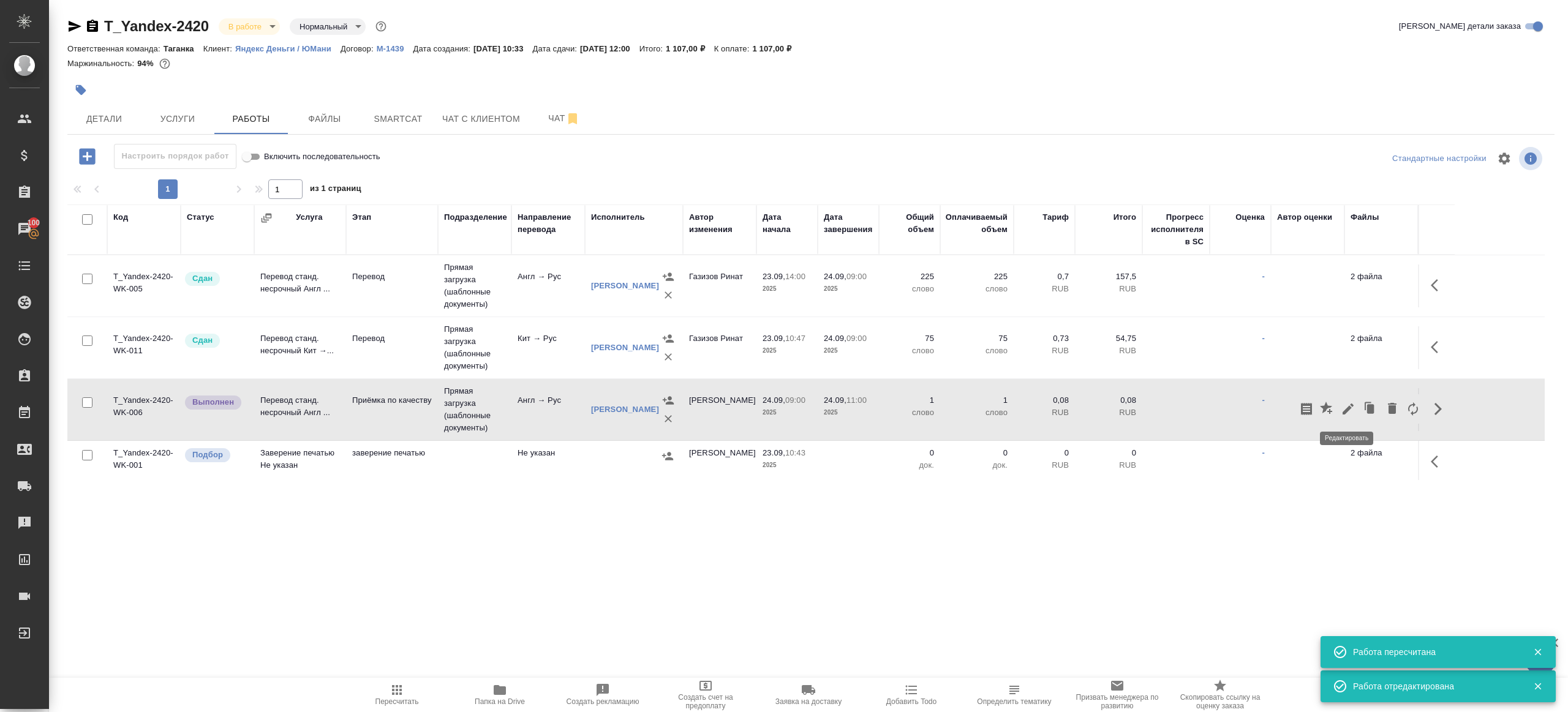
click at [1349, 411] on icon "button" at bounding box center [1349, 409] width 15 height 15
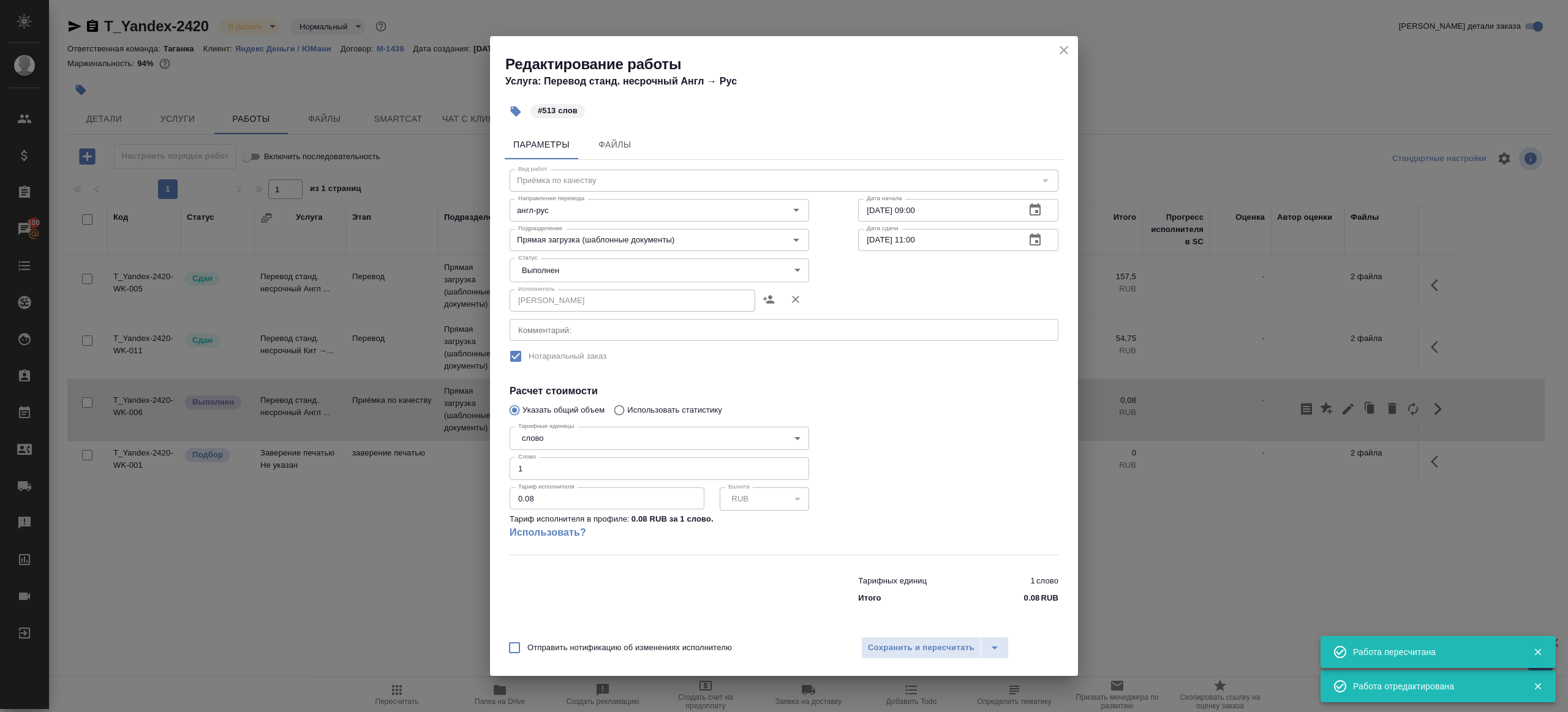
click at [545, 267] on body "🙏 .cls-1 fill:#fff; AWATERA Gazizov Rinat Клиенты Спецификации Заказы 100 Чаты …" at bounding box center [784, 356] width 1568 height 712
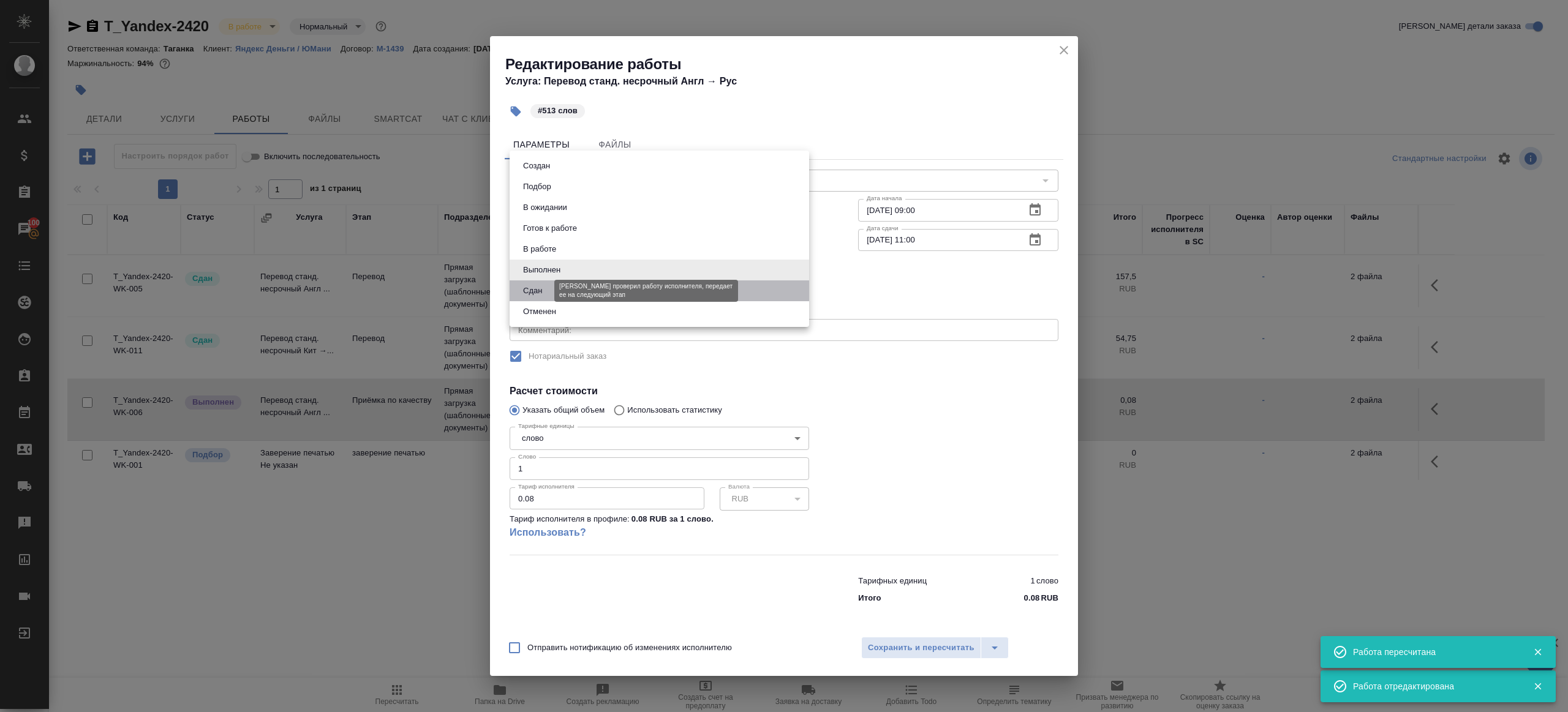
click at [545, 296] on button "Сдан" at bounding box center [532, 291] width 26 height 14
type input "closed"
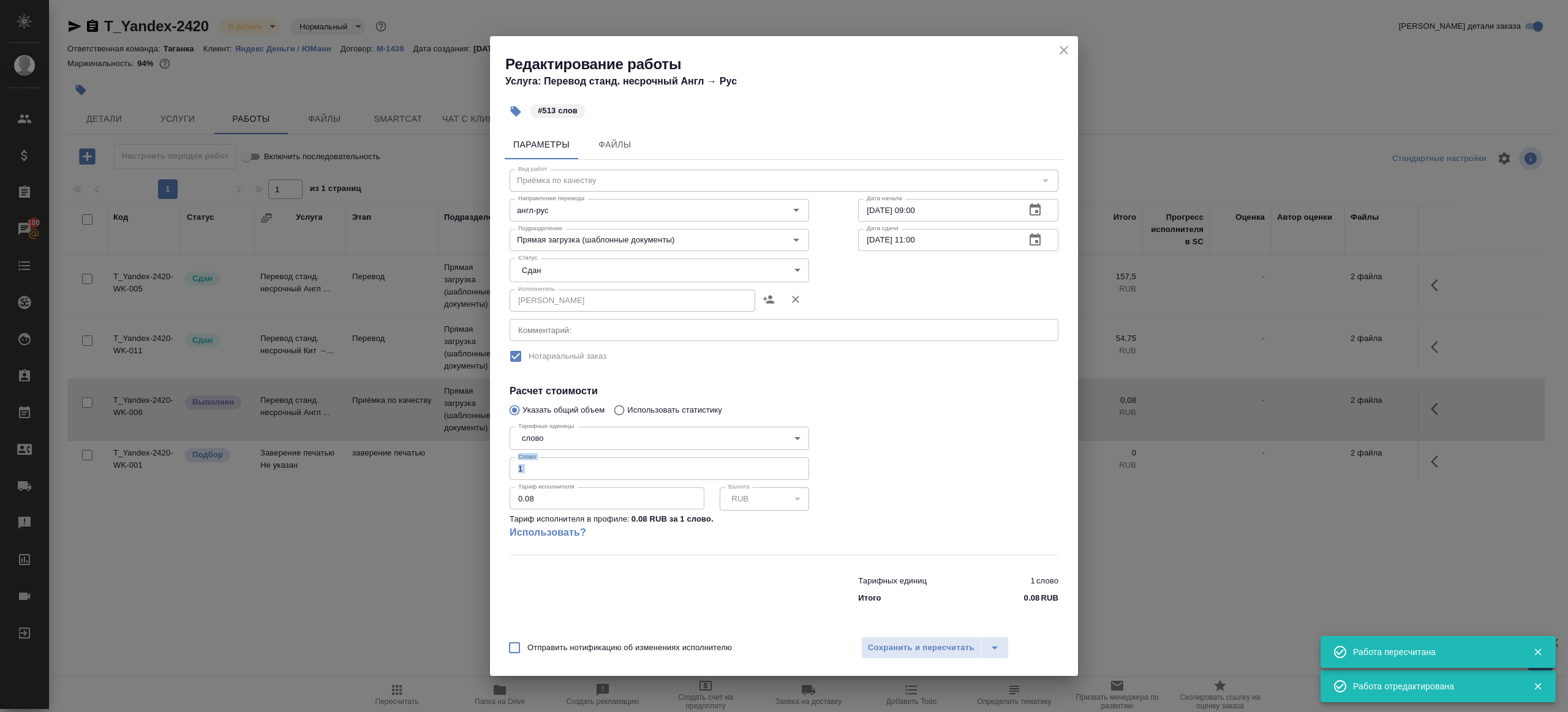
drag, startPoint x: 550, startPoint y: 481, endPoint x: 462, endPoint y: 448, distance: 94.0
click at [462, 448] on div "Редактирование работы Услуга: Перевод станд. несрочный Англ → Рус #513 слов Пар…" at bounding box center [784, 356] width 1568 height 712
click at [533, 466] on input "1" at bounding box center [659, 468] width 299 height 22
drag, startPoint x: 568, startPoint y: 466, endPoint x: 443, endPoint y: 466, distance: 125.0
click at [443, 466] on div "Редактирование работы Услуга: Перевод станд. несрочный Англ → Рус #513 слов Пар…" at bounding box center [784, 356] width 1568 height 712
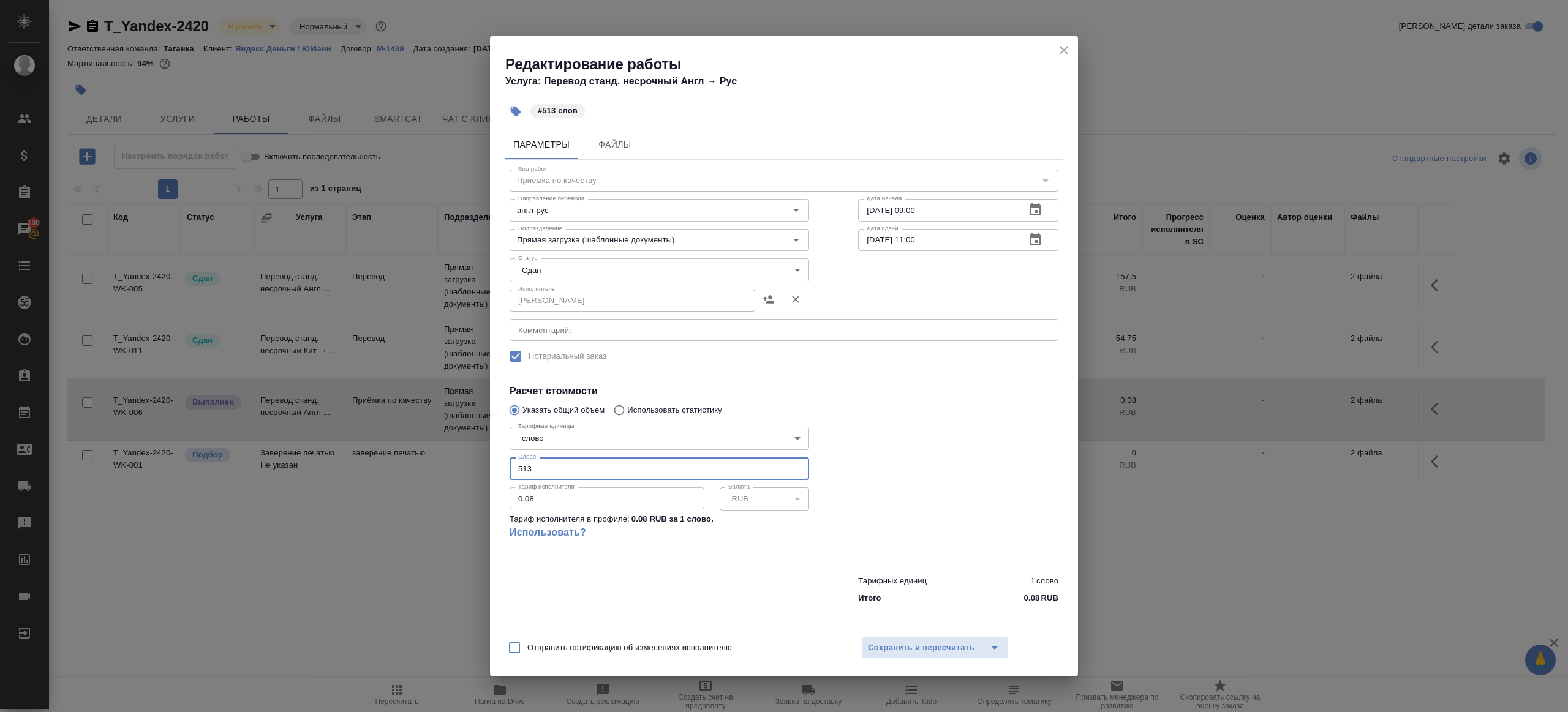
type input "513"
drag, startPoint x: 887, startPoint y: 470, endPoint x: 904, endPoint y: 646, distance: 176.8
click at [887, 470] on div at bounding box center [958, 487] width 250 height 182
click at [904, 662] on div "Отправить нотификацию об изменениях исполнителю Сохранить и пересчитать" at bounding box center [784, 652] width 588 height 47
click at [904, 652] on span "Сохранить и пересчитать" at bounding box center [921, 648] width 106 height 14
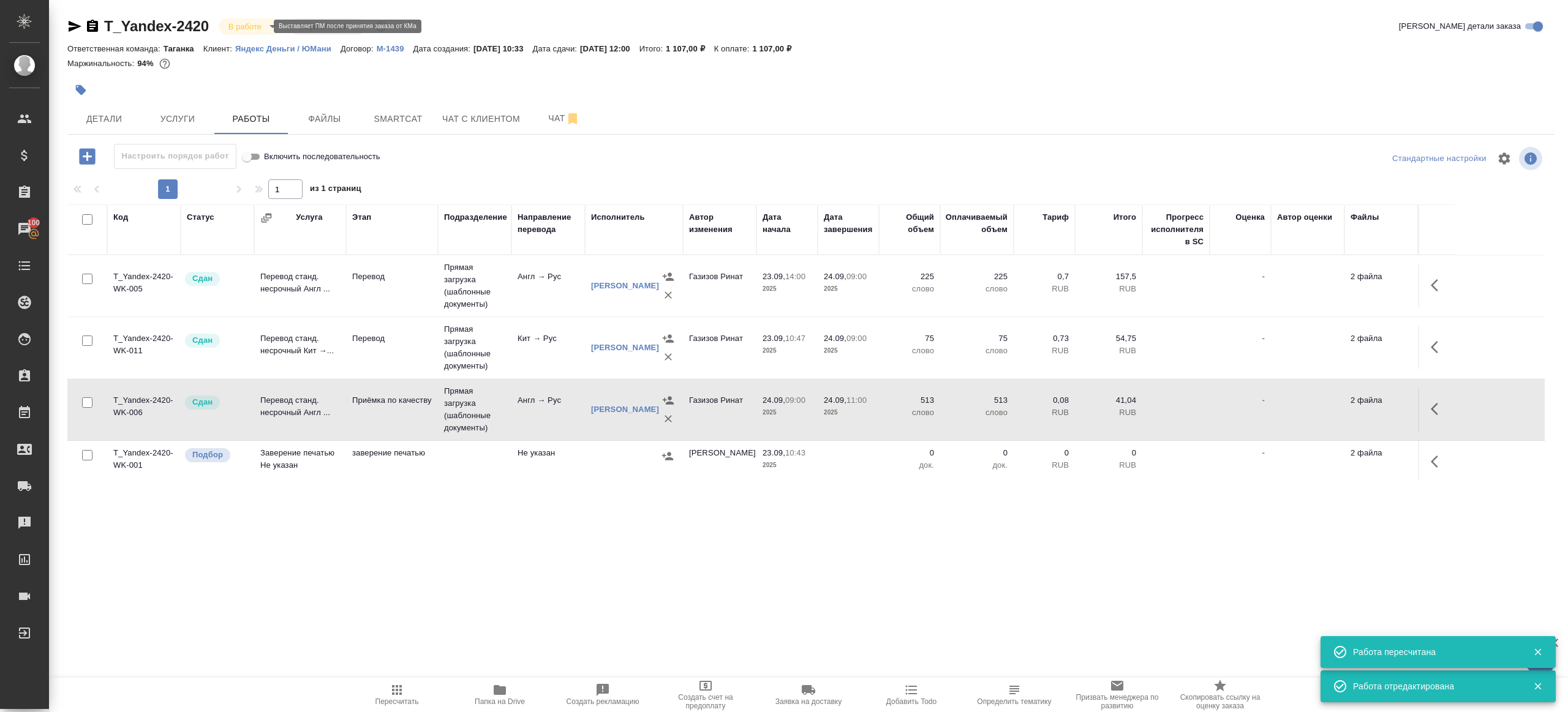
click at [252, 28] on body "🙏 .cls-1 fill:#fff; AWATERA Gazizov Rinat Клиенты Спецификации Заказы 100 Чаты …" at bounding box center [784, 356] width 1568 height 712
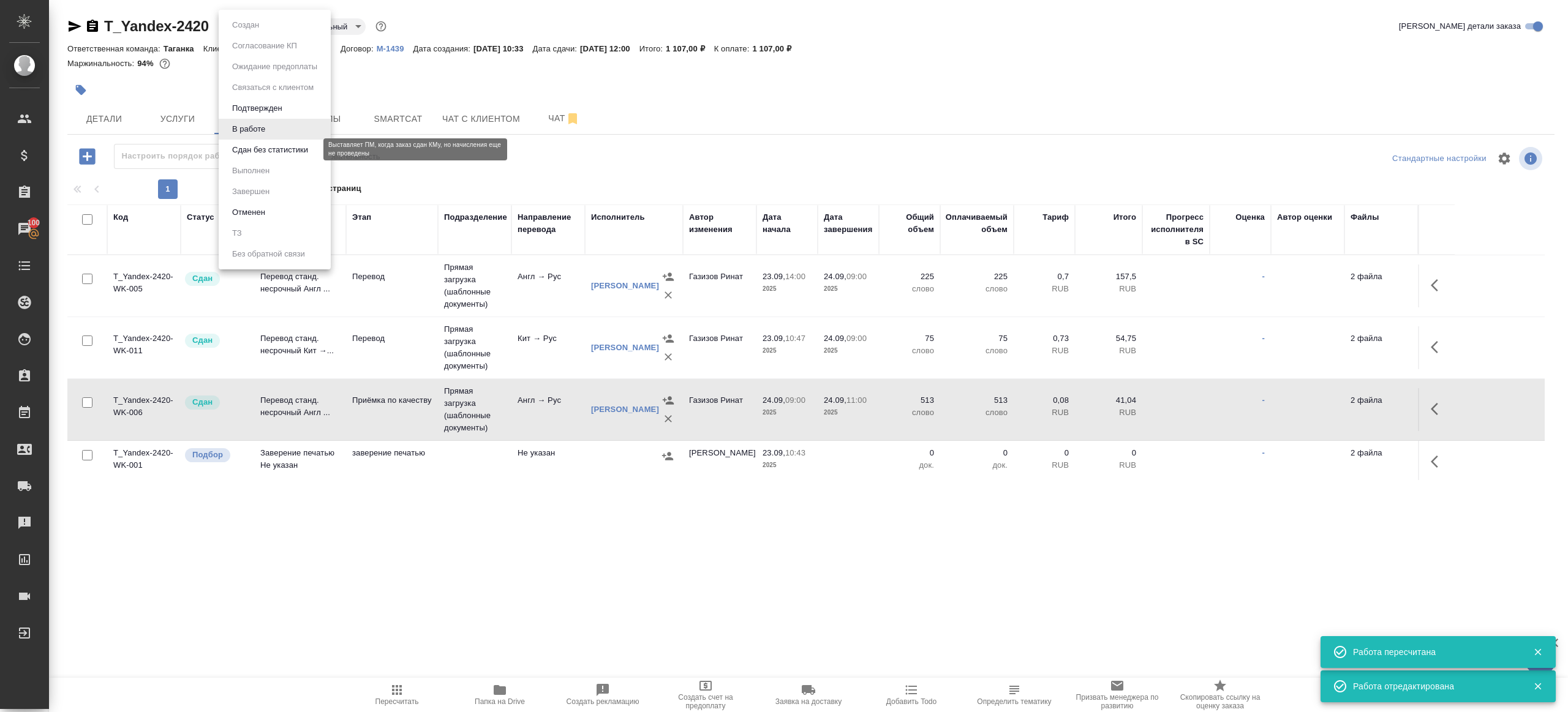
click at [265, 146] on button "Сдан без статистики" at bounding box center [270, 150] width 84 height 14
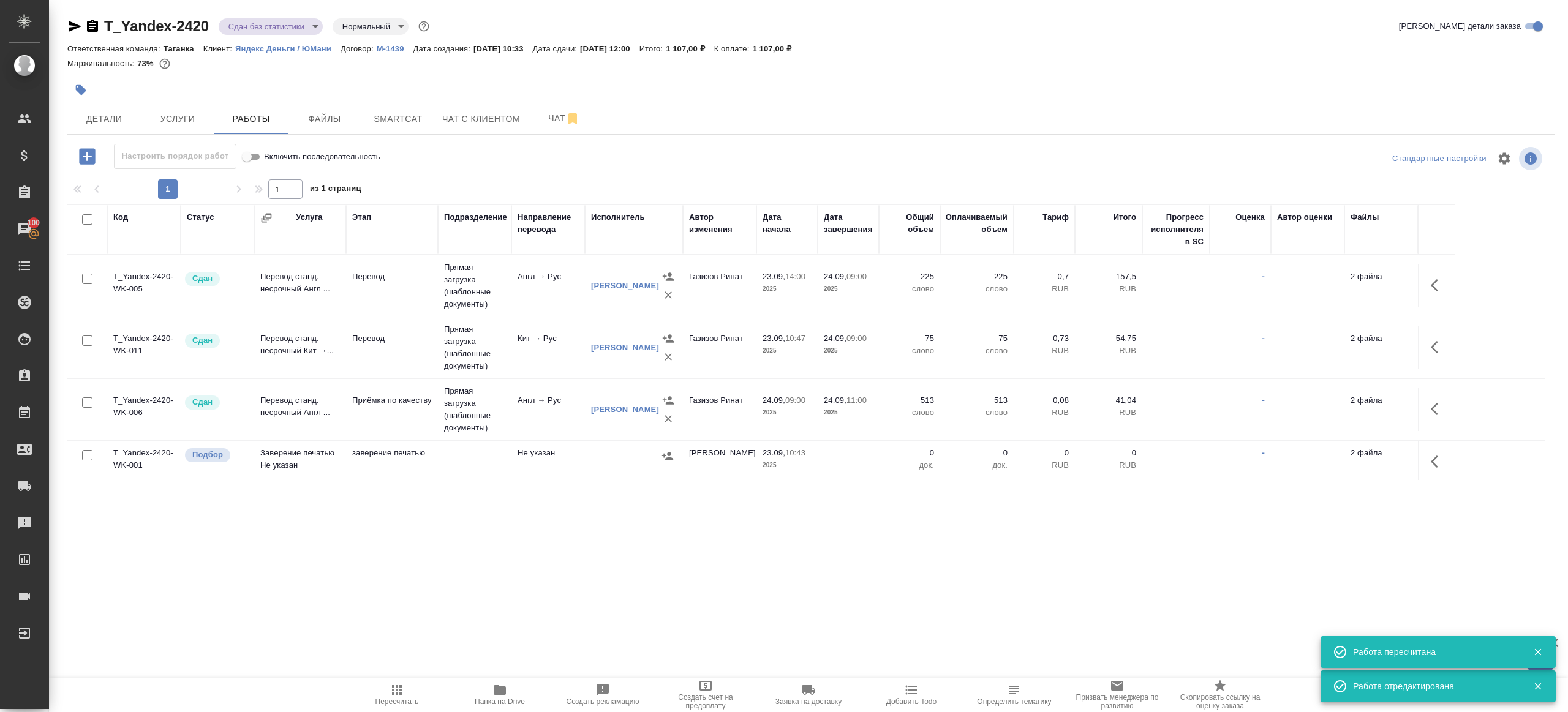
click at [289, 29] on body "🙏 .cls-1 fill:#fff; AWATERA Gazizov Rinat Клиенты Спецификации Заказы 100 Чаты …" at bounding box center [784, 356] width 1568 height 712
click at [289, 177] on li "Выполнен" at bounding box center [274, 171] width 112 height 21
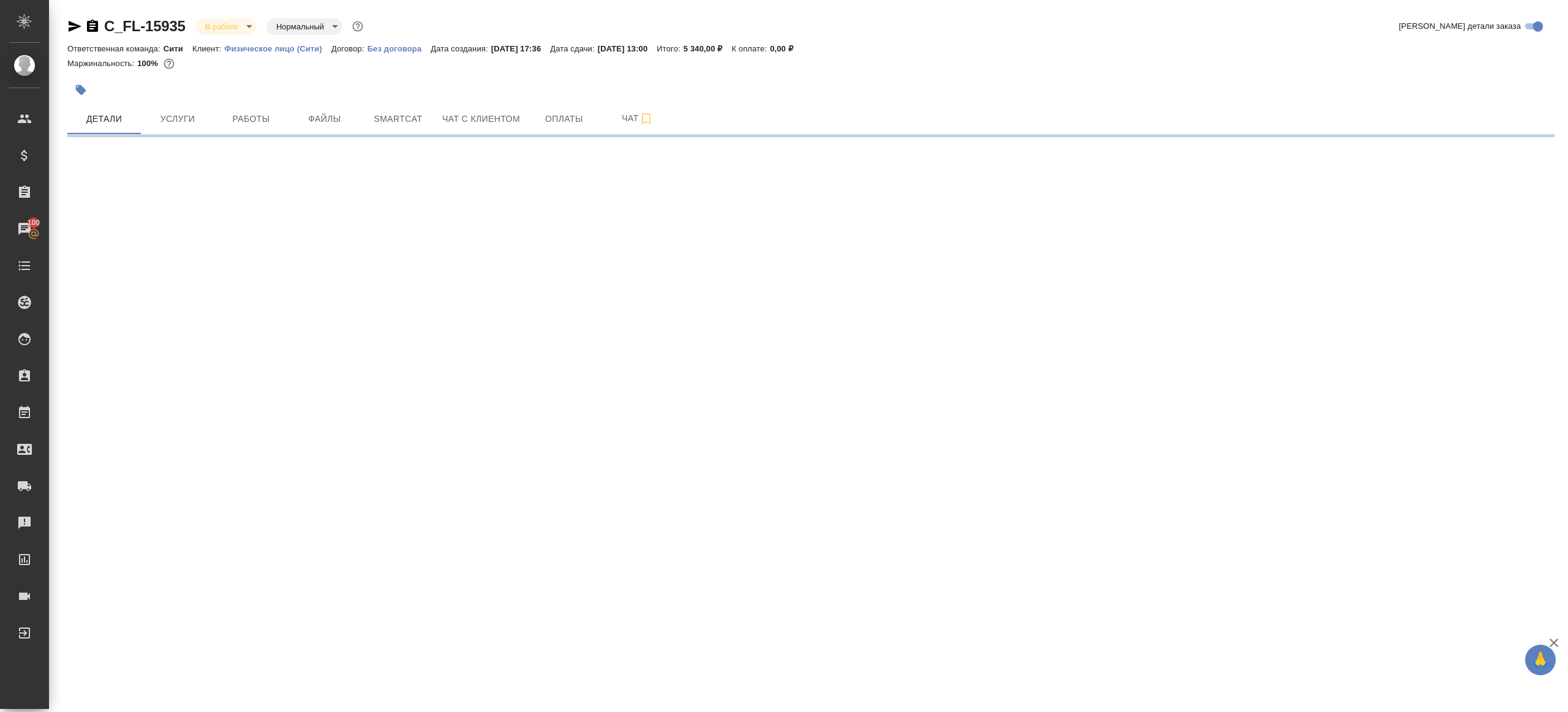
select select "RU"
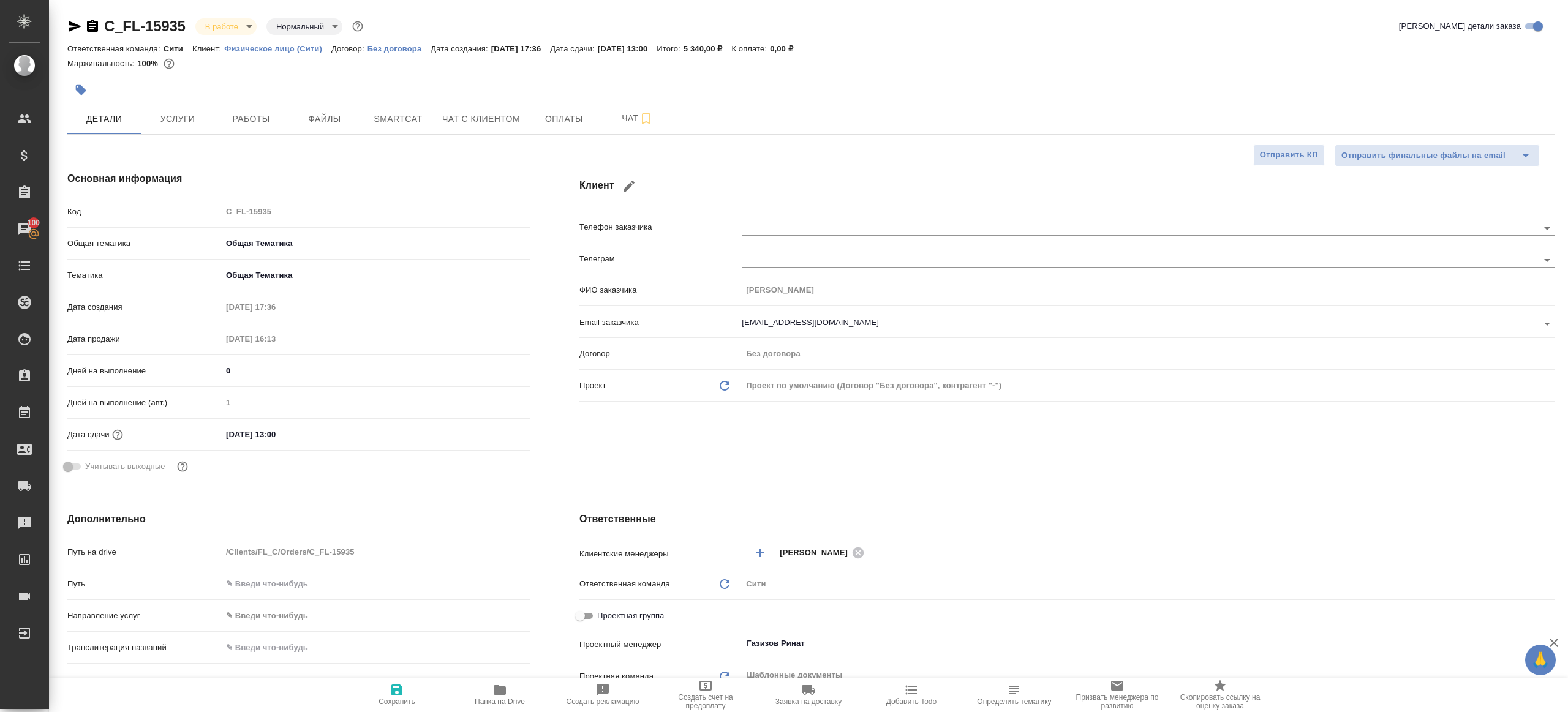
type textarea "x"
click at [246, 126] on span "Работы" at bounding box center [251, 119] width 59 height 15
type textarea "x"
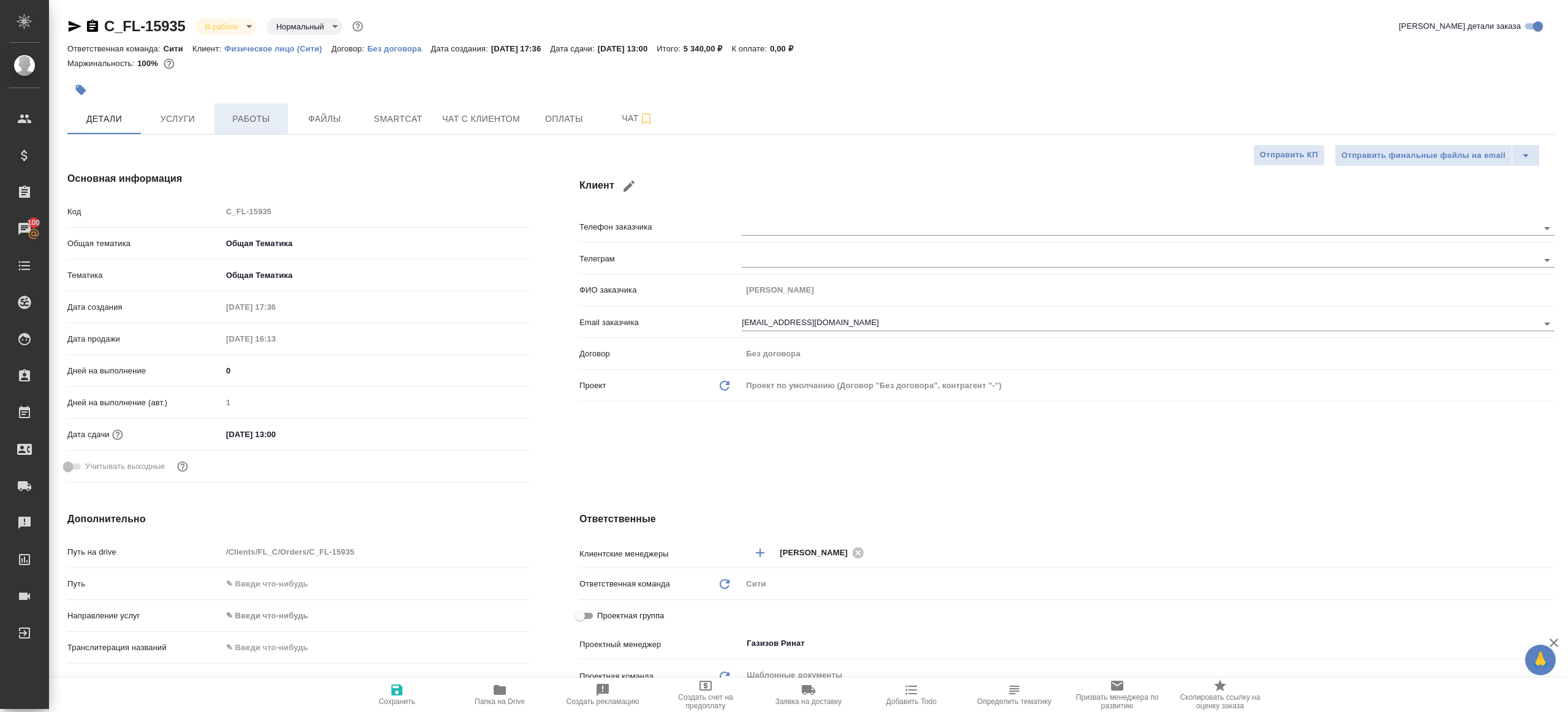
type textarea "x"
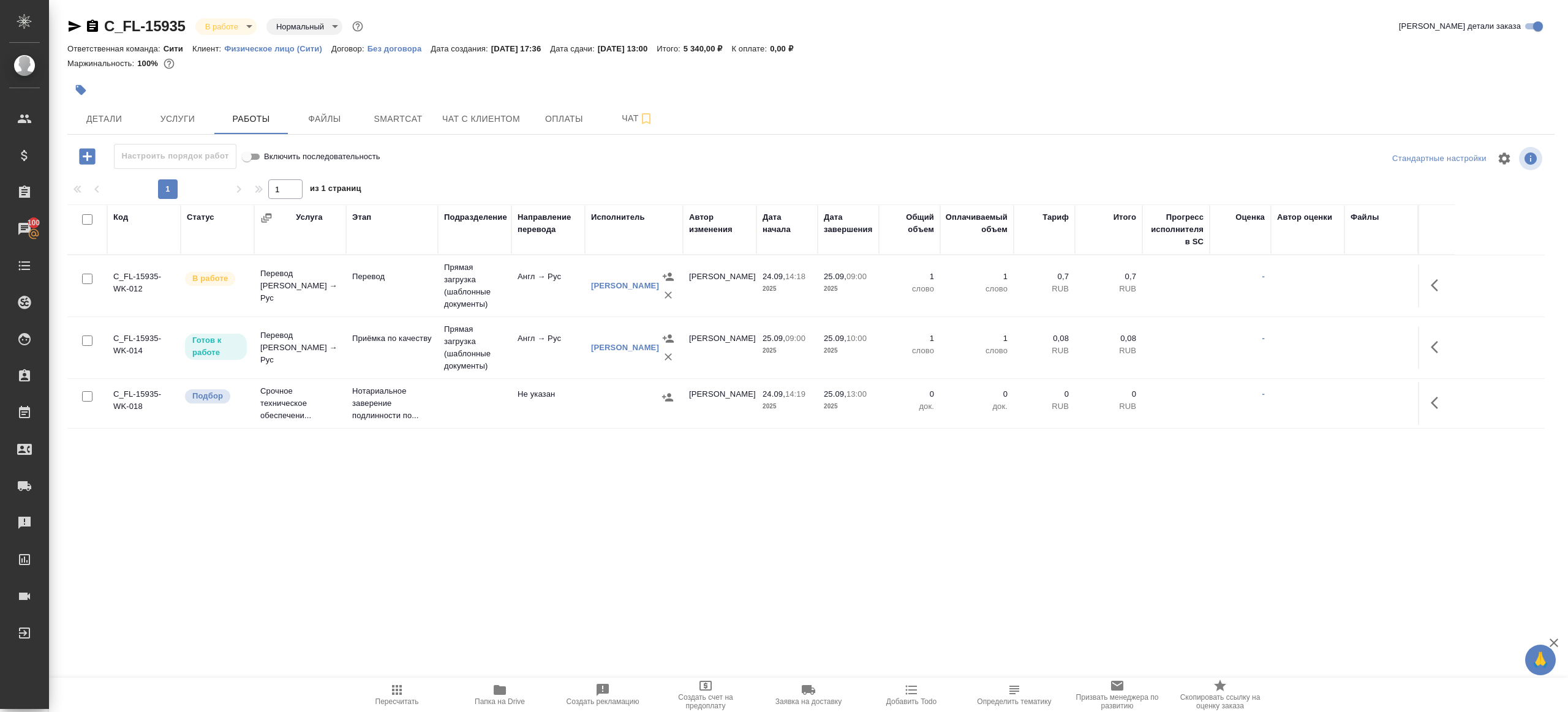
click at [507, 168] on div "Настроить порядок работ Включить последовательность" at bounding box center [314, 156] width 495 height 25
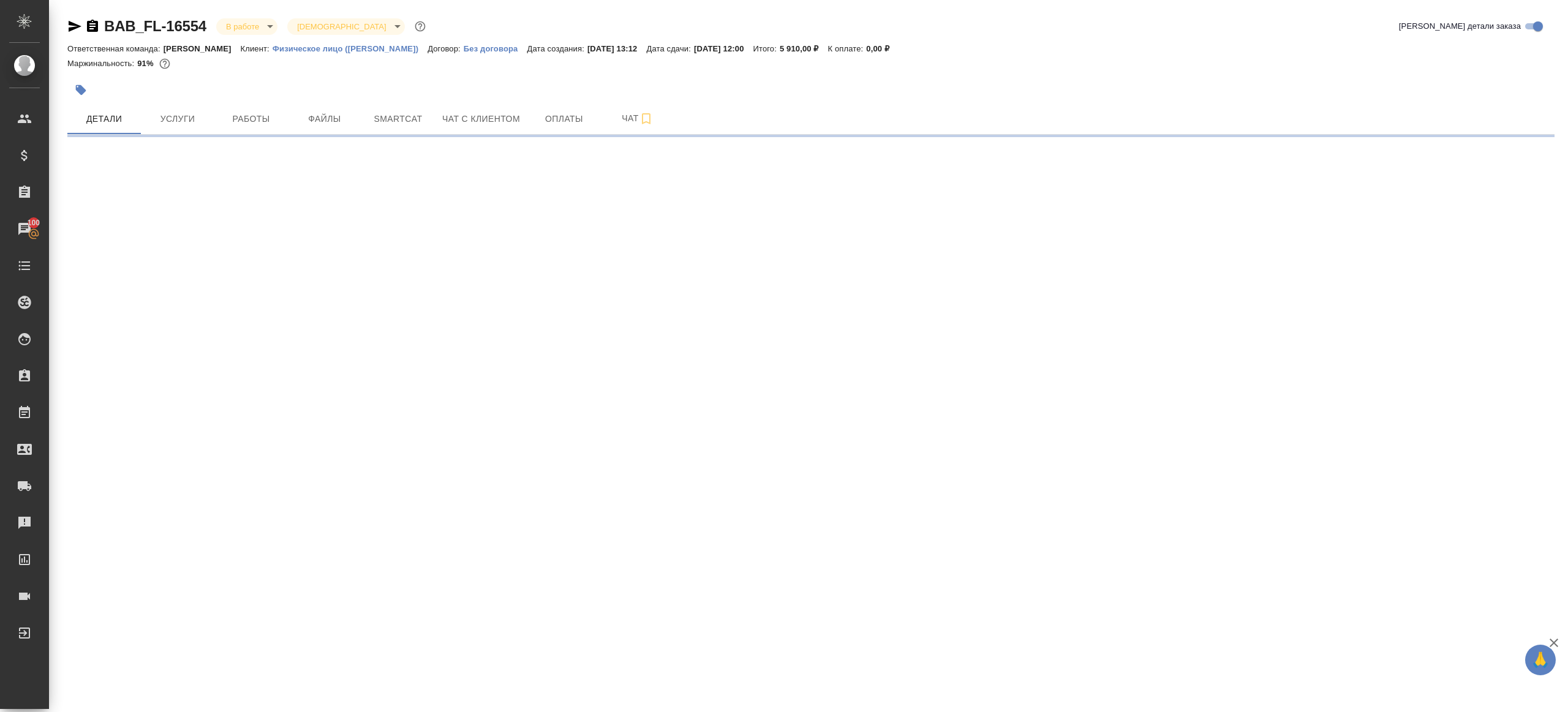
select select "RU"
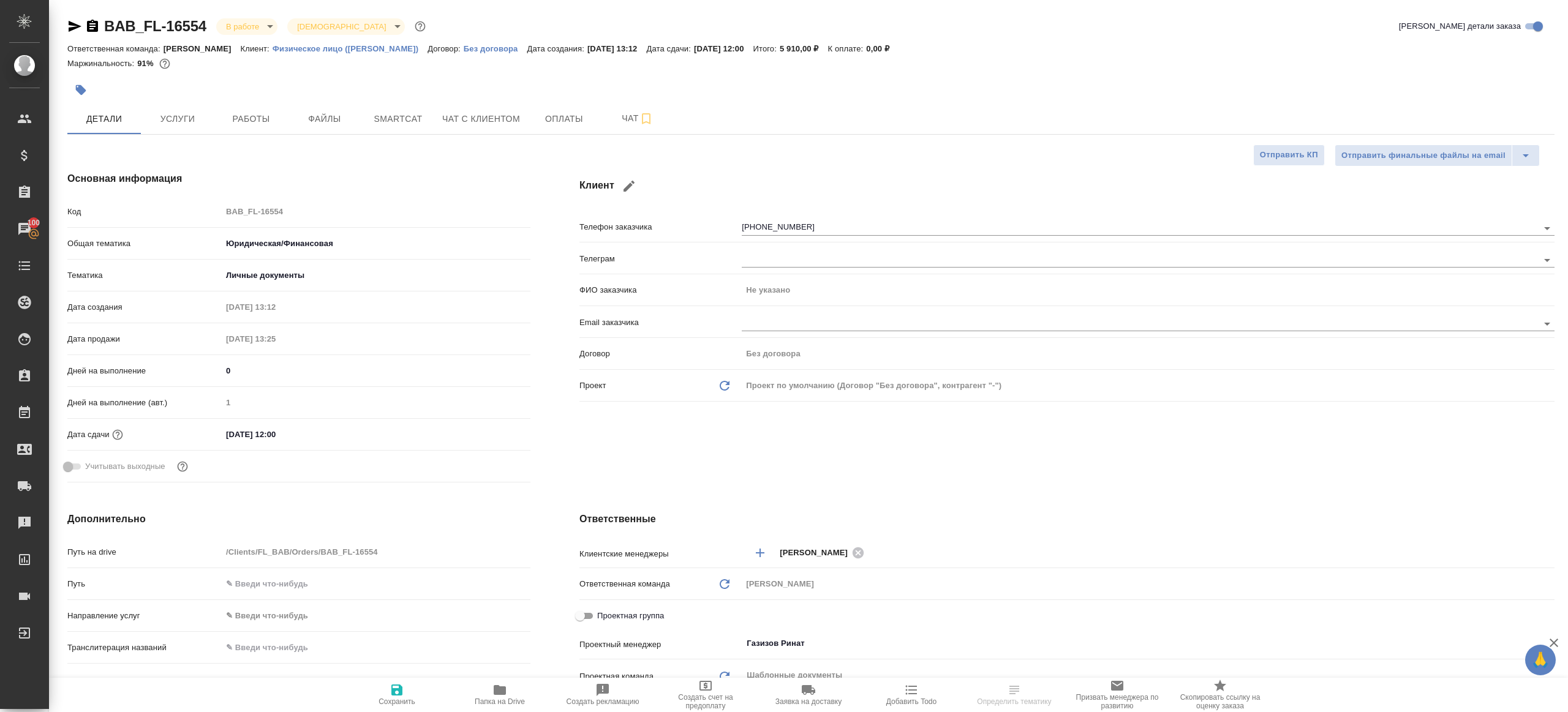
type textarea "x"
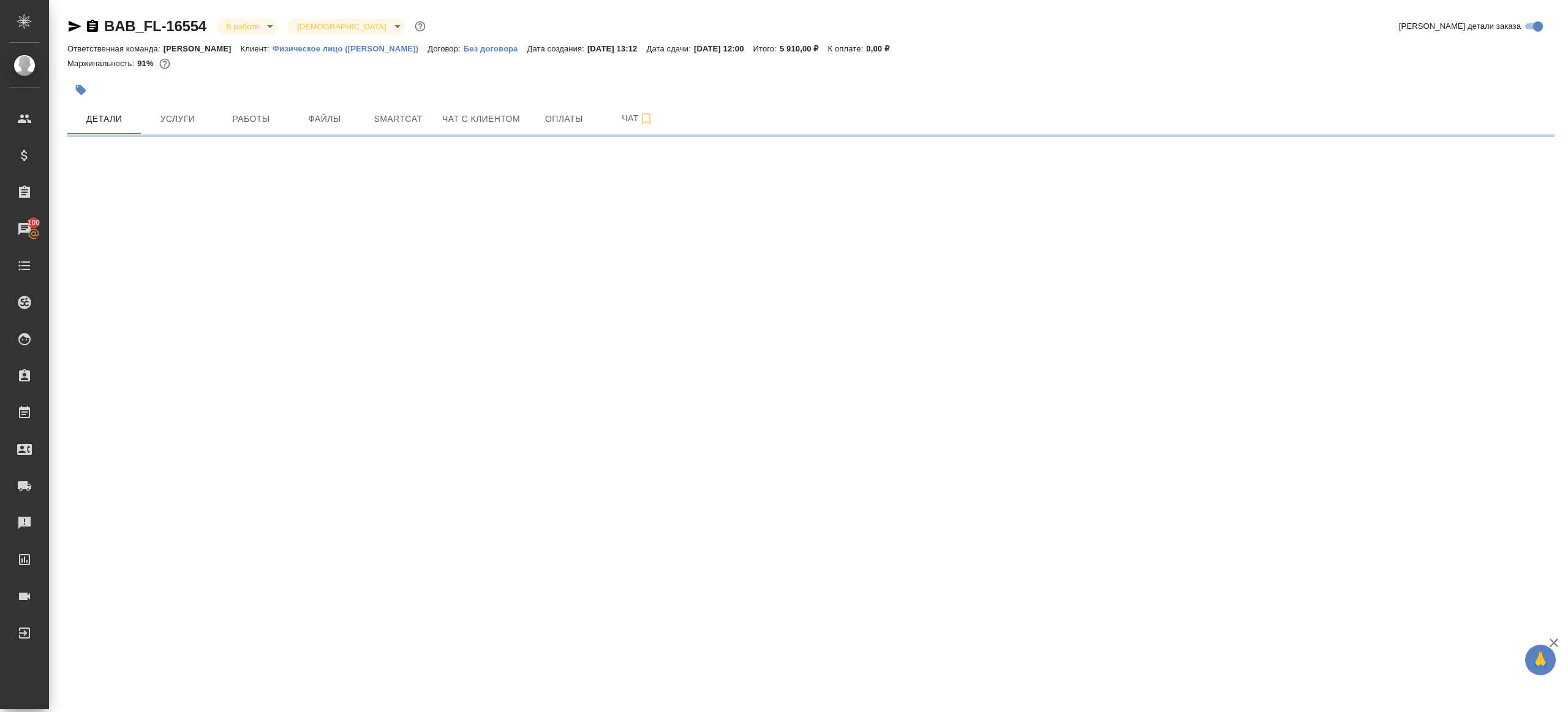
select select "RU"
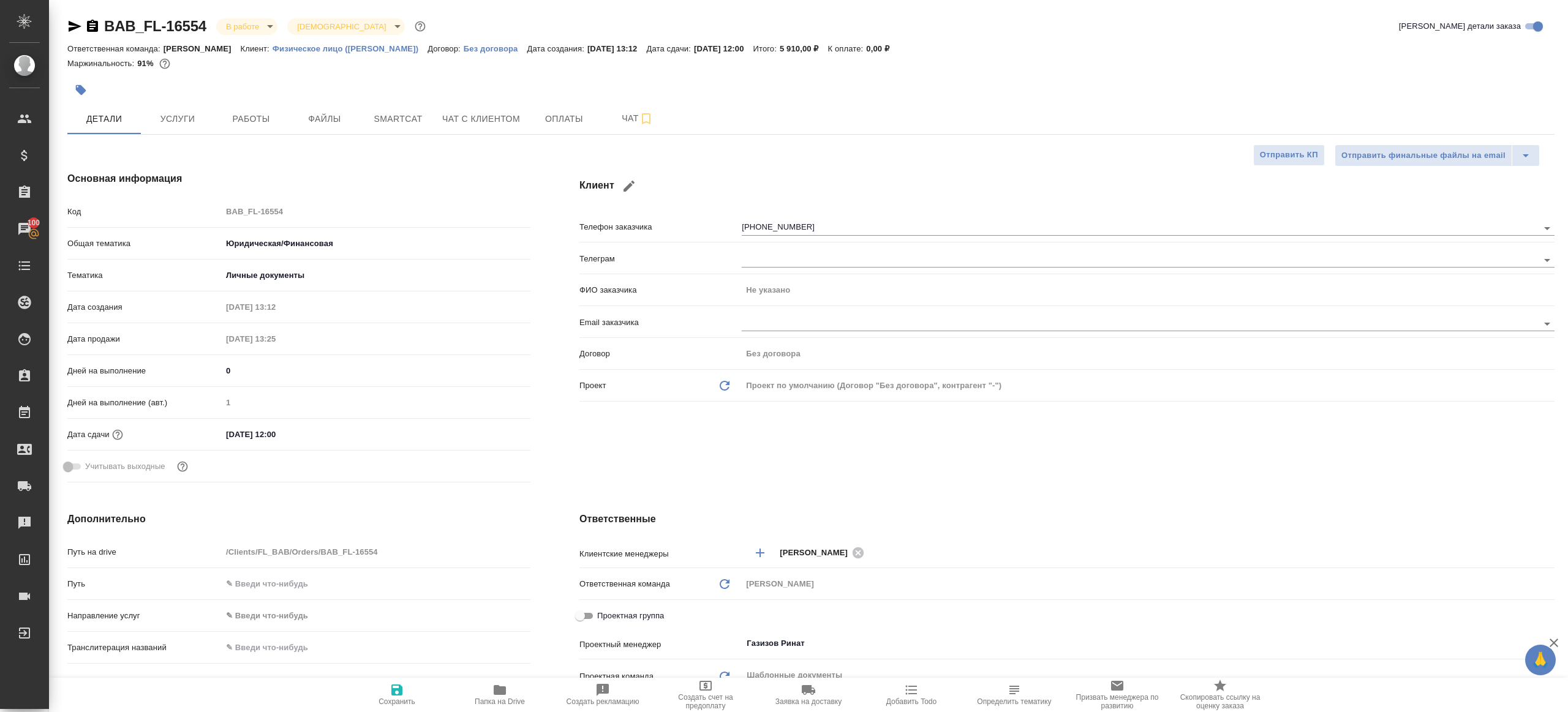
type textarea "x"
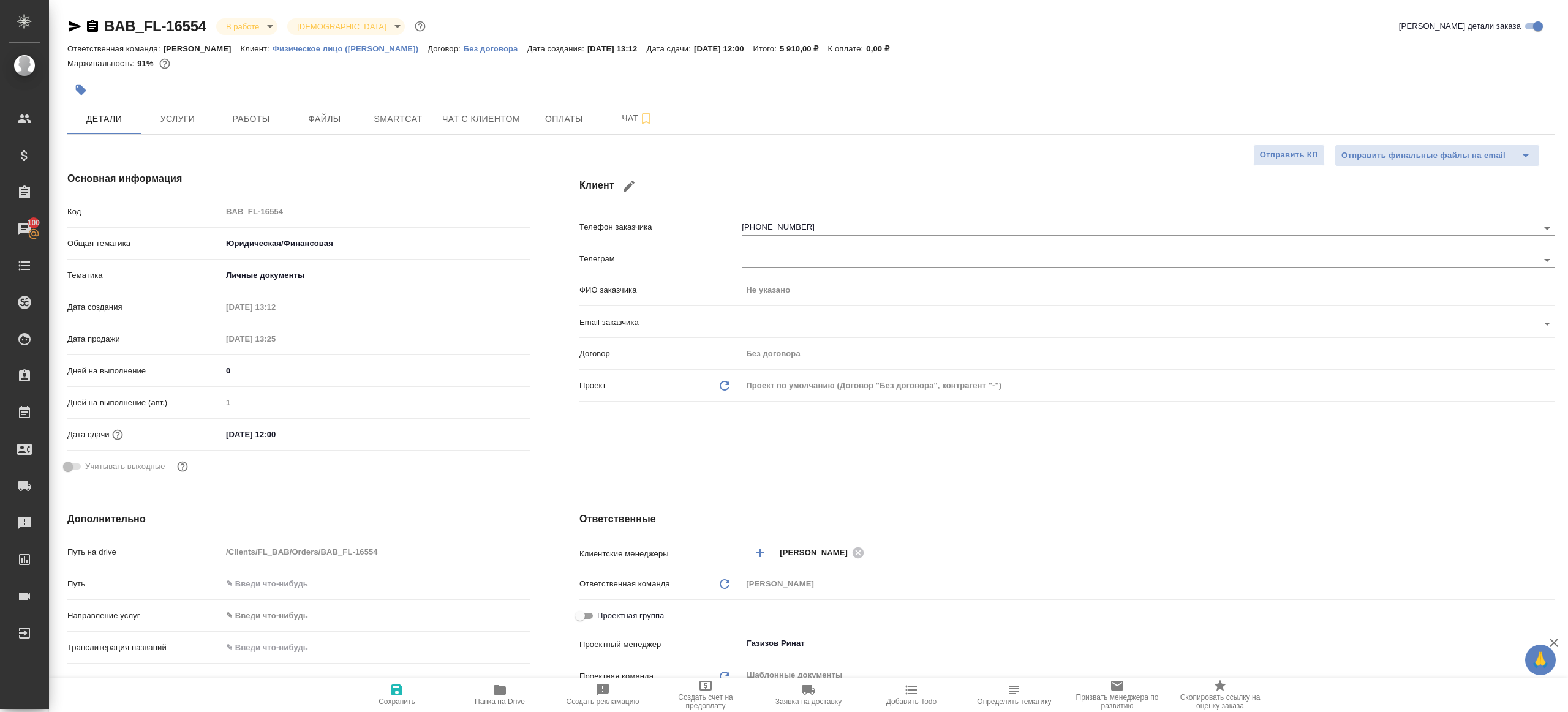
type textarea "x"
click at [263, 126] on span "Работы" at bounding box center [251, 119] width 59 height 15
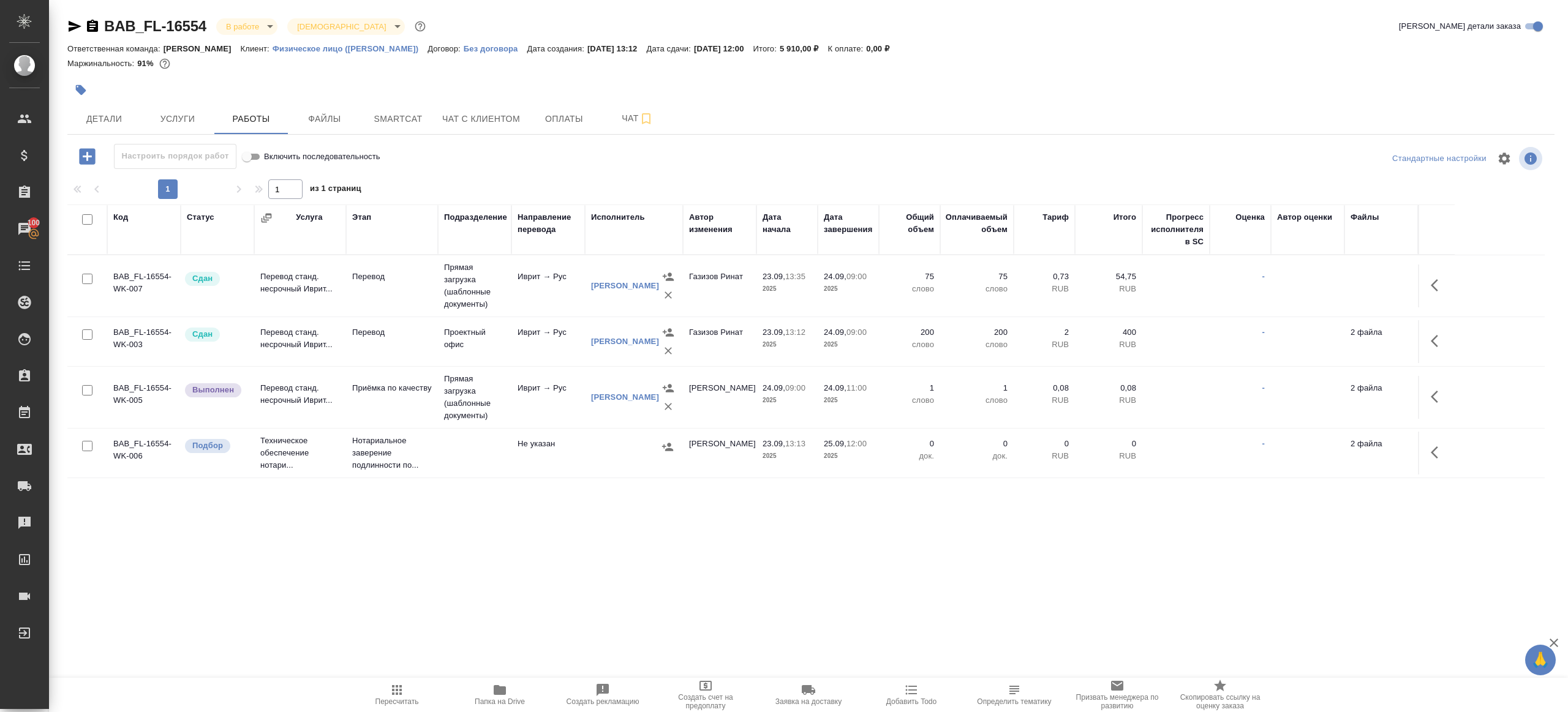
click at [551, 165] on div "Настроить порядок работ Включить последовательность" at bounding box center [314, 156] width 495 height 25
click at [1437, 393] on icon "button" at bounding box center [1438, 397] width 15 height 15
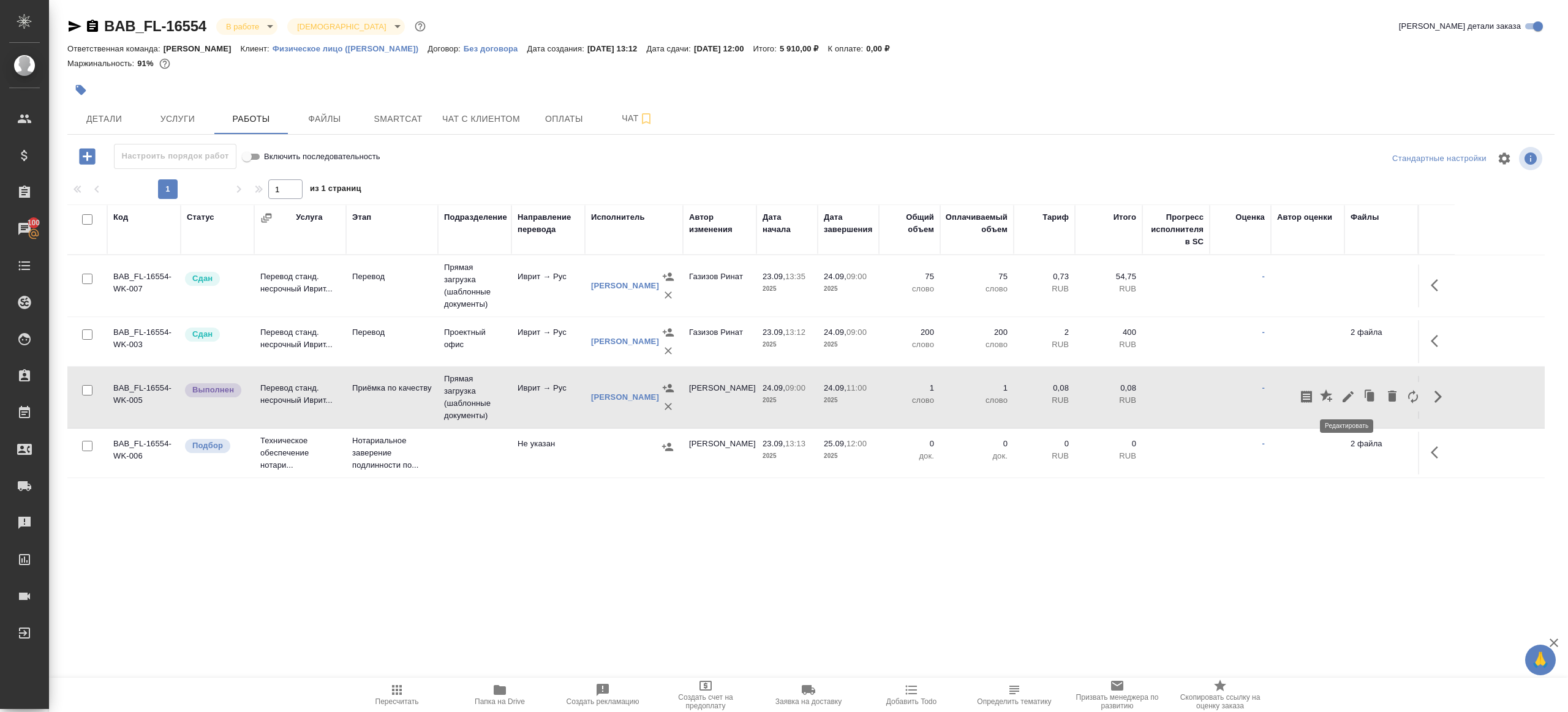
click at [1343, 390] on icon "button" at bounding box center [1349, 397] width 15 height 15
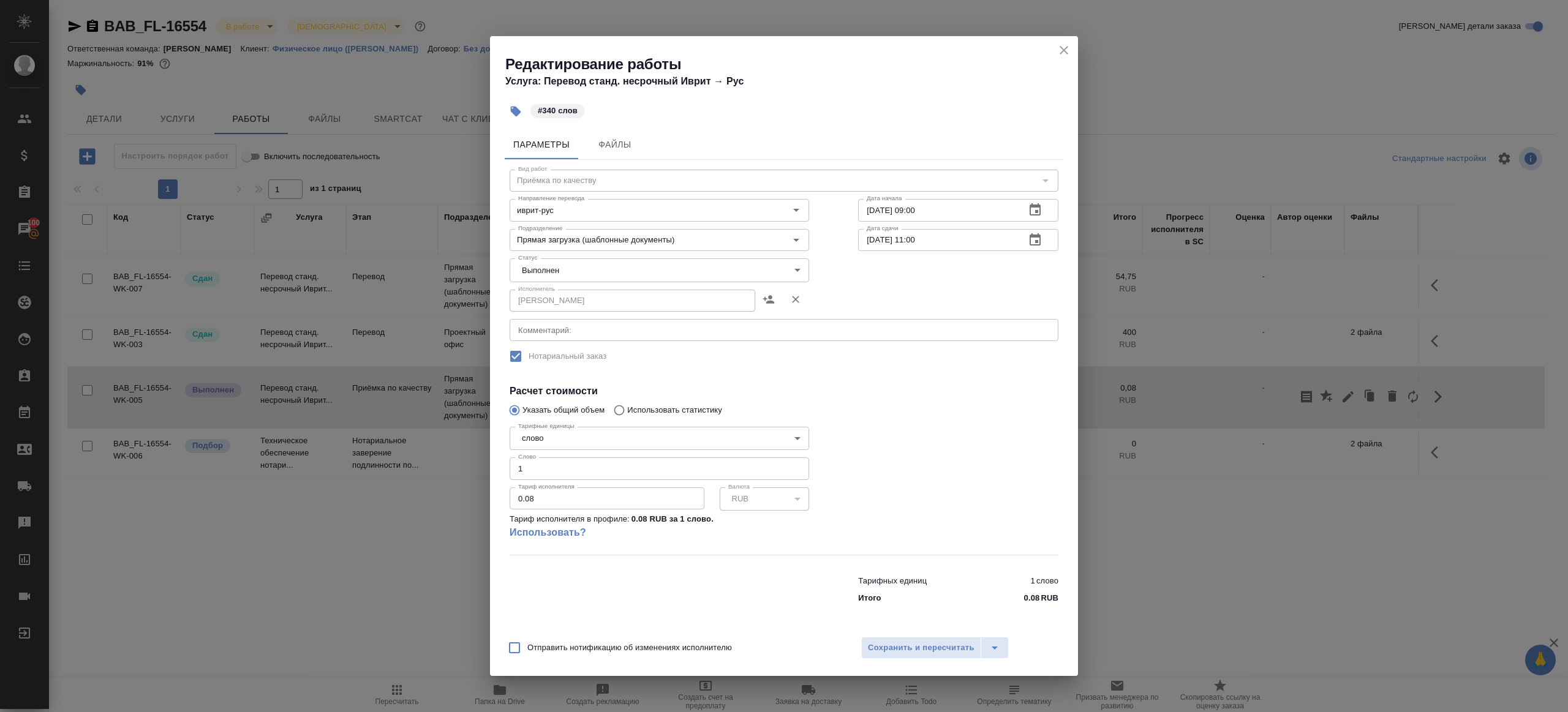
click at [559, 271] on body "🙏 .cls-1 fill:#fff; AWATERA [PERSON_NAME] Клиенты Спецификации Заказы 100 Чаты …" at bounding box center [784, 356] width 1568 height 712
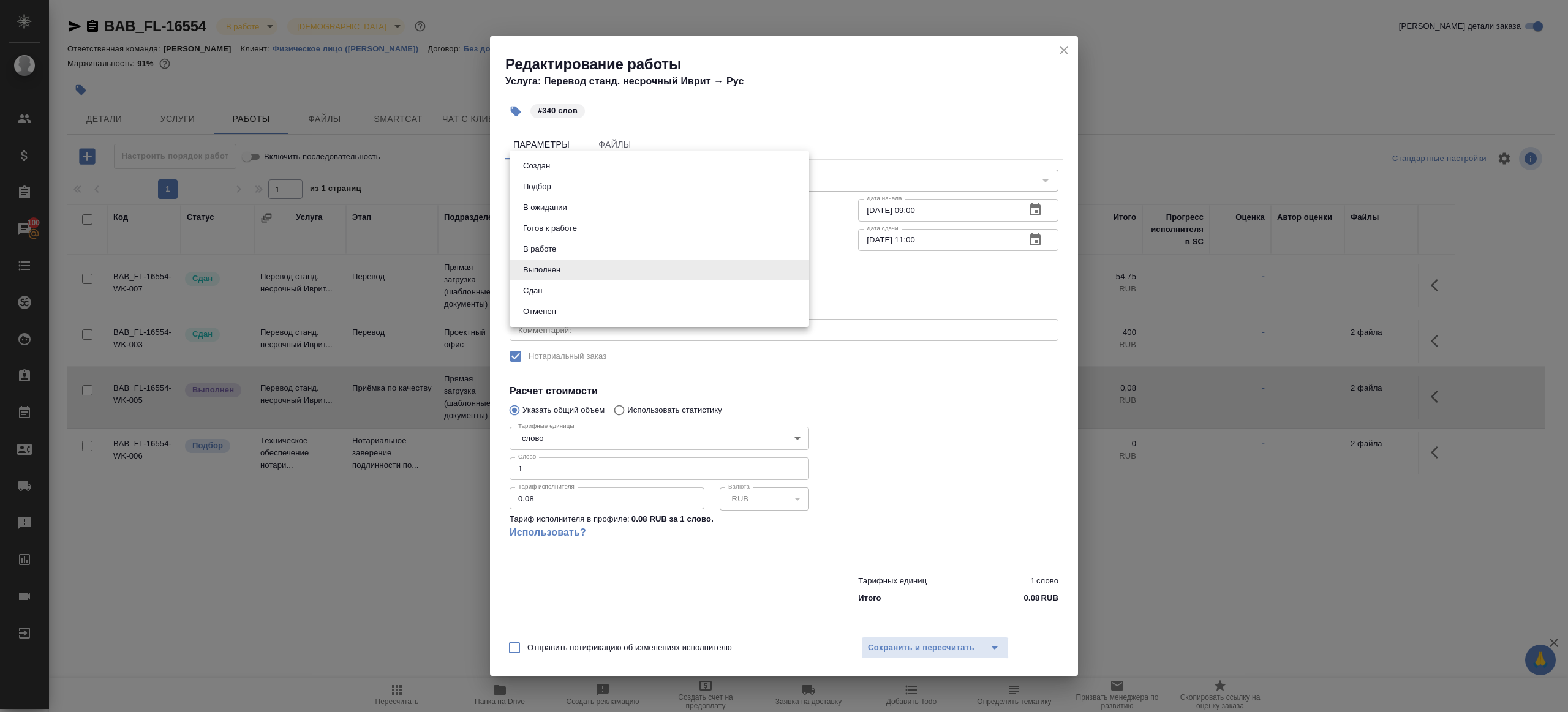
click at [559, 295] on li "Сдан" at bounding box center [659, 291] width 299 height 21
type input "closed"
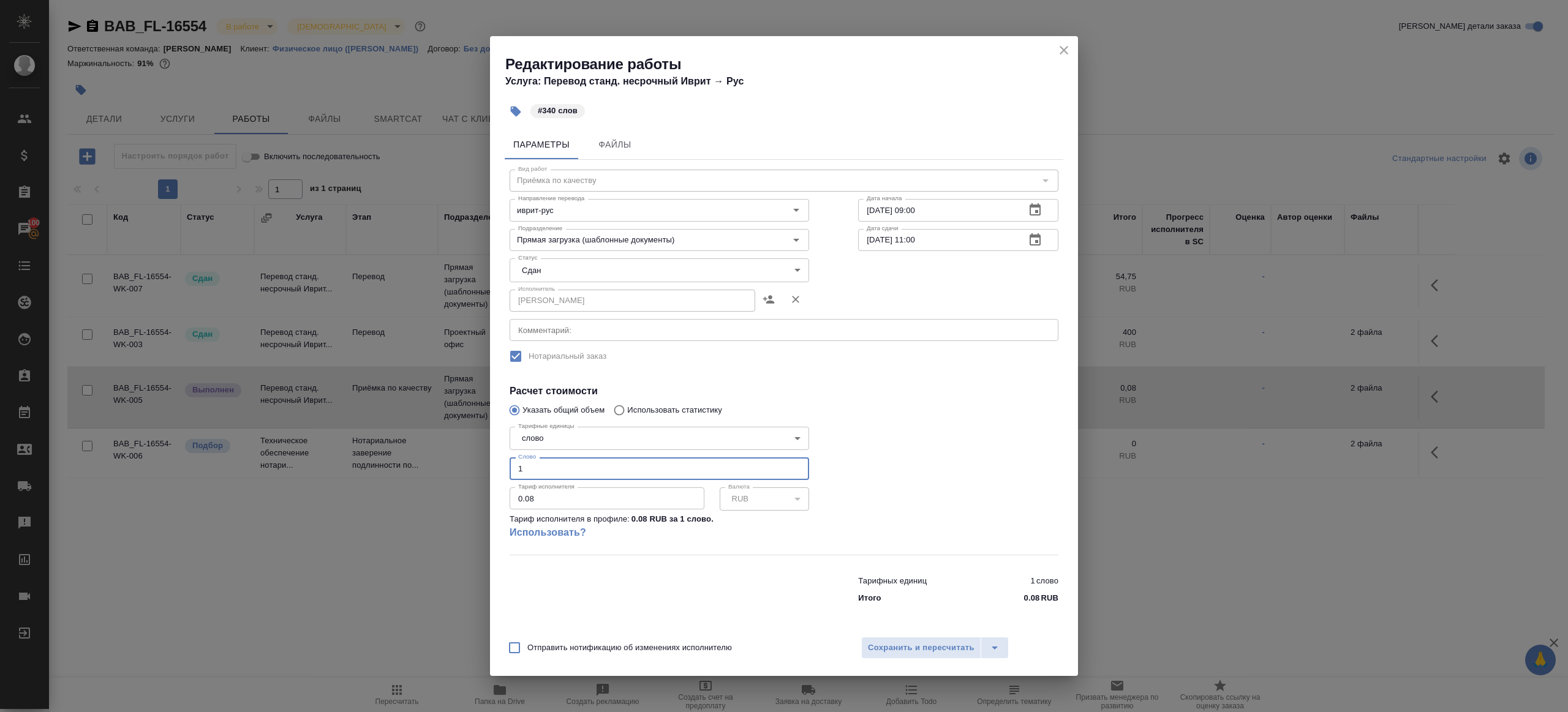
drag, startPoint x: 551, startPoint y: 472, endPoint x: 418, endPoint y: 439, distance: 137.0
click at [419, 439] on div "Редактирование работы Услуга: Перевод станд. несрочный Иврит → Рус #340 слов Па…" at bounding box center [784, 356] width 1568 height 712
type input "340"
click at [888, 643] on span "Сохранить и пересчитать" at bounding box center [921, 648] width 106 height 14
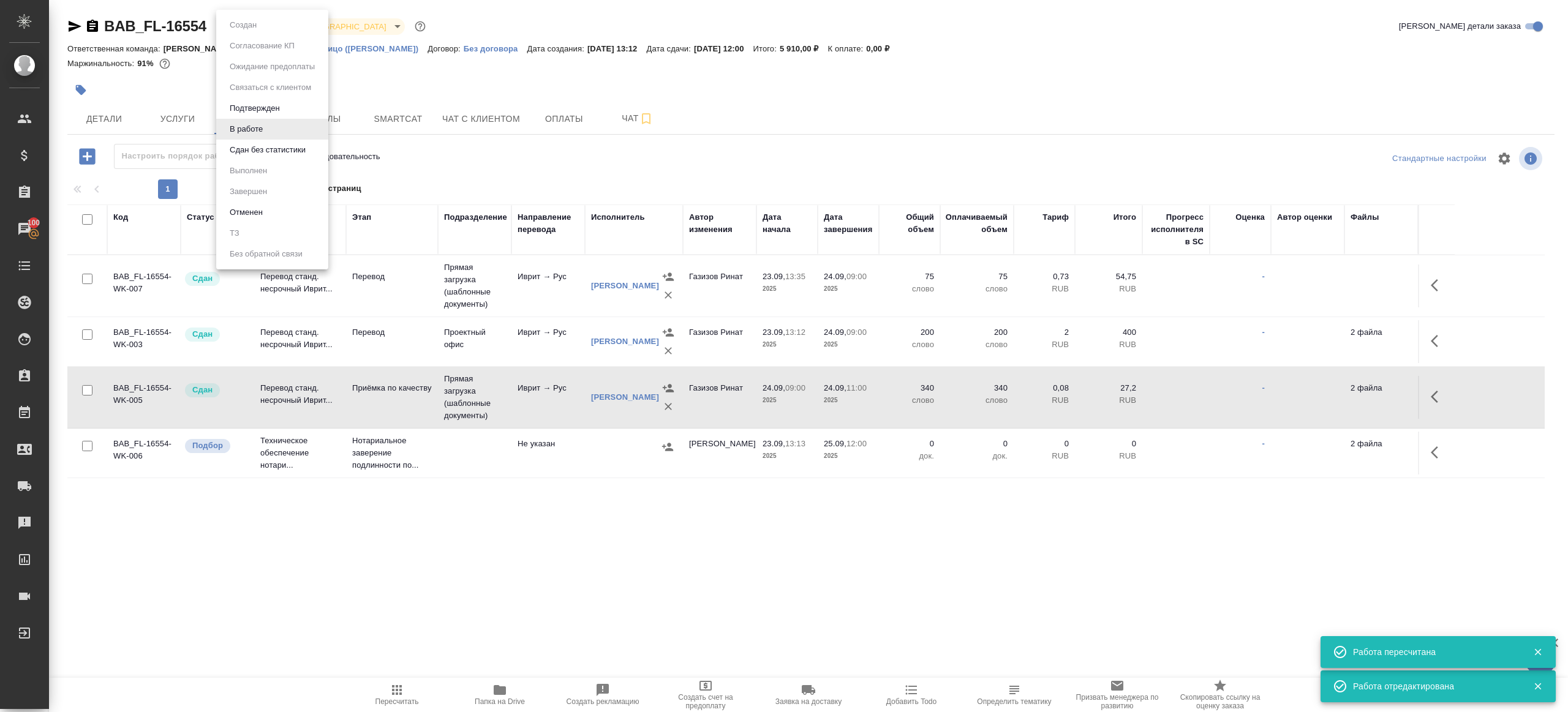
click at [259, 30] on body "🙏 .cls-1 fill:#fff; AWATERA [PERSON_NAME] Клиенты Спецификации Заказы 100 Чаты …" at bounding box center [784, 356] width 1568 height 712
click at [266, 154] on button "Сдан без статистики" at bounding box center [268, 150] width 84 height 14
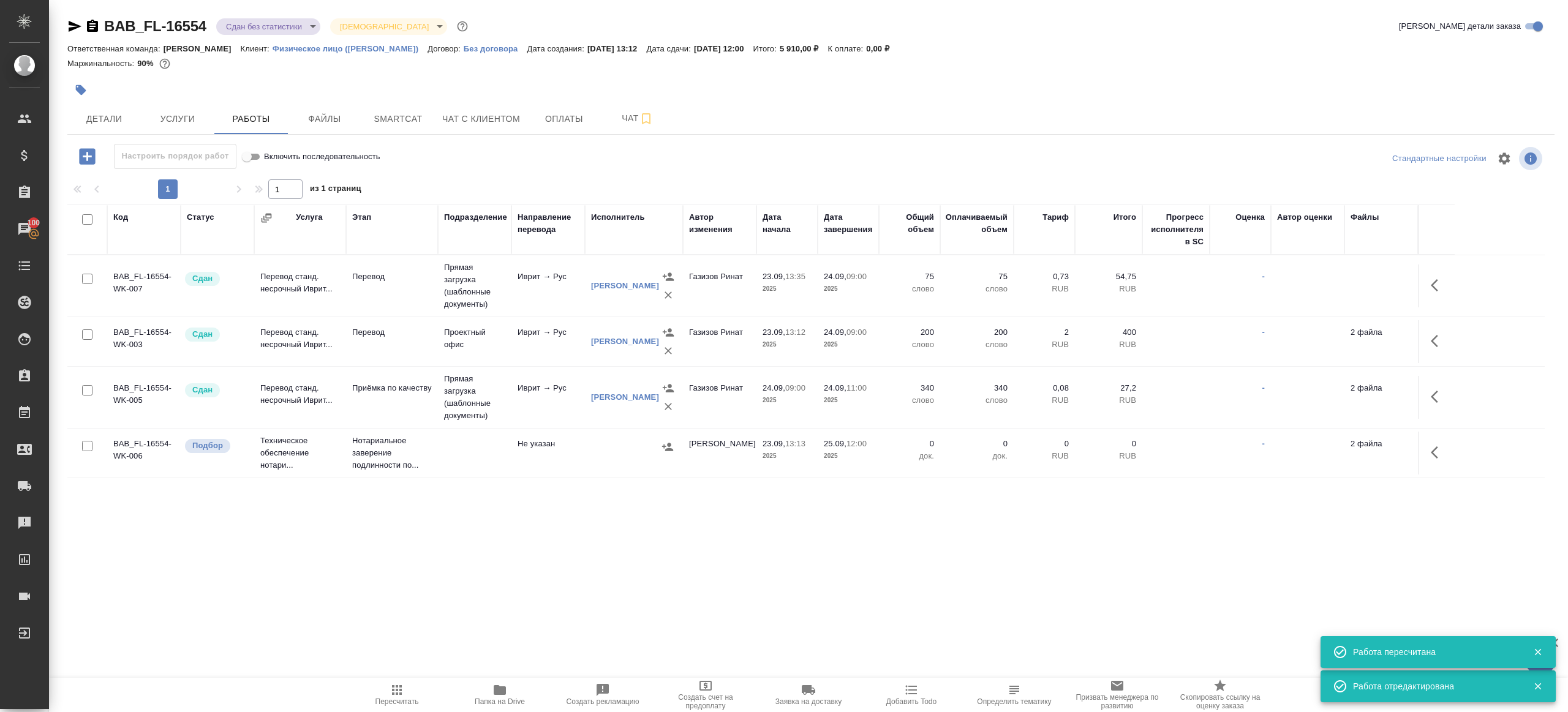
click at [289, 34] on body "🙏 .cls-1 fill:#fff; AWATERA [PERSON_NAME] Клиенты Спецификации Заказы 100 Чаты …" at bounding box center [784, 356] width 1568 height 712
click at [268, 172] on button "Выполнен" at bounding box center [248, 171] width 44 height 14
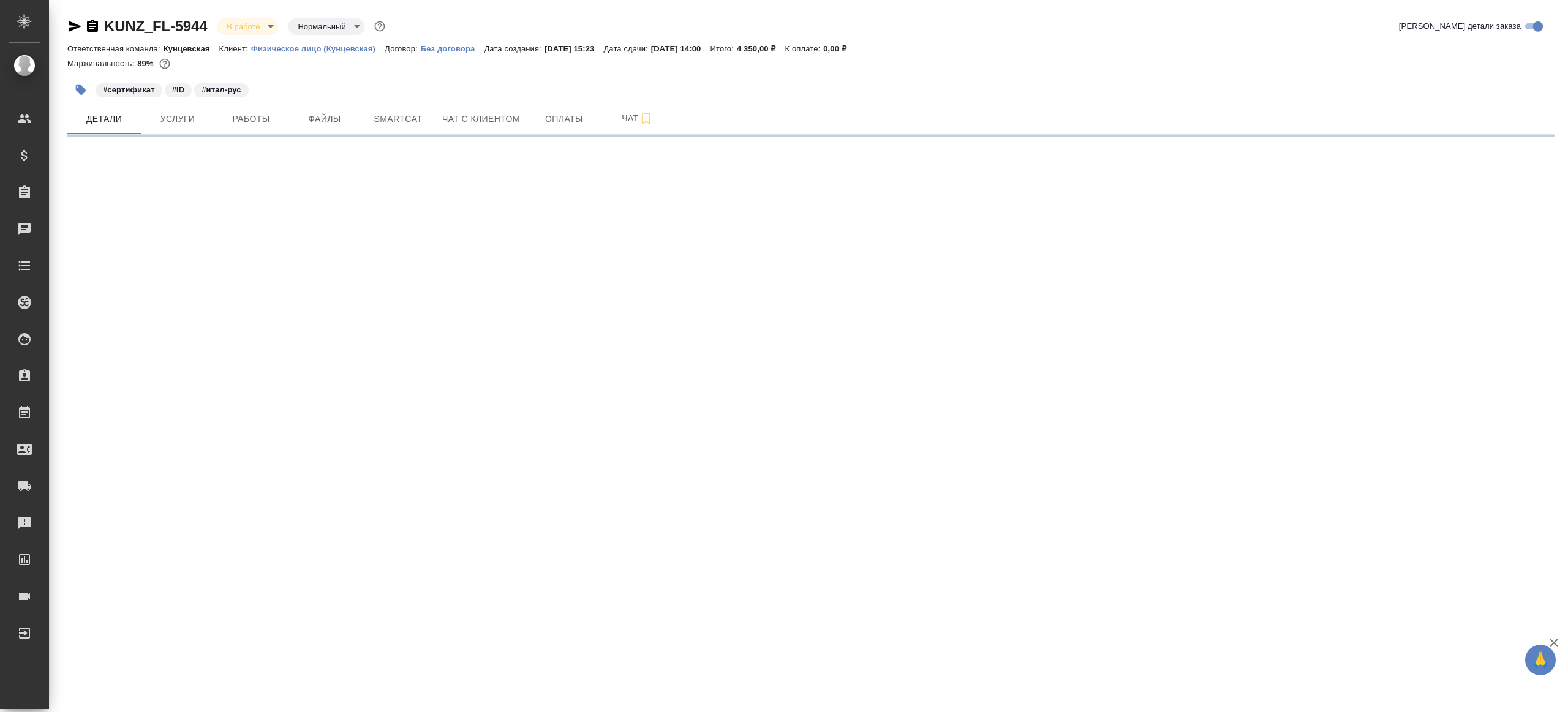
select select "RU"
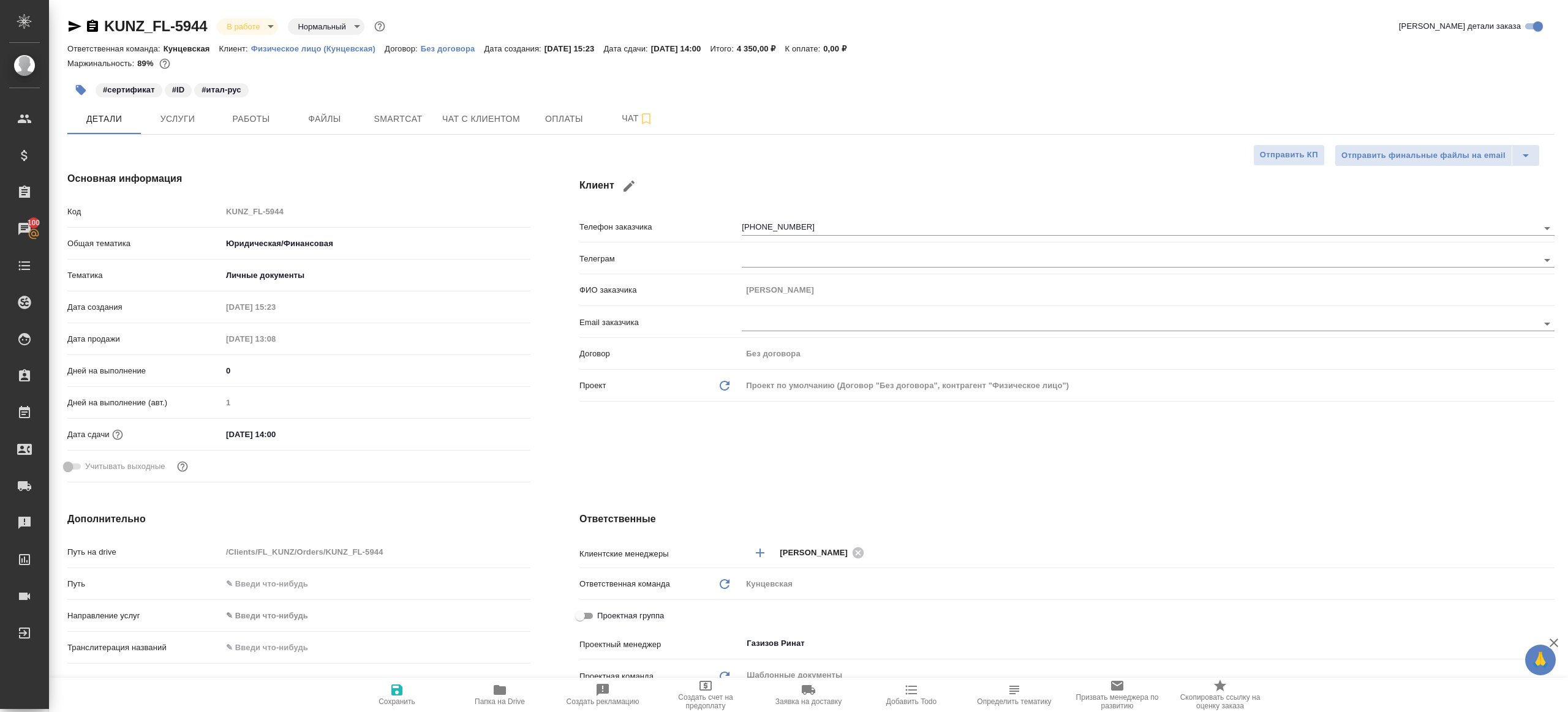
type textarea "x"
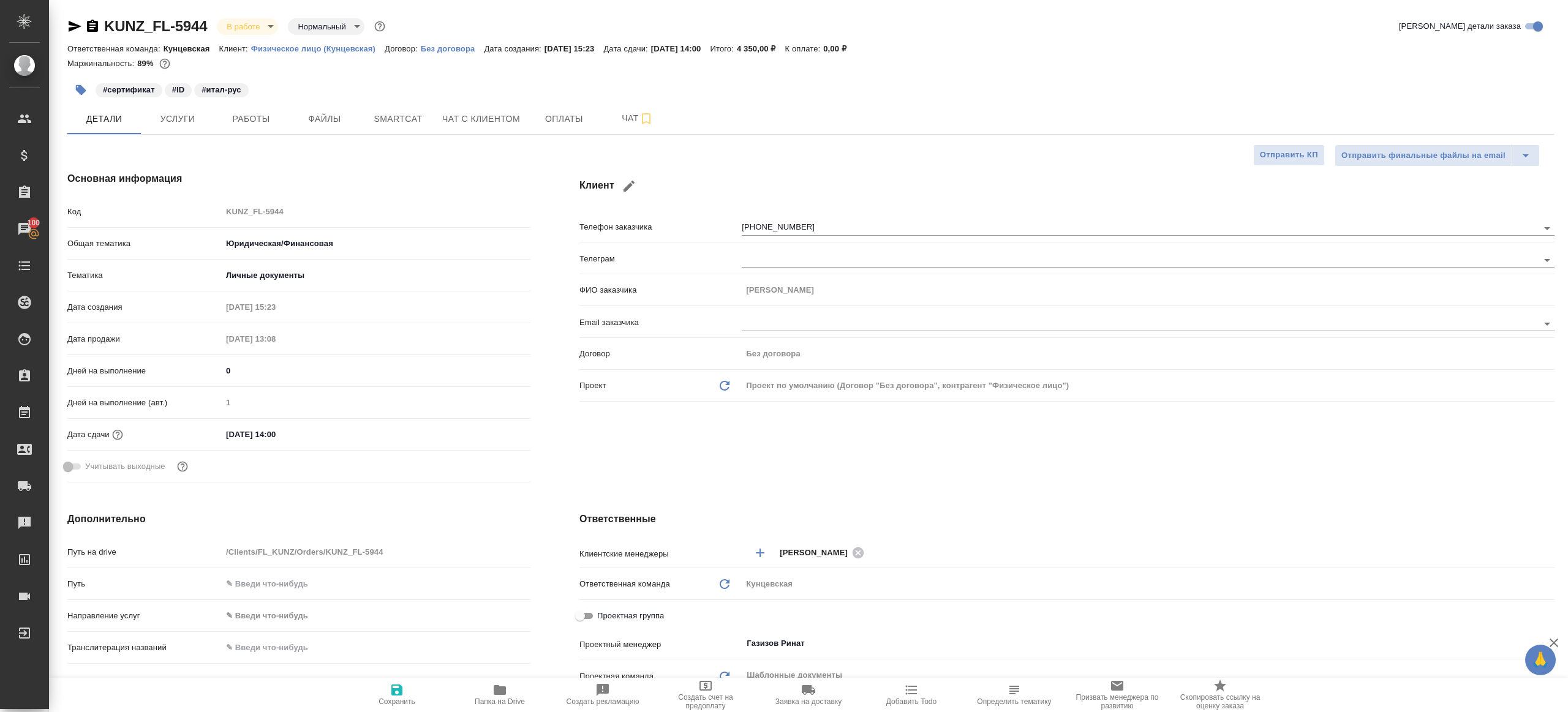
type textarea "x"
click at [263, 121] on span "Работы" at bounding box center [251, 119] width 59 height 15
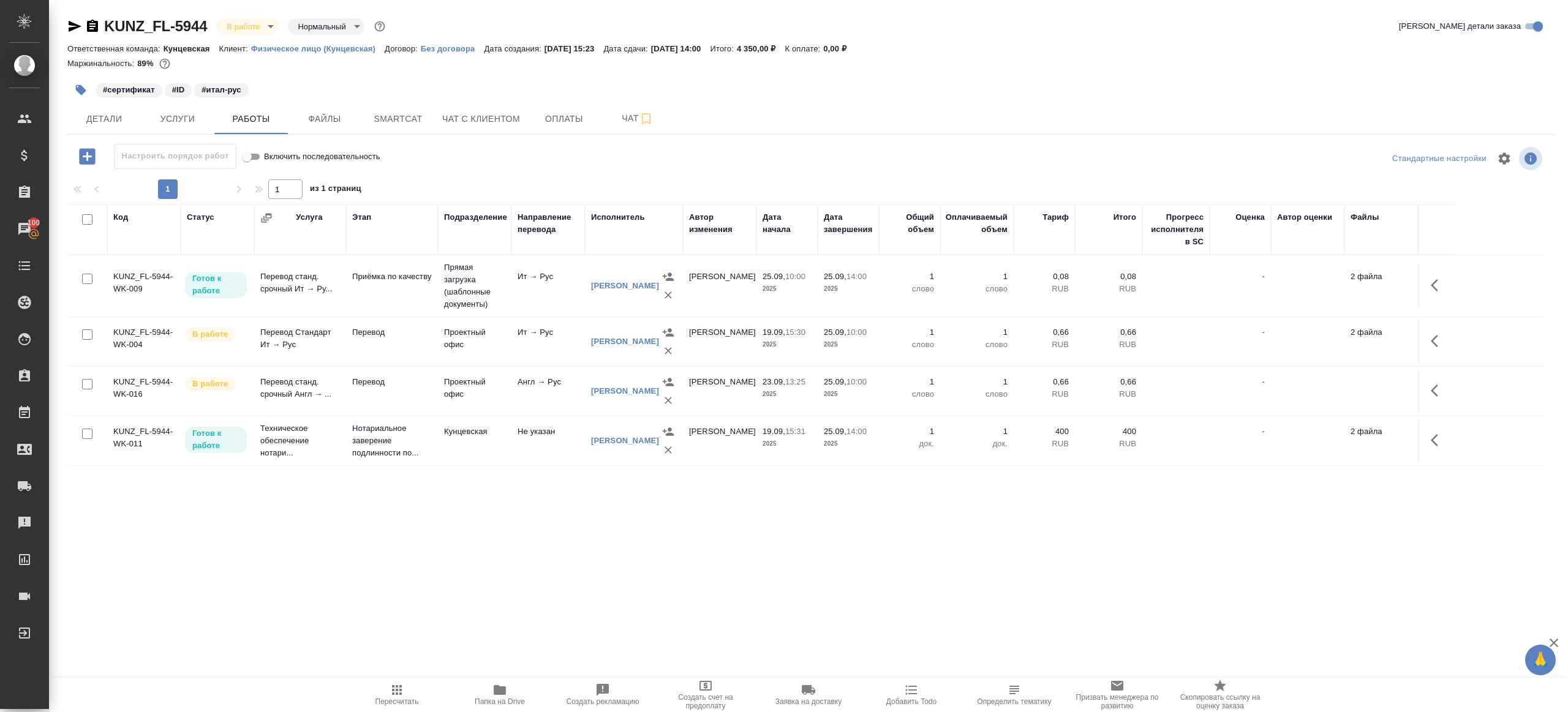
click at [468, 155] on div "Настроить порядок работ Включить последовательность" at bounding box center [314, 156] width 495 height 25
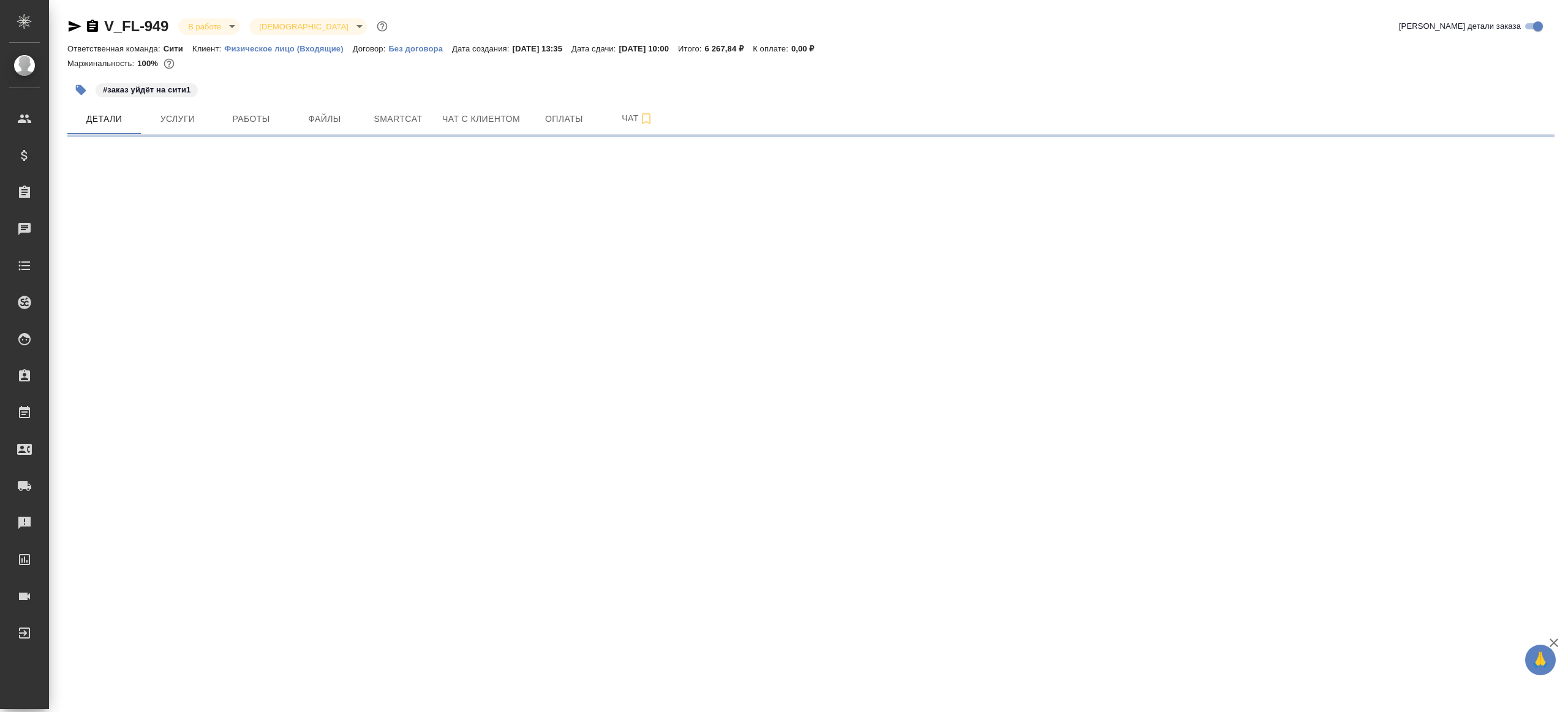
select select "RU"
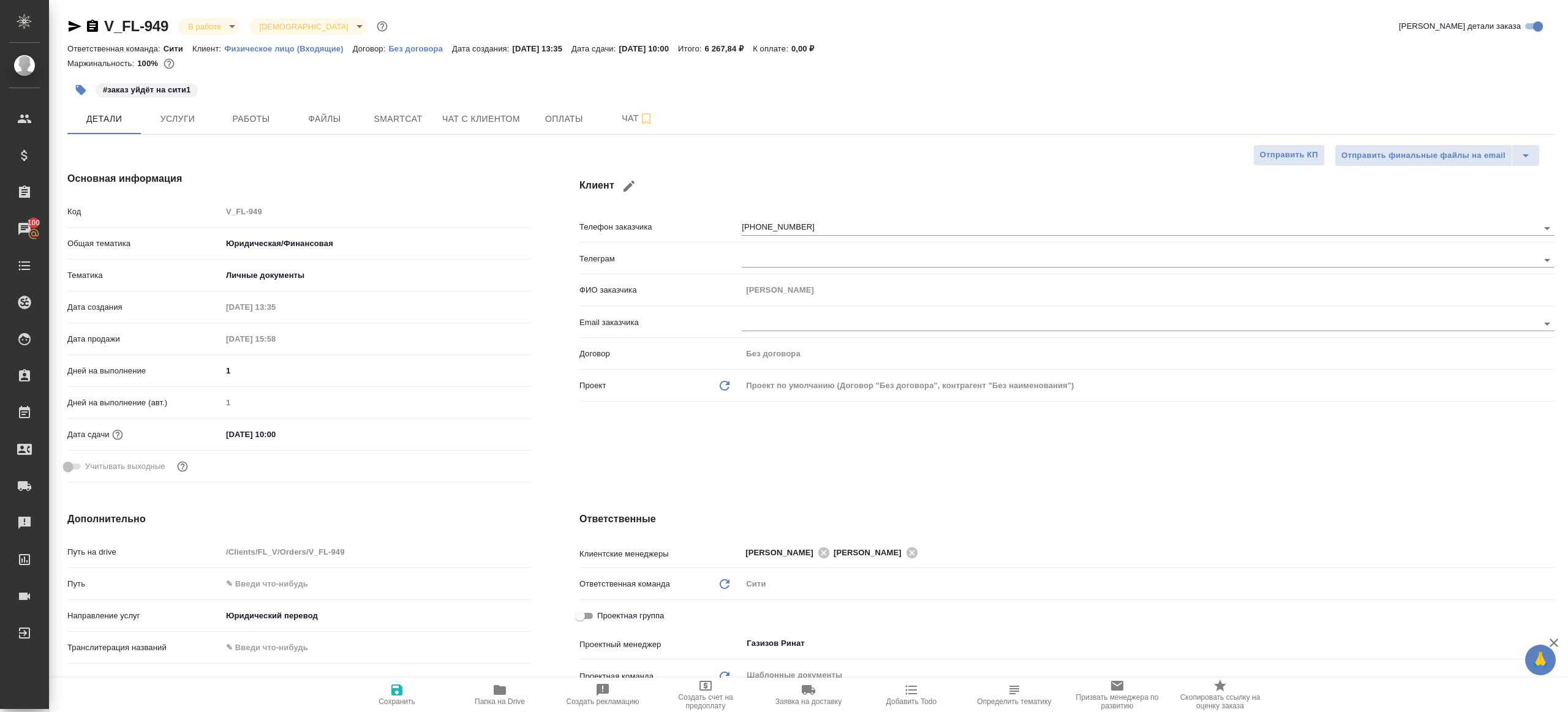
type textarea "x"
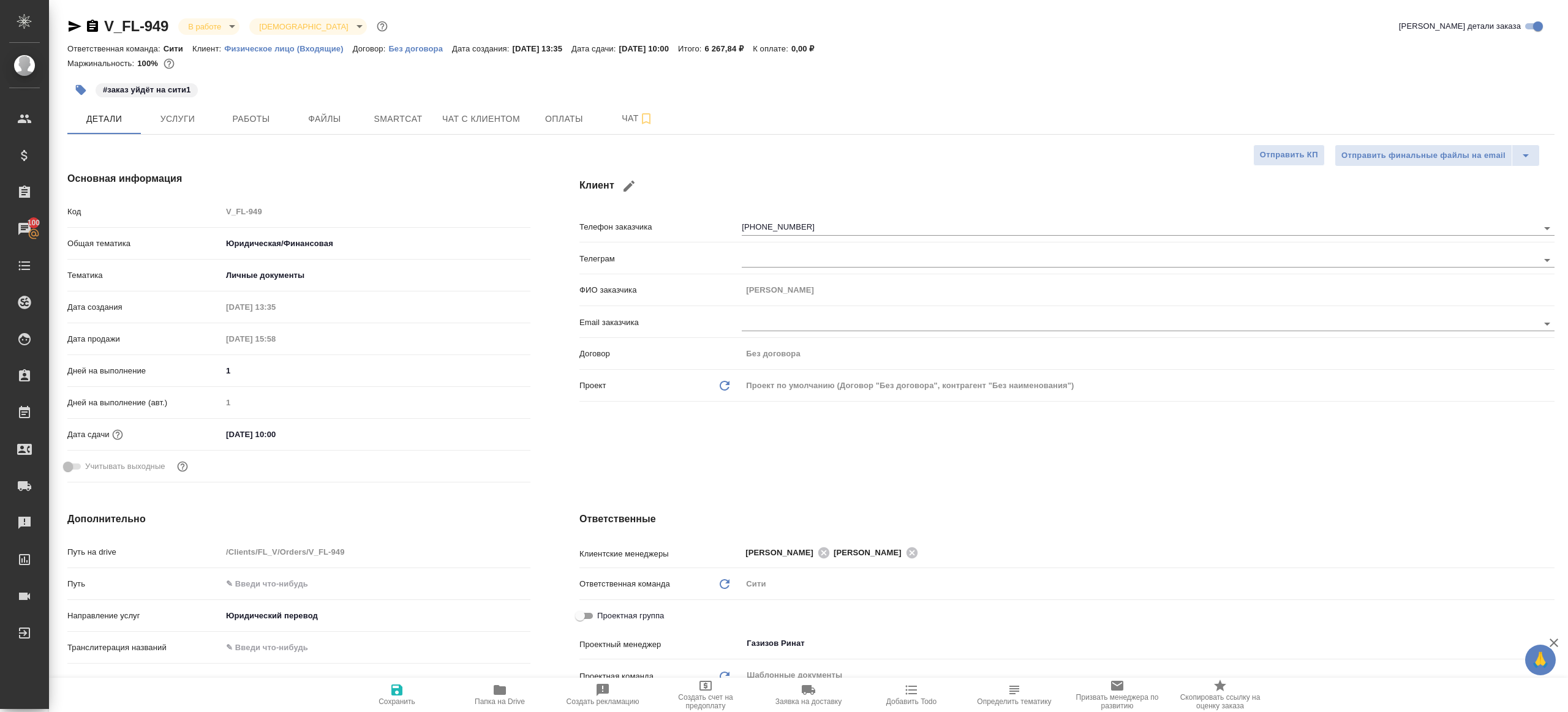
type textarea "x"
click at [258, 116] on span "Работы" at bounding box center [251, 119] width 59 height 15
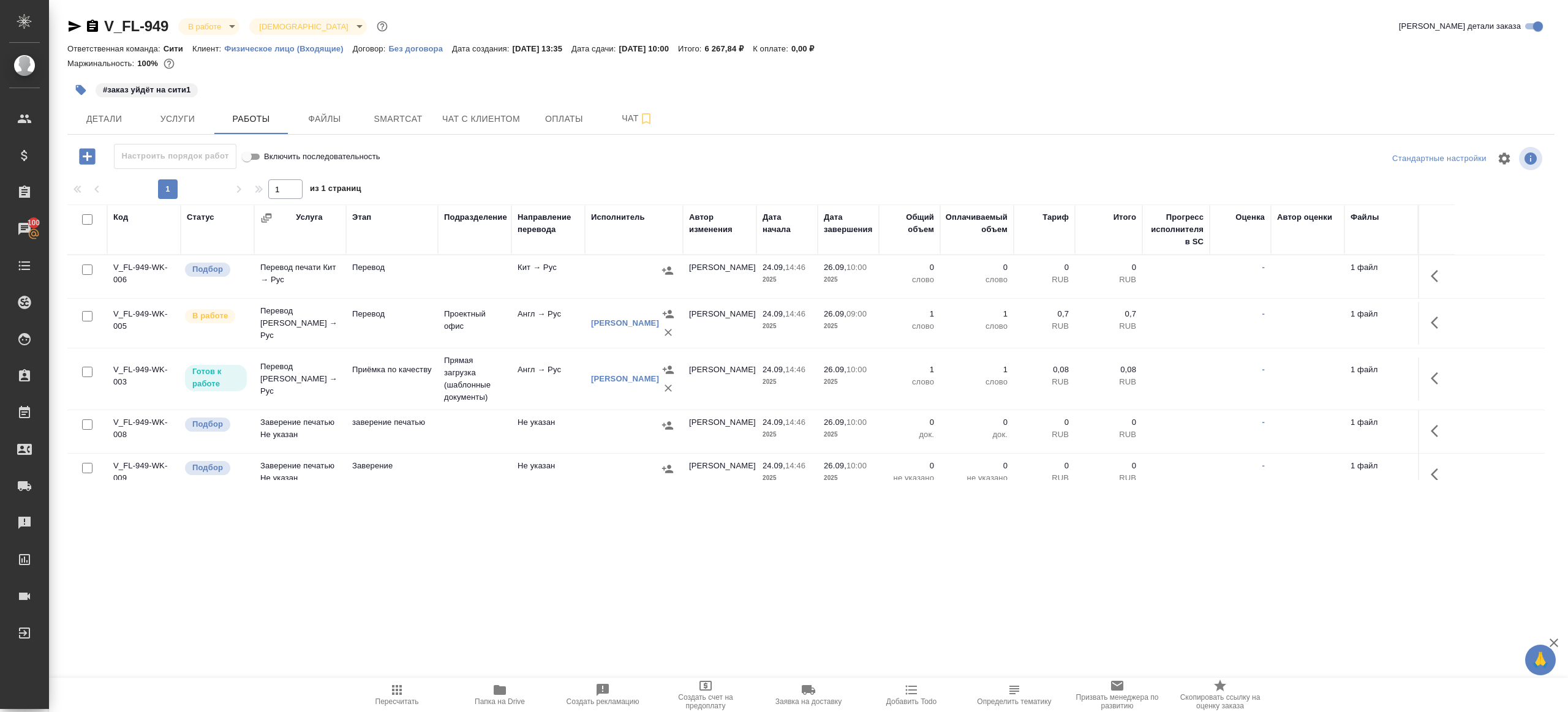
click at [499, 154] on div "Настроить порядок работ Включить последовательность" at bounding box center [314, 156] width 495 height 25
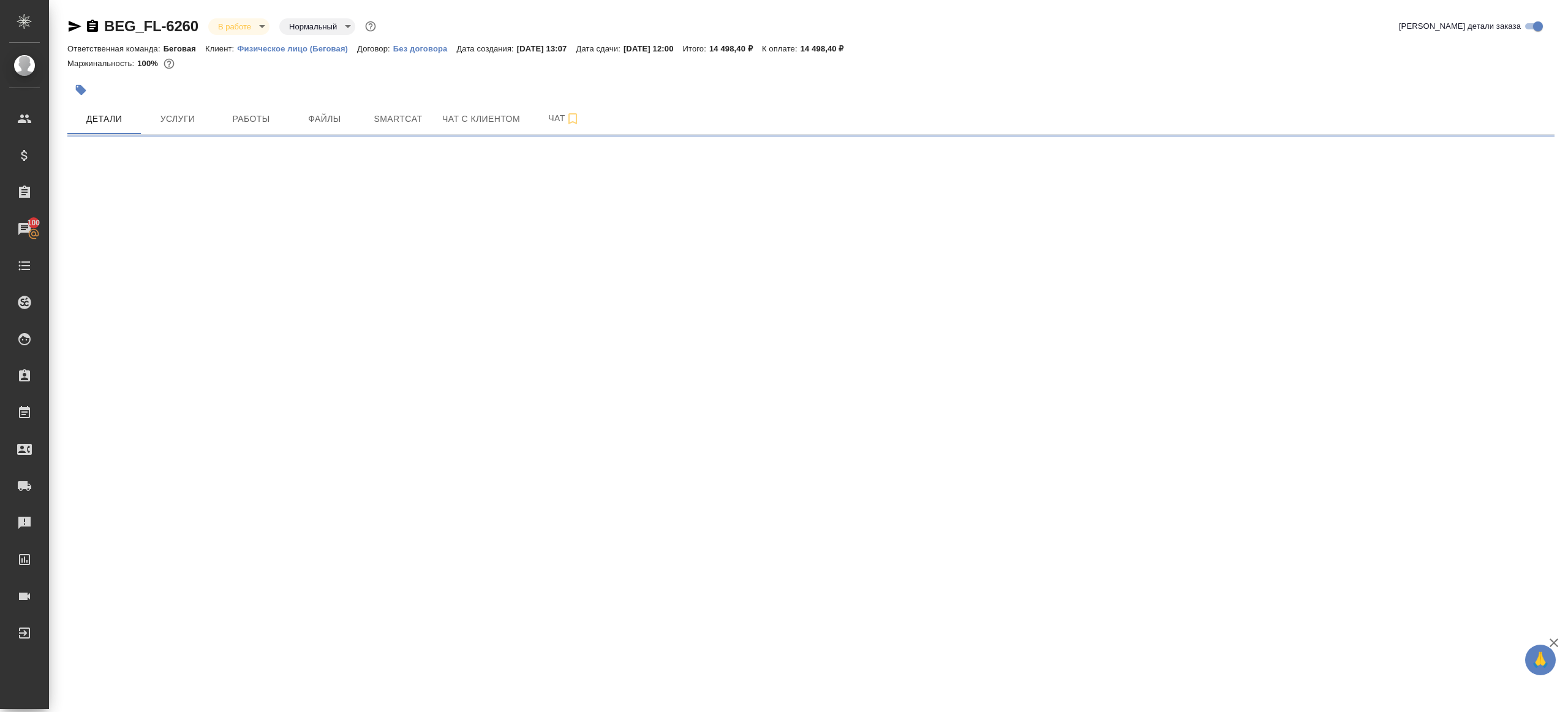
select select "RU"
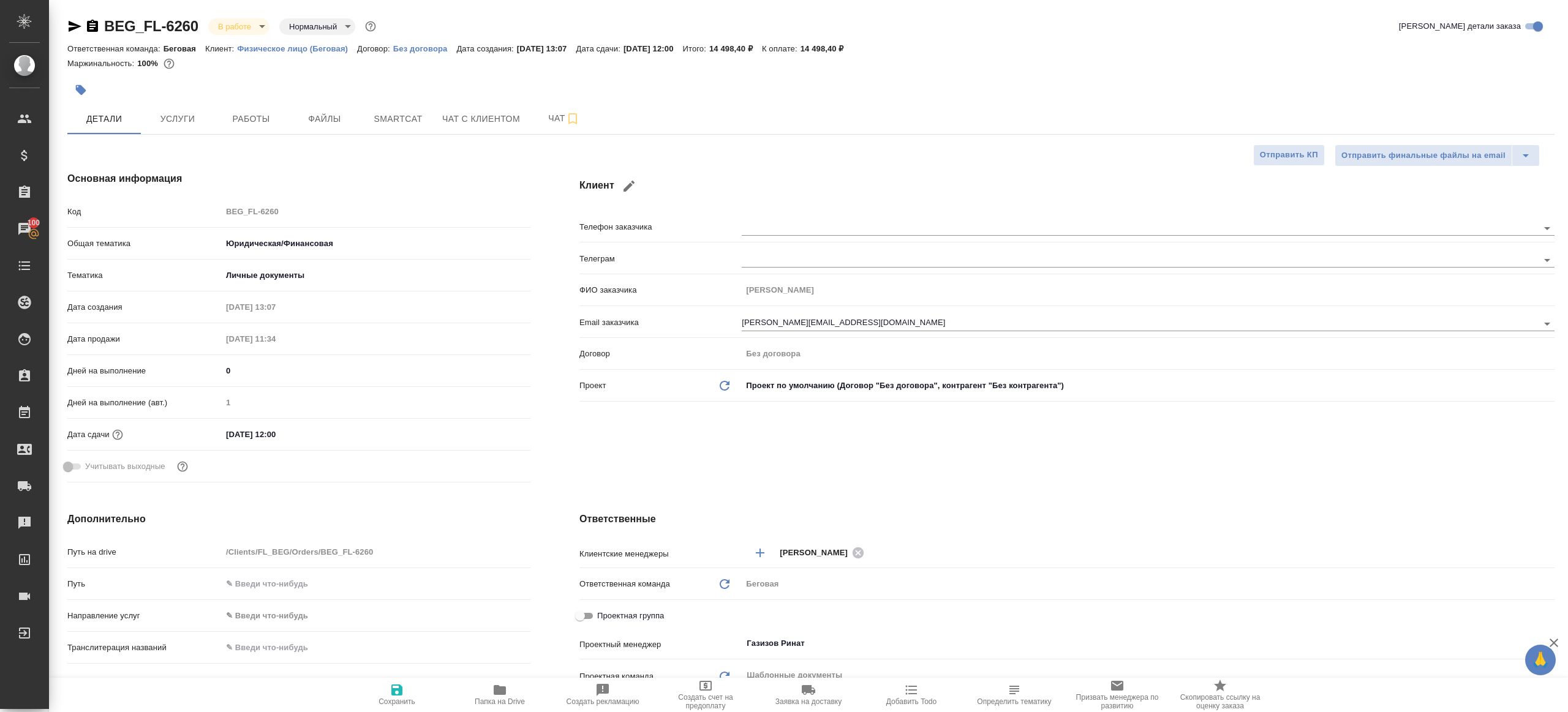
type textarea "x"
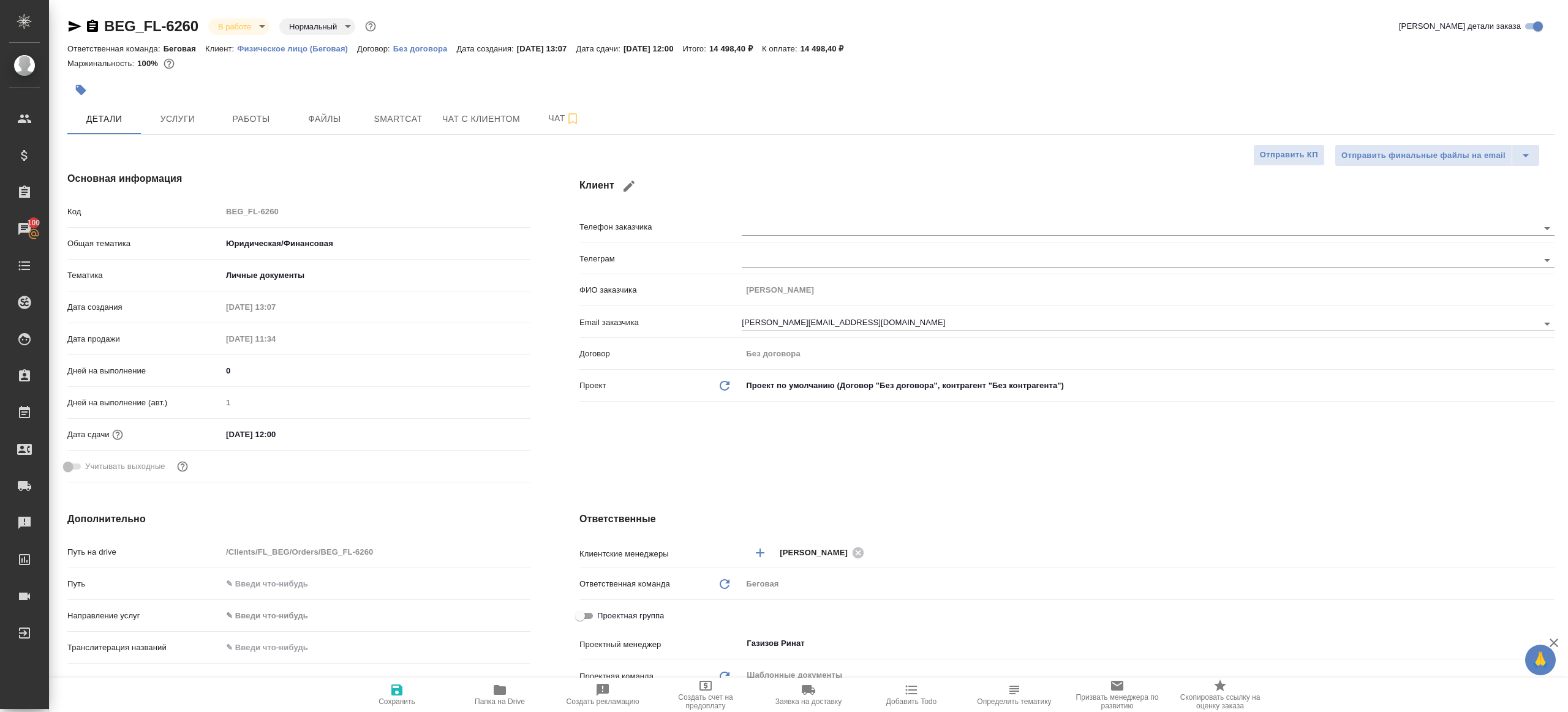
type textarea "x"
click at [262, 119] on span "Работы" at bounding box center [251, 119] width 59 height 15
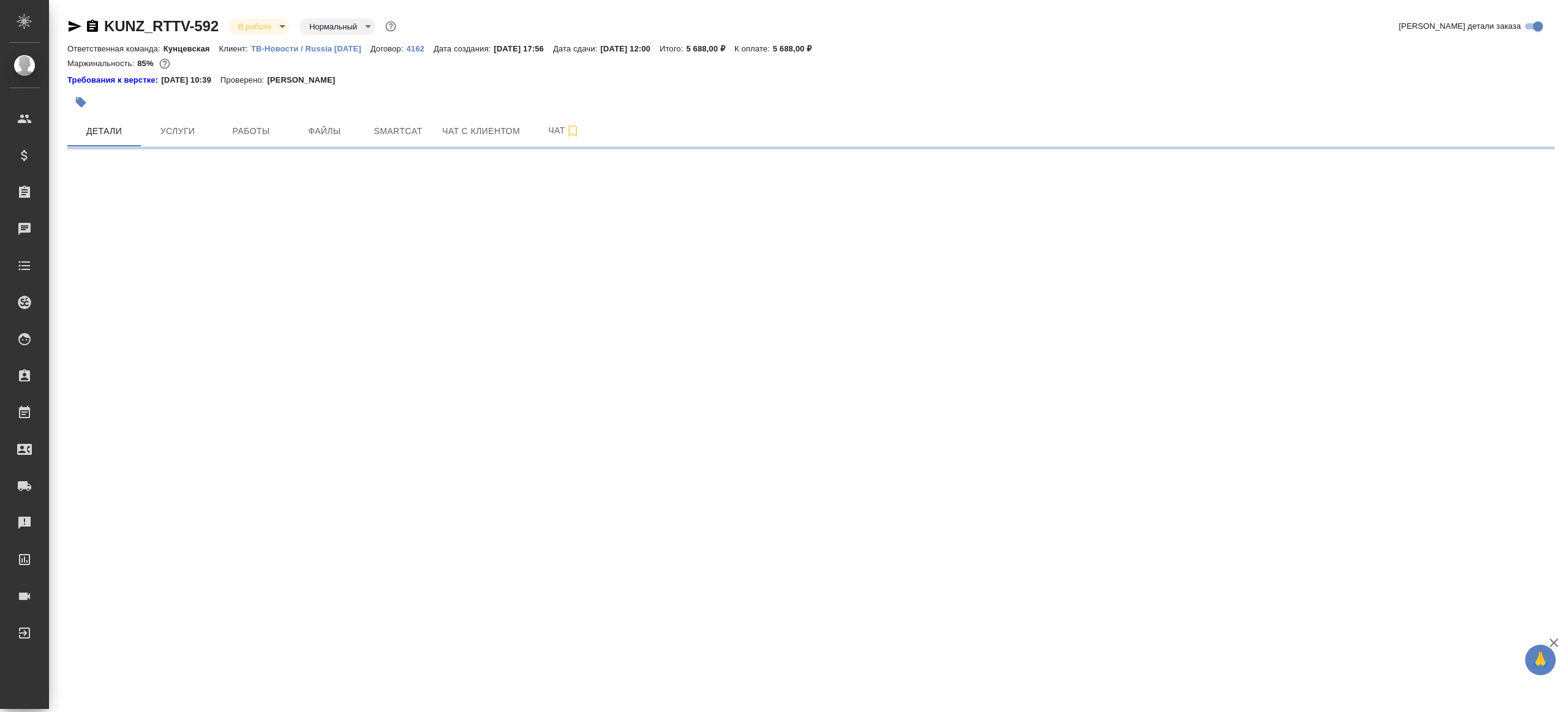
select select "RU"
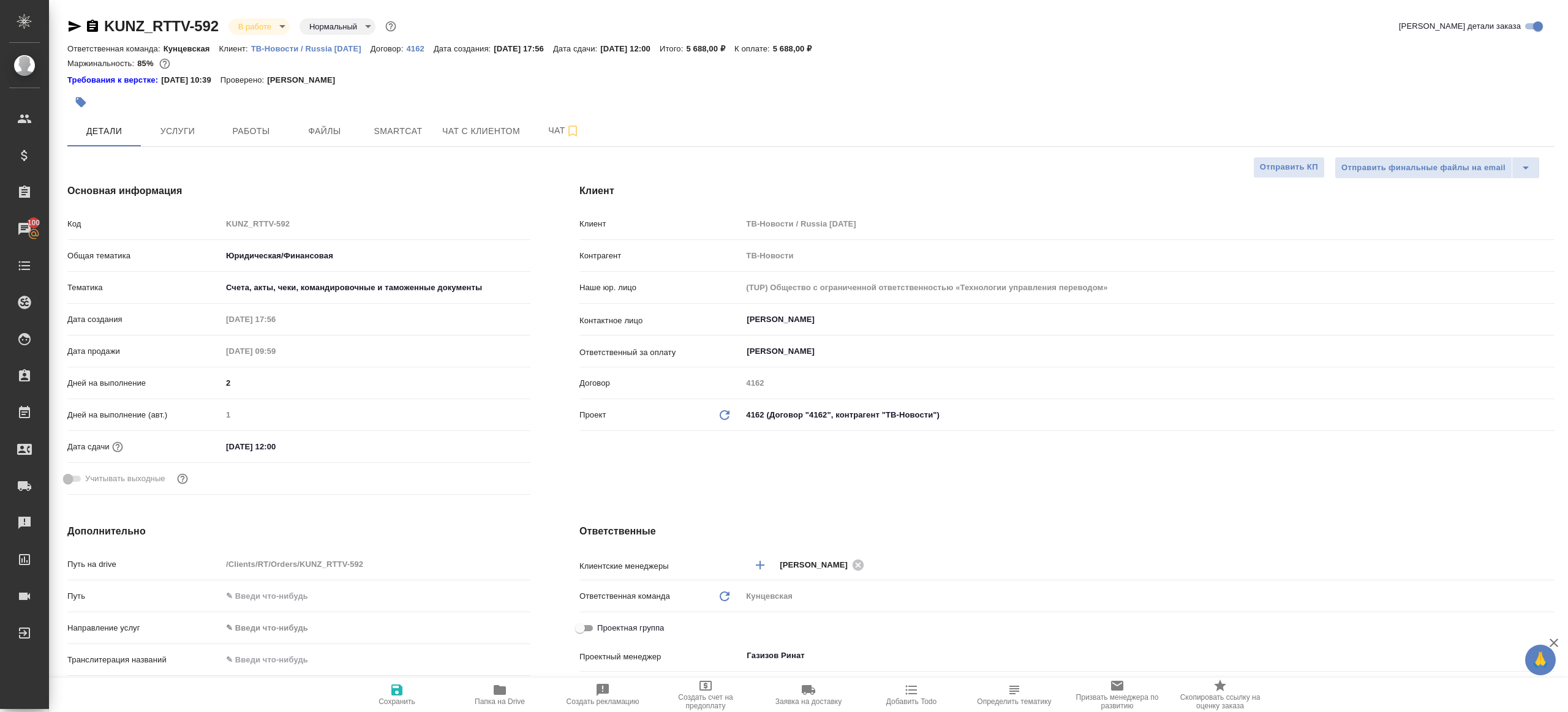
type textarea "x"
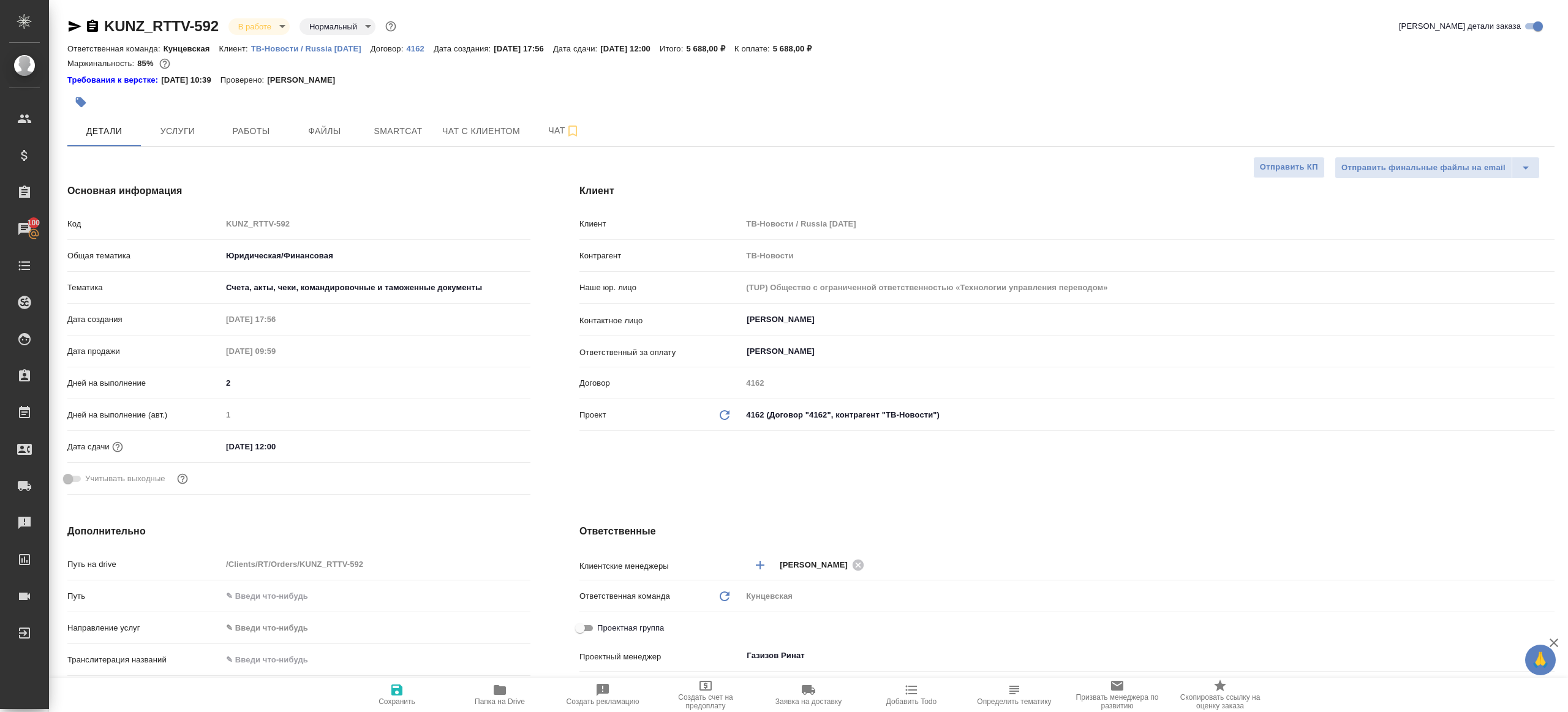
type textarea "x"
click at [267, 136] on span "Работы" at bounding box center [251, 131] width 59 height 15
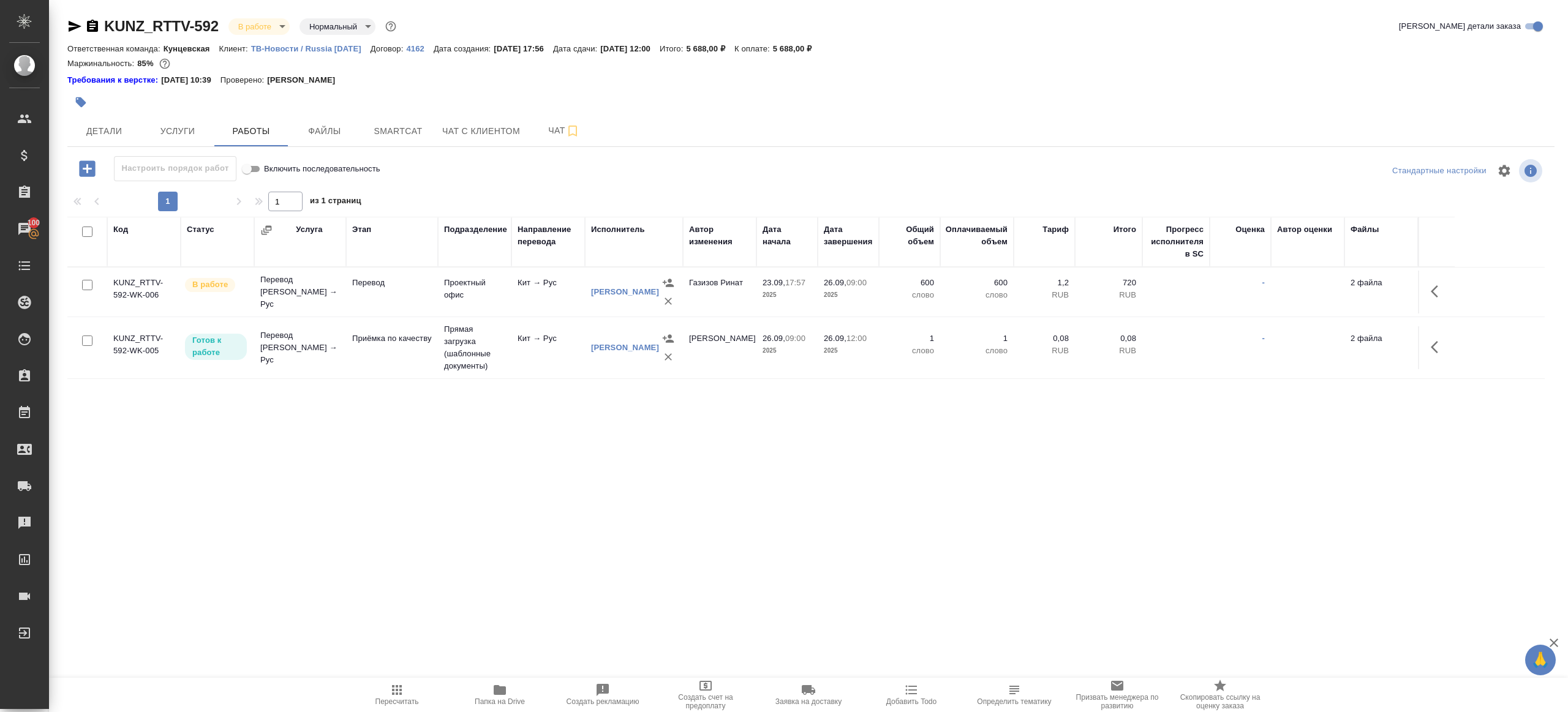
click at [488, 177] on div "Настроить порядок работ Включить последовательность" at bounding box center [314, 168] width 495 height 25
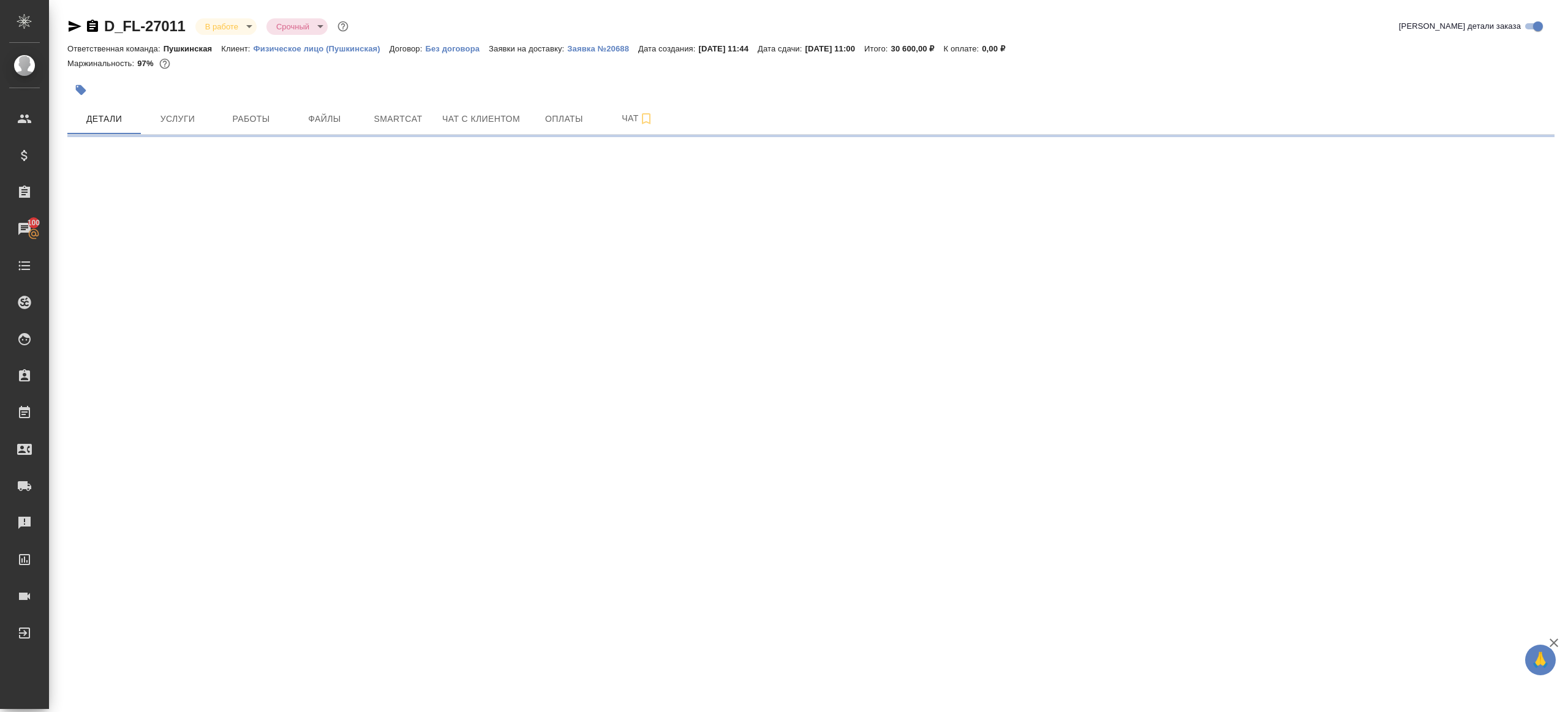
select select "RU"
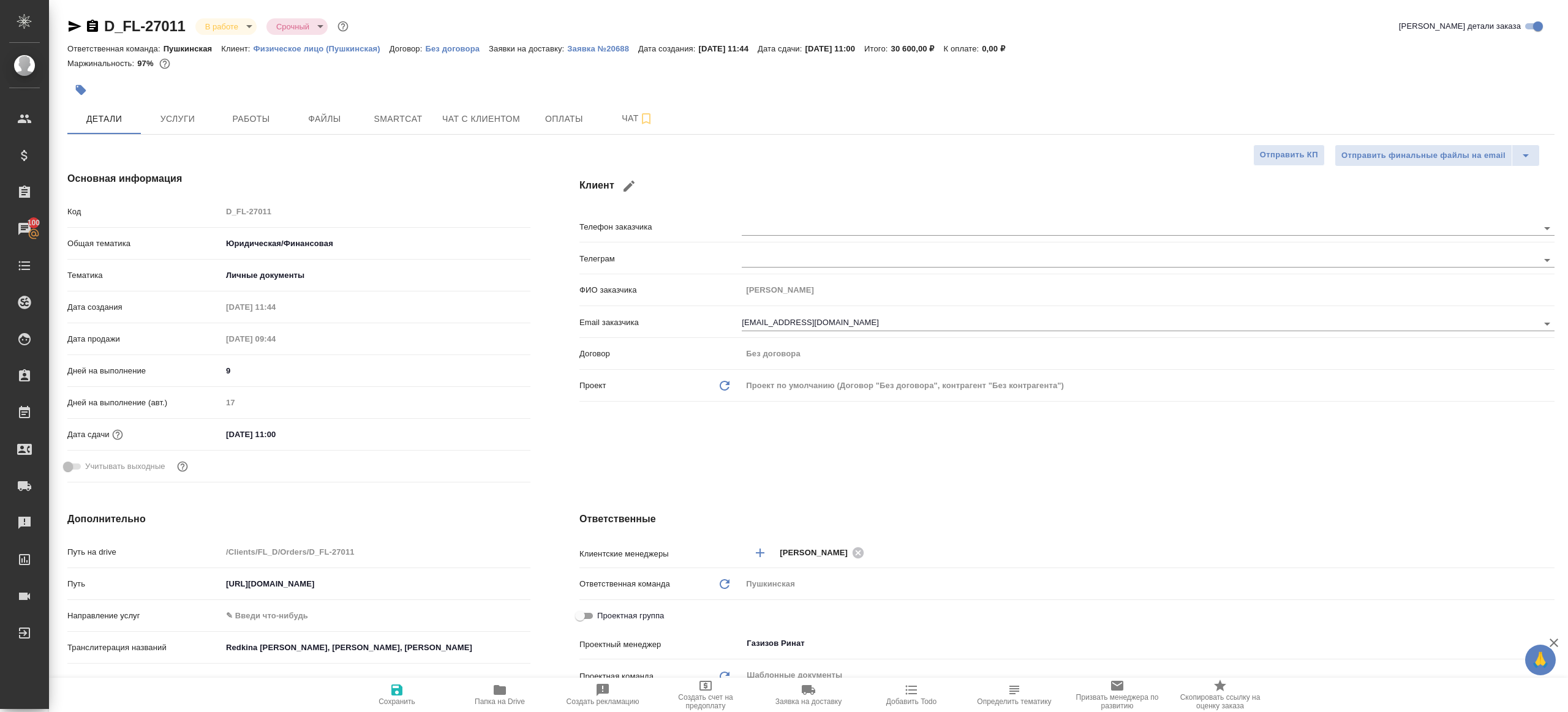
type textarea "x"
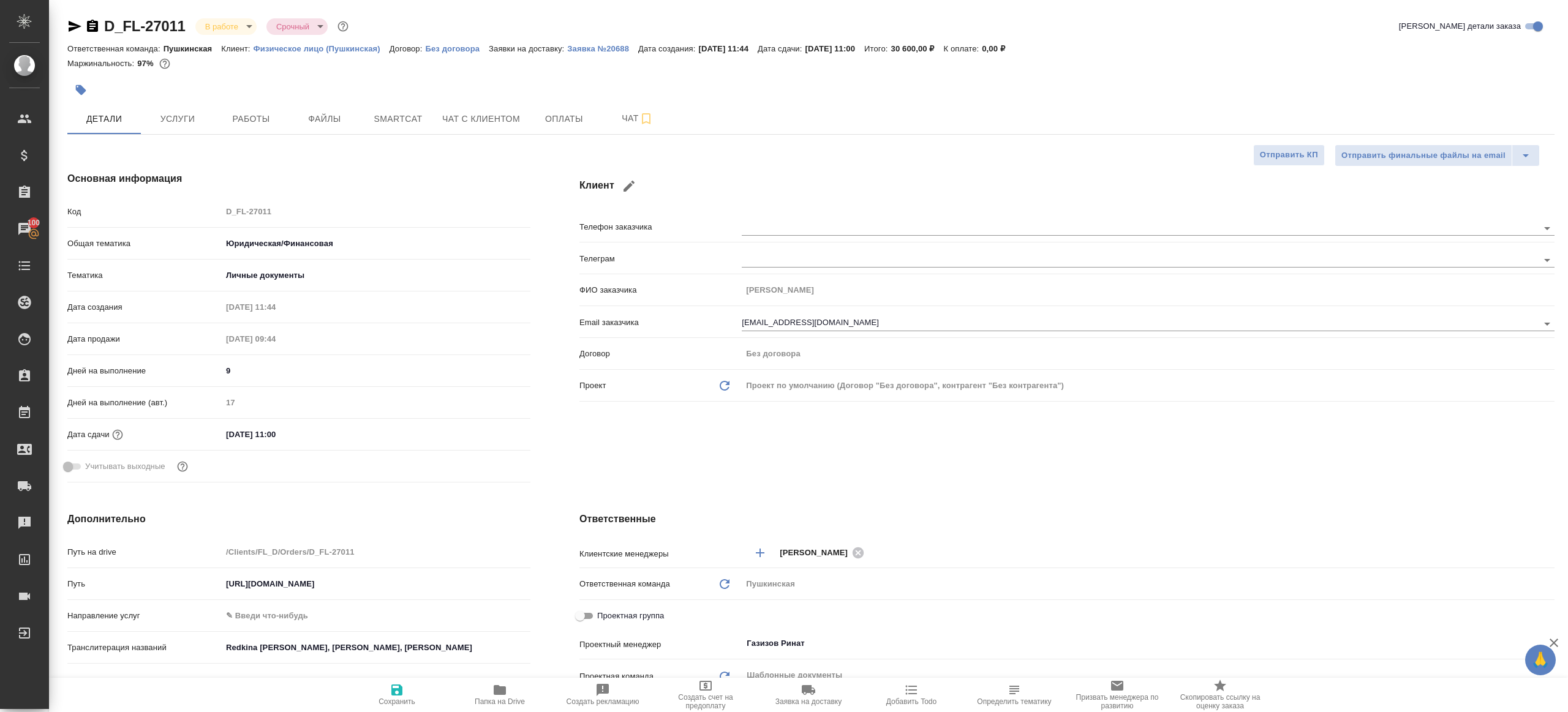
type textarea "x"
click at [228, 144] on div "D_FL-27011 В работе inProgress Срочный urgent Кратко детали заказа Ответственна…" at bounding box center [810, 616] width 1501 height 1233
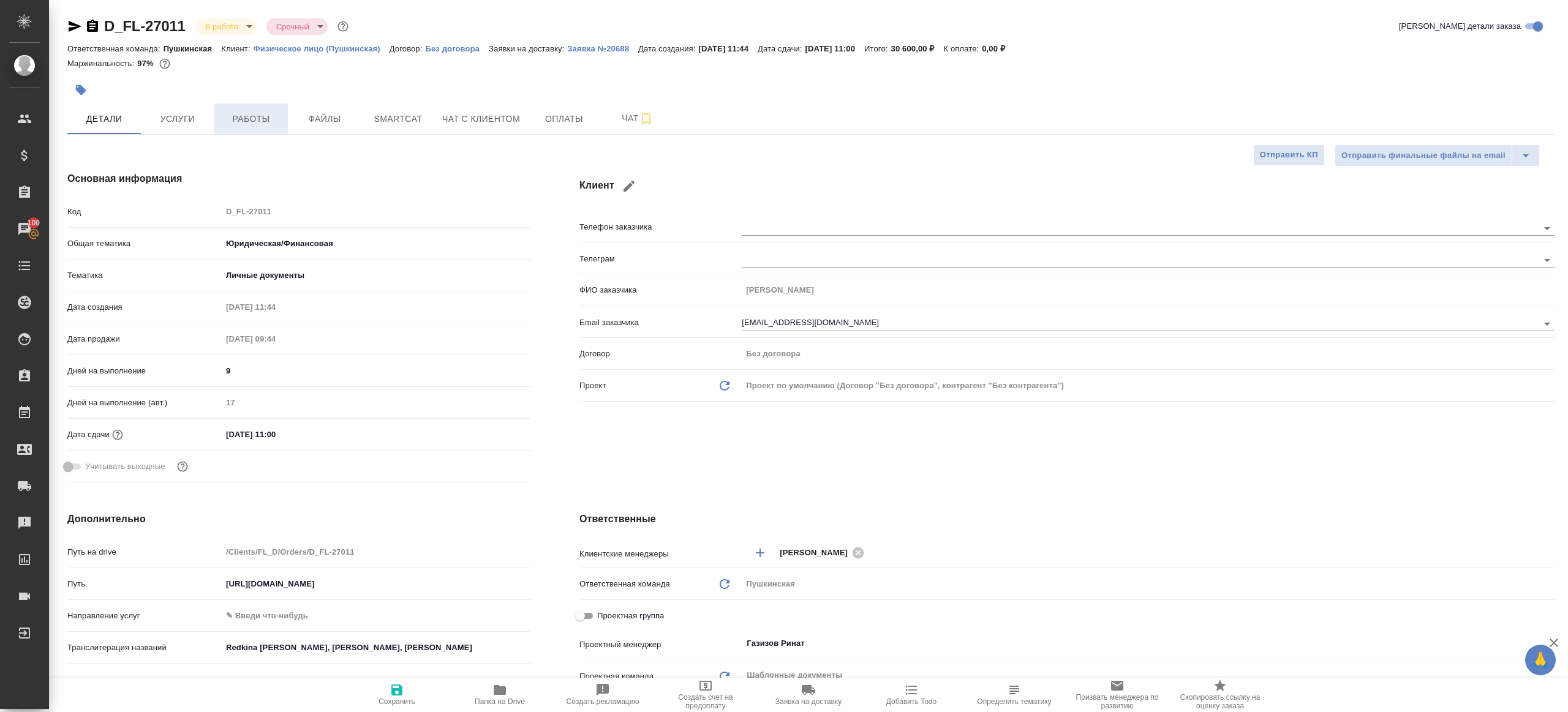
click at [243, 123] on span "Работы" at bounding box center [251, 119] width 59 height 15
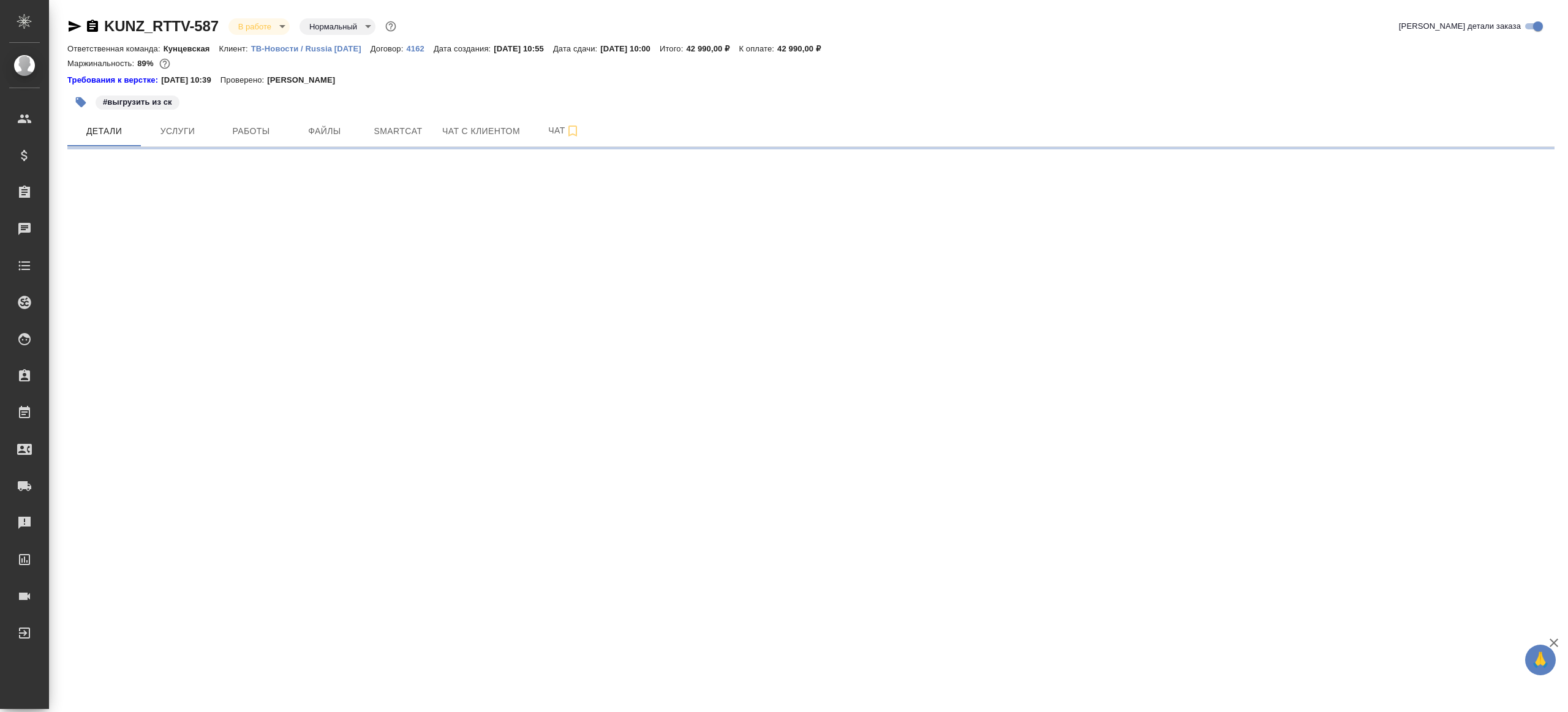
select select "RU"
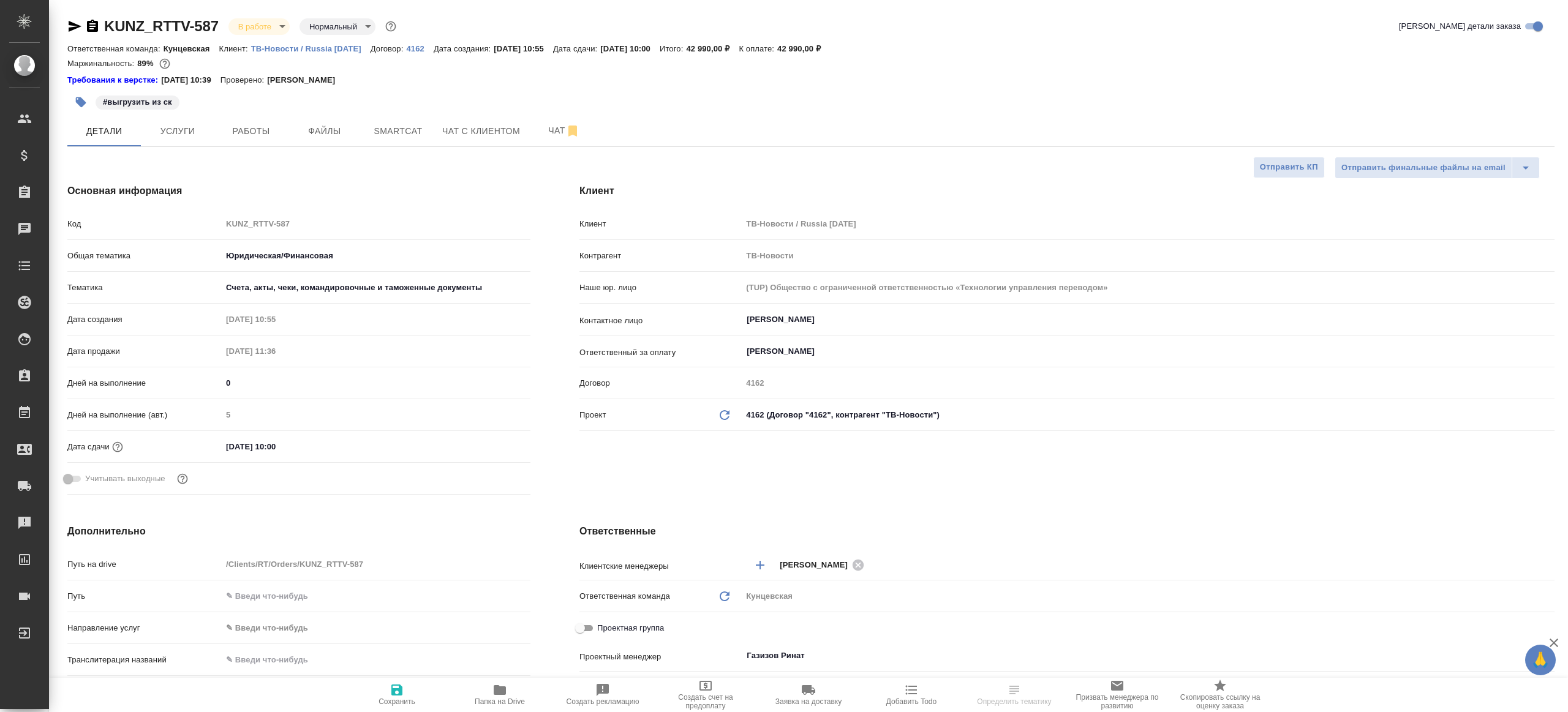
type textarea "x"
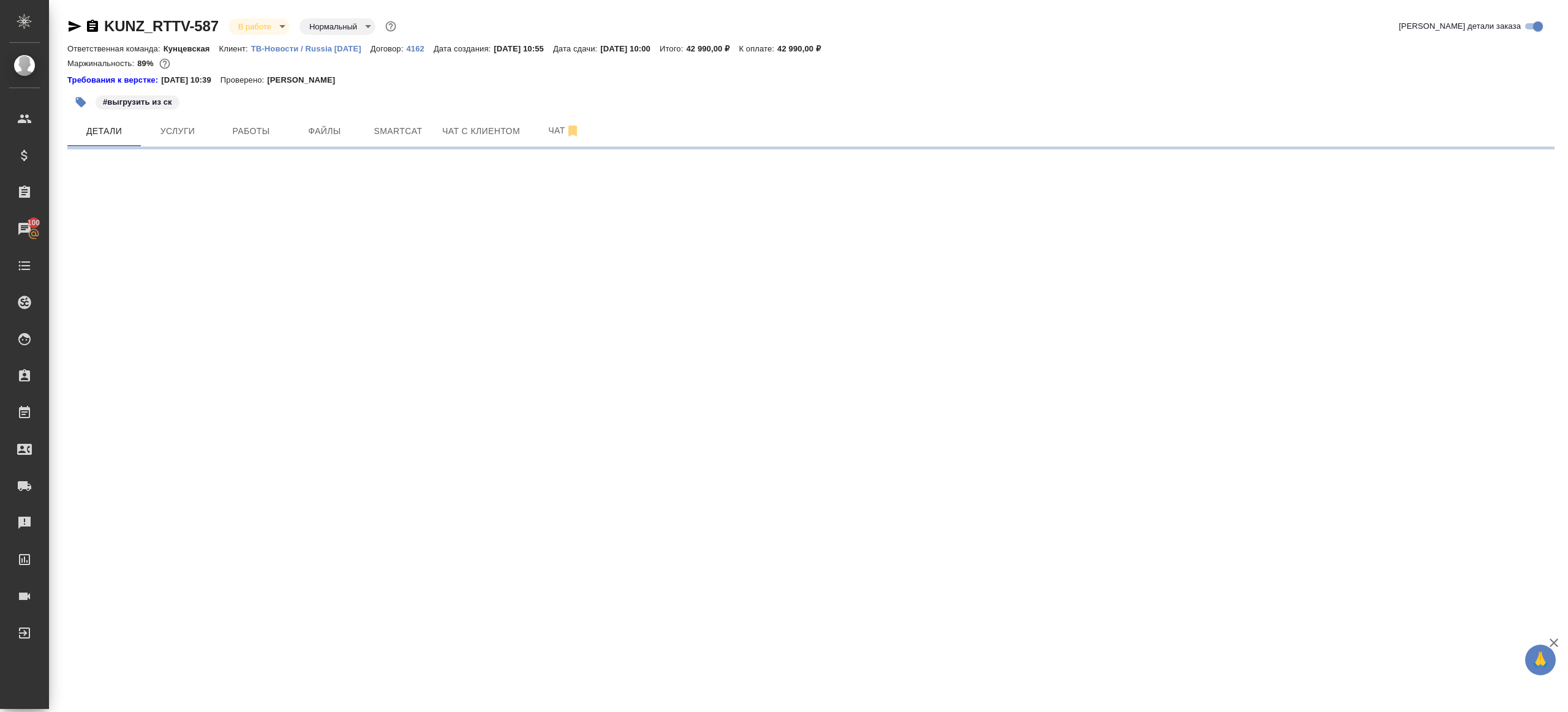
select select "RU"
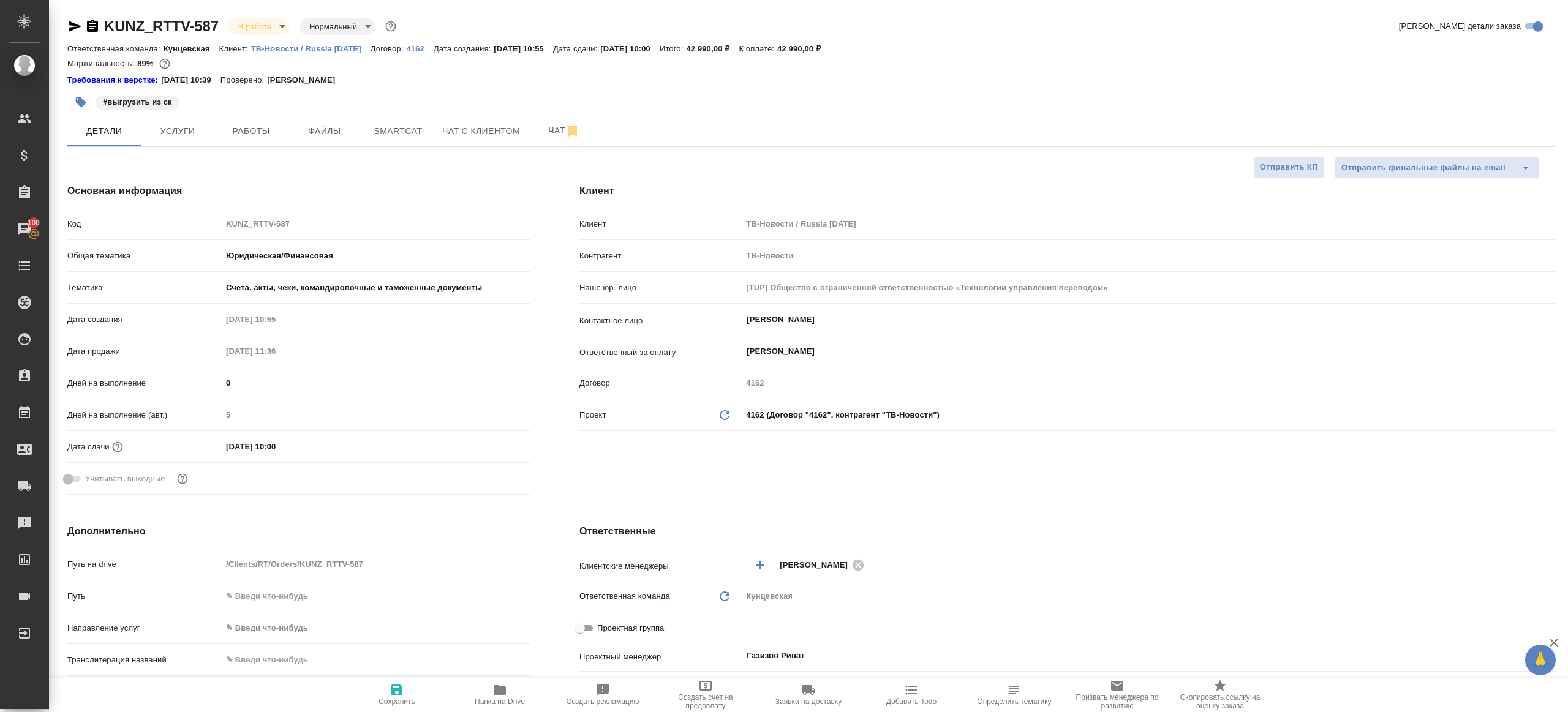
type textarea "x"
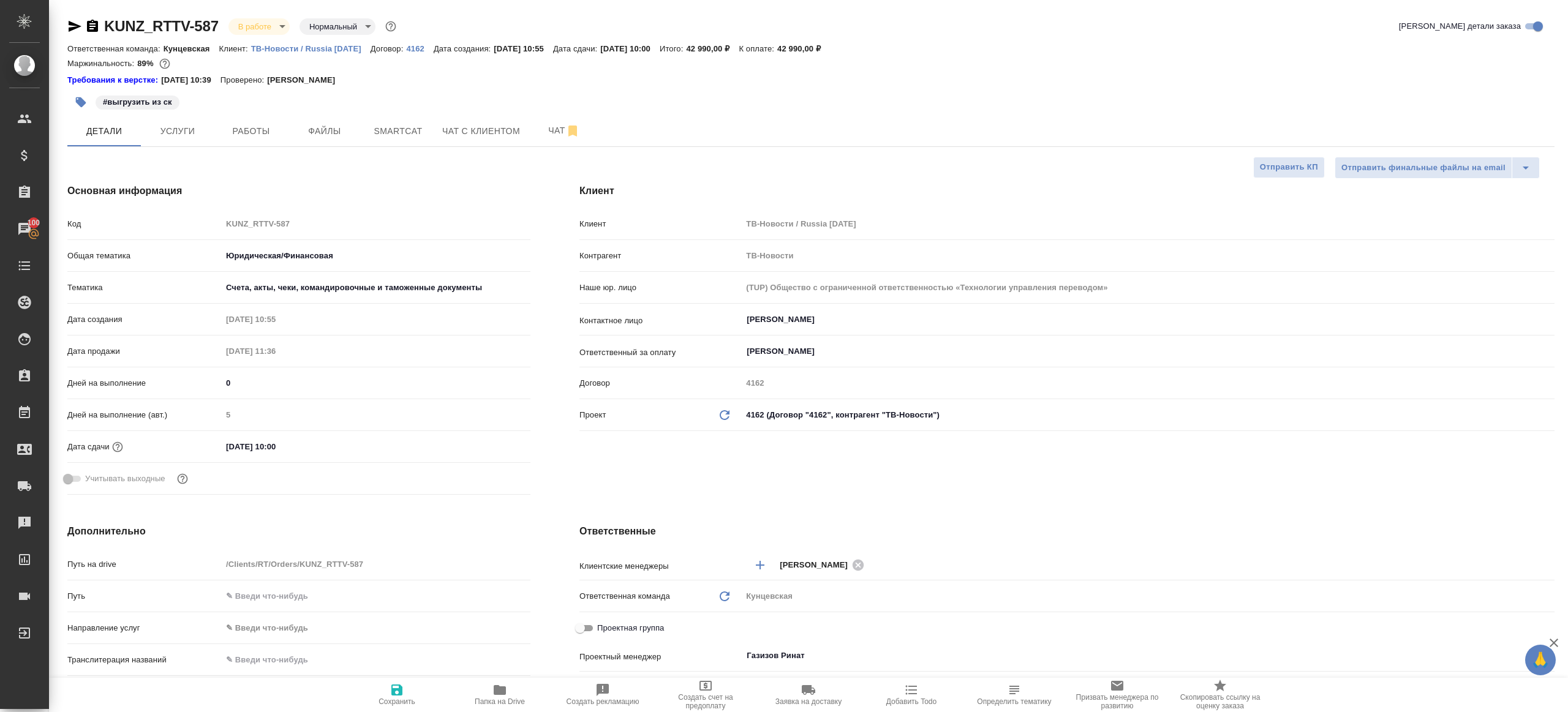
type textarea "x"
click at [243, 139] on span "Работы" at bounding box center [251, 131] width 59 height 15
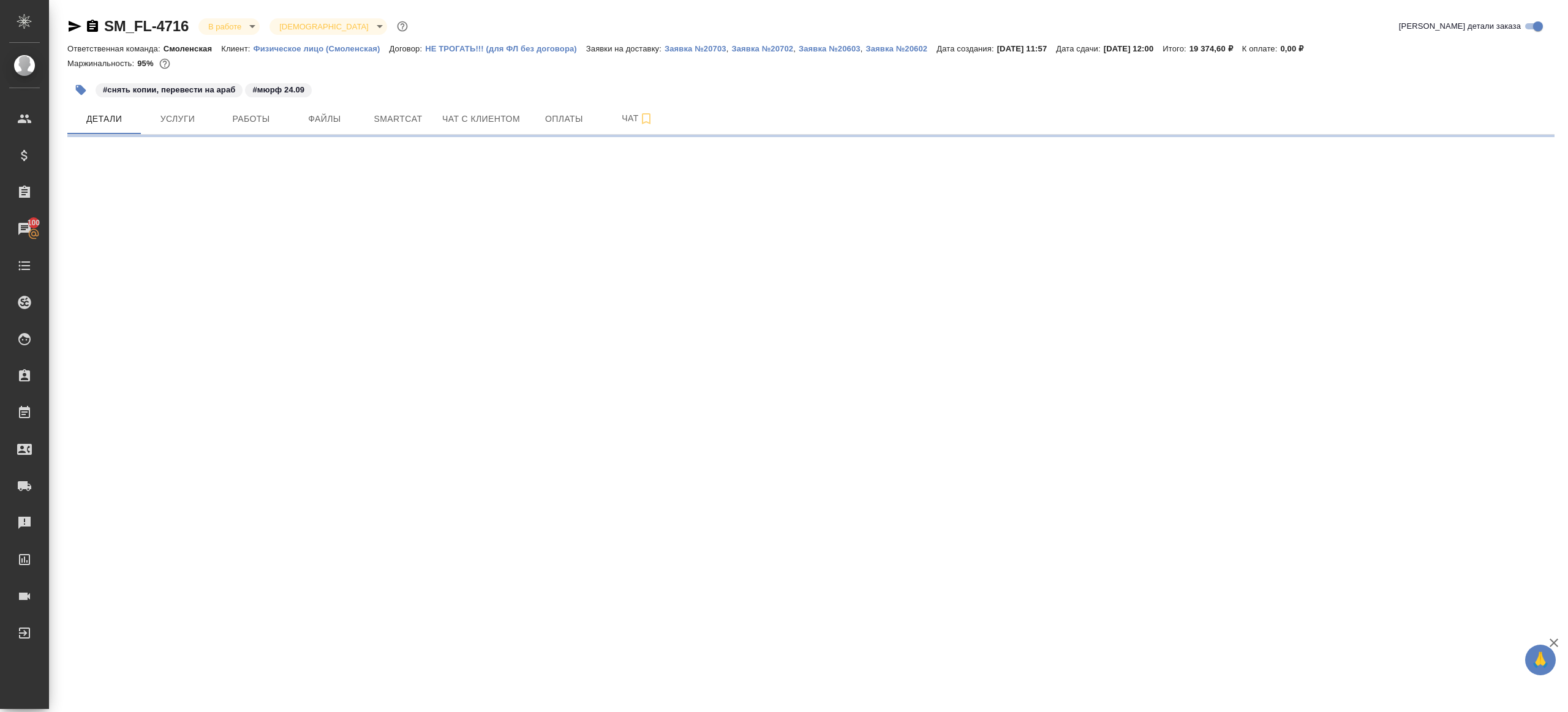
select select "RU"
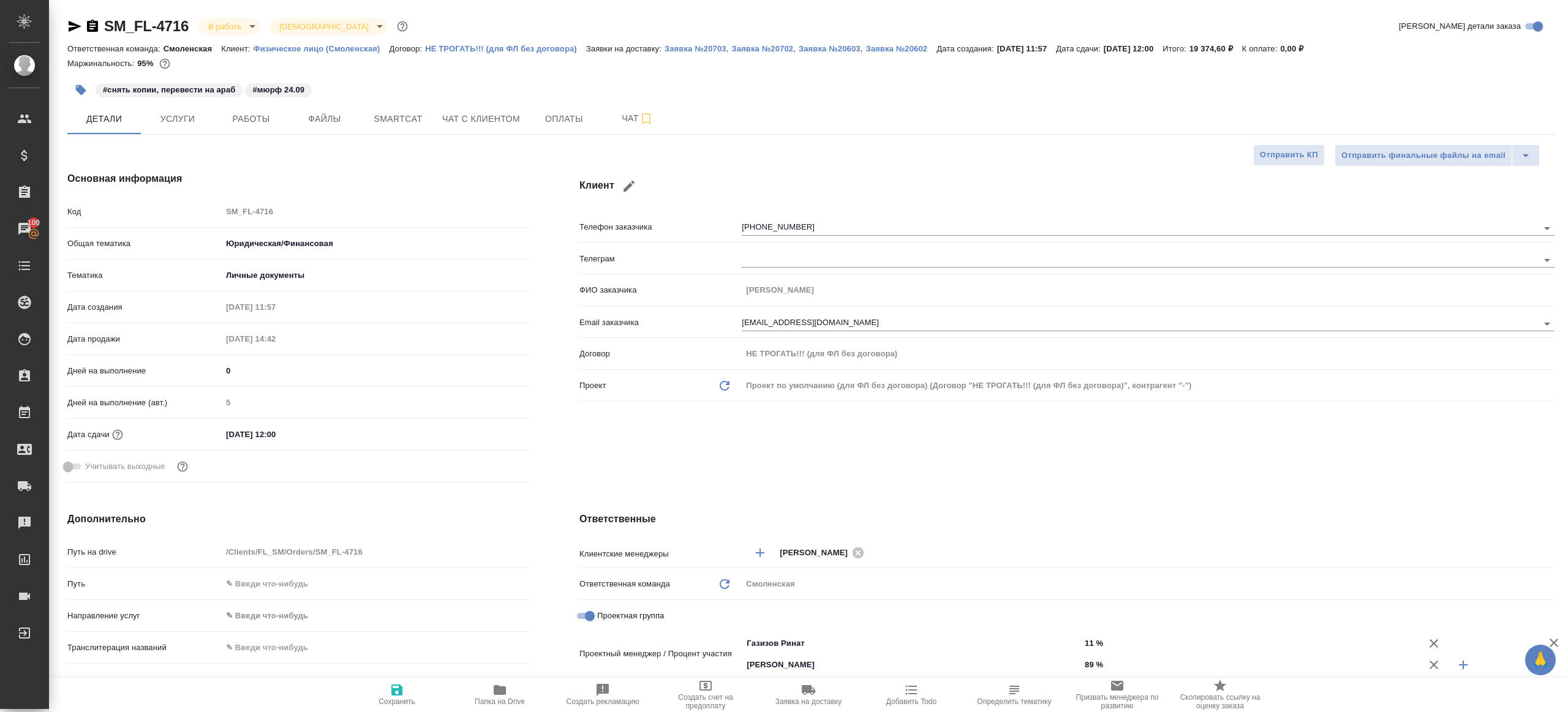
type textarea "x"
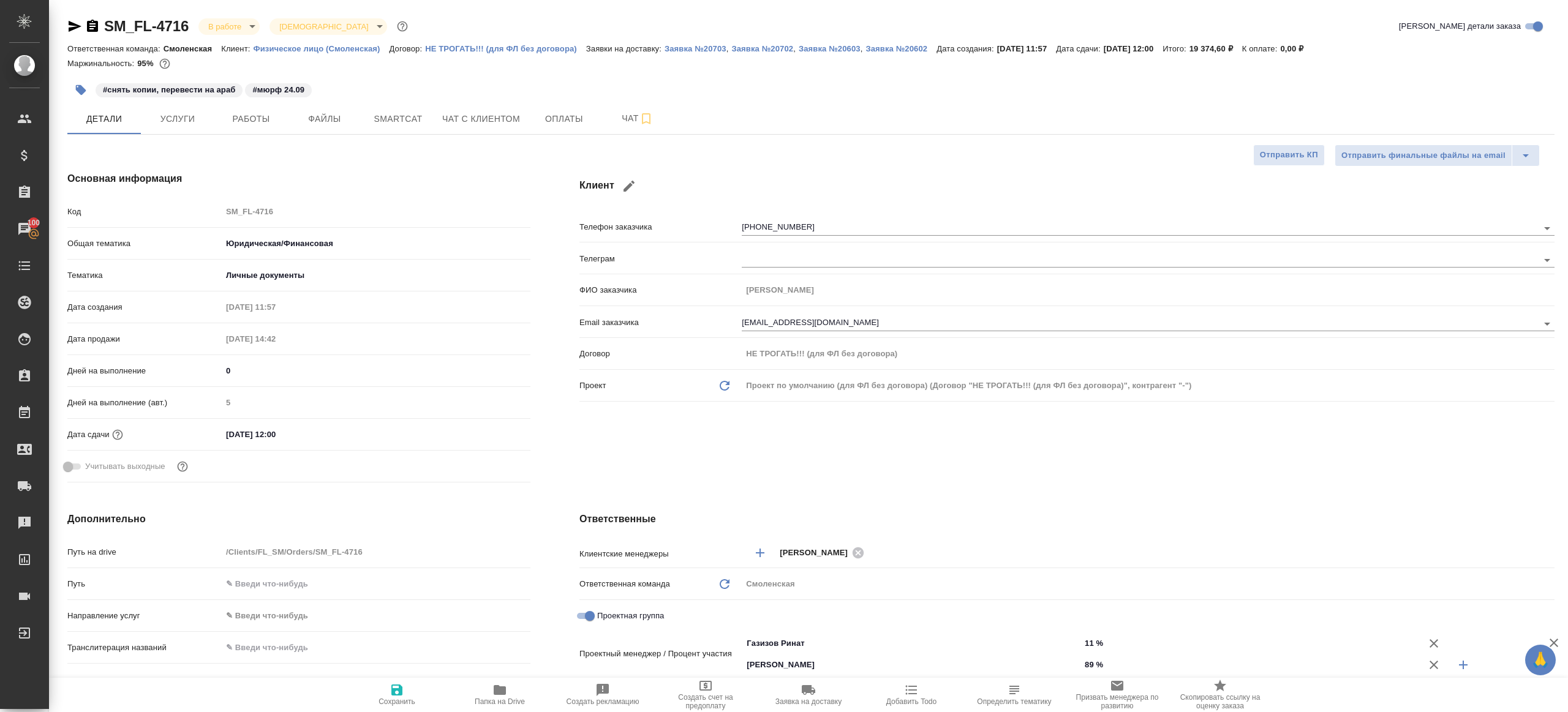
type textarea "x"
click at [260, 121] on span "Работы" at bounding box center [251, 119] width 59 height 15
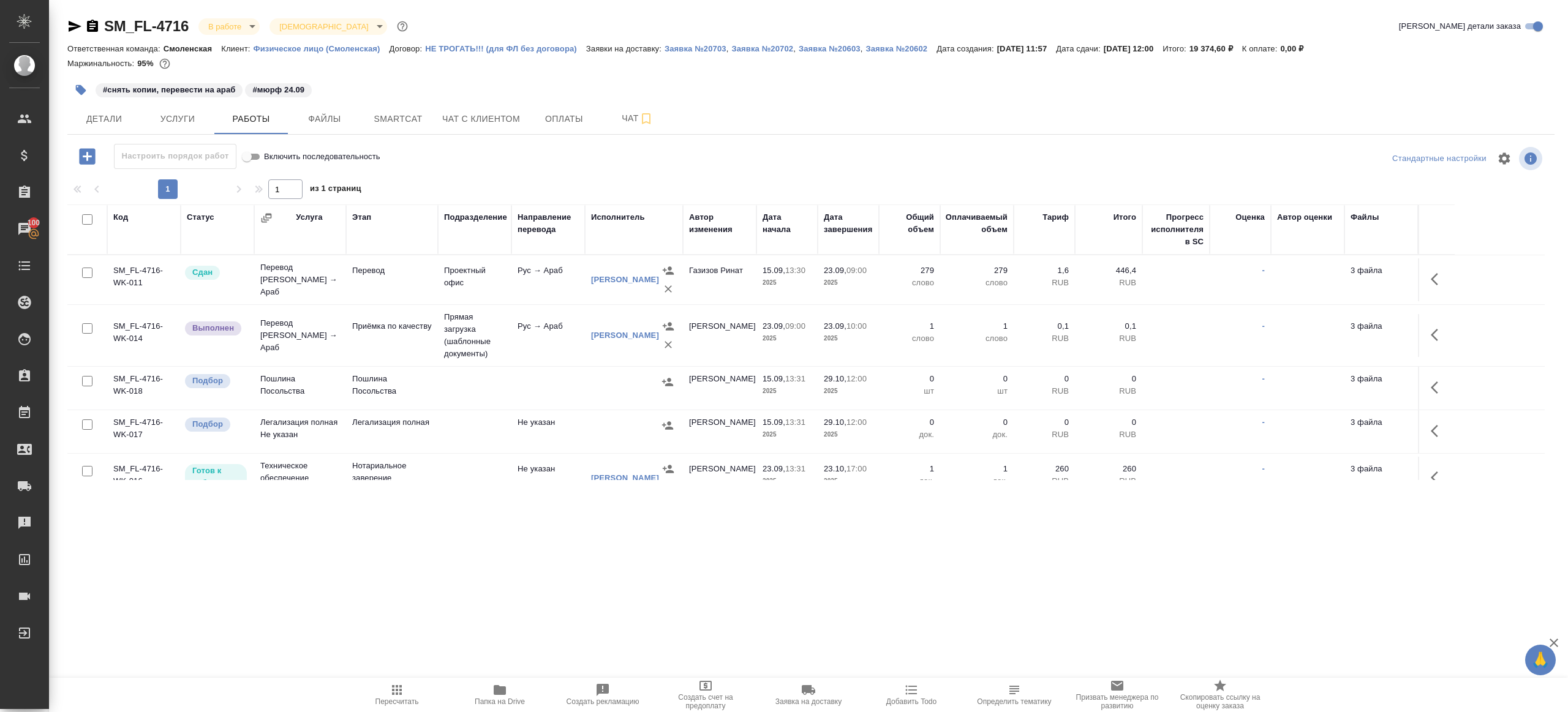
click at [224, 22] on body "🙏 .cls-1 fill:#fff; AWATERA [PERSON_NAME] Клиенты Спецификации Заказы 100 Чаты …" at bounding box center [784, 356] width 1568 height 712
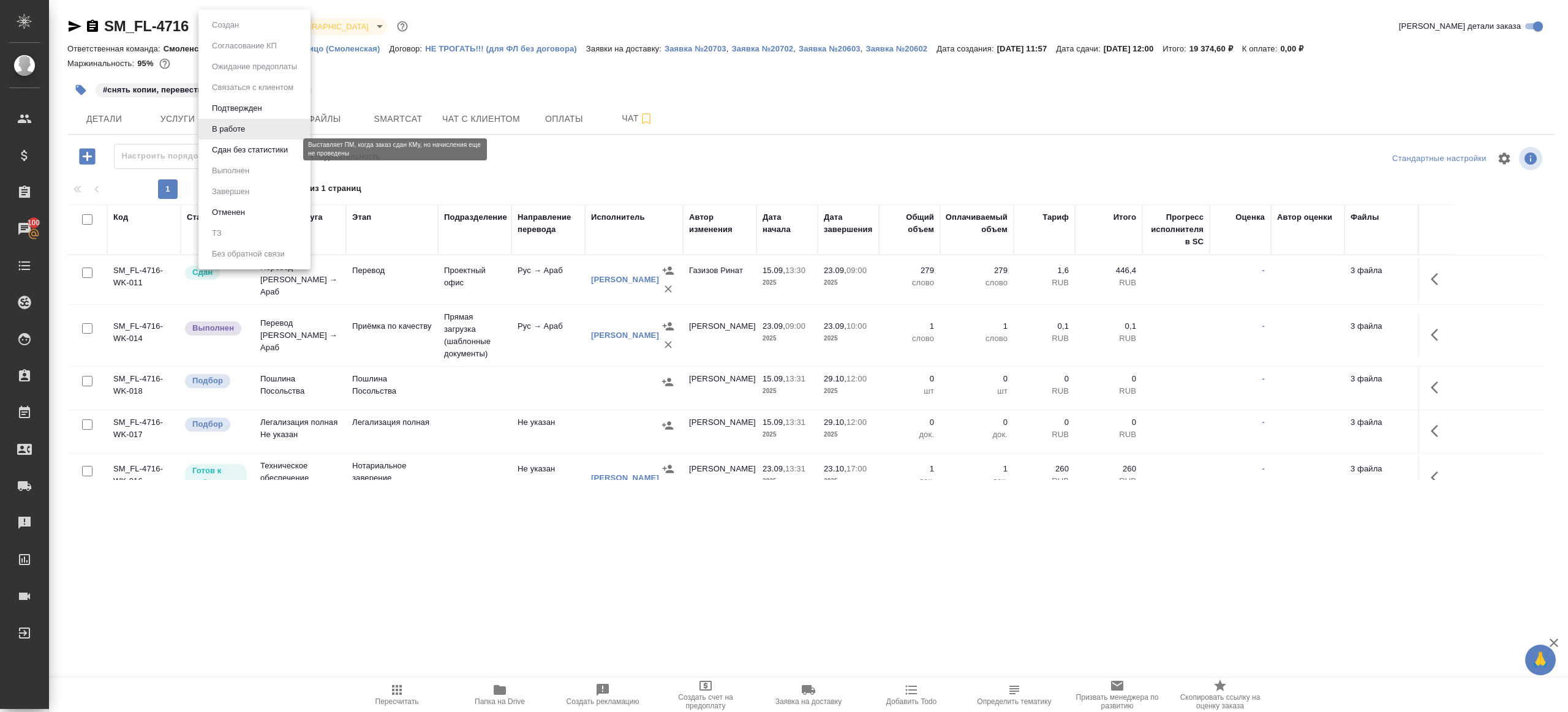
click at [240, 149] on button "Сдан без статистики" at bounding box center [250, 150] width 84 height 14
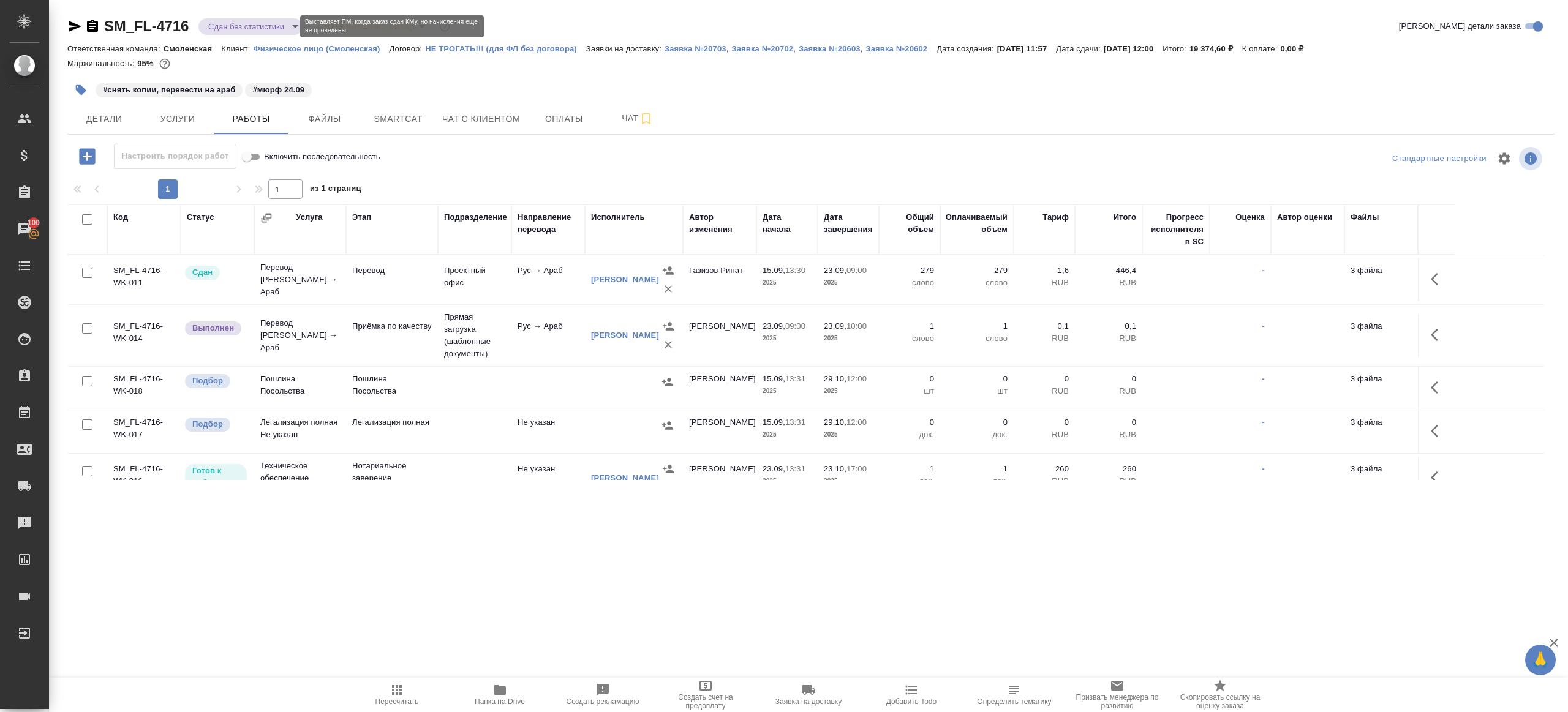
click at [259, 23] on body "🙏 .cls-1 fill:#fff; AWATERA [PERSON_NAME] Клиенты Спецификации Заказы 100 Чаты …" at bounding box center [784, 356] width 1568 height 712
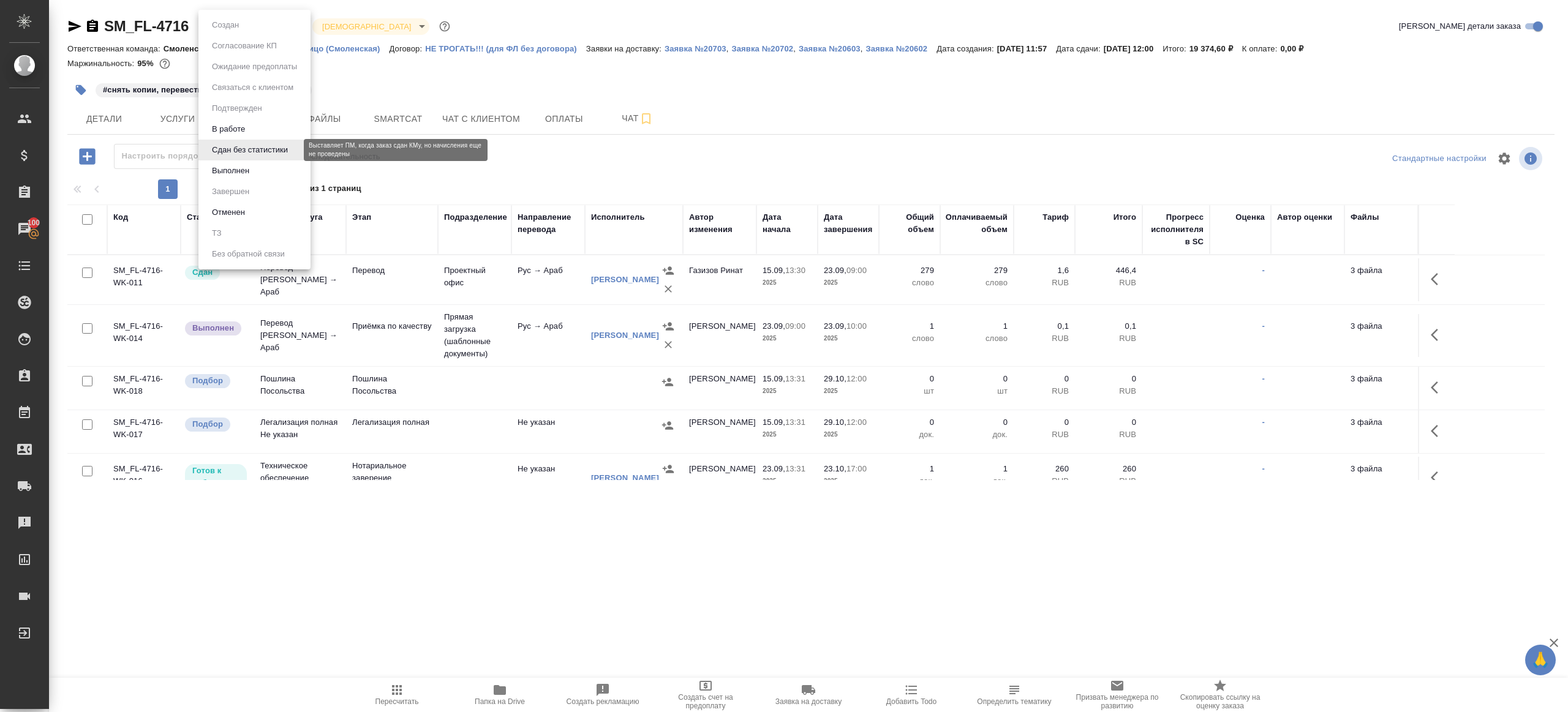
click at [255, 172] on li "Выполнен" at bounding box center [254, 171] width 112 height 21
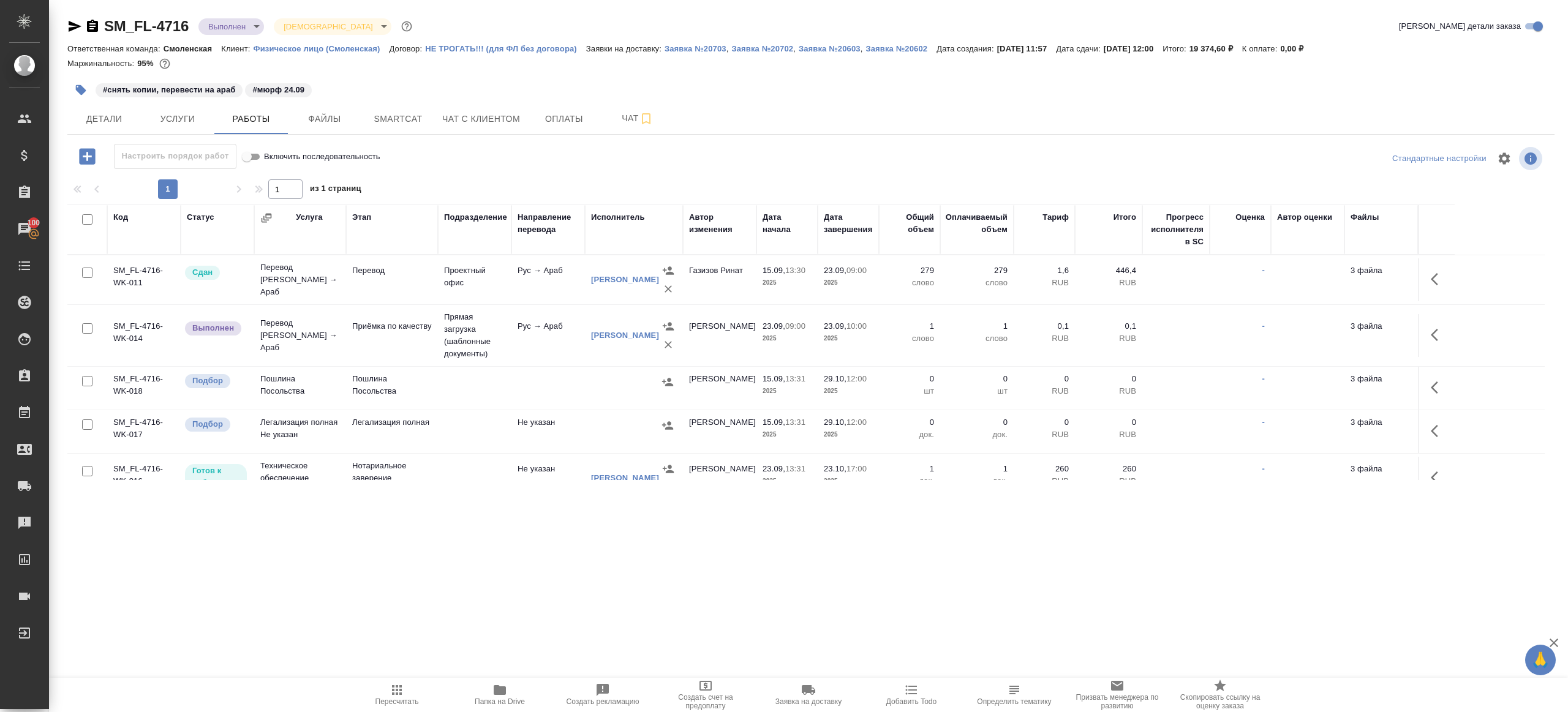
click at [1431, 332] on icon "button" at bounding box center [1438, 335] width 15 height 15
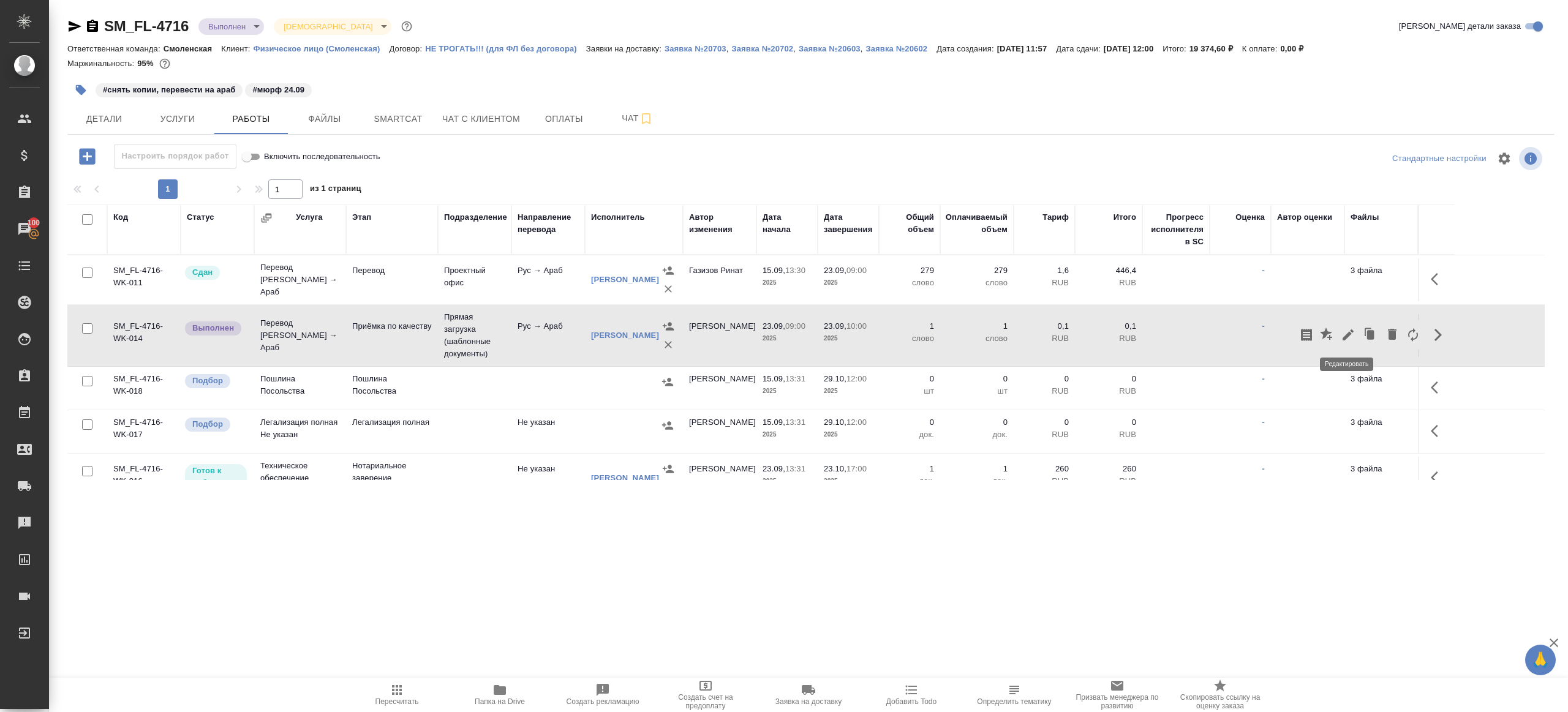
click at [1344, 335] on icon "button" at bounding box center [1349, 335] width 15 height 15
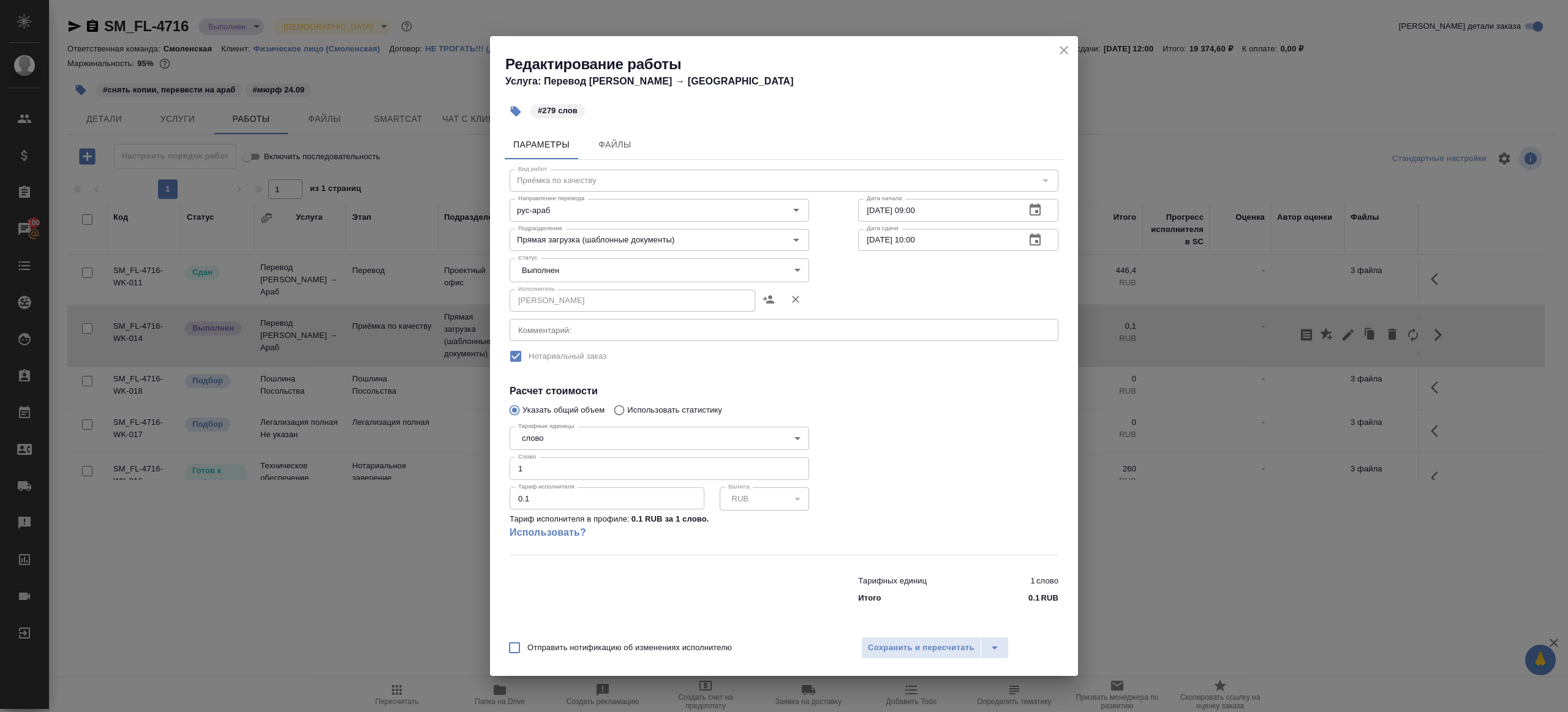
click at [544, 270] on body "🙏 .cls-1 fill:#fff; AWATERA [PERSON_NAME] Клиенты Спецификации Заказы 100 Чаты …" at bounding box center [784, 356] width 1568 height 712
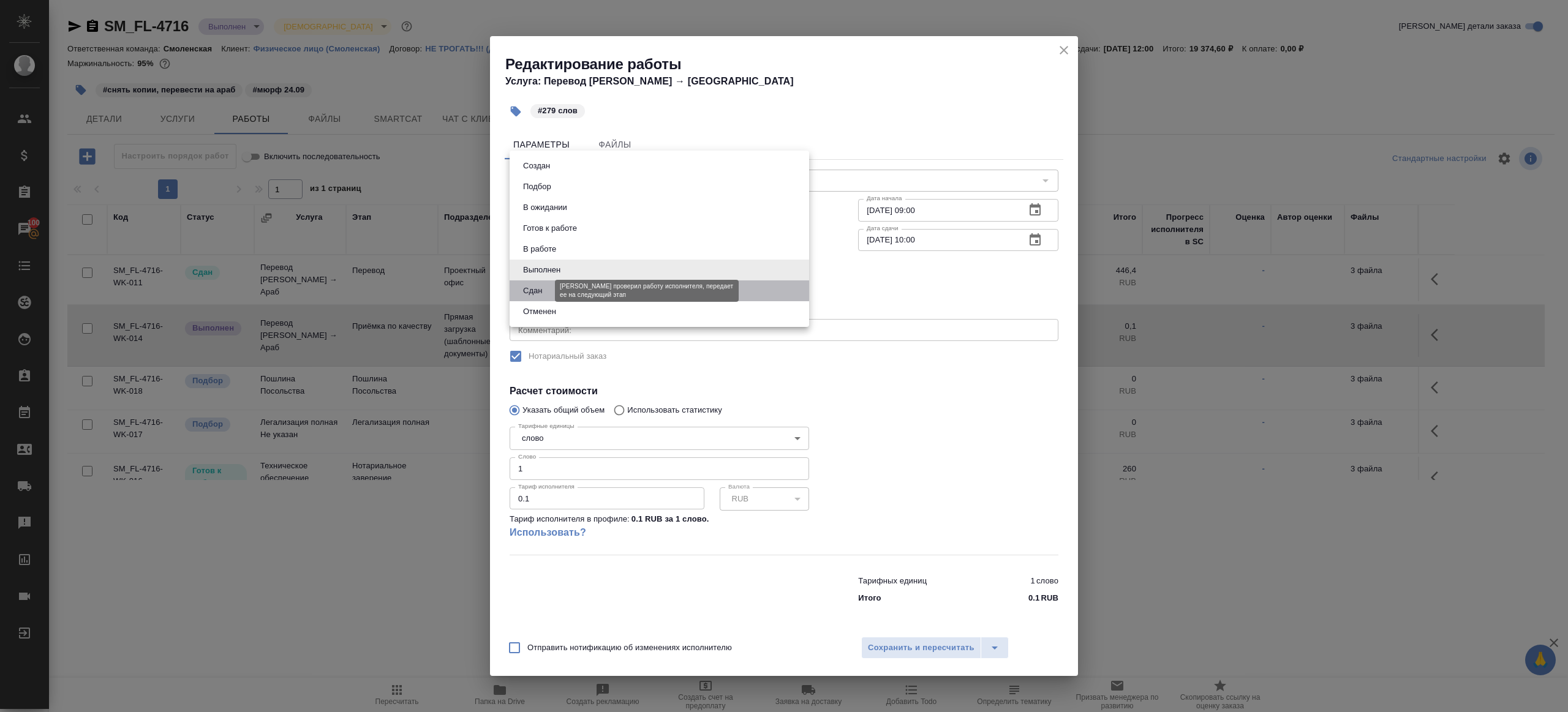
click at [543, 296] on button "Сдан" at bounding box center [532, 291] width 26 height 14
type input "closed"
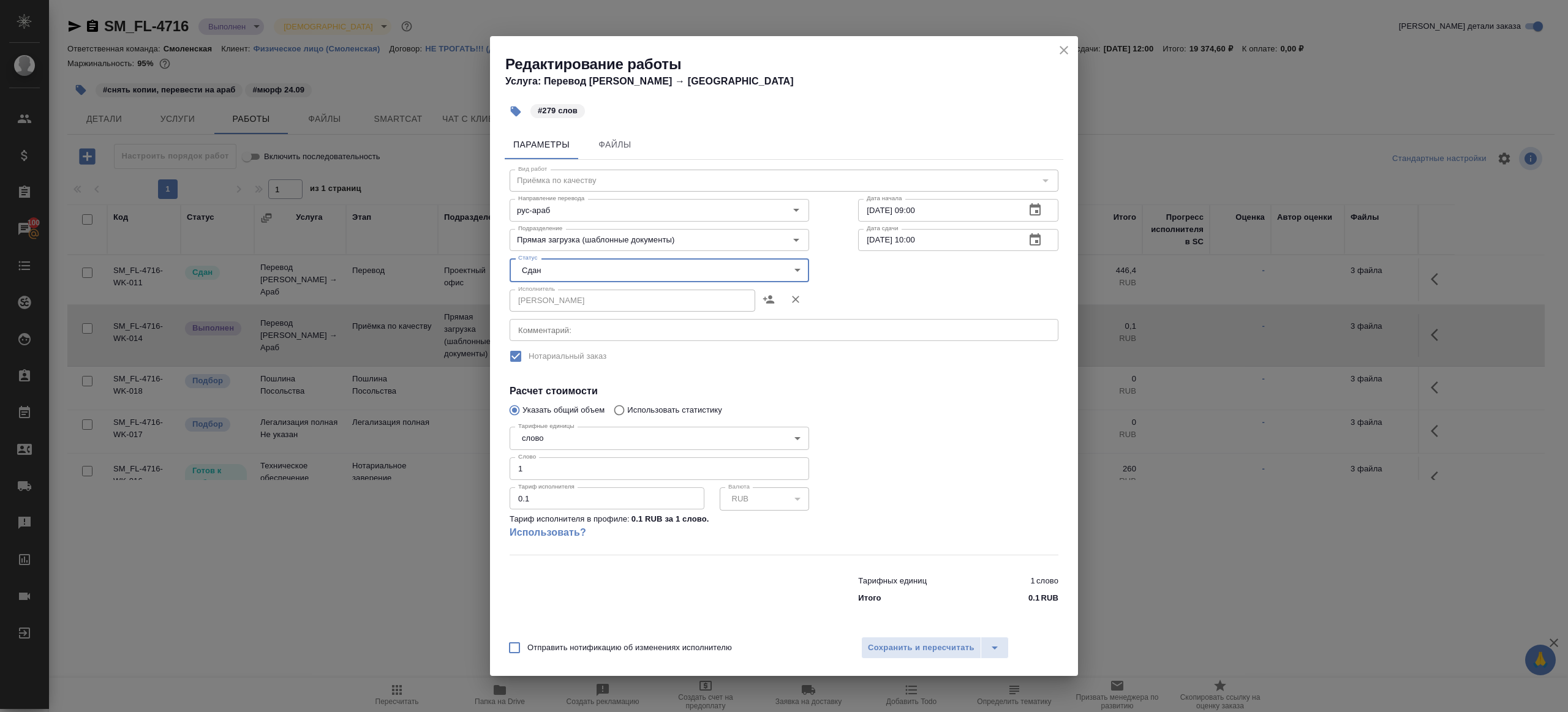
drag, startPoint x: 532, startPoint y: 470, endPoint x: 449, endPoint y: 455, distance: 84.3
click at [452, 456] on div "Редактирование работы Услуга: Перевод Стандарт Рус → Араб #279 слов Параметры Ф…" at bounding box center [784, 356] width 1568 height 712
type input "279"
click at [938, 646] on span "Сохранить и пересчитать" at bounding box center [921, 648] width 106 height 14
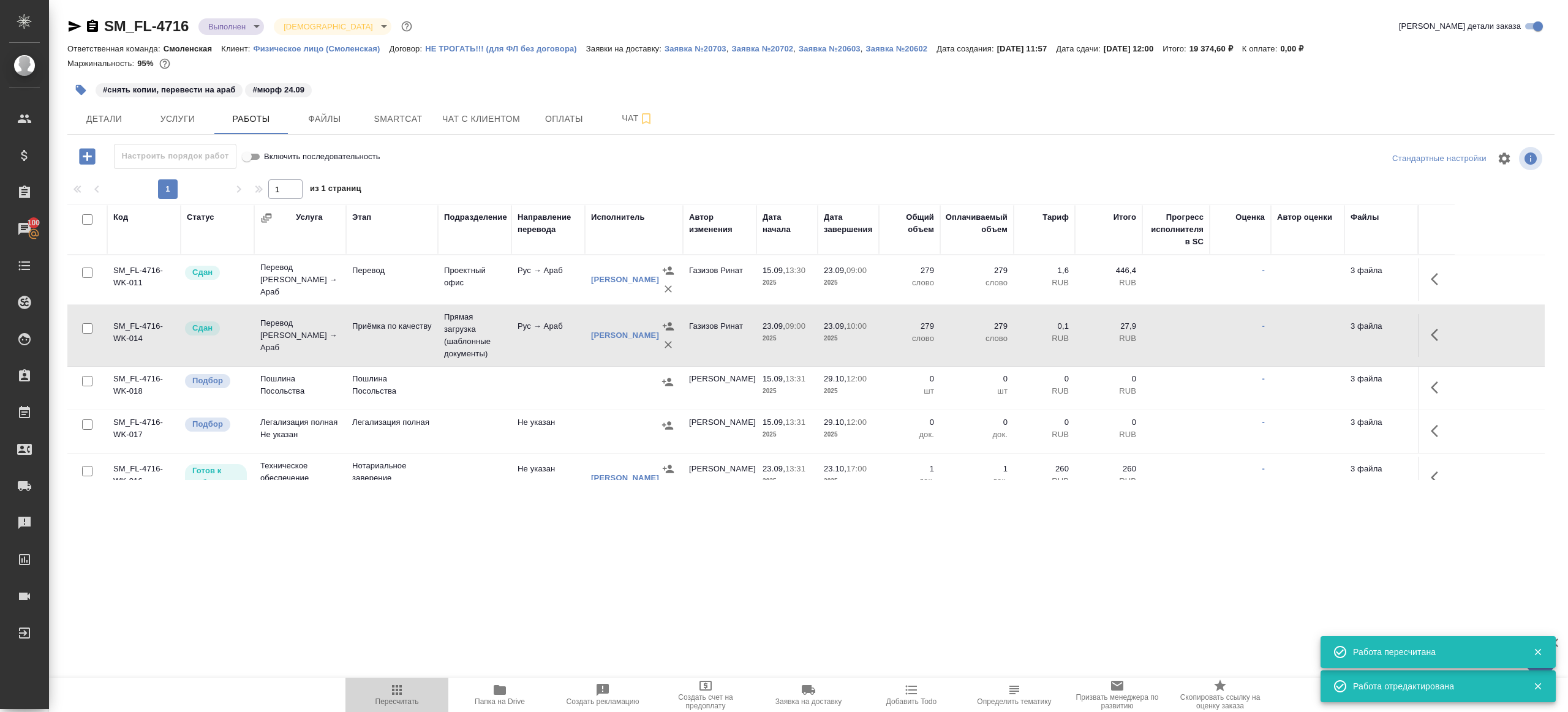
click at [404, 693] on icon "button" at bounding box center [397, 690] width 15 height 15
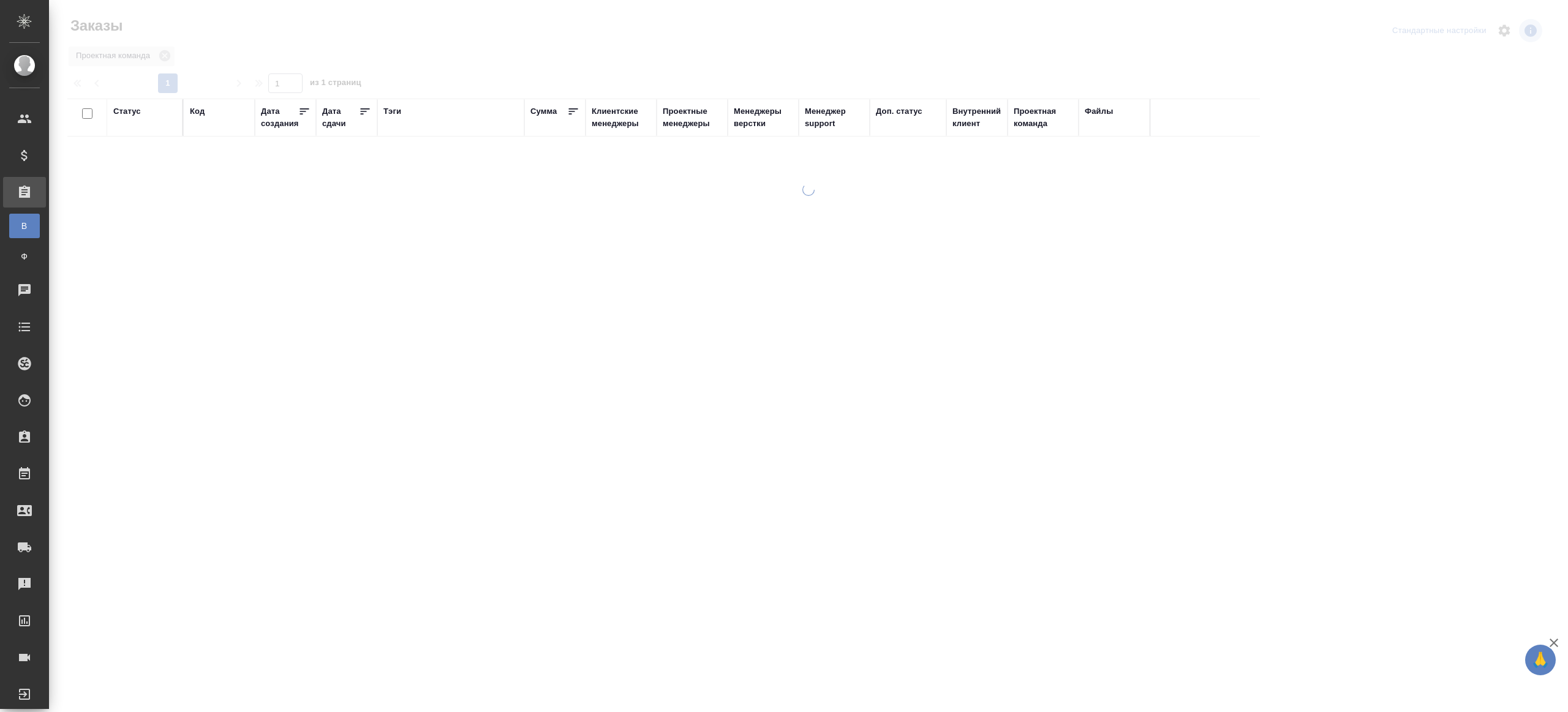
click at [389, 109] on div "Тэги" at bounding box center [393, 112] width 18 height 12
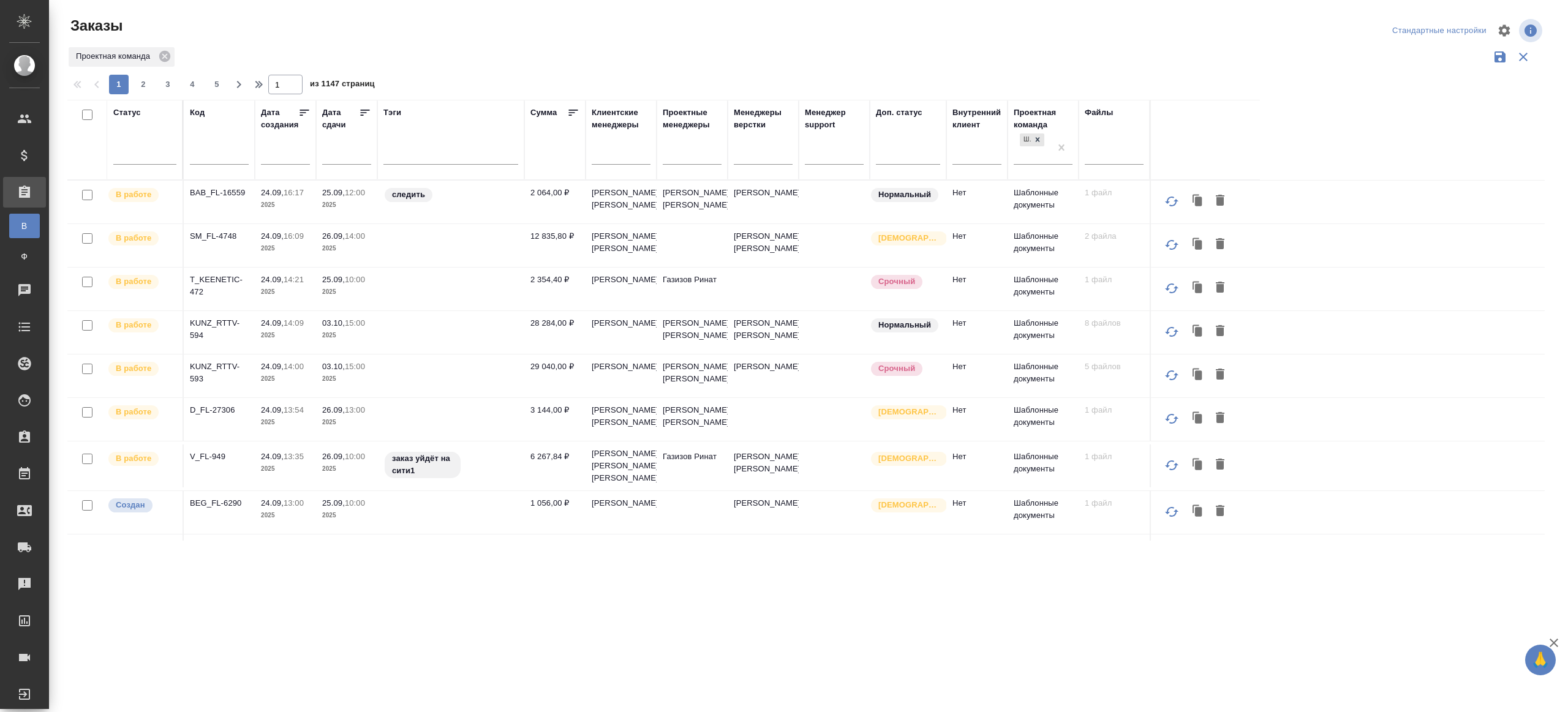
scroll to position [759, 0]
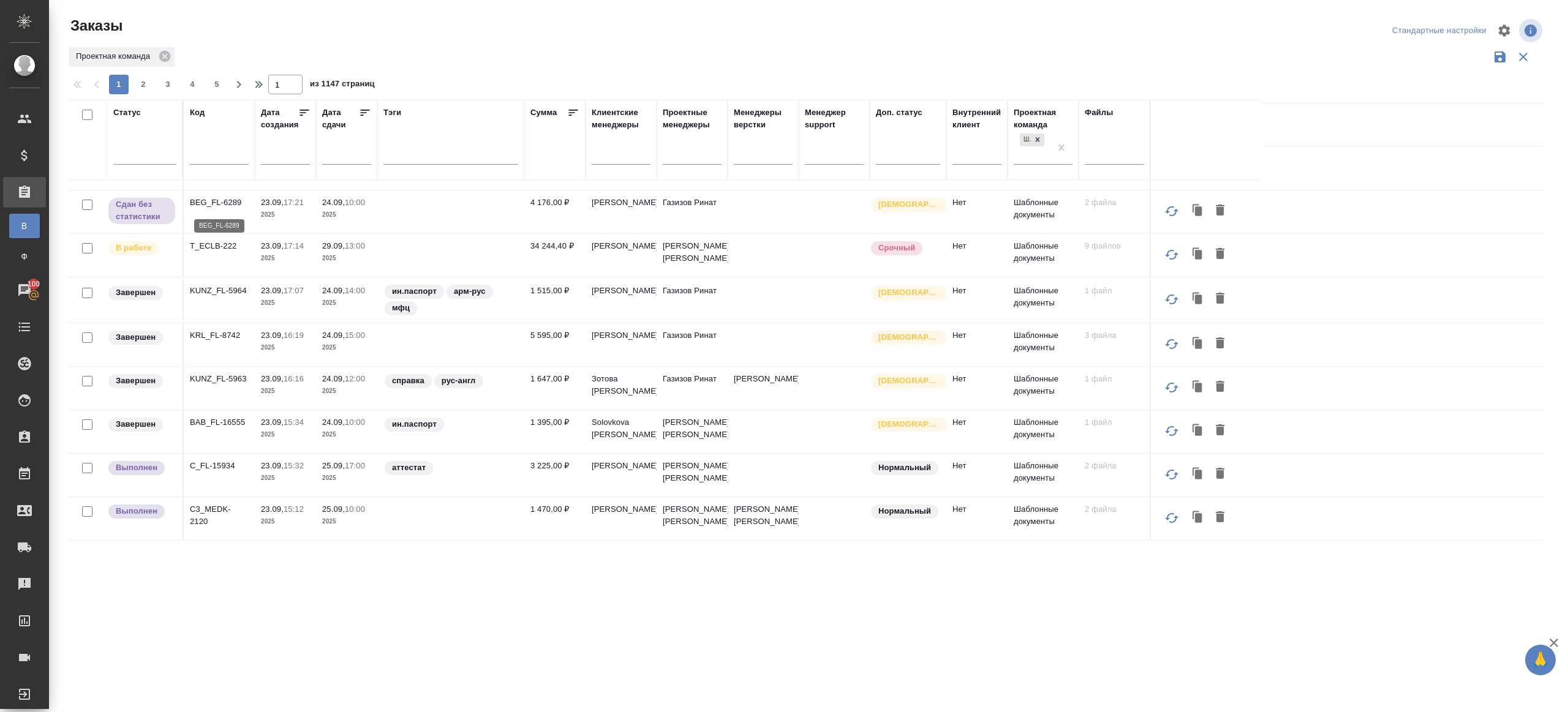
click at [216, 203] on p "BEG_FL-6289" at bounding box center [219, 203] width 59 height 12
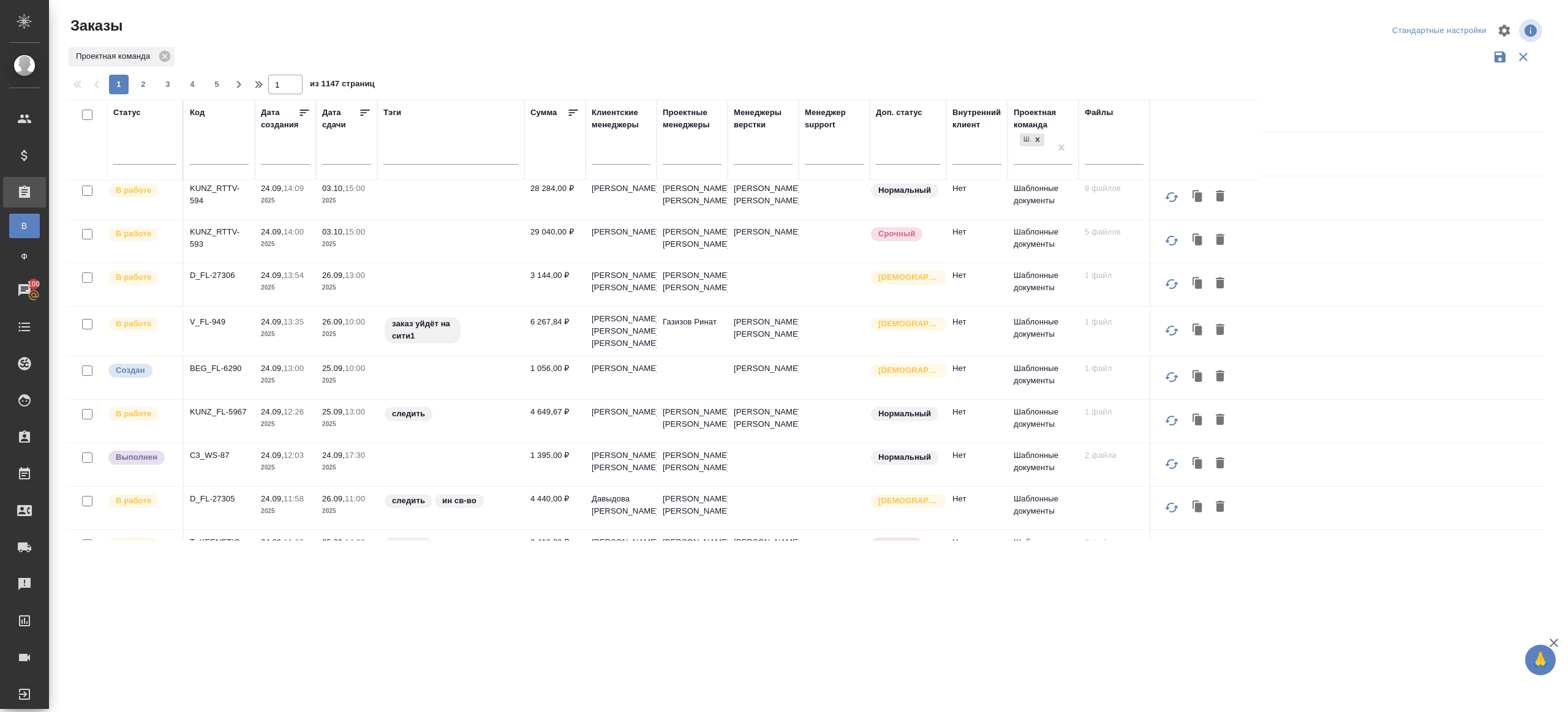
scroll to position [0, 0]
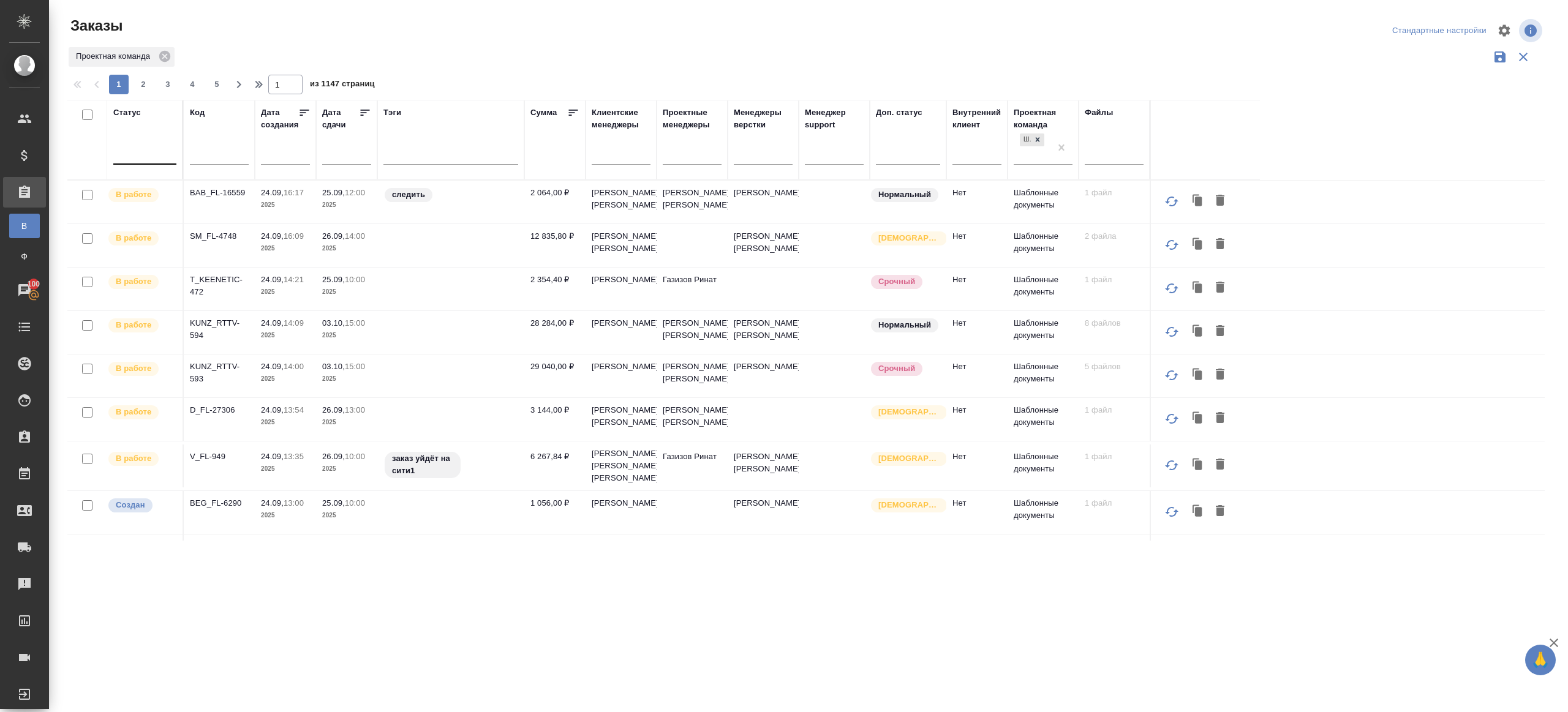
click at [146, 150] on div at bounding box center [145, 152] width 63 height 18
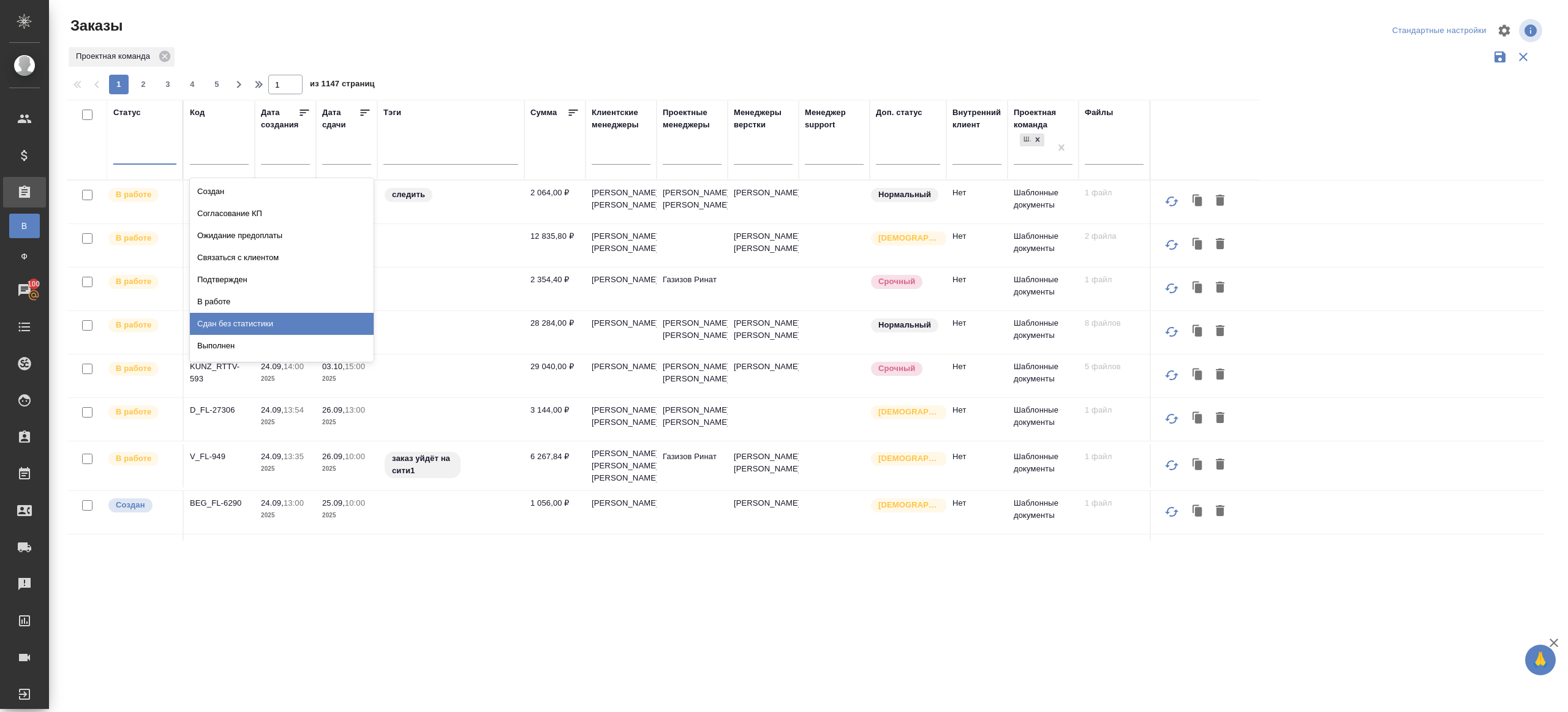
click at [239, 320] on div "Сдан без статистики" at bounding box center [282, 323] width 184 height 22
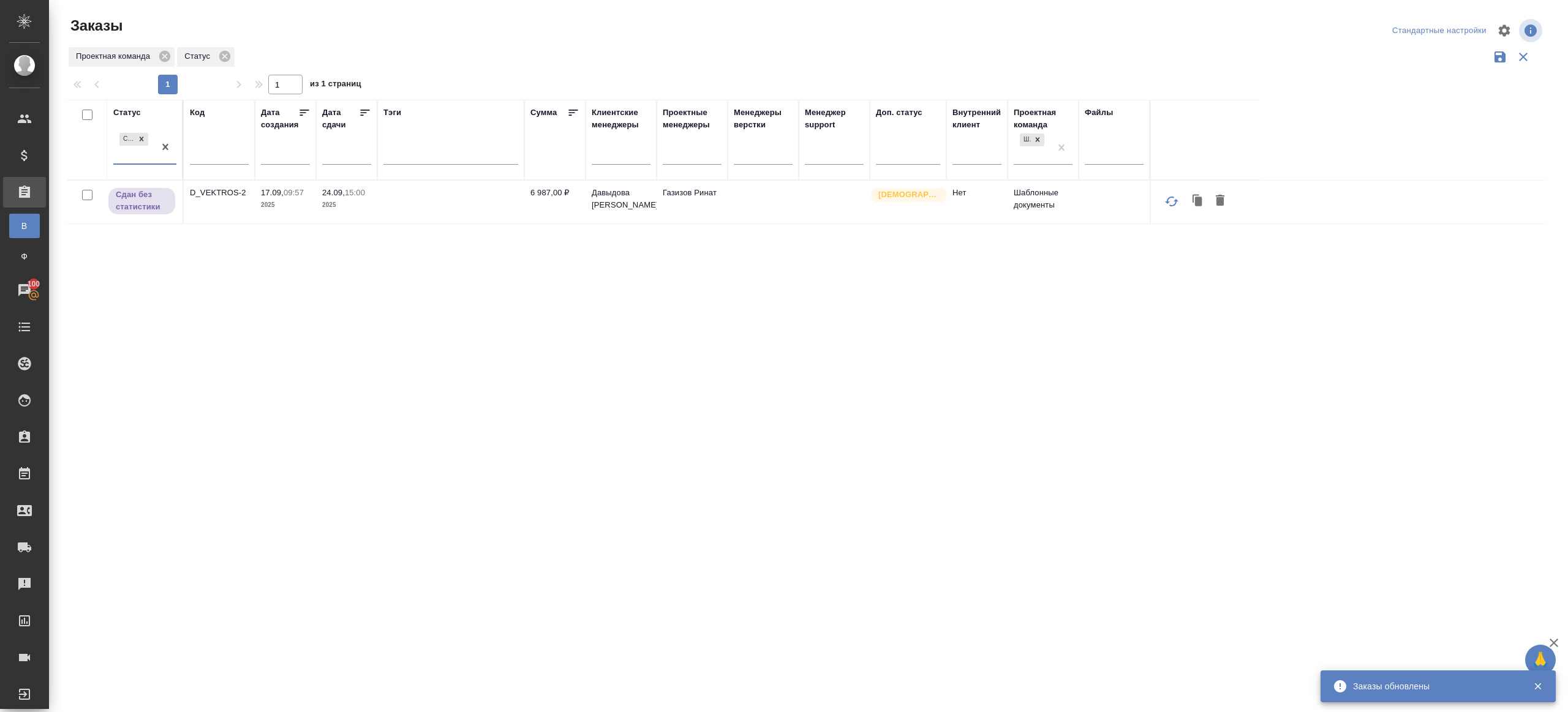
click at [224, 189] on p "D_VEKTROS-2" at bounding box center [219, 193] width 59 height 12
click at [154, 146] on div "Сдан без статистики" at bounding box center [133, 147] width 41 height 33
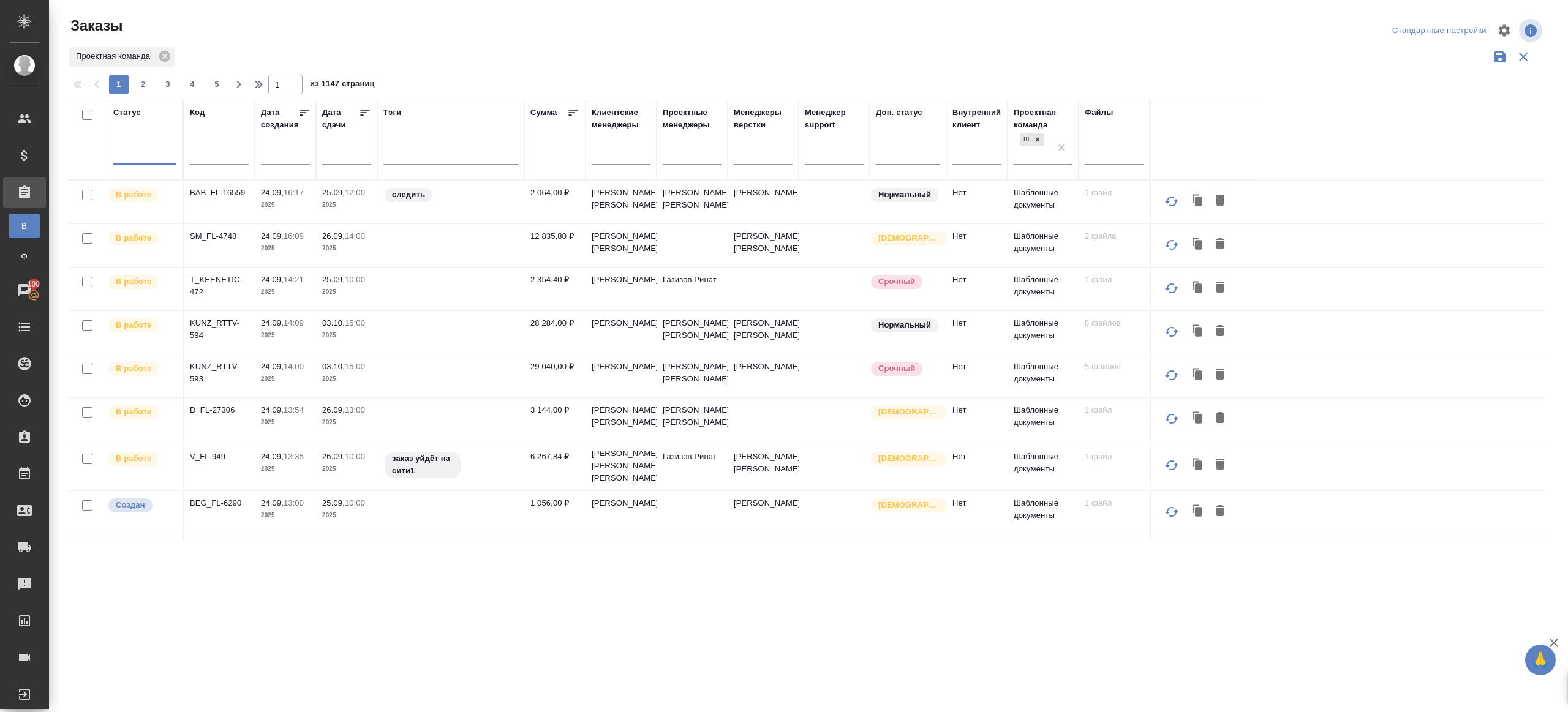
click at [139, 87] on span "2" at bounding box center [143, 84] width 20 height 12
type input "2"
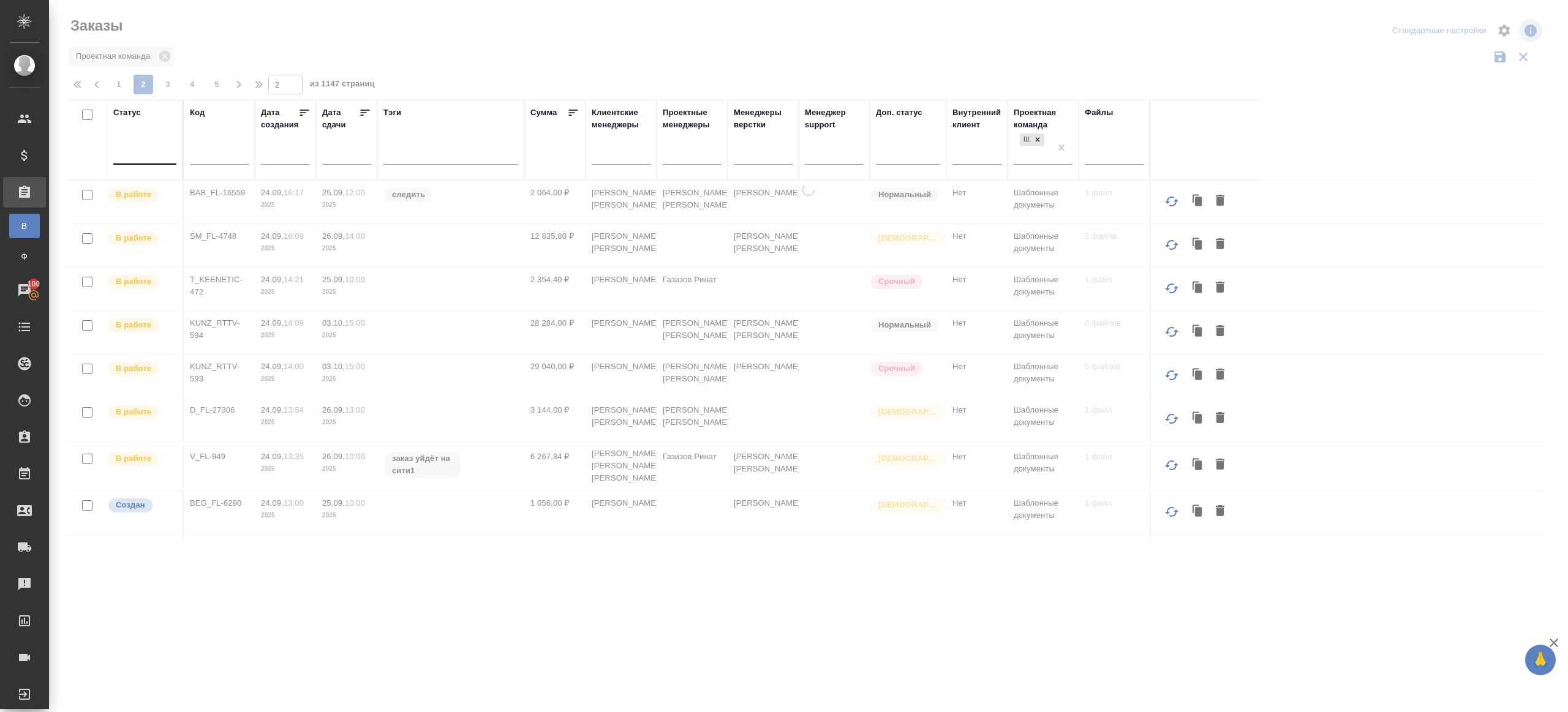
click at [552, 42] on div "Заказы" at bounding box center [314, 30] width 495 height 29
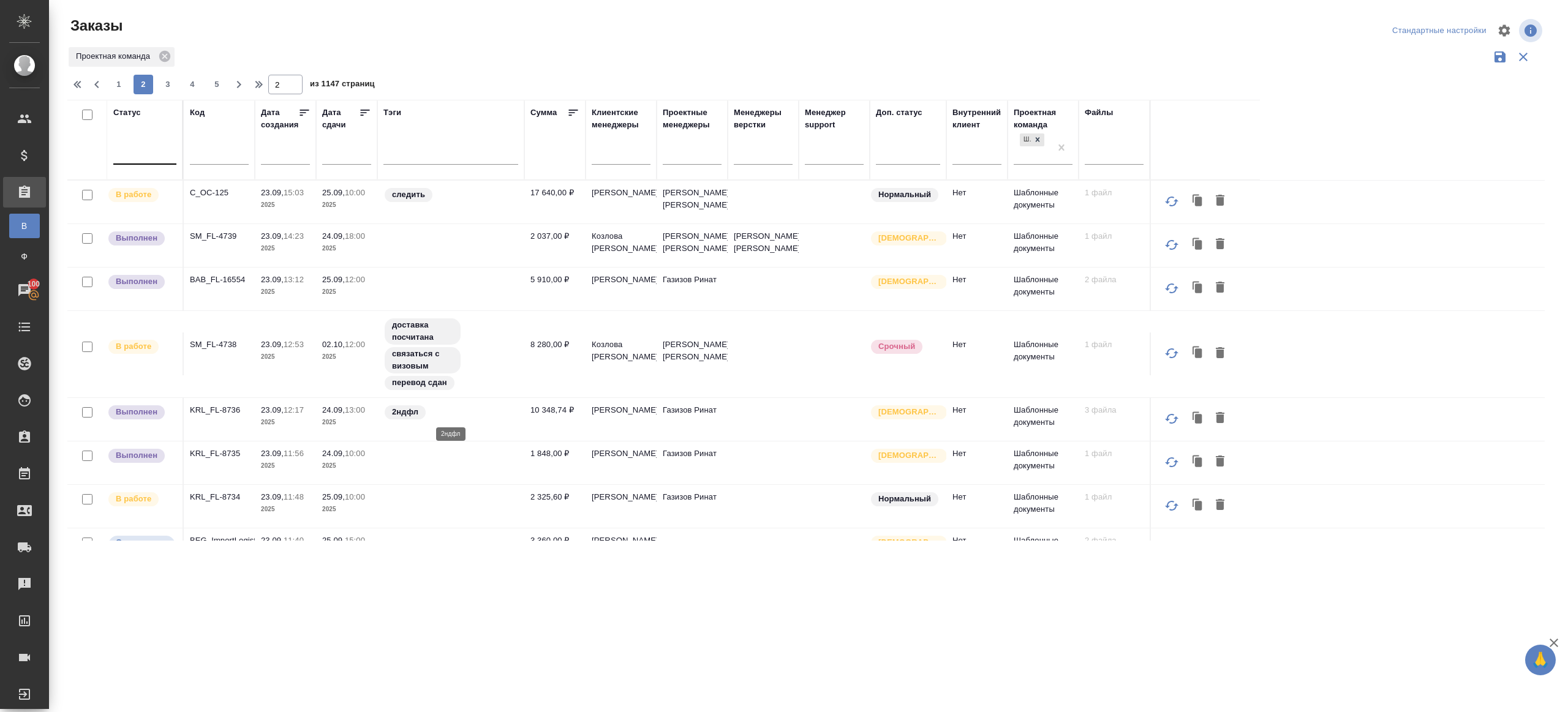
scroll to position [883, 0]
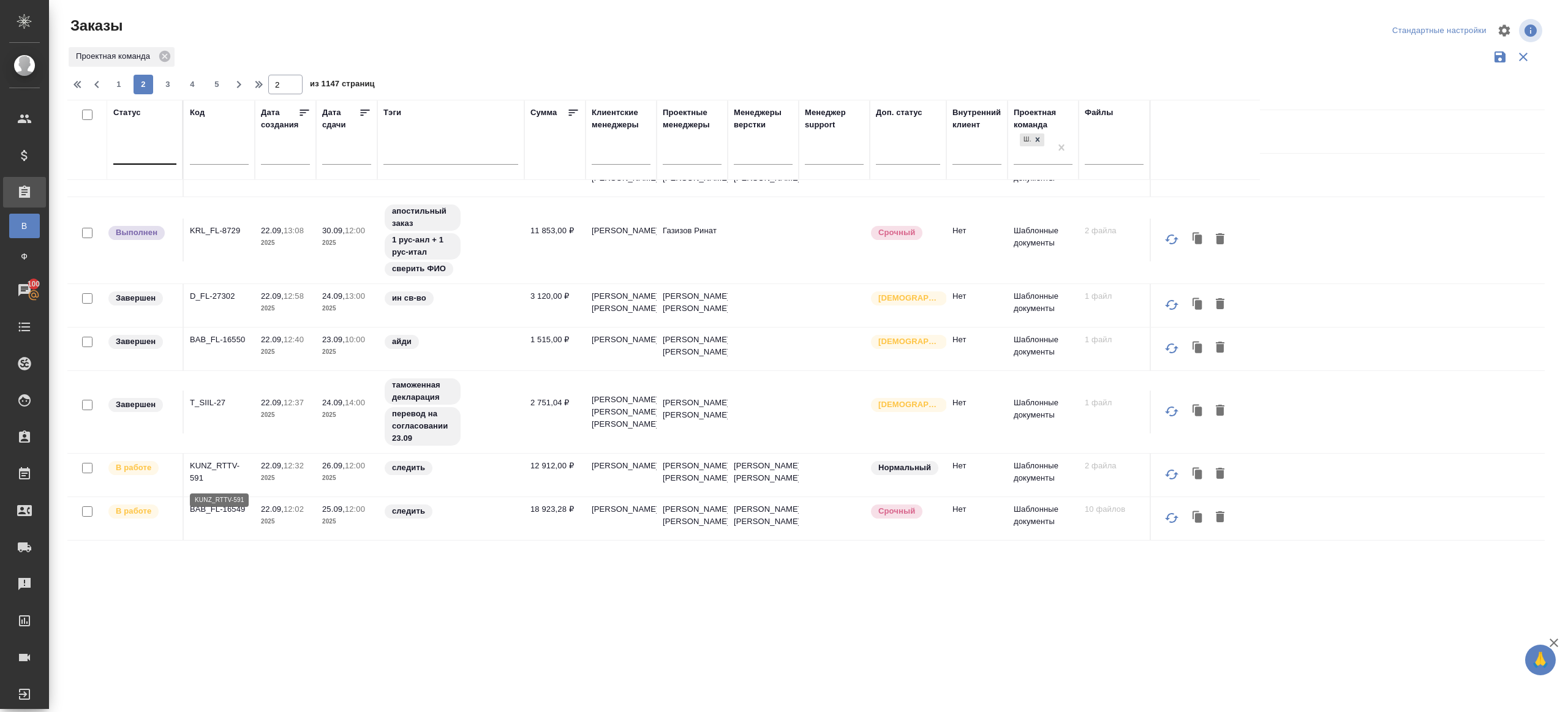
click at [216, 462] on p "KUNZ_RTTV-591" at bounding box center [219, 472] width 59 height 25
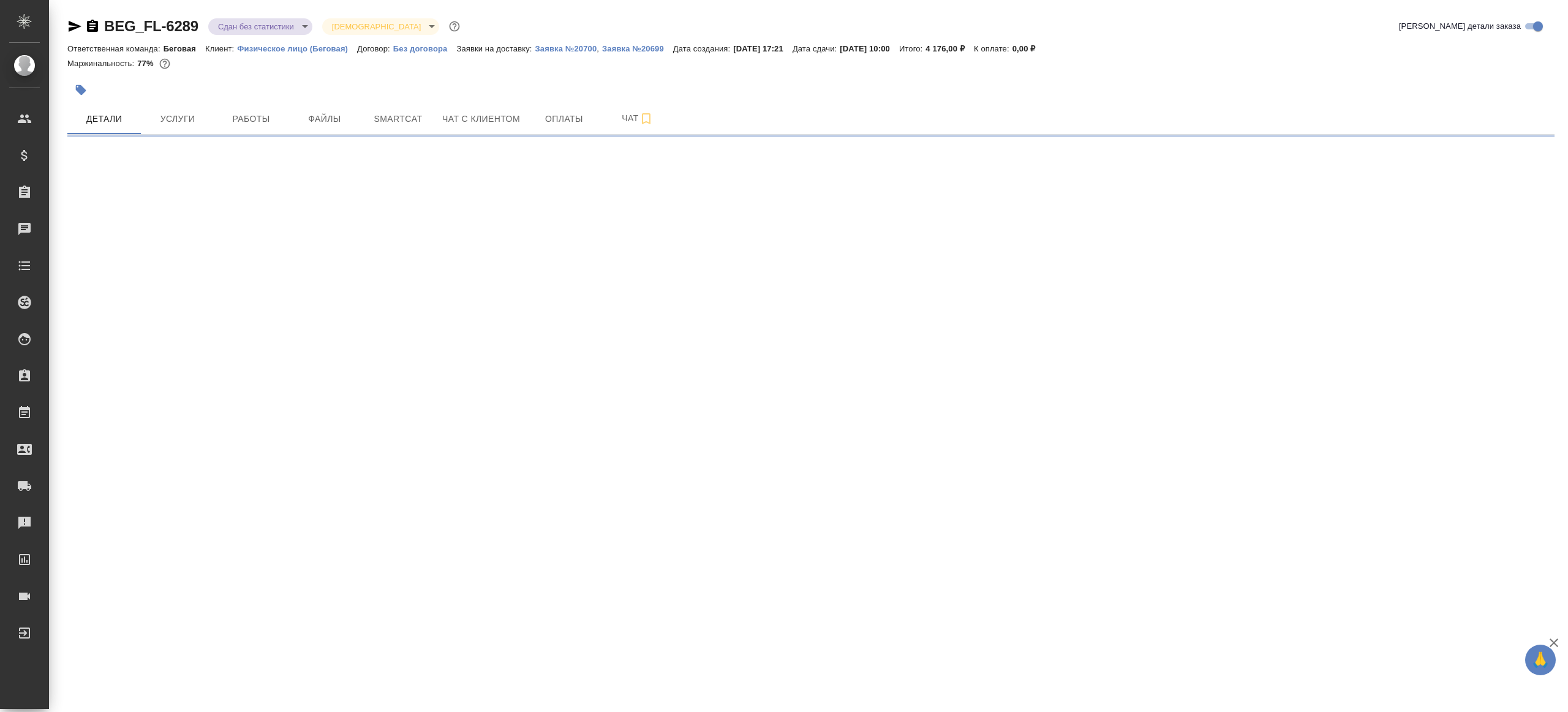
select select "RU"
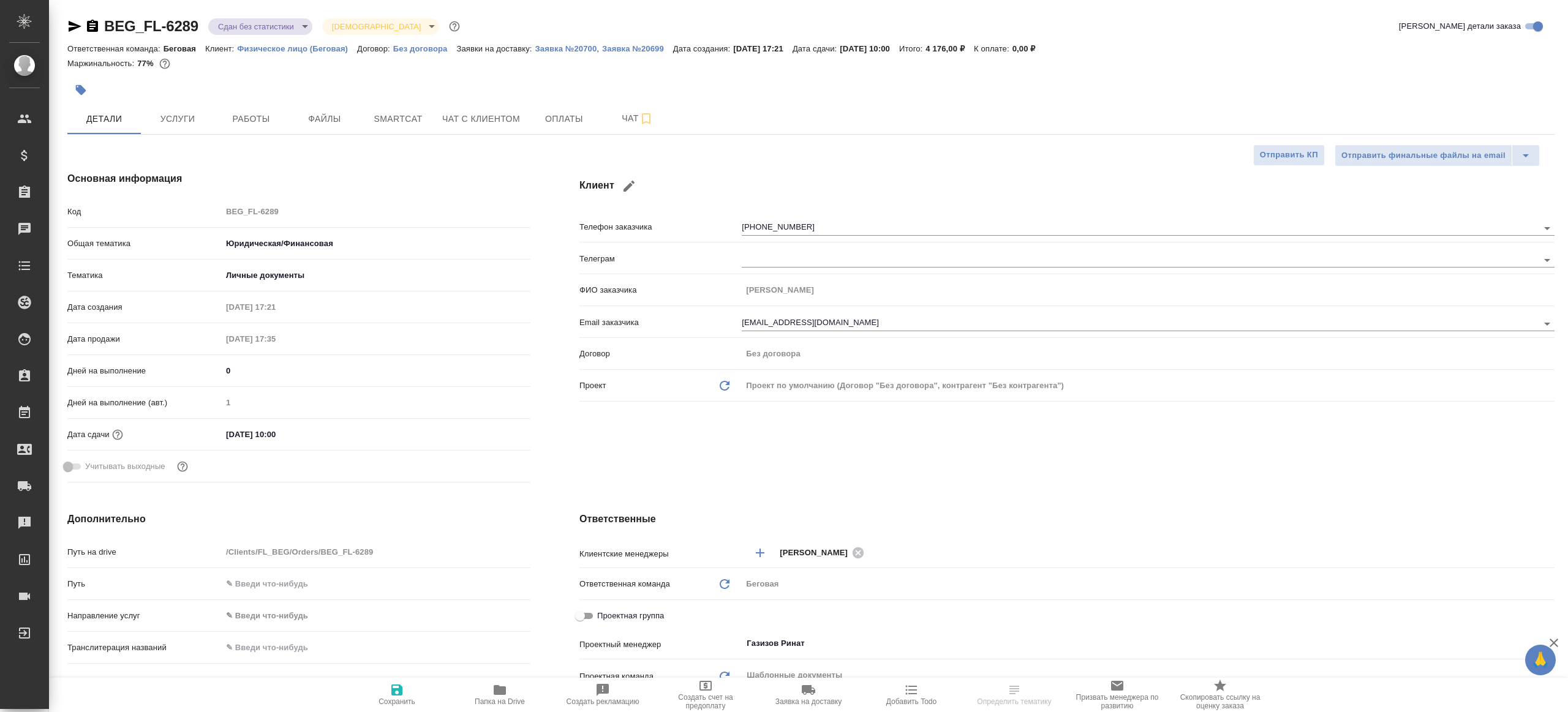
type textarea "x"
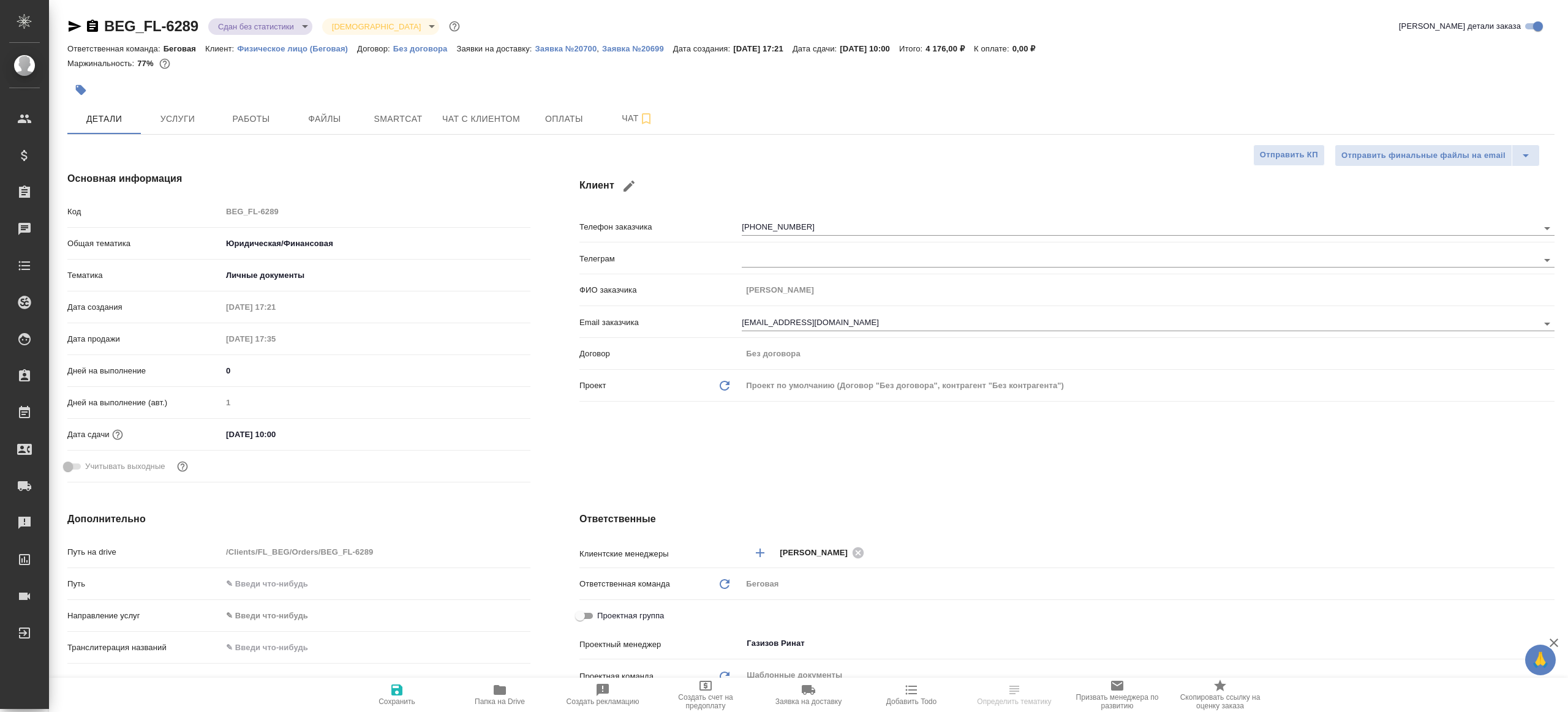
type textarea "x"
click at [236, 127] on button "Работы" at bounding box center [251, 118] width 74 height 31
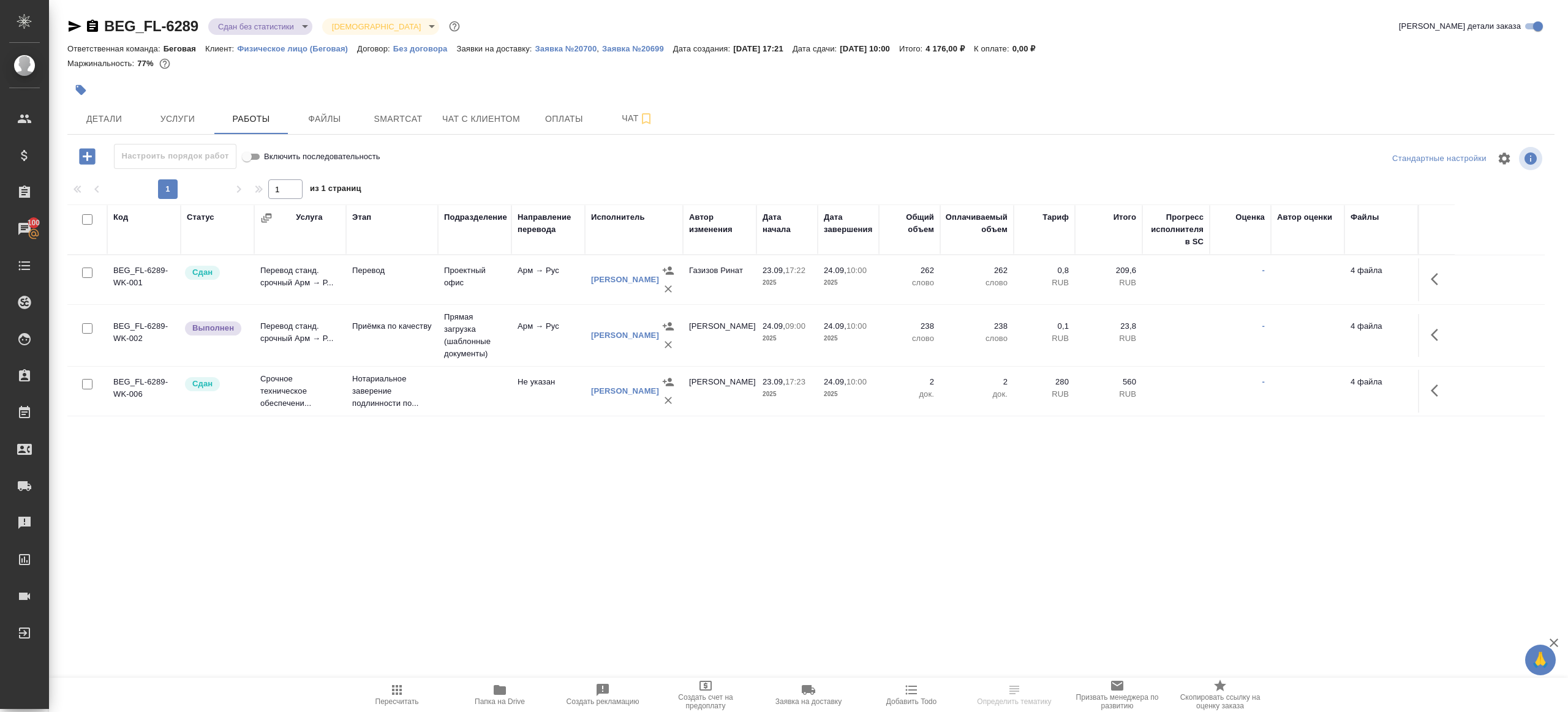
click at [263, 24] on body "🙏 .cls-1 fill:#fff; AWATERA Gazizov Rinat Клиенты Спецификации Заказы 100 Чаты …" at bounding box center [784, 356] width 1568 height 712
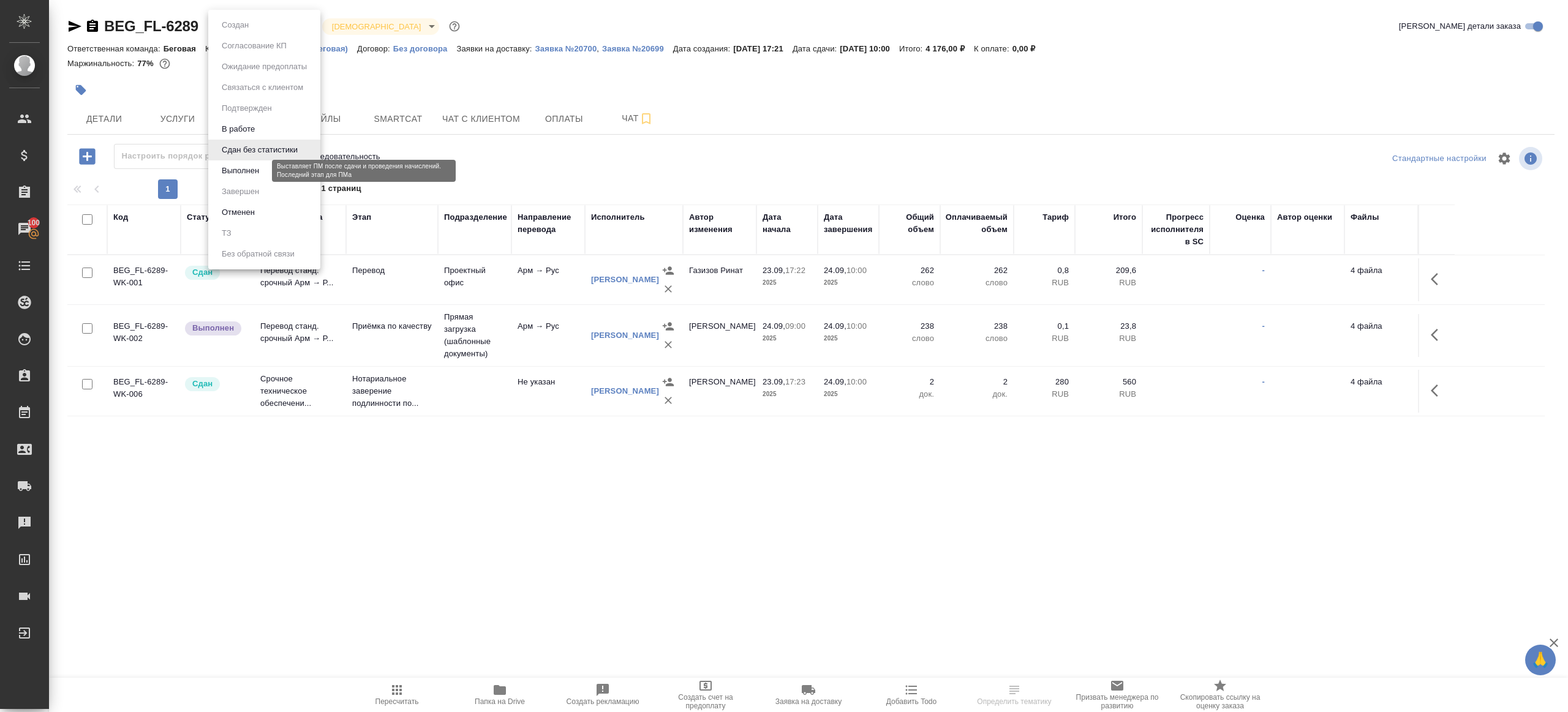
click at [262, 175] on button "Выполнен" at bounding box center [240, 171] width 44 height 14
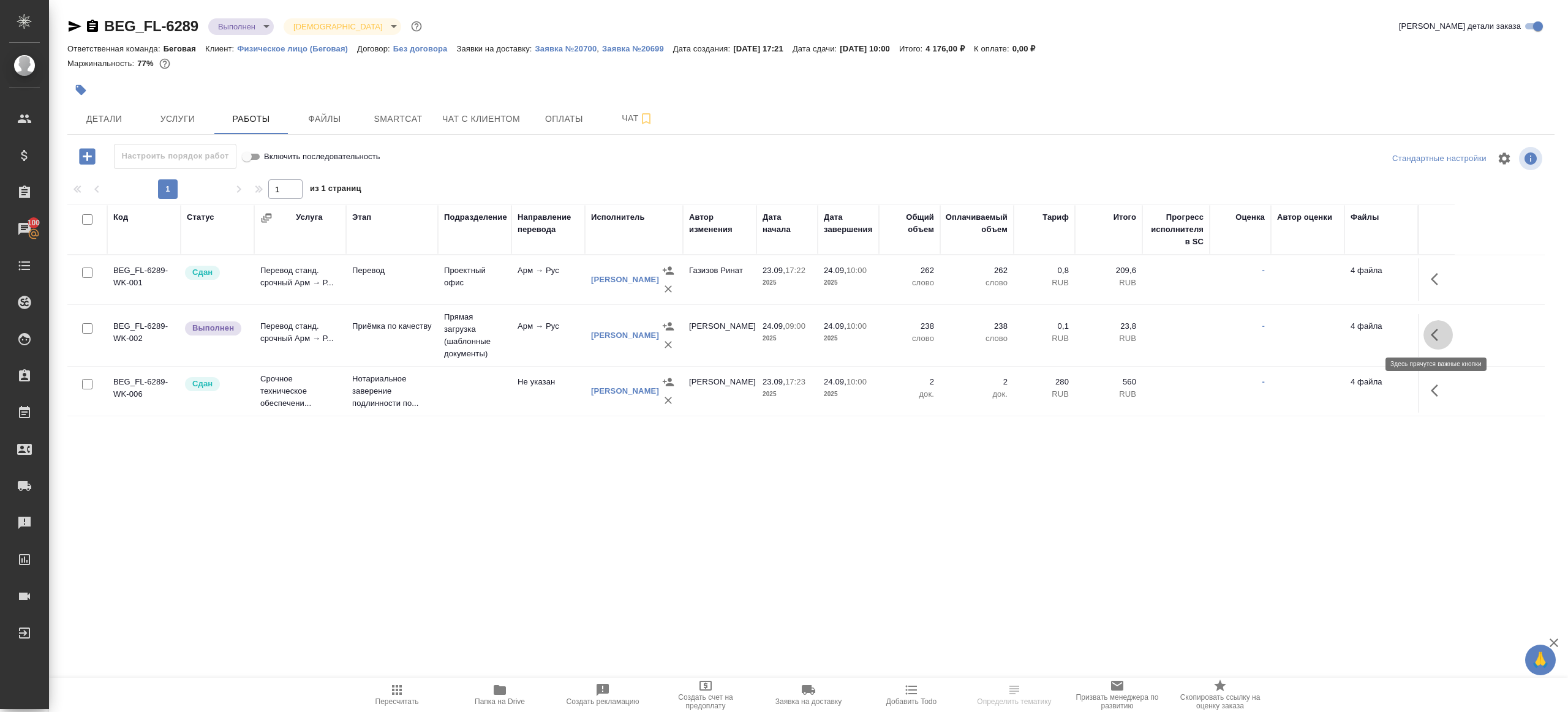
click at [1436, 328] on icon "button" at bounding box center [1438, 335] width 15 height 15
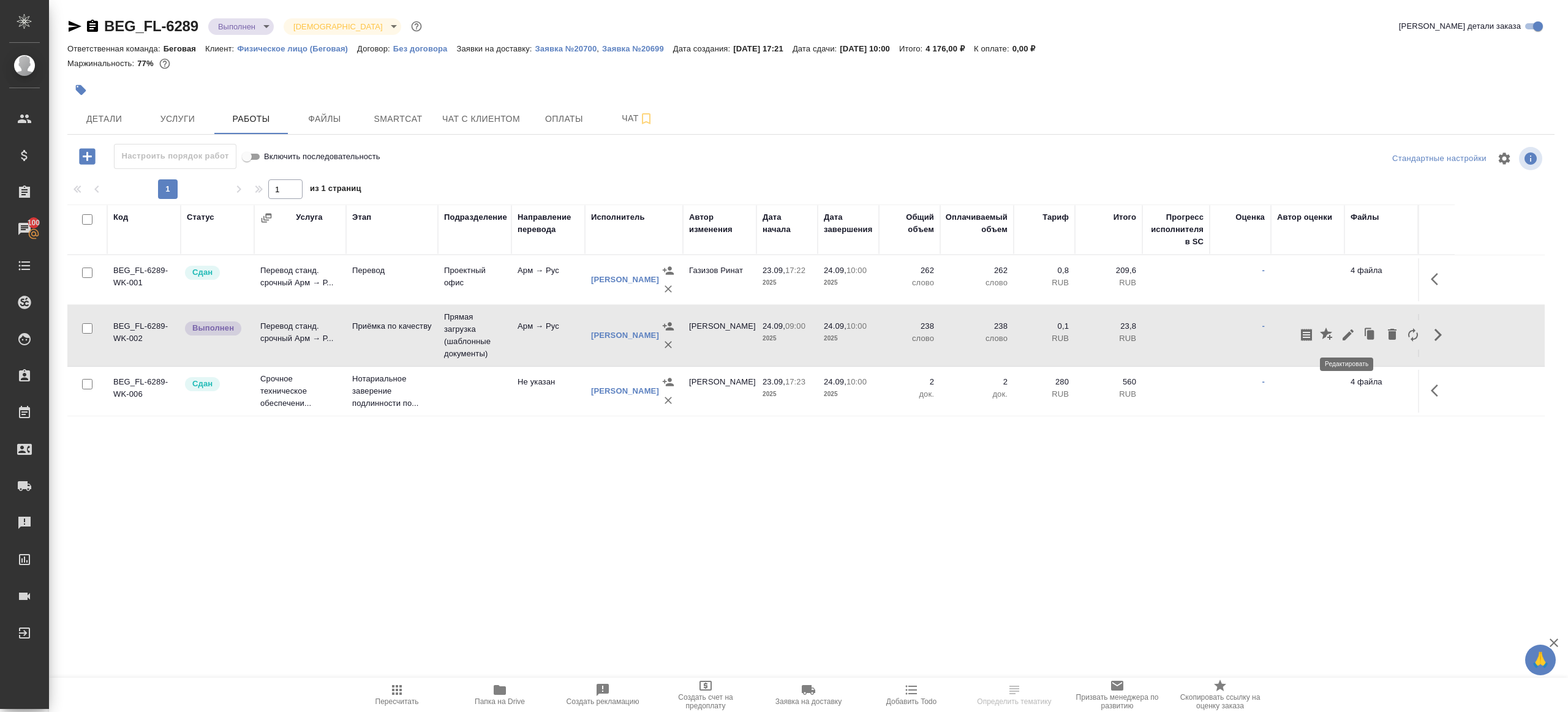
click at [1343, 338] on icon "button" at bounding box center [1348, 335] width 11 height 11
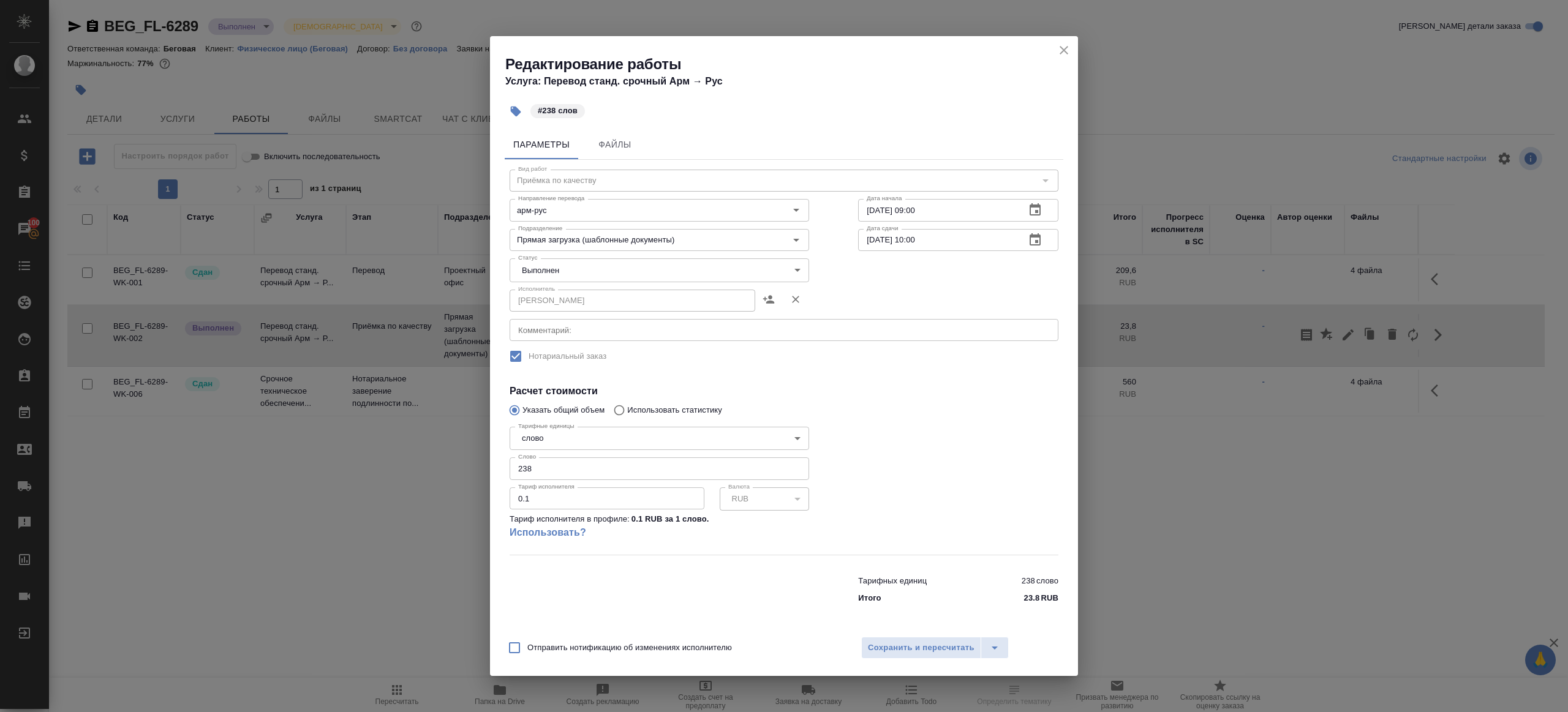
click at [624, 272] on body "🙏 .cls-1 fill:#fff; AWATERA Gazizov Rinat Клиенты Спецификации Заказы 100 Чаты …" at bounding box center [784, 356] width 1568 height 712
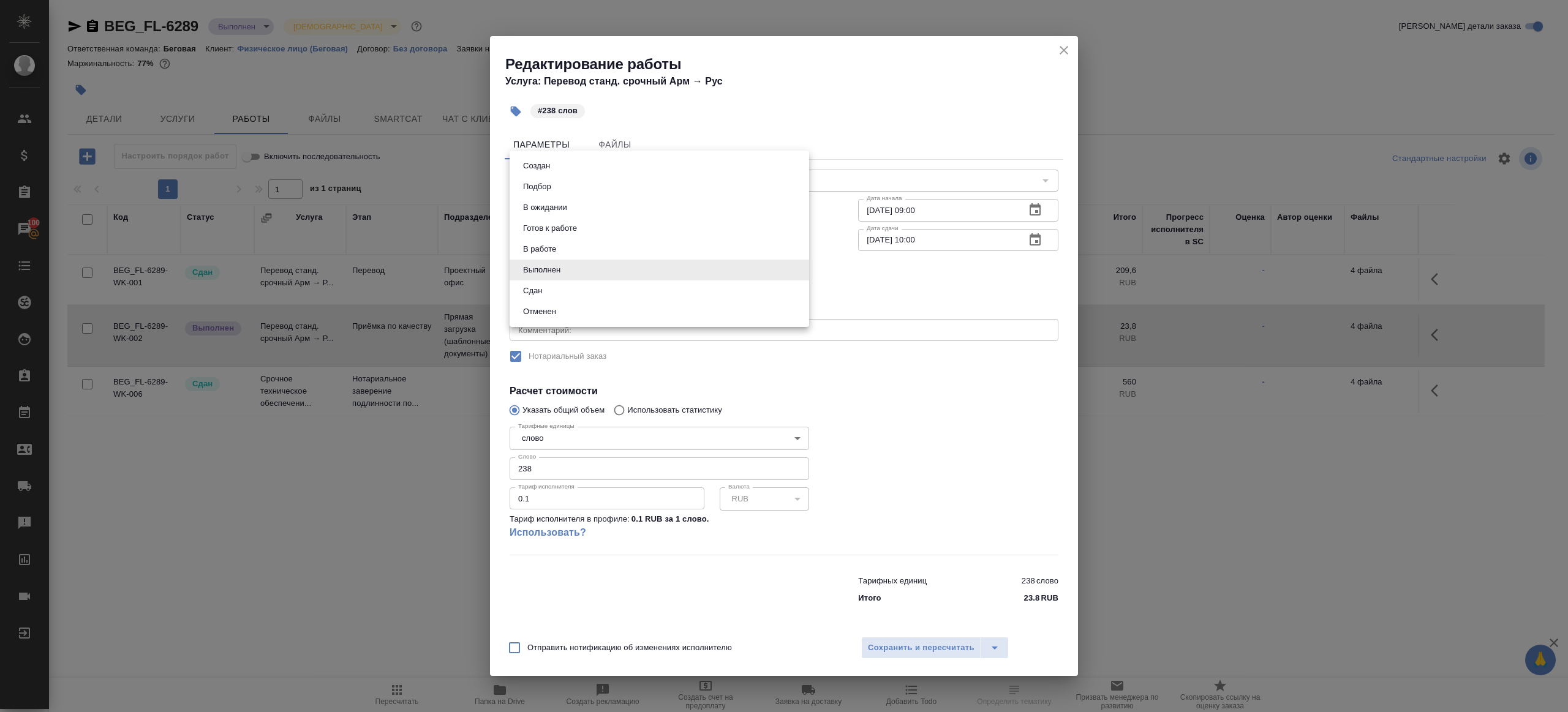
click at [555, 286] on li "Сдан" at bounding box center [659, 291] width 299 height 21
type input "closed"
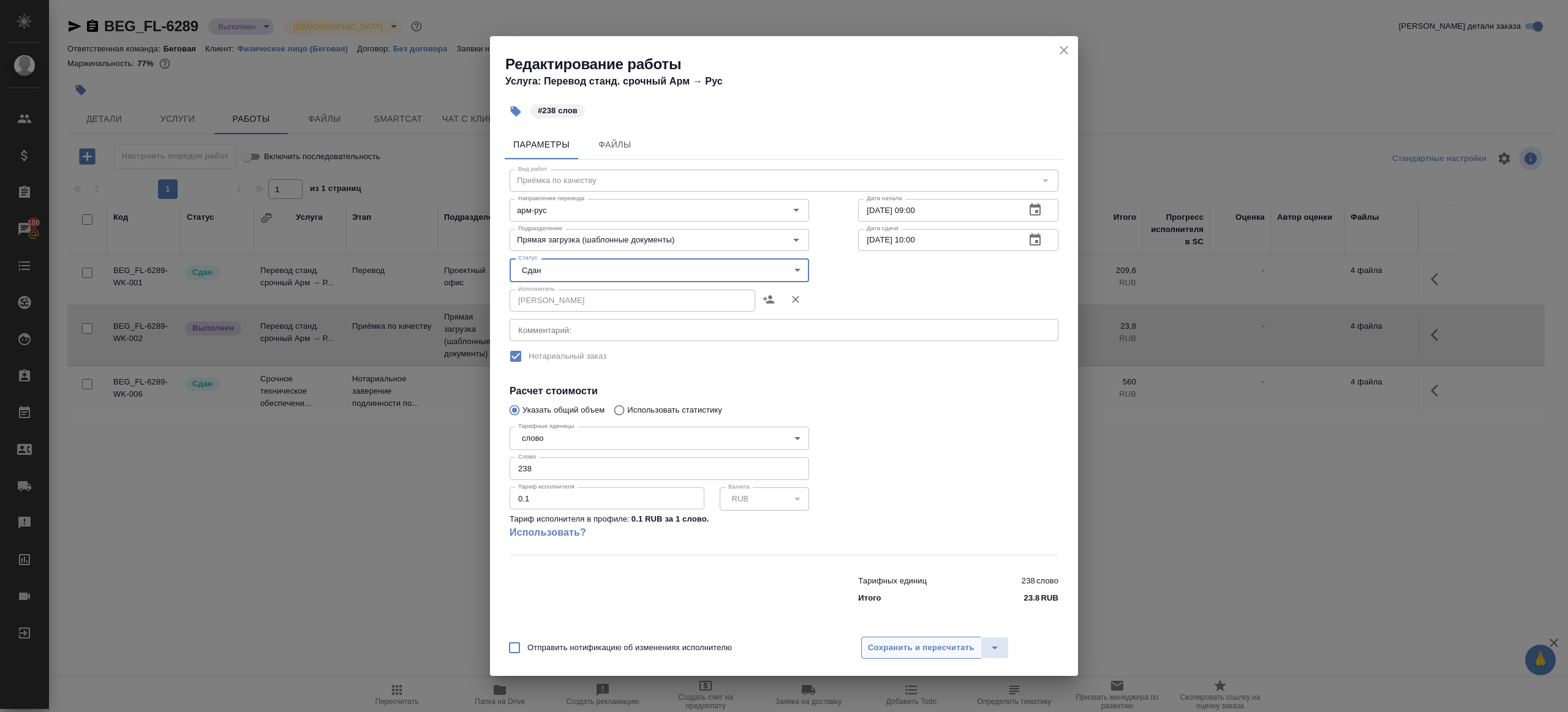
click at [877, 645] on span "Сохранить и пересчитать" at bounding box center [921, 648] width 106 height 14
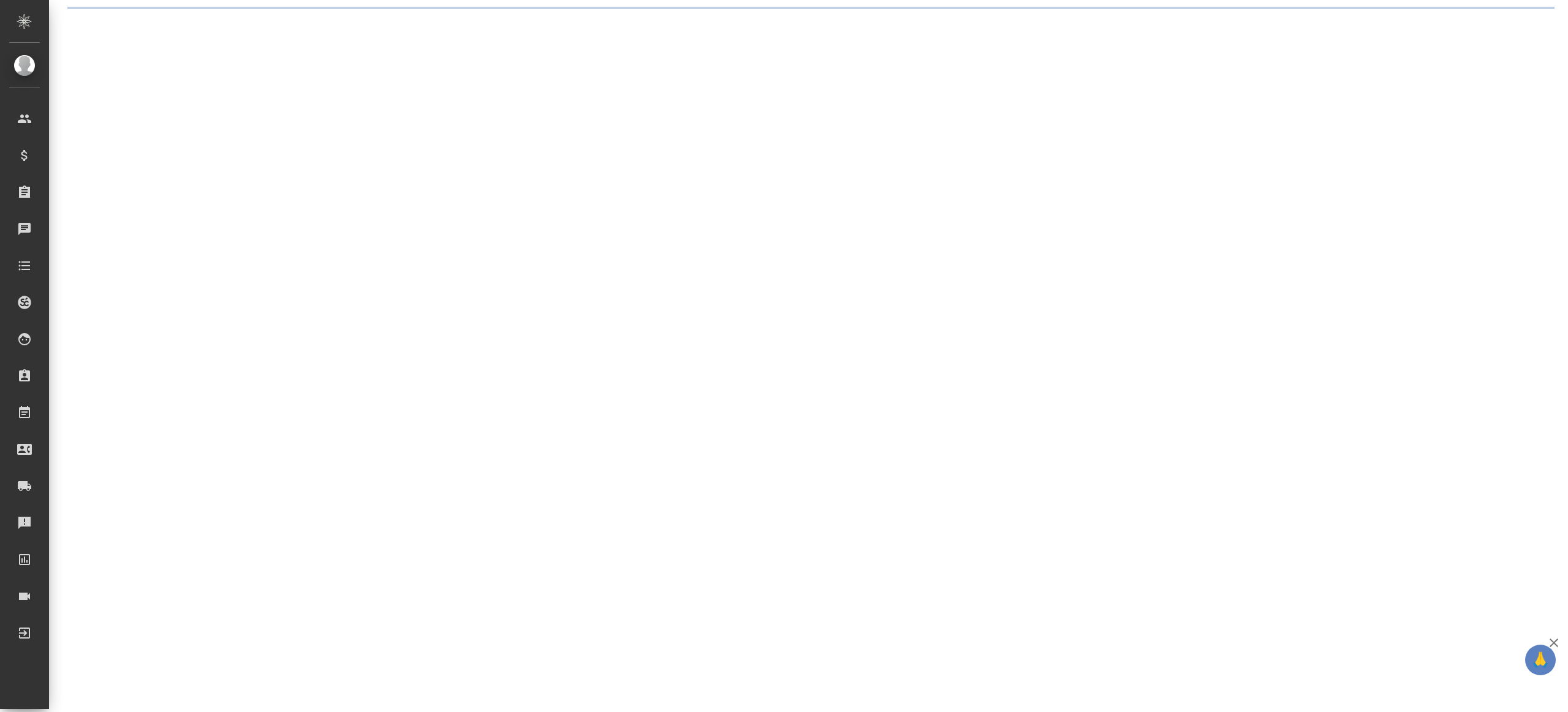
select select "RU"
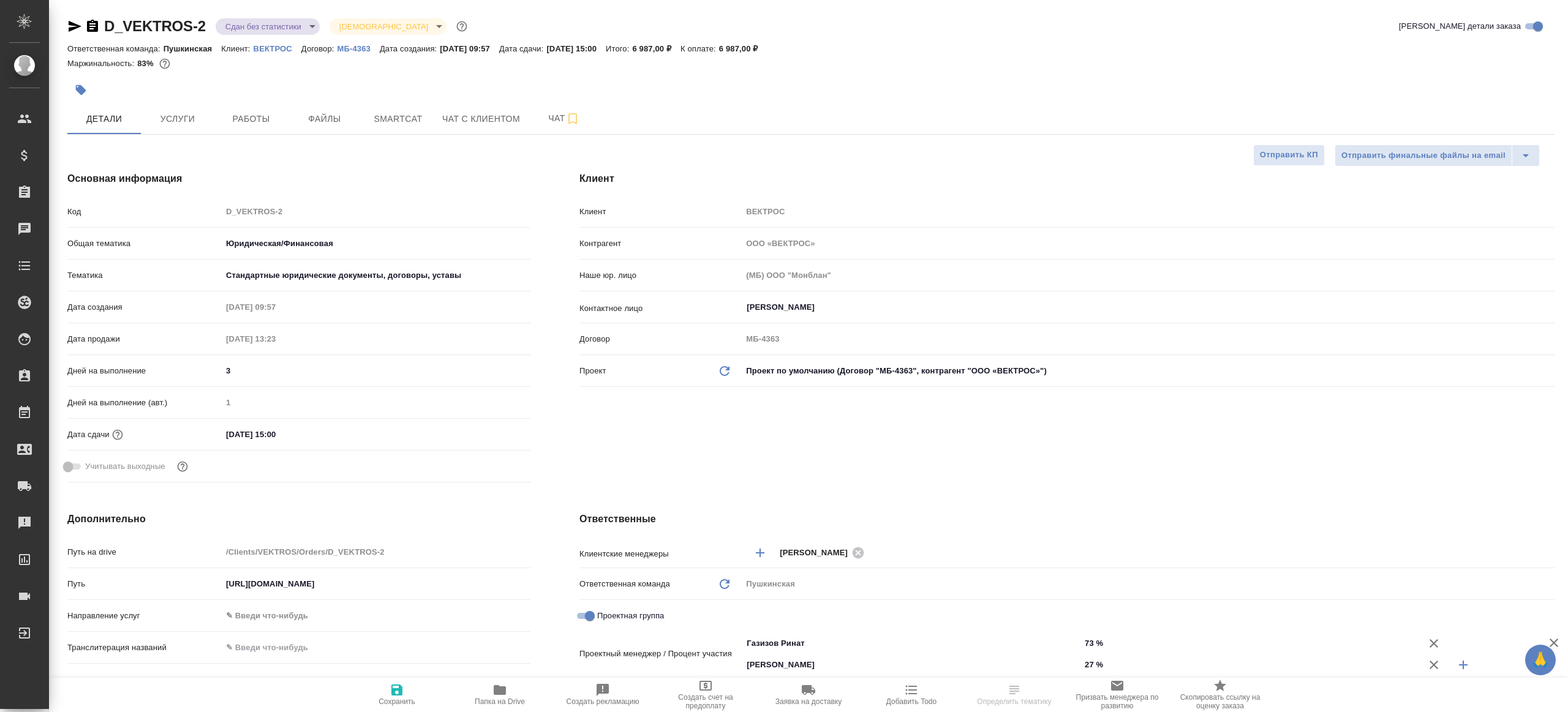
type textarea "x"
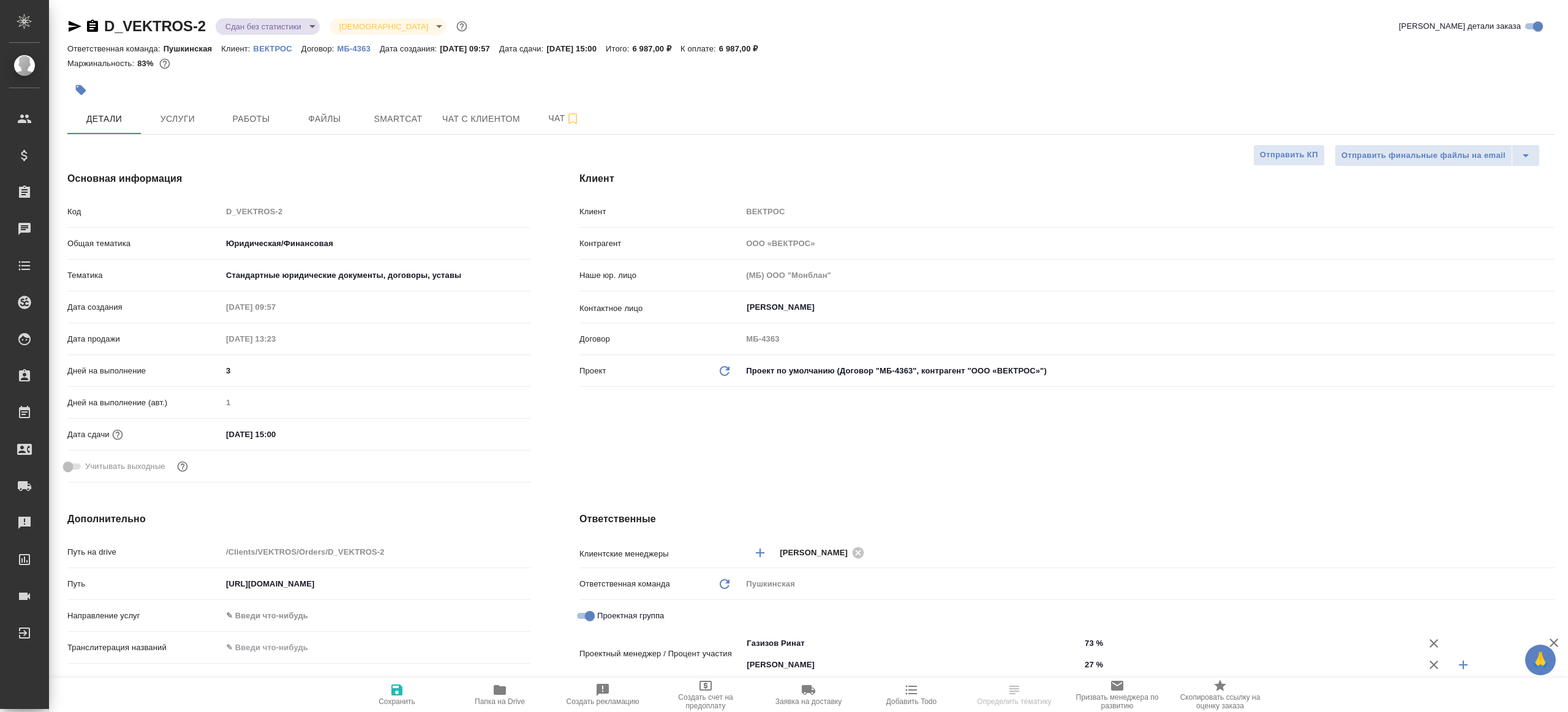
type textarea "x"
click at [237, 115] on span "Работы" at bounding box center [251, 119] width 59 height 15
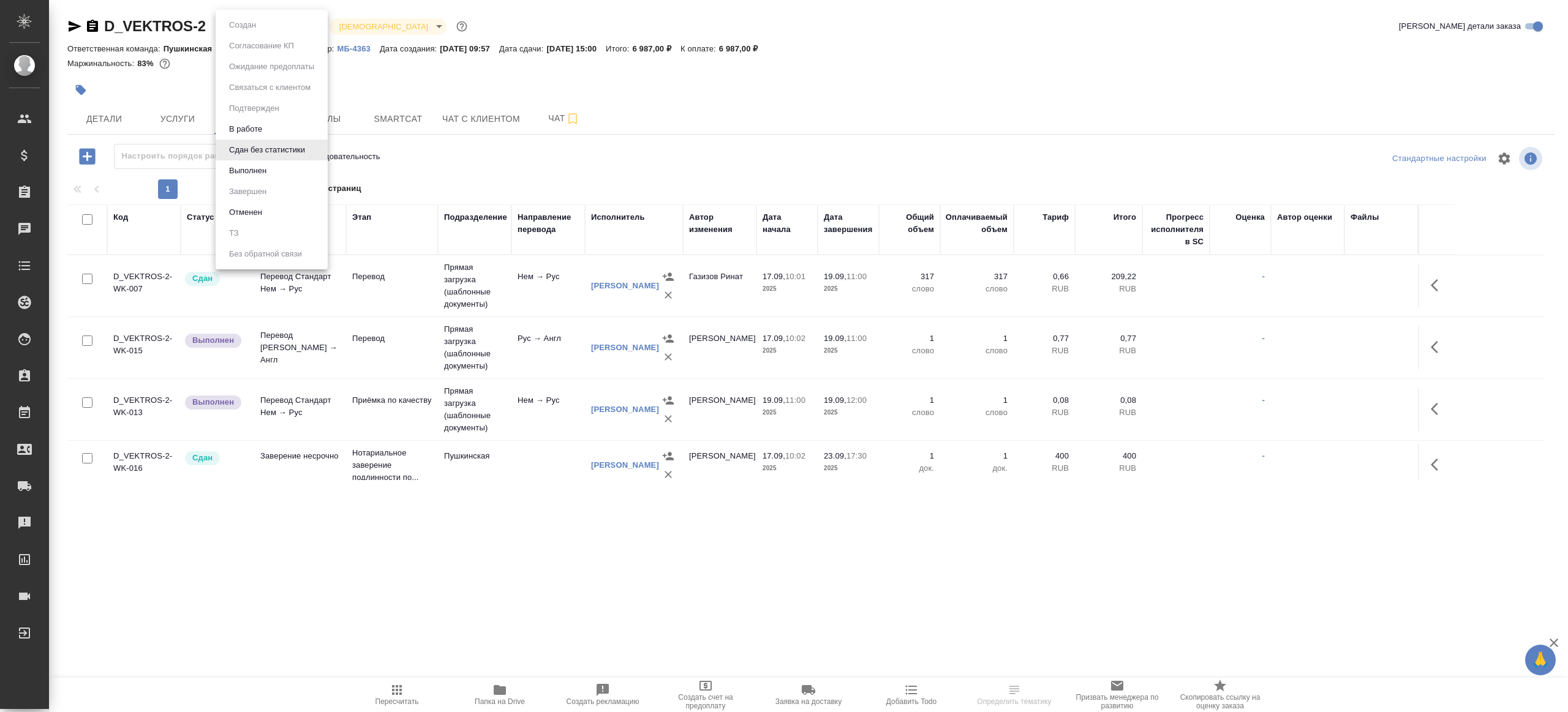
click at [301, 20] on body "🙏 .cls-1 fill:#fff; AWATERA [PERSON_NAME] Клиенты Спецификации Заказы Чаты Todo…" at bounding box center [784, 356] width 1568 height 712
click at [301, 167] on li "Выполнен" at bounding box center [271, 171] width 112 height 21
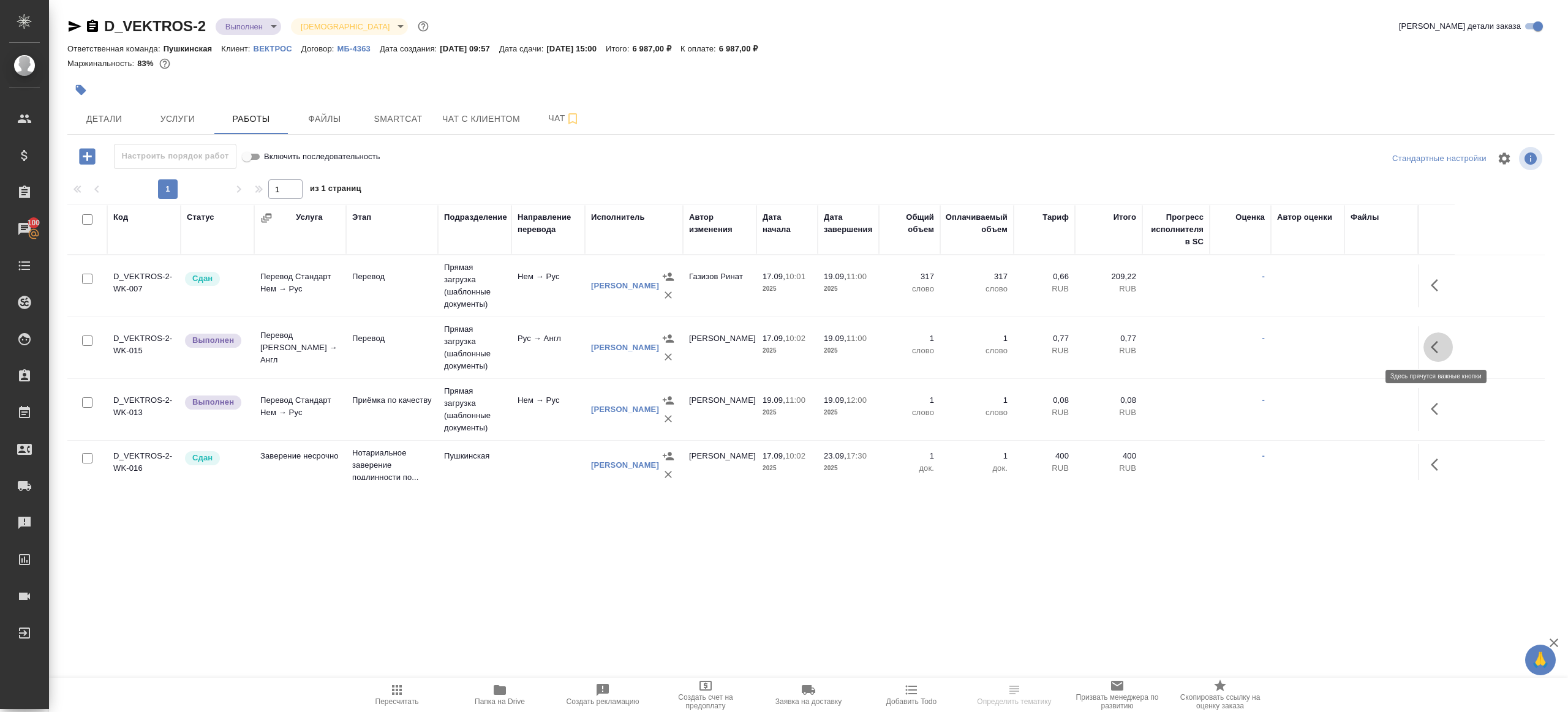
click at [1438, 355] on button "button" at bounding box center [1438, 347] width 29 height 29
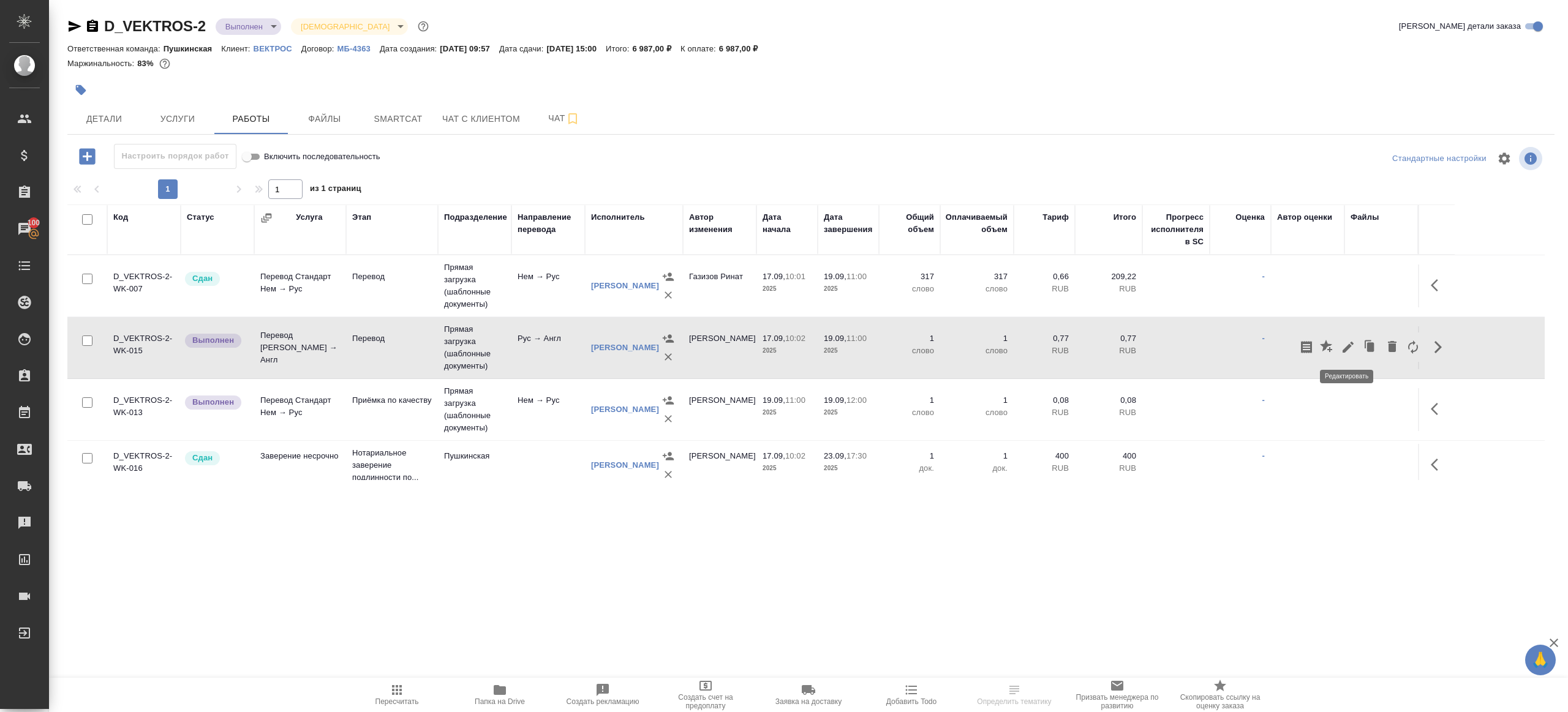
click at [1346, 347] on icon "button" at bounding box center [1348, 347] width 11 height 11
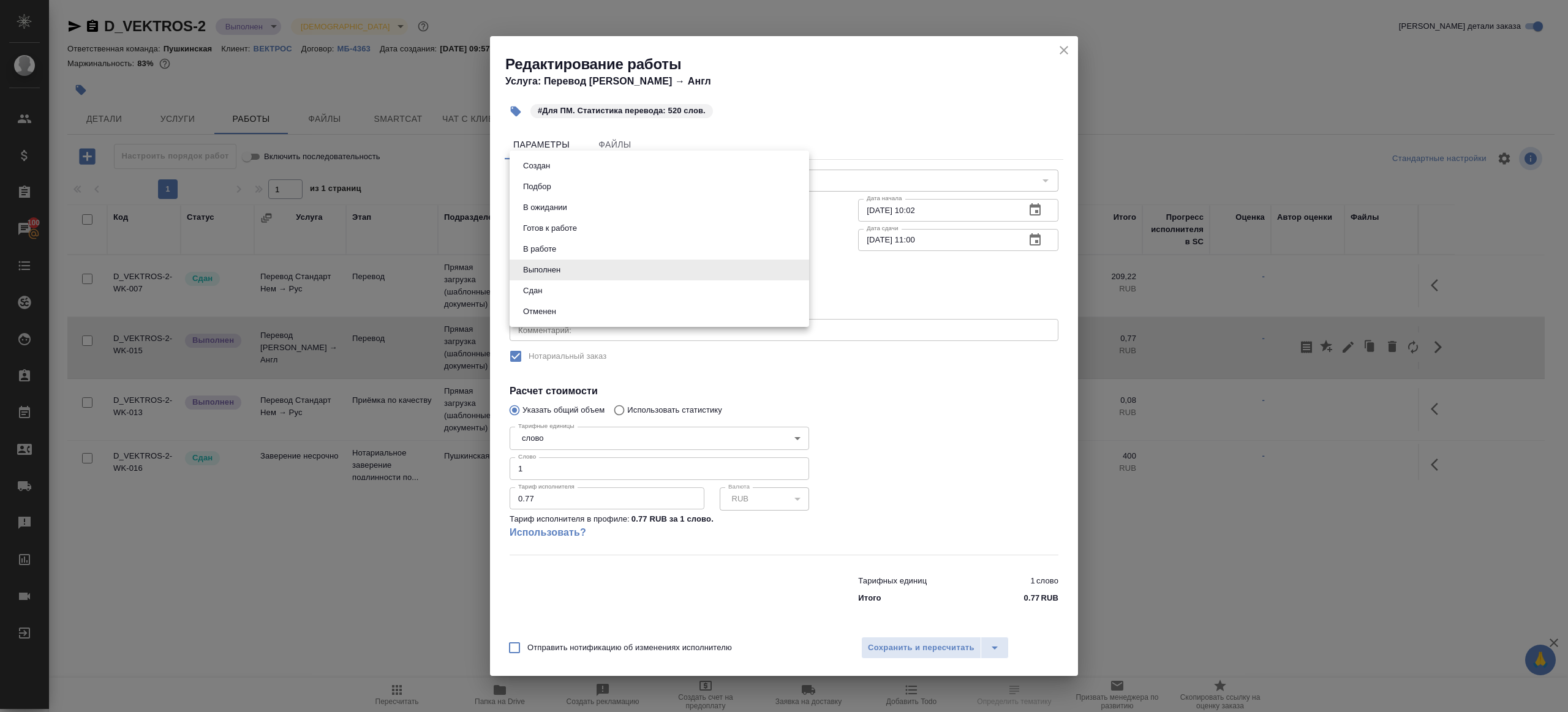
click at [599, 270] on body "🙏 .cls-1 fill:#fff; AWATERA Gazizov Rinat Клиенты Спецификации Заказы 100 Чаты …" at bounding box center [784, 356] width 1568 height 712
click at [580, 292] on li "Сдан" at bounding box center [659, 291] width 299 height 21
type input "closed"
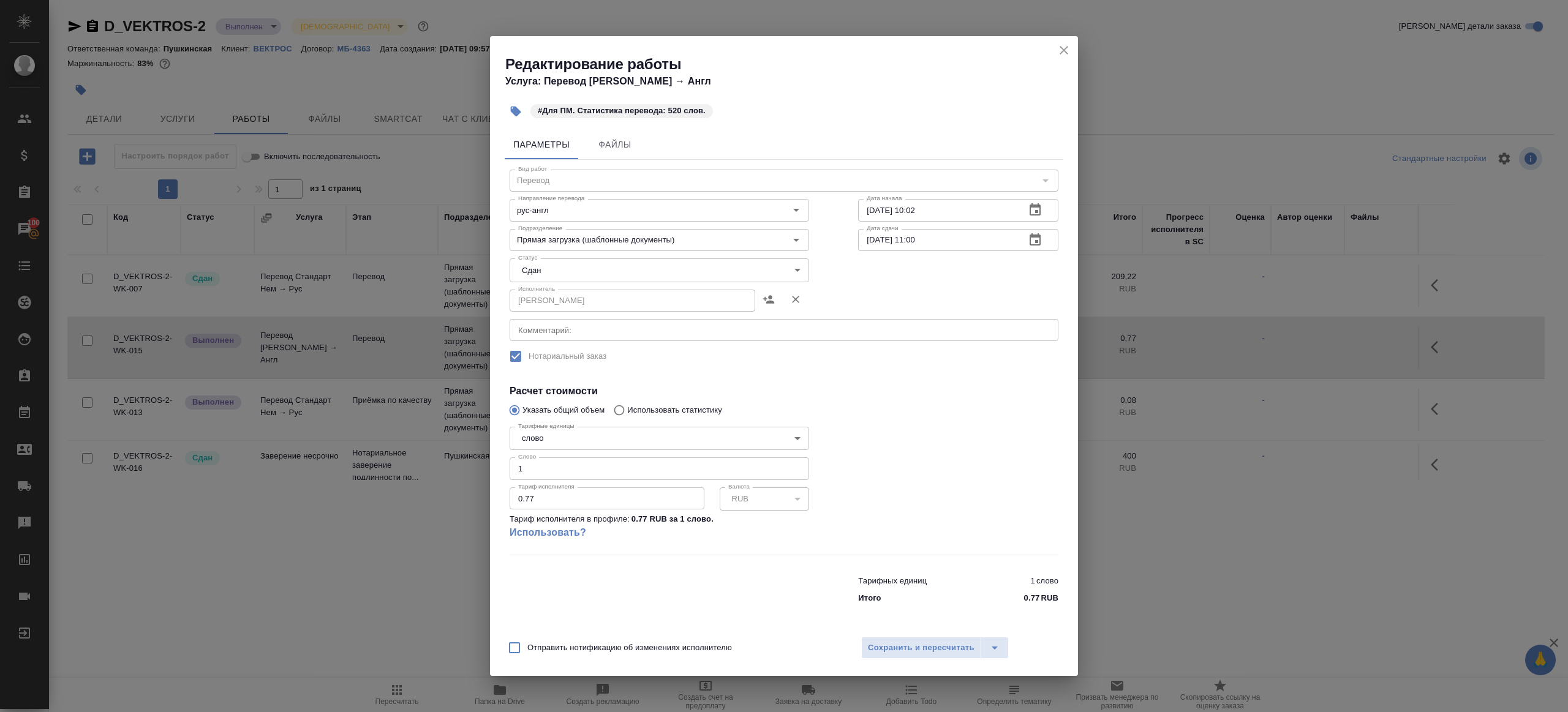
click at [571, 457] on div "Тарифные единицы слово 5a8b1489cc6b4906c91bfd90 Тарифные единицы Слово 1 Слово …" at bounding box center [659, 488] width 299 height 133
drag, startPoint x: 581, startPoint y: 461, endPoint x: 409, endPoint y: 461, distance: 172.0
click at [411, 461] on div "Редактирование работы Услуга: Перевод Стандарт Рус → Англ #Для ПМ. Статистика п…" at bounding box center [784, 356] width 1568 height 712
type input "520"
click at [940, 637] on button "Сохранить и пересчитать" at bounding box center [921, 647] width 120 height 22
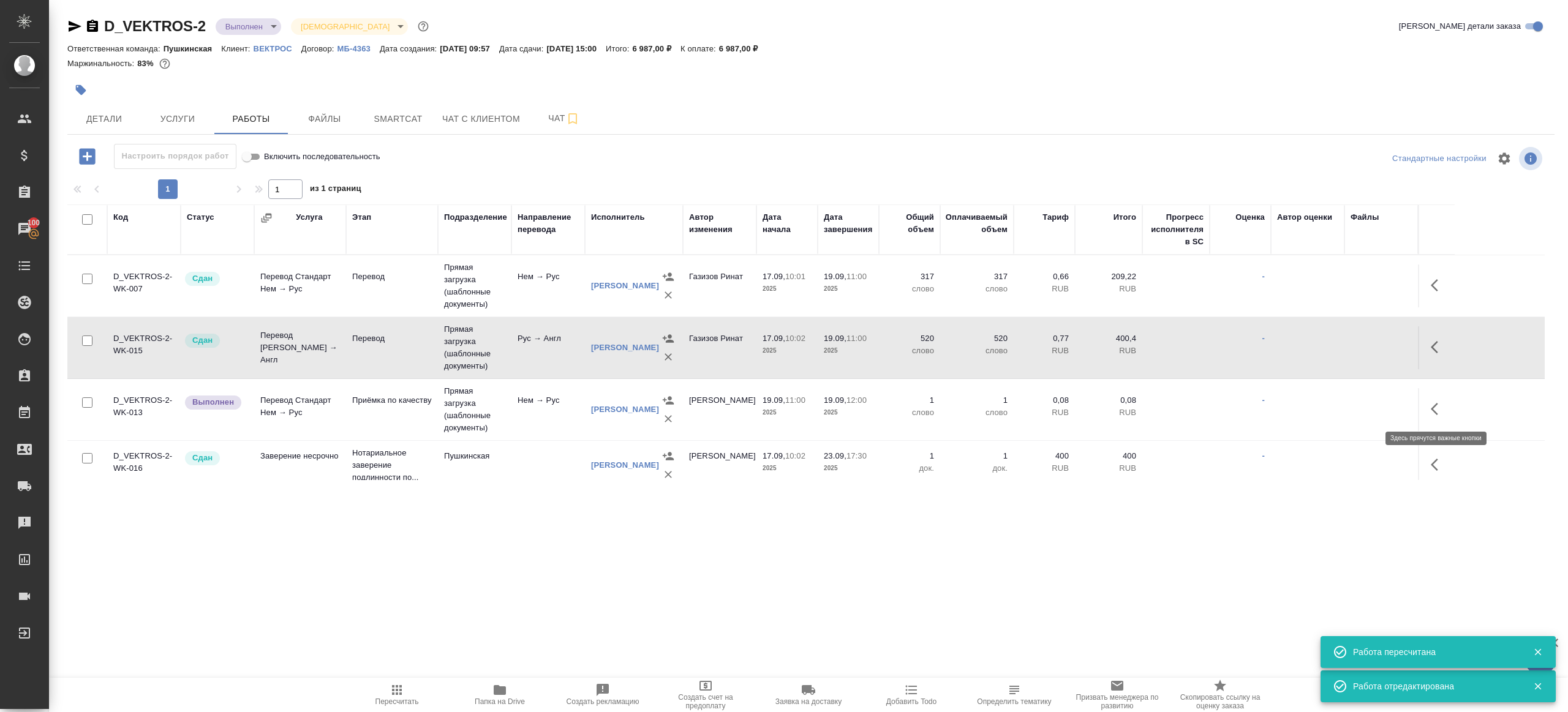
click at [1431, 405] on icon "button" at bounding box center [1438, 409] width 15 height 15
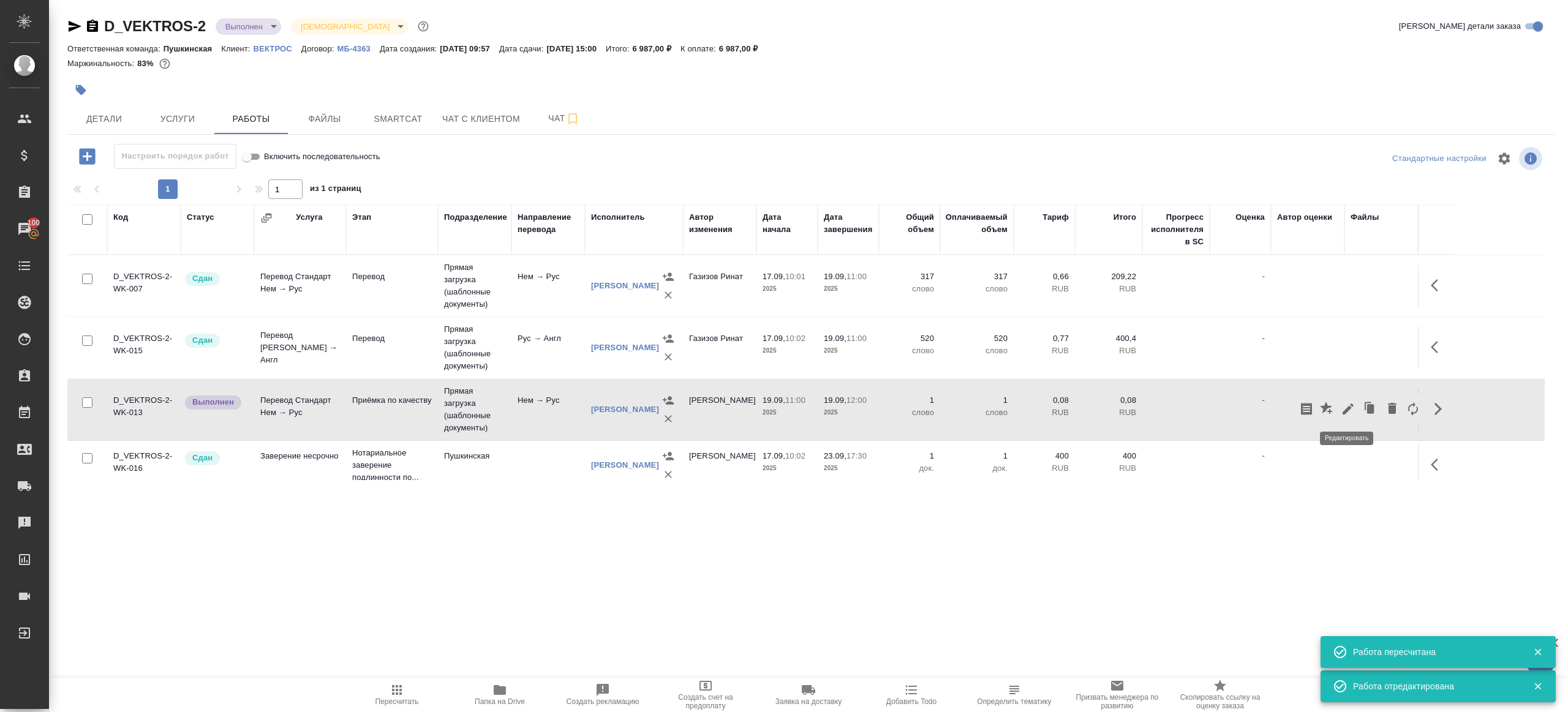
click at [1348, 403] on icon "button" at bounding box center [1349, 409] width 15 height 15
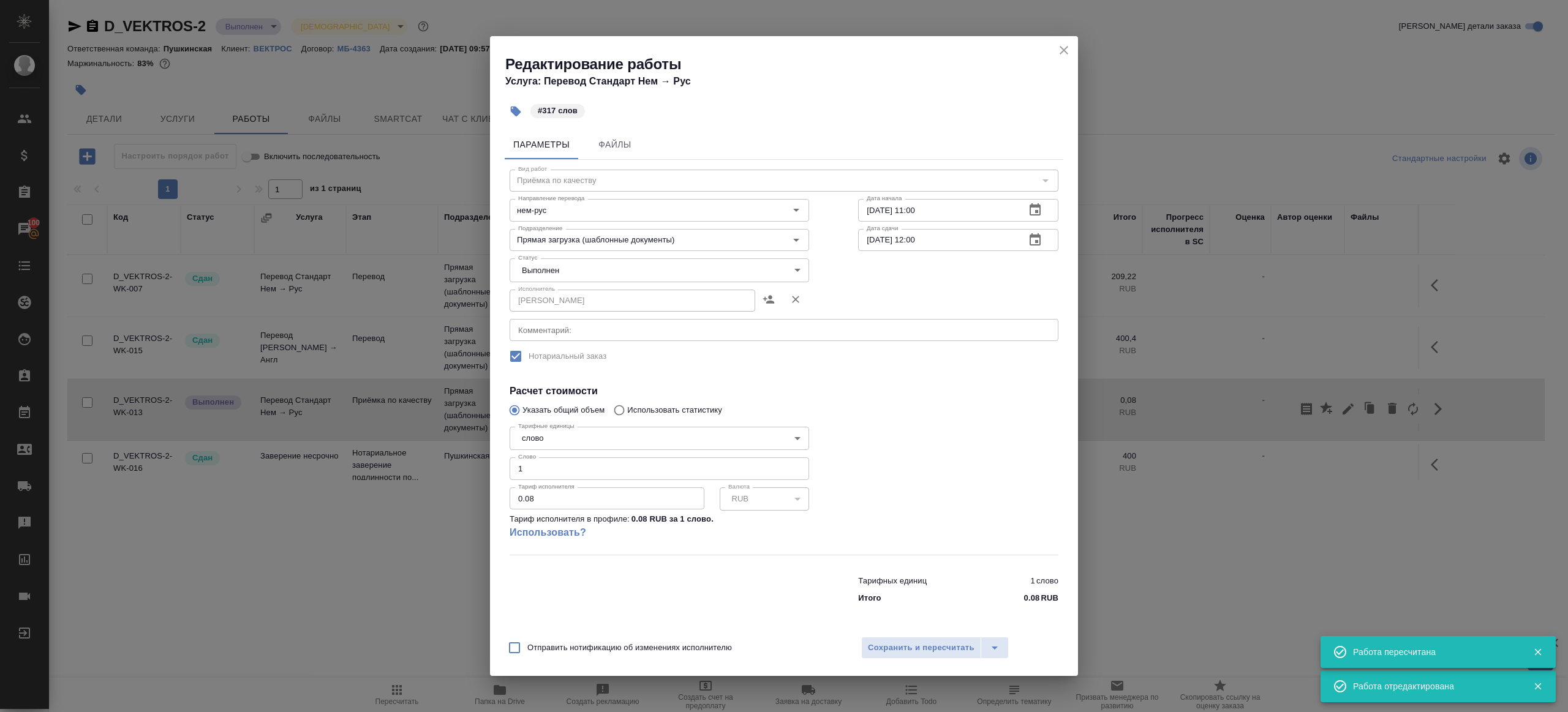
click at [531, 285] on div "Исполнитель Кобзева Елизавета Исполнитель" at bounding box center [659, 299] width 299 height 29
click at [531, 273] on body "🙏 .cls-1 fill:#fff; AWATERA Gazizov Rinat Клиенты Спецификации Заказы 100 Чаты …" at bounding box center [784, 356] width 1568 height 712
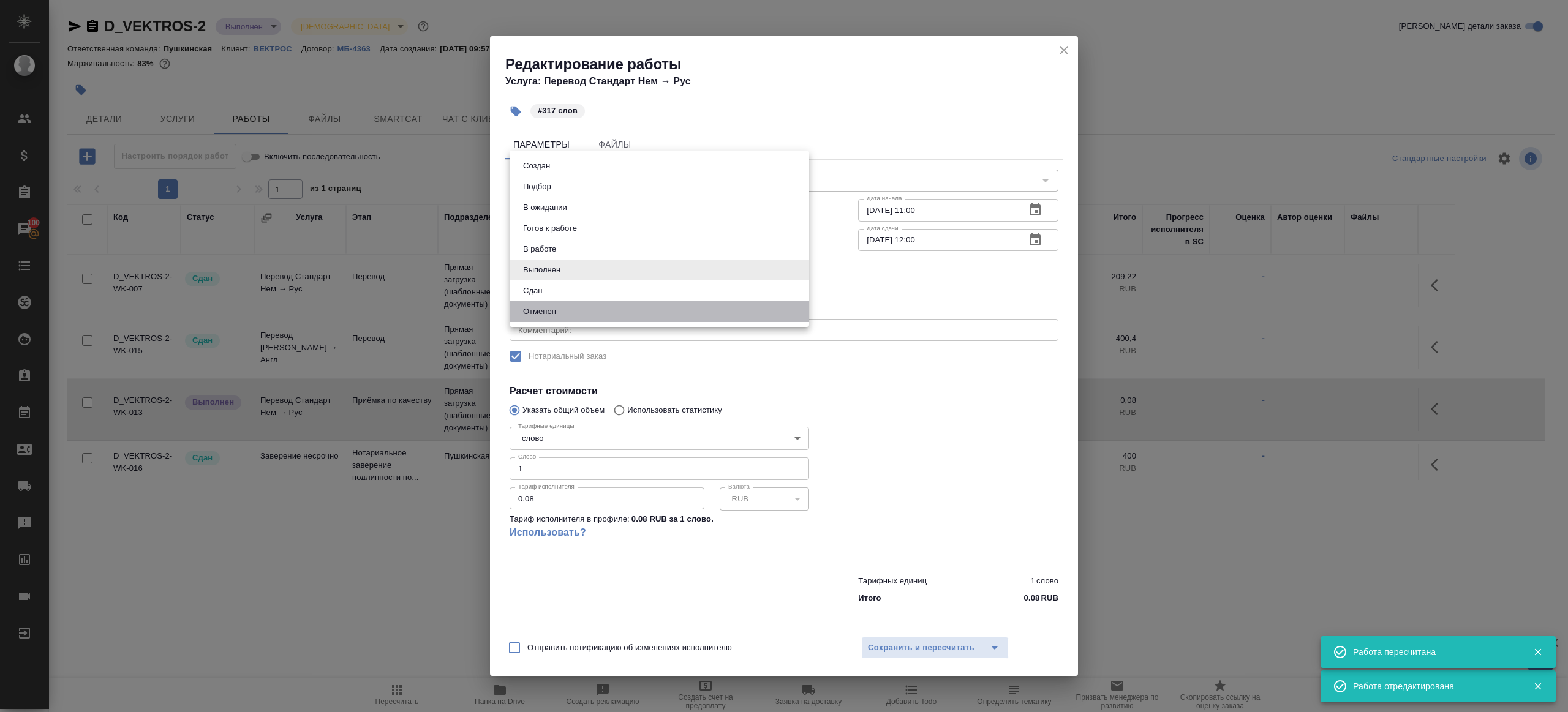
click at [541, 301] on li "Отменен" at bounding box center [659, 312] width 299 height 21
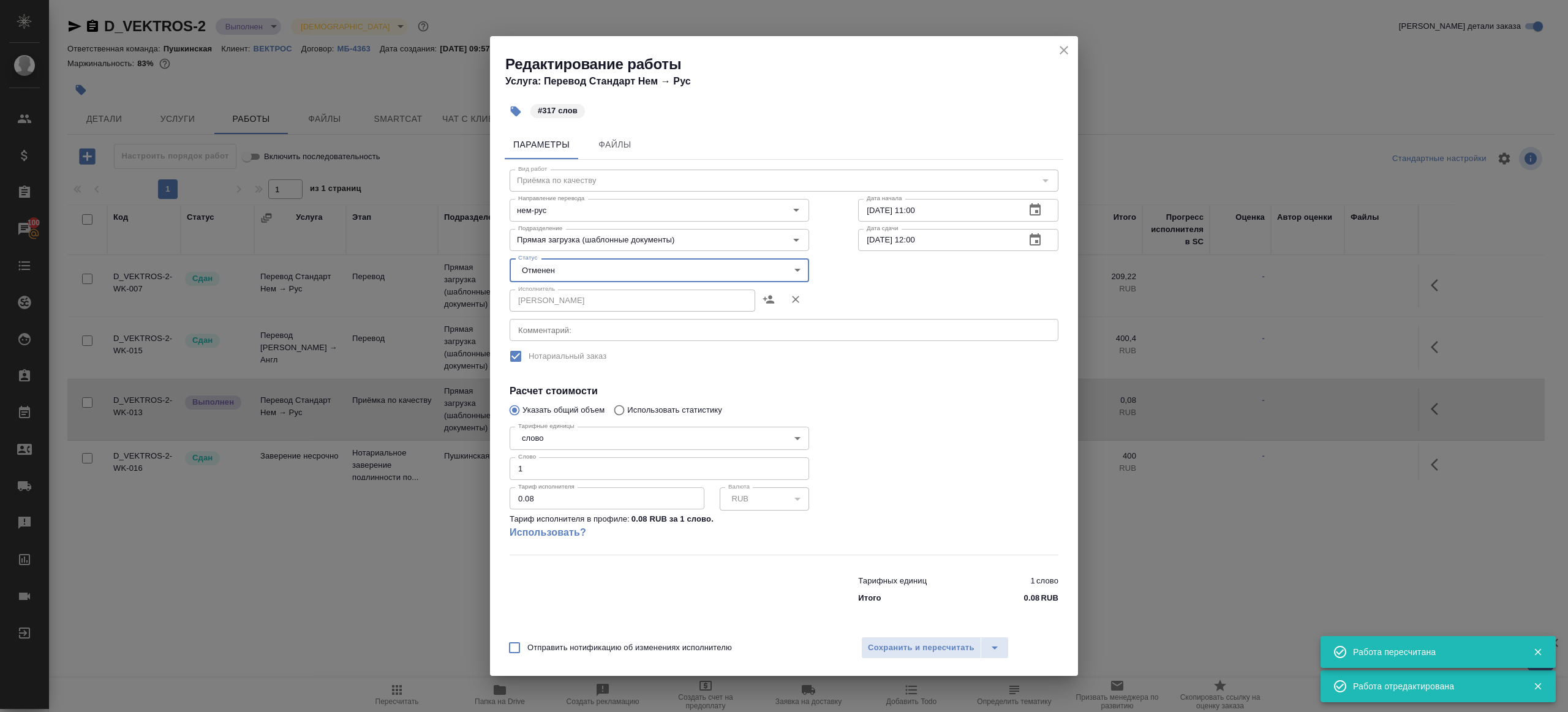
click at [534, 279] on body "🙏 .cls-1 fill:#fff; AWATERA Gazizov Rinat Клиенты Спецификации Заказы 100 Чаты …" at bounding box center [784, 356] width 1568 height 712
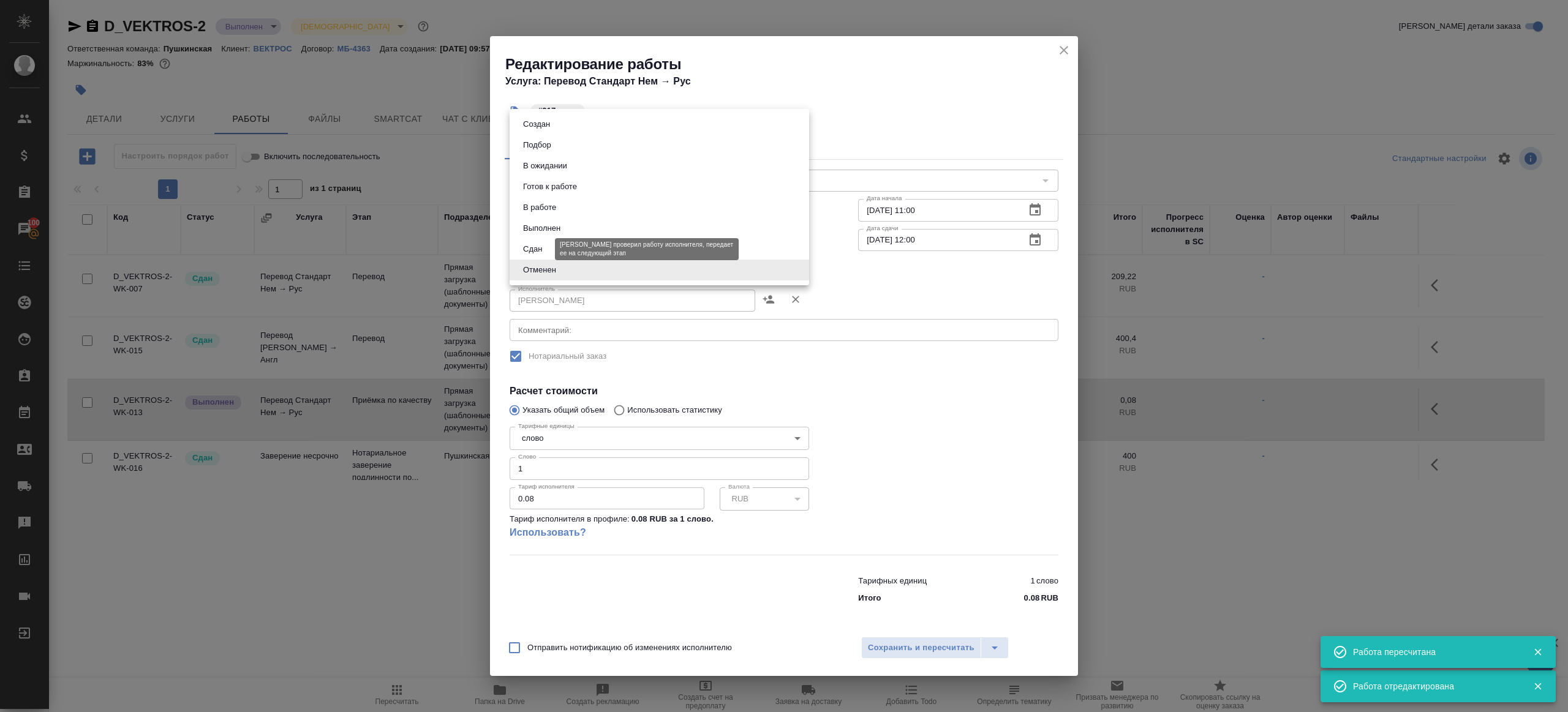
click at [535, 244] on button "Сдан" at bounding box center [532, 249] width 26 height 14
type input "closed"
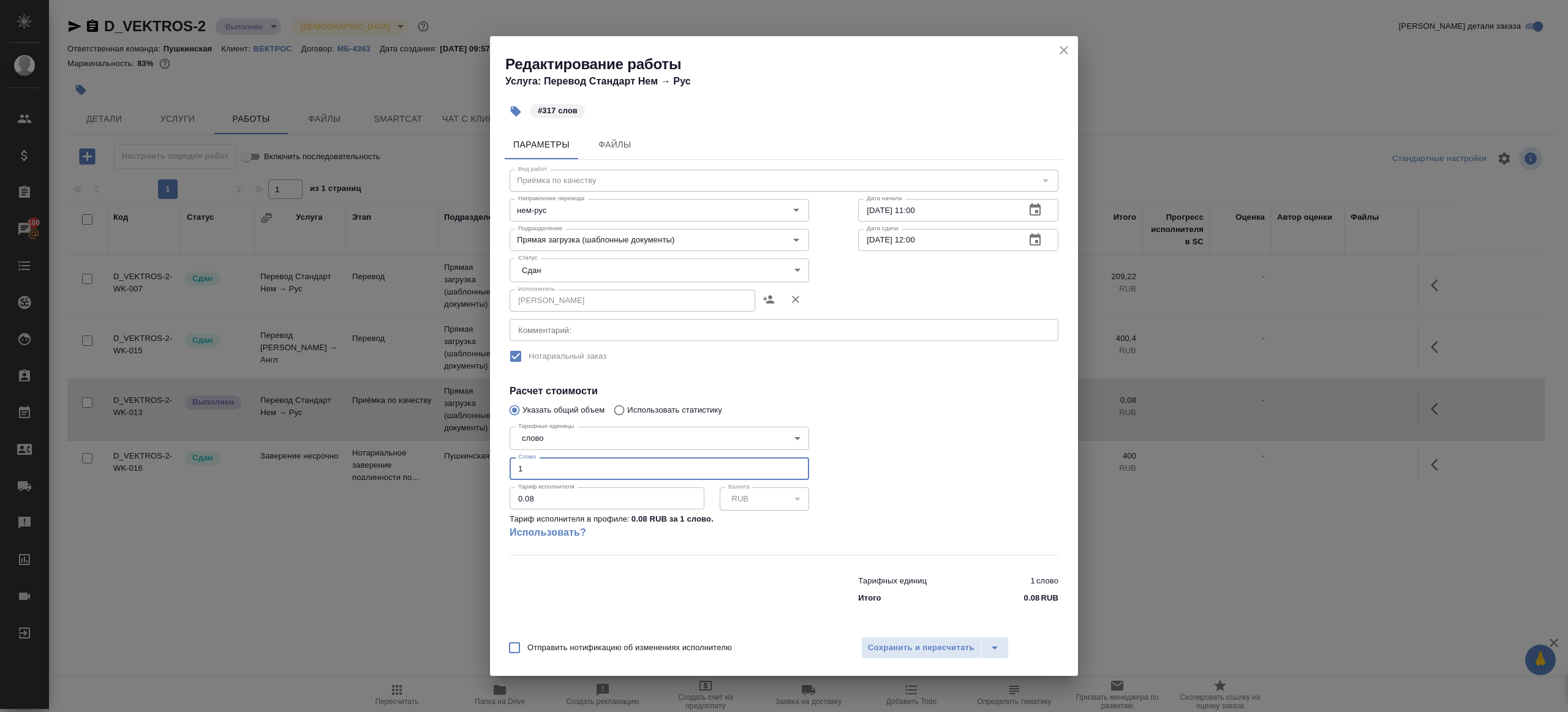
drag, startPoint x: 534, startPoint y: 467, endPoint x: 476, endPoint y: 467, distance: 58.0
click at [479, 467] on div "Редактирование работы Услуга: Перевод Стандарт Нем → Рус #317 слов Параметры Фа…" at bounding box center [784, 356] width 1568 height 712
type input "317"
click at [914, 630] on div "Отправить нотификацию об изменениях исполнителю Сохранить и пересчитать" at bounding box center [784, 652] width 588 height 47
click at [913, 639] on button "Сохранить и пересчитать" at bounding box center [921, 647] width 120 height 22
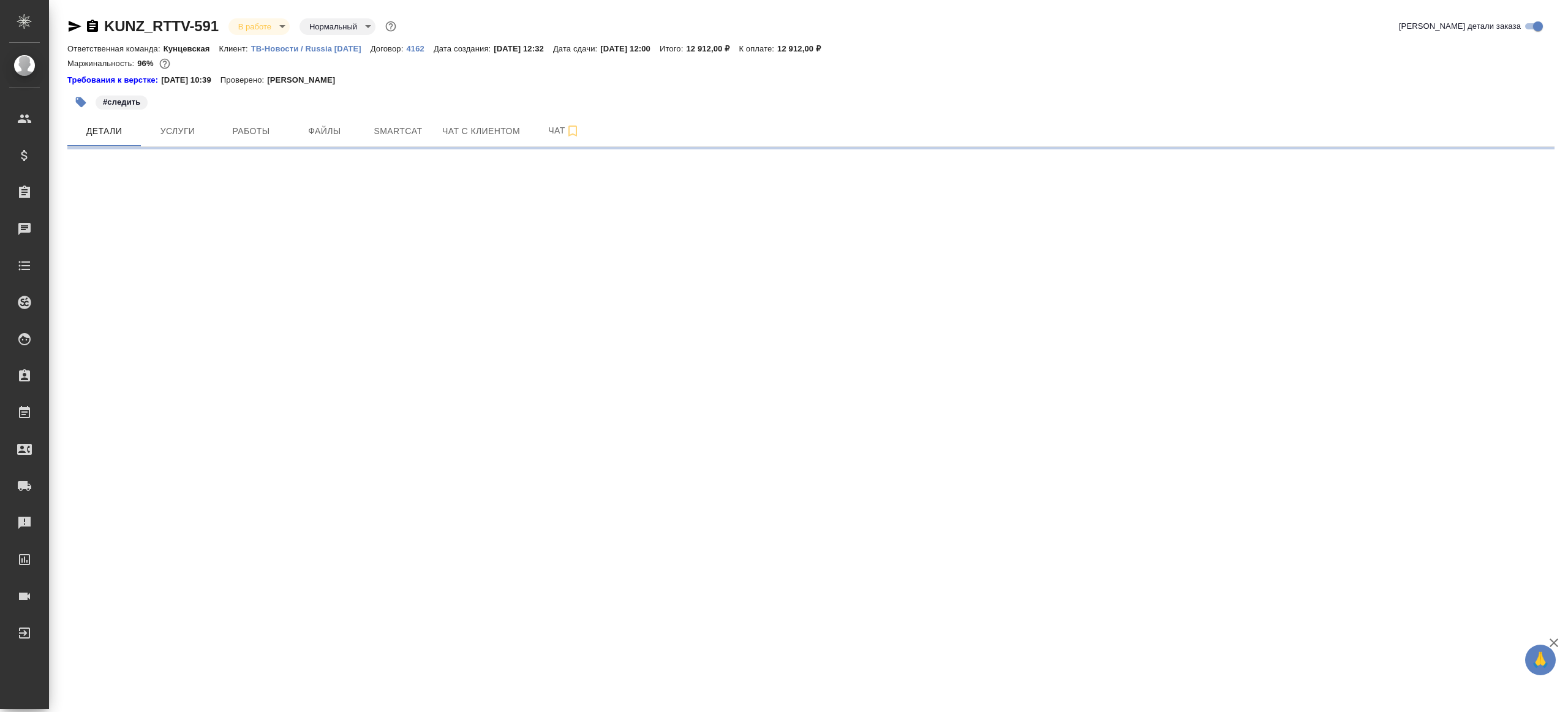
select select "RU"
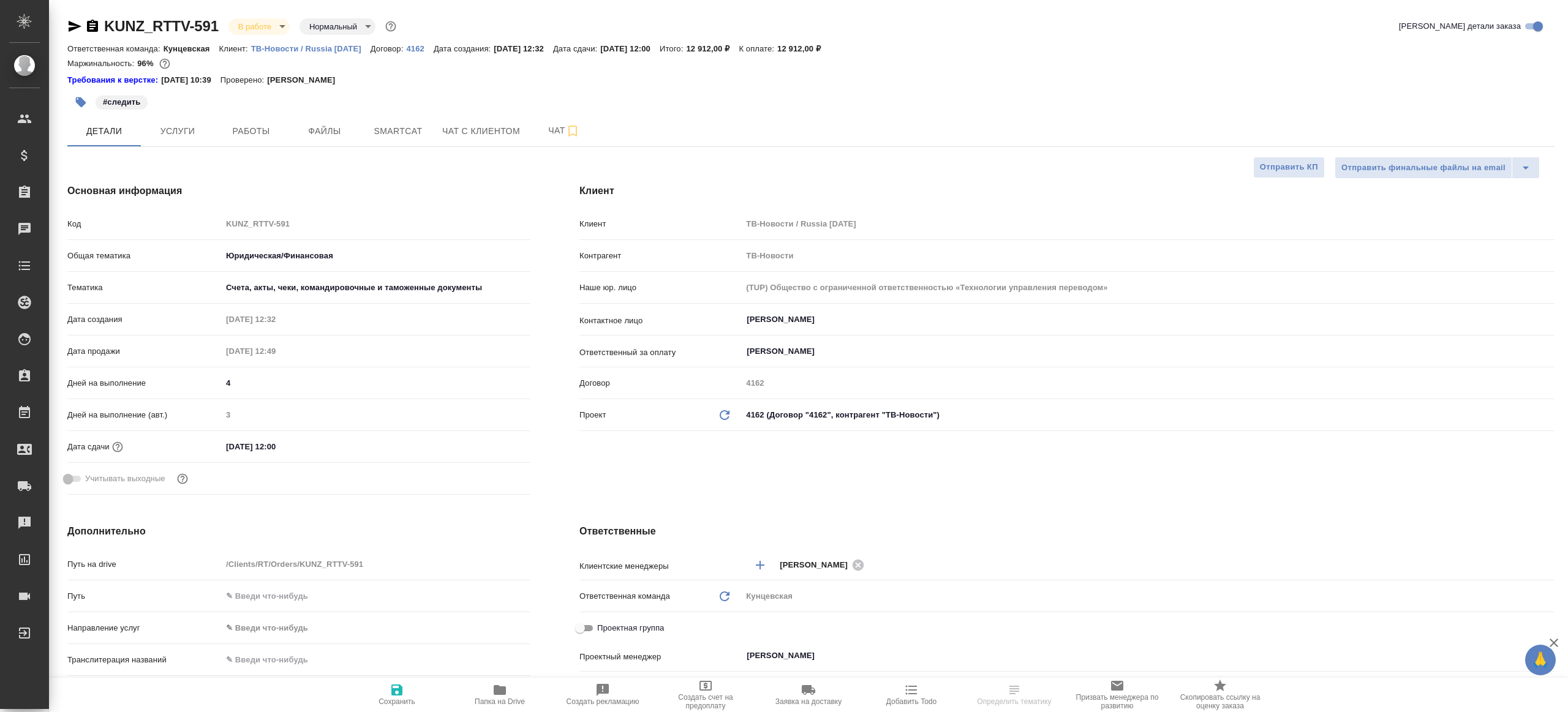
type textarea "x"
click at [240, 129] on span "Работы" at bounding box center [251, 131] width 59 height 15
